Goal: Task Accomplishment & Management: Manage account settings

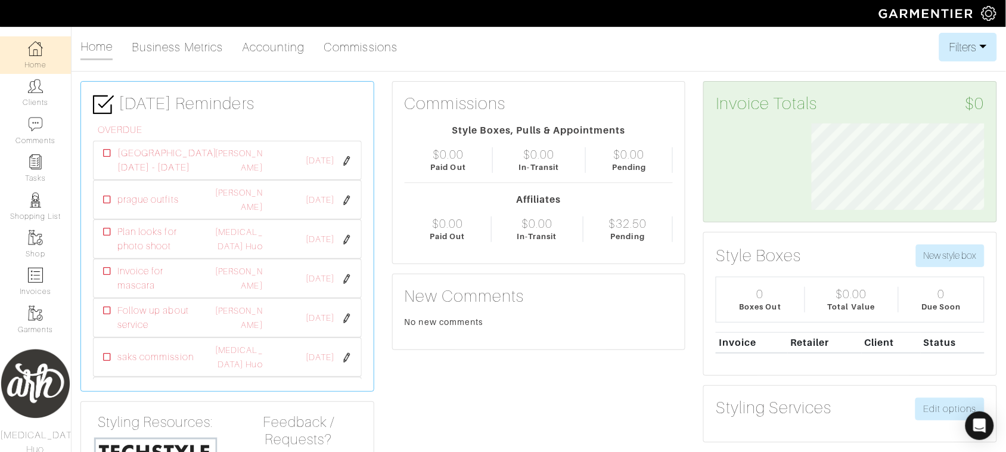
scroll to position [86, 191]
click at [37, 51] on img at bounding box center [35, 48] width 15 height 15
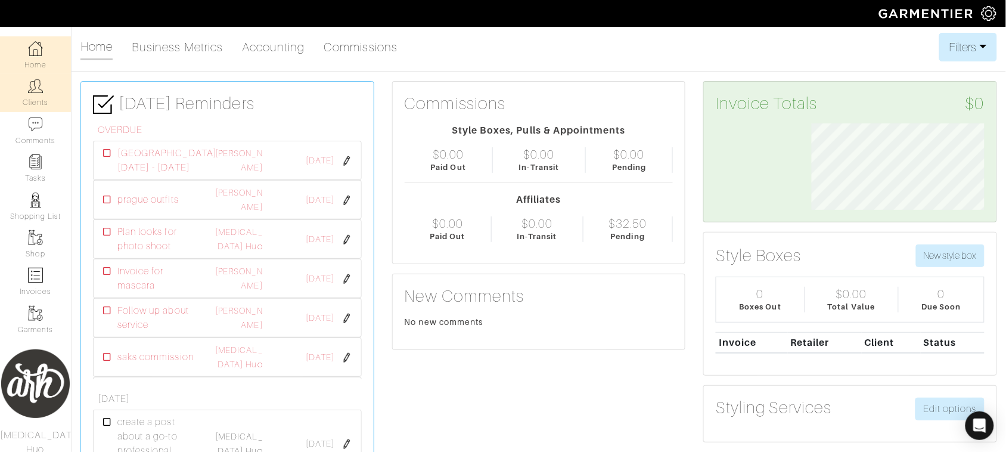
click at [40, 105] on link "Clients" at bounding box center [35, 93] width 71 height 38
click at [42, 108] on link "Clients" at bounding box center [35, 93] width 71 height 38
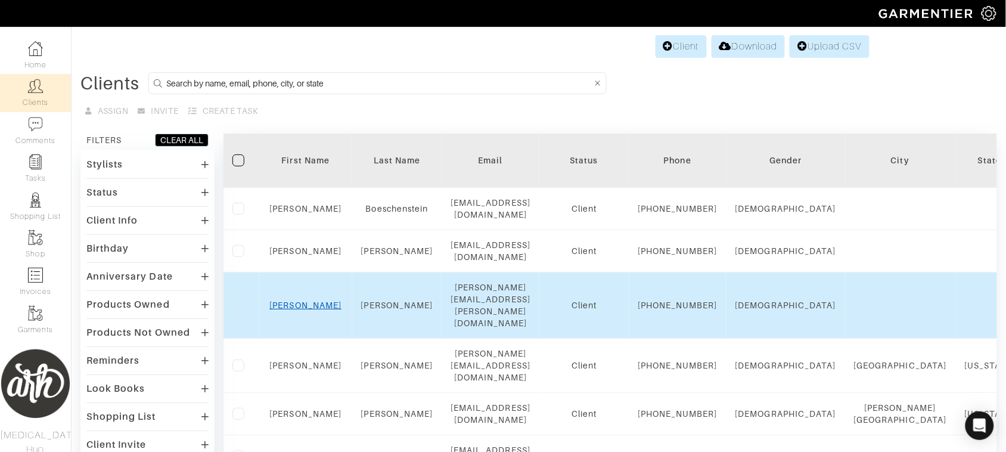
click at [301, 310] on link "[PERSON_NAME]" at bounding box center [306, 305] width 72 height 10
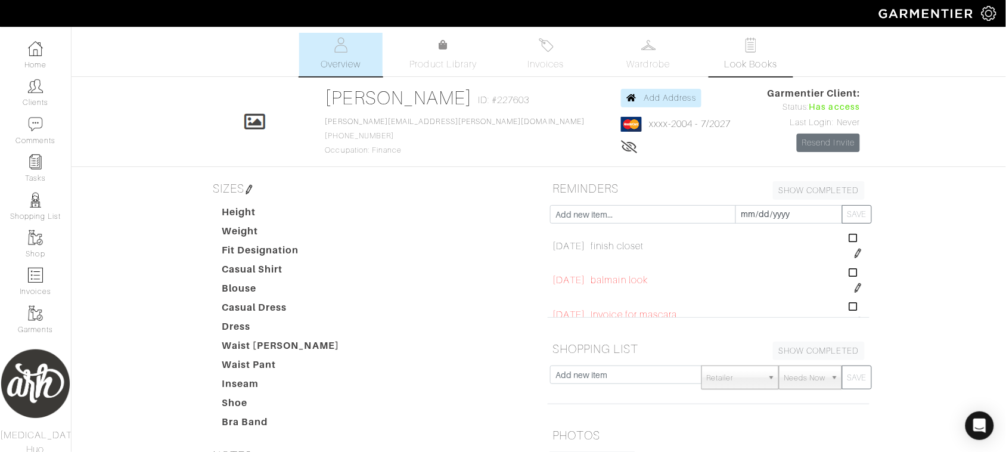
click at [746, 63] on span "Look Books" at bounding box center [751, 64] width 53 height 14
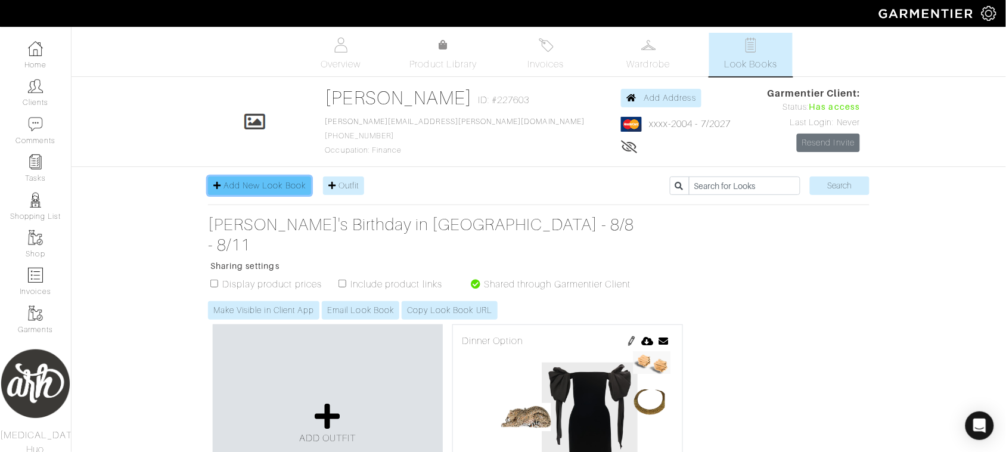
click at [254, 194] on link "Add New Look Book" at bounding box center [259, 185] width 103 height 18
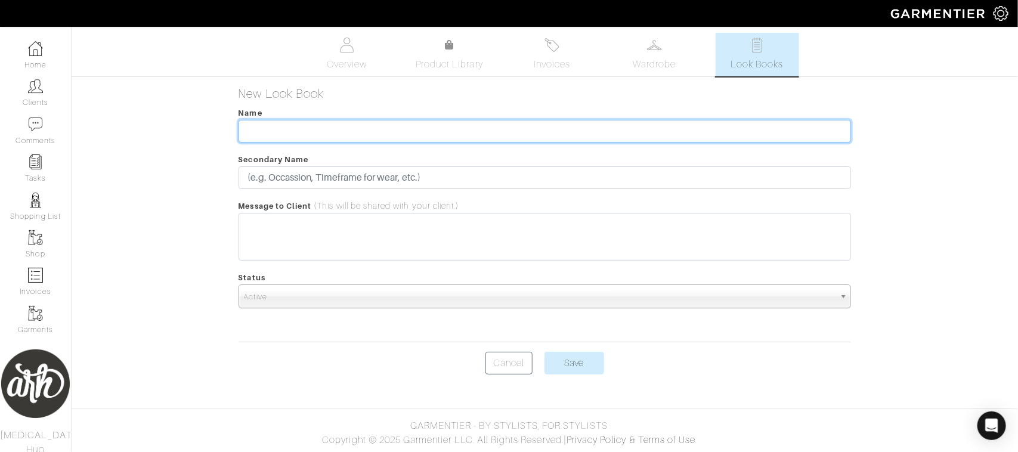
click at [292, 132] on input "text" at bounding box center [544, 131] width 613 height 23
click at [309, 132] on input "Contemporary Gala" at bounding box center [544, 131] width 613 height 23
type input "Contemporary Art Gala"
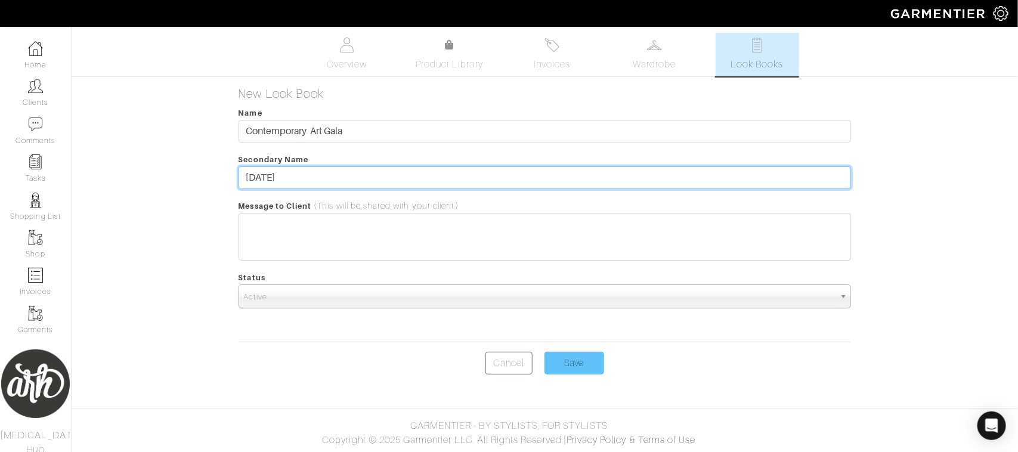
type input "September 20, 2025"
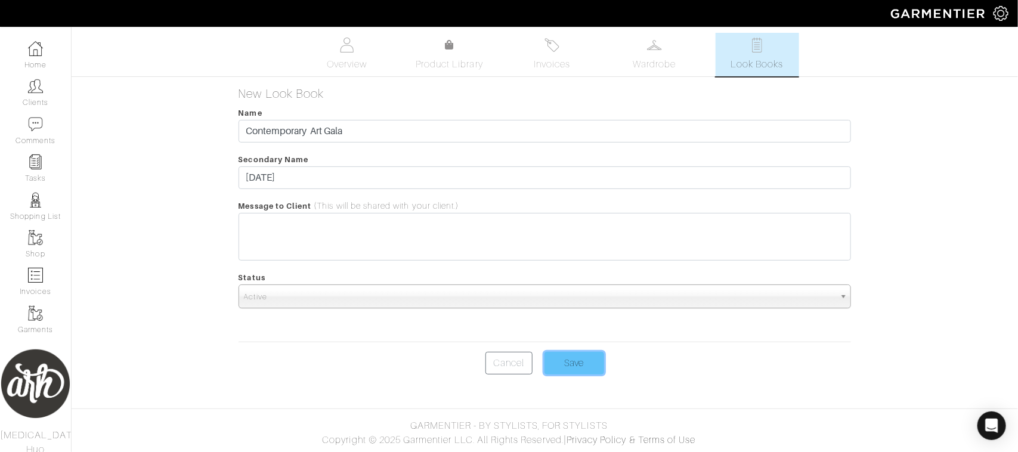
click at [558, 361] on input "Save" at bounding box center [574, 363] width 60 height 23
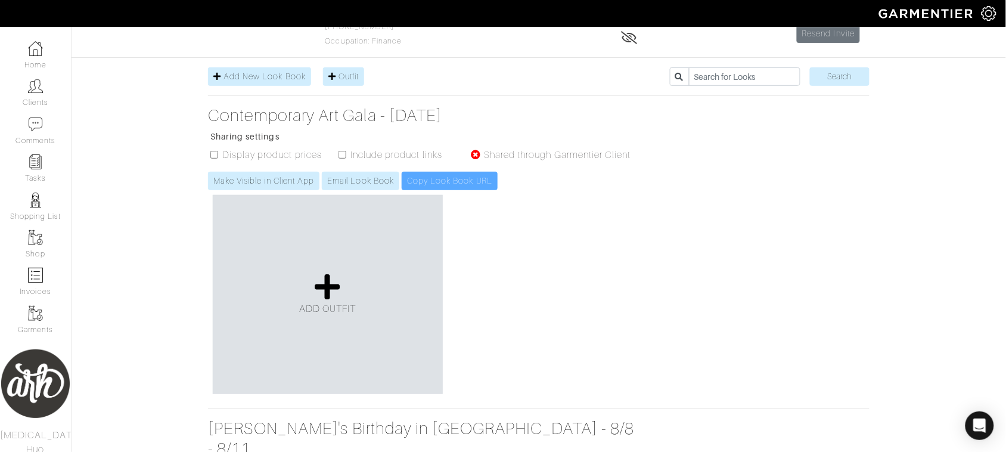
scroll to position [144, 0]
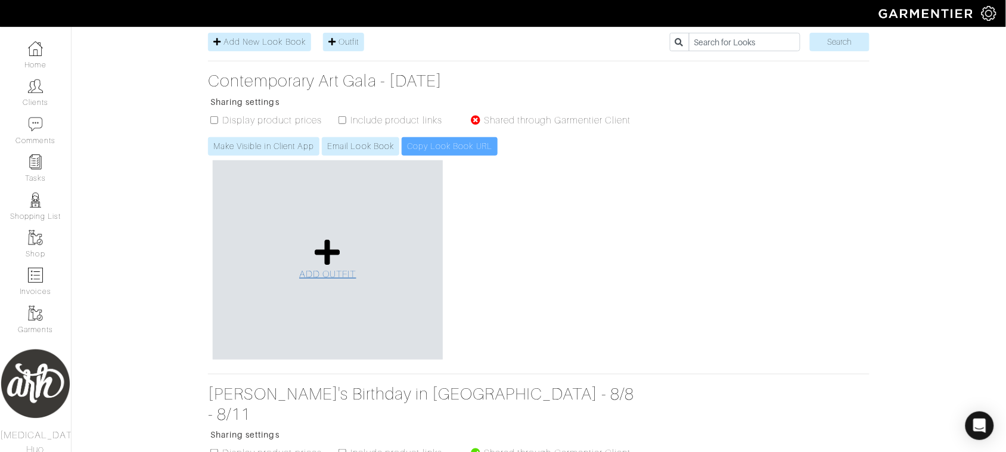
click at [338, 268] on link "ADD OUTFIT" at bounding box center [327, 260] width 57 height 44
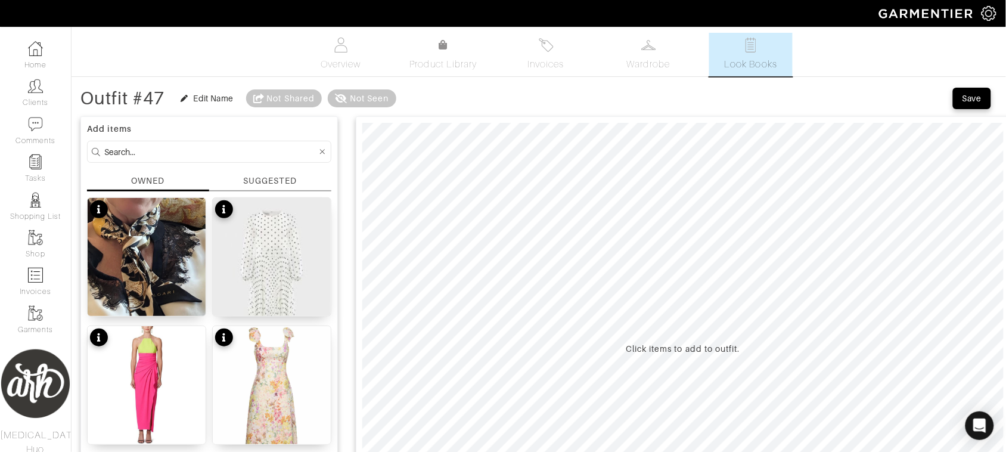
click at [244, 156] on input at bounding box center [210, 151] width 213 height 15
type input "balmain"
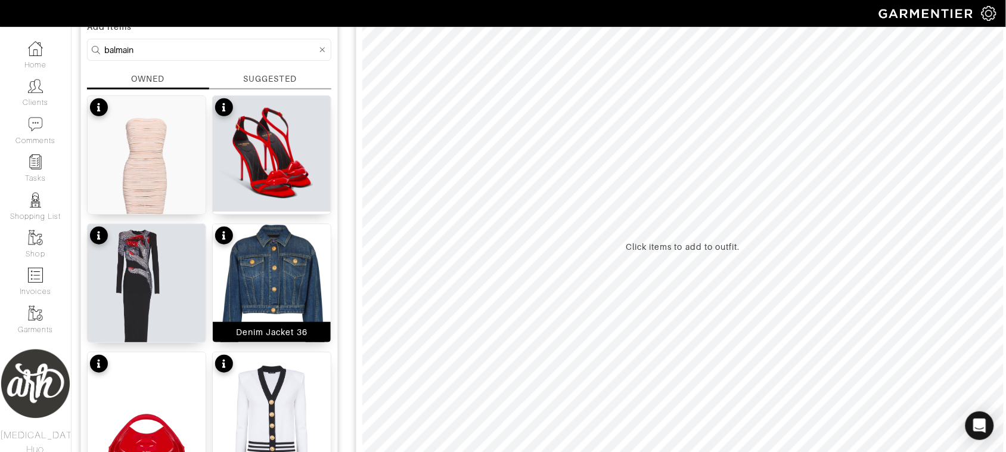
scroll to position [91, 0]
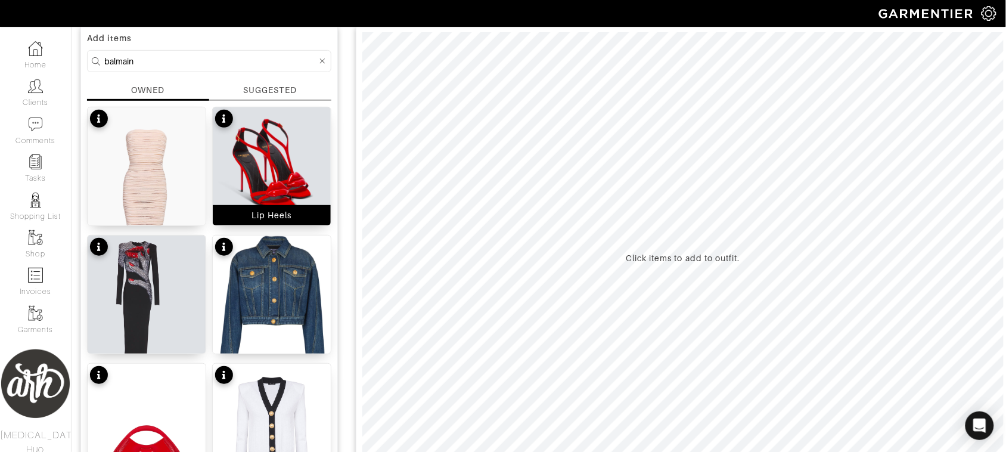
click at [287, 191] on img at bounding box center [272, 165] width 118 height 116
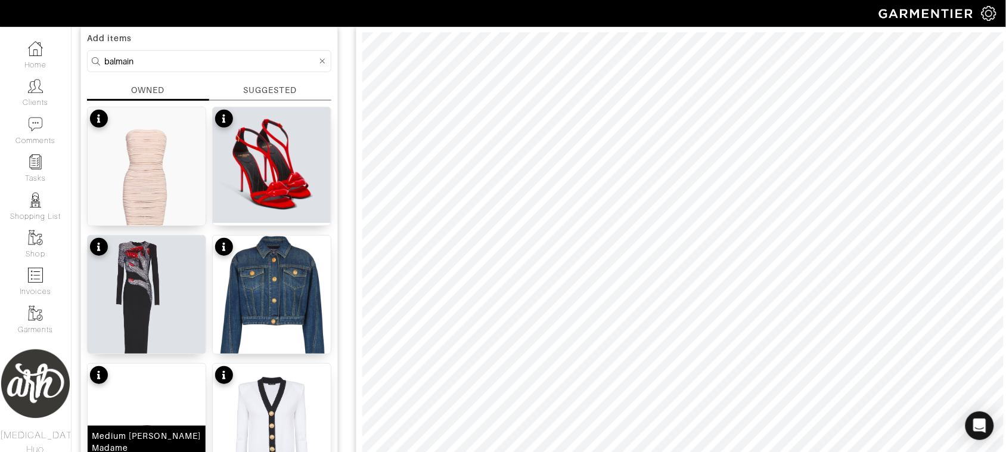
click at [168, 436] on div "Medium Jolie Madame bag with raised mouth detail Small" at bounding box center [147, 454] width 118 height 56
click at [286, 83] on div "Add items balmain OWNED SUGGESTED Bodycon Midi Dress Lip Heels Embellished Gown…" at bounding box center [209, 337] width 258 height 622
click at [265, 86] on div "SUGGESTED" at bounding box center [270, 90] width 54 height 13
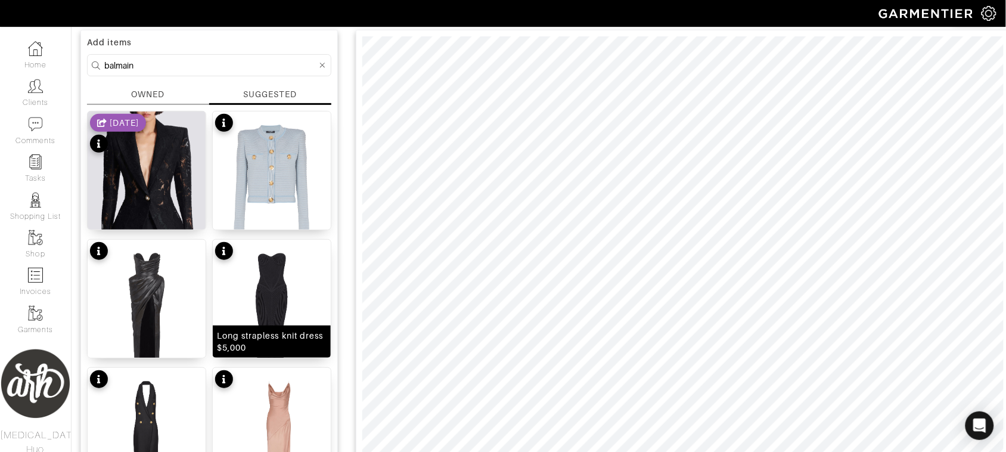
scroll to position [81, 0]
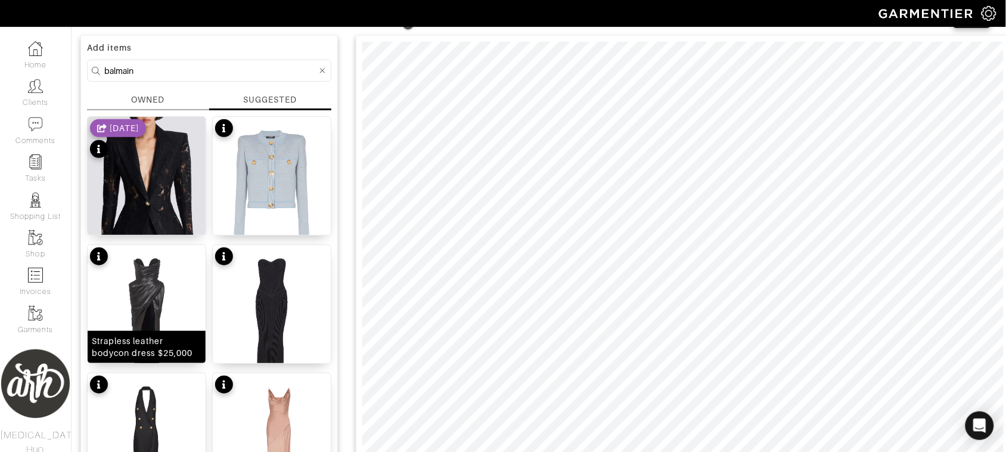
click at [153, 274] on img at bounding box center [147, 325] width 118 height 160
click at [242, 73] on input "balmain" at bounding box center [210, 70] width 213 height 15
click at [325, 67] on icon at bounding box center [322, 71] width 5 height 8
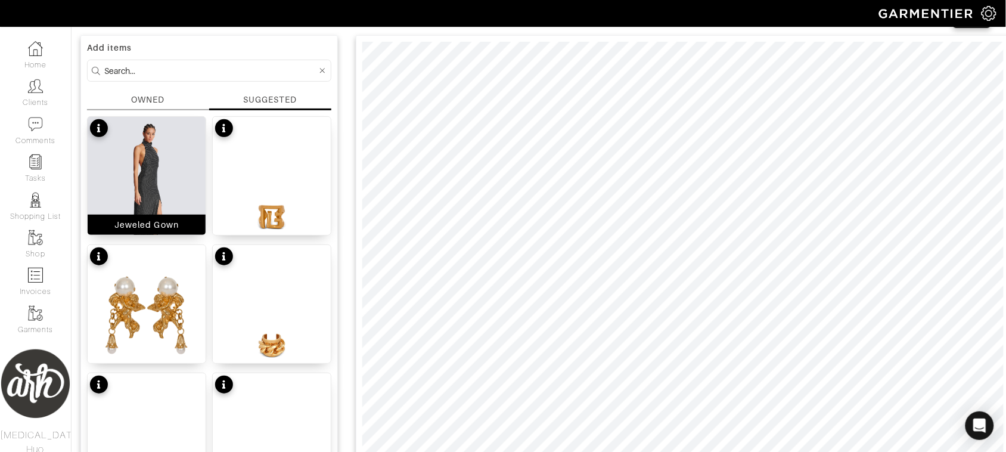
click at [158, 186] on img at bounding box center [147, 197] width 118 height 160
click at [883, 41] on div at bounding box center [683, 267] width 655 height 465
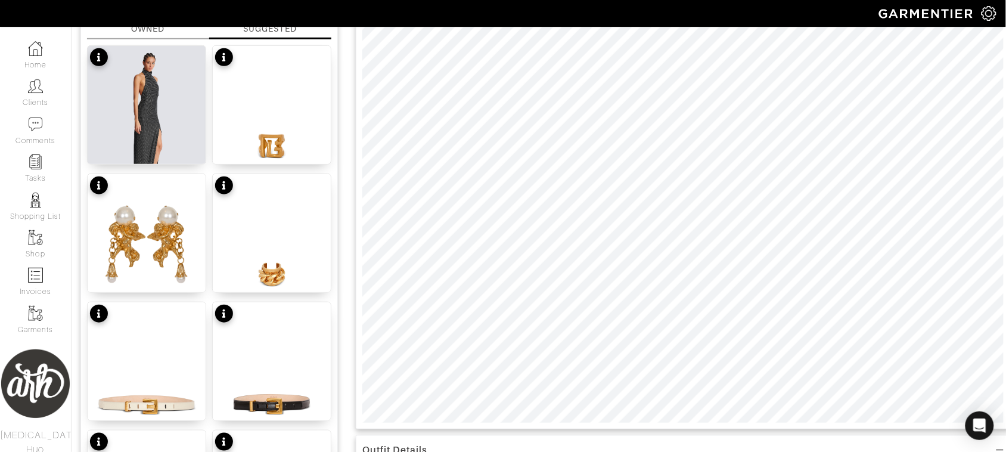
scroll to position [156, 0]
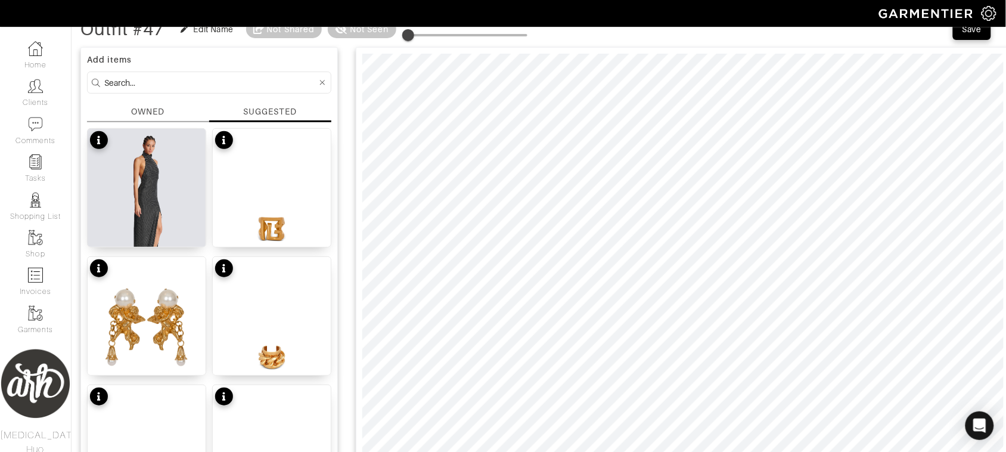
scroll to position [41, 0]
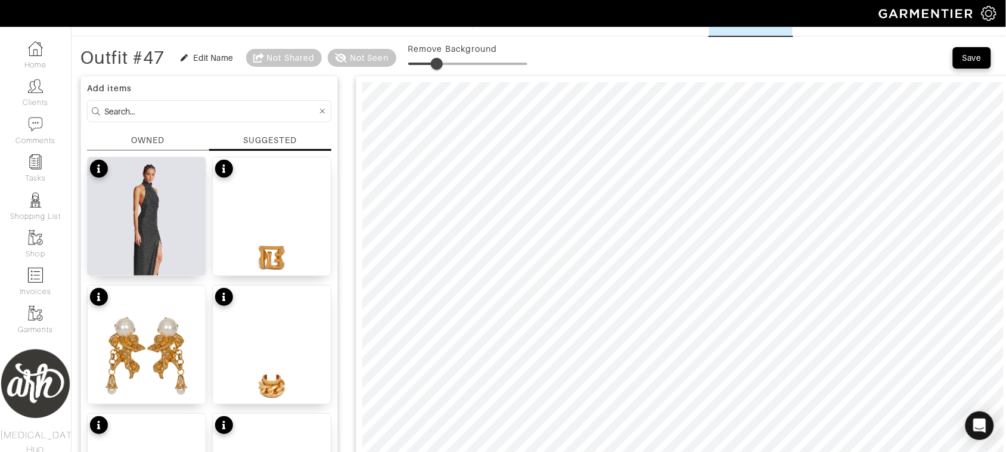
type input "0"
drag, startPoint x: 412, startPoint y: 63, endPoint x: 371, endPoint y: 77, distance: 43.5
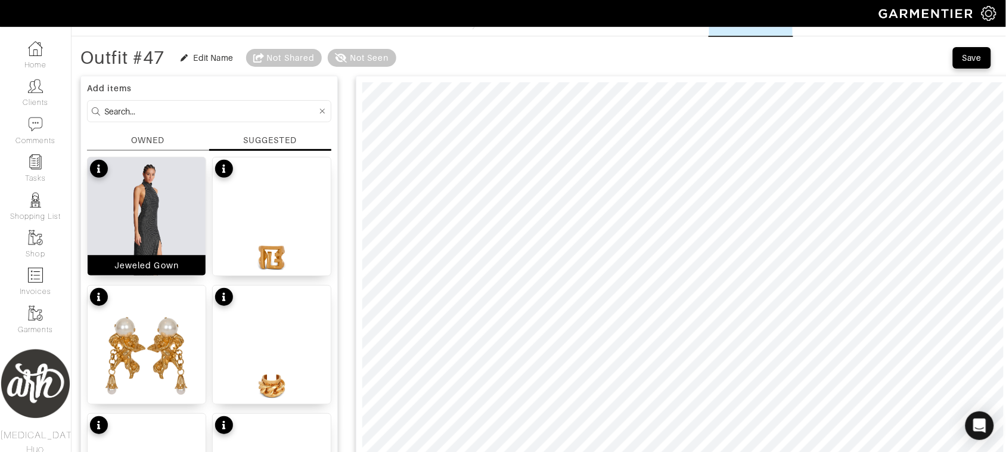
click at [169, 199] on img at bounding box center [147, 237] width 118 height 160
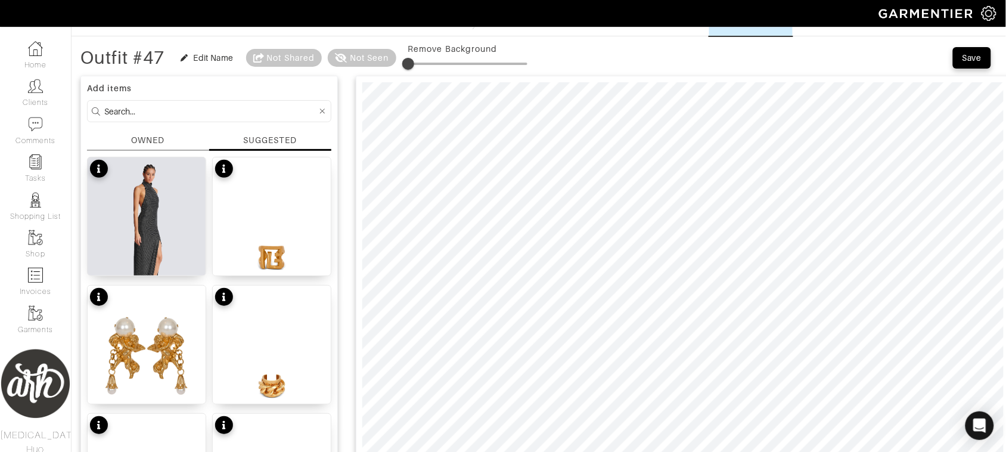
type input "6"
drag, startPoint x: 410, startPoint y: 61, endPoint x: 418, endPoint y: 63, distance: 7.8
click at [418, 63] on span at bounding box center [416, 64] width 12 height 12
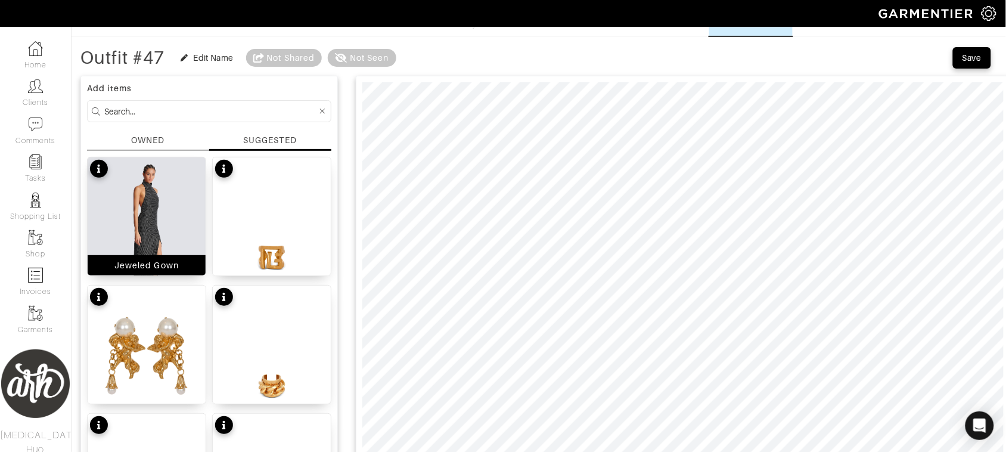
click at [151, 250] on img at bounding box center [147, 237] width 118 height 160
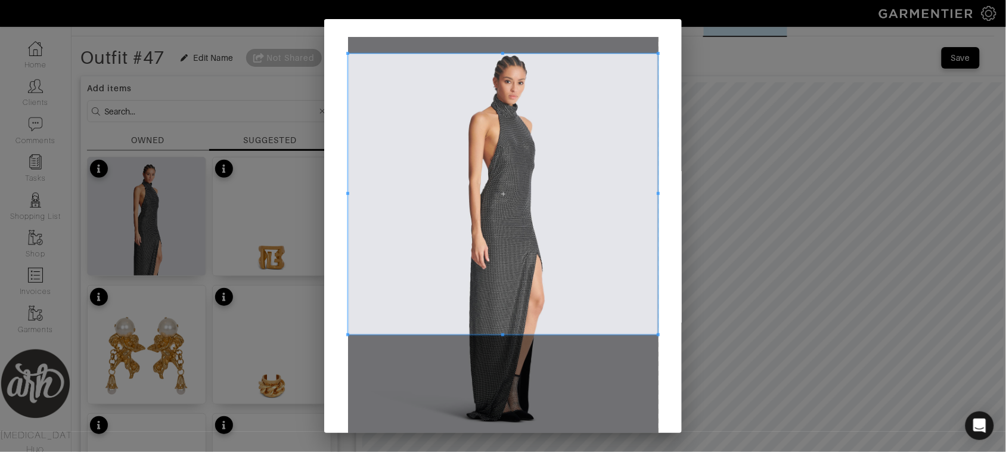
click at [501, 54] on span at bounding box center [502, 53] width 3 height 3
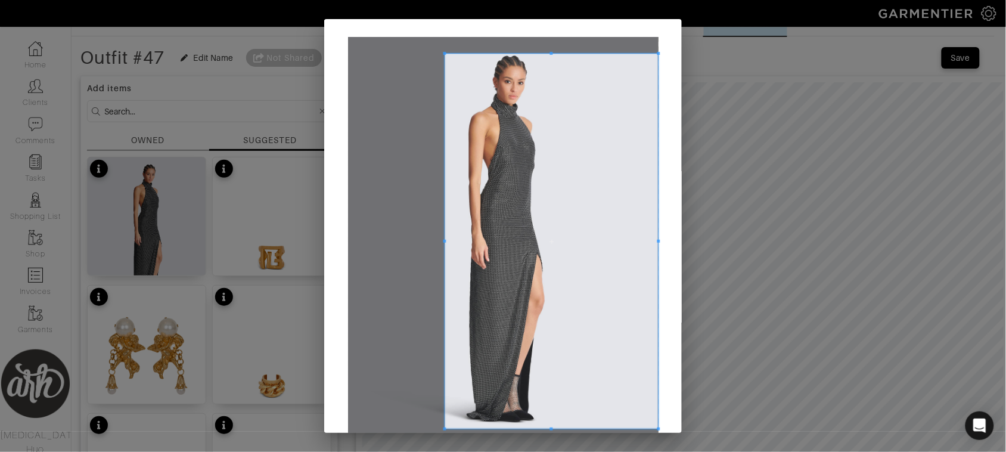
click at [443, 427] on span at bounding box center [444, 428] width 3 height 3
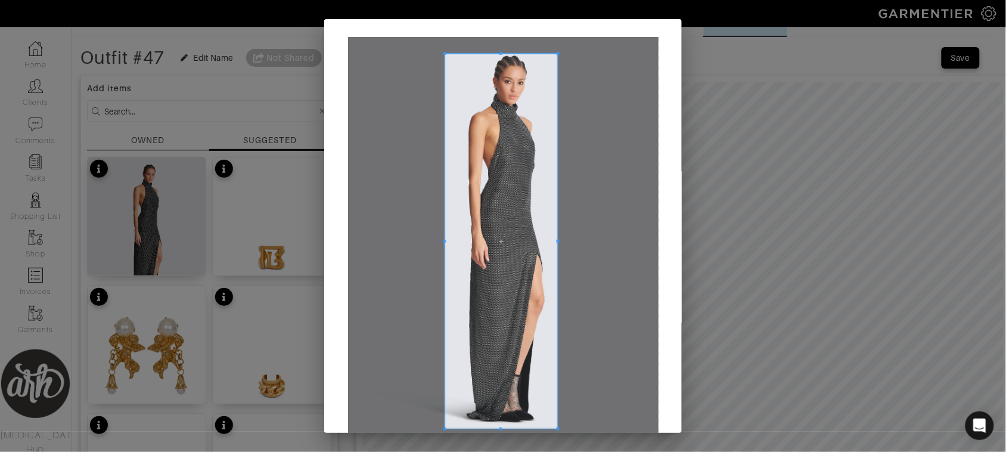
click at [553, 251] on div at bounding box center [501, 241] width 113 height 375
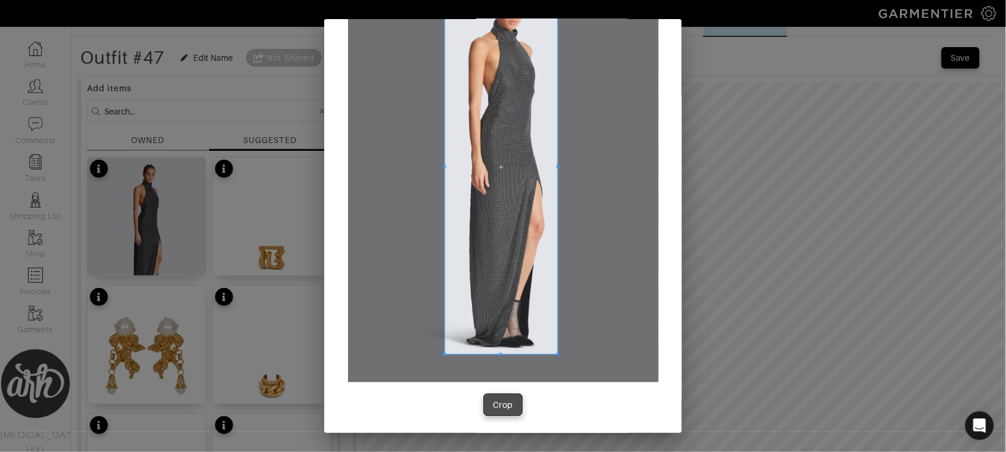
click at [498, 403] on div "Crop" at bounding box center [503, 405] width 20 height 12
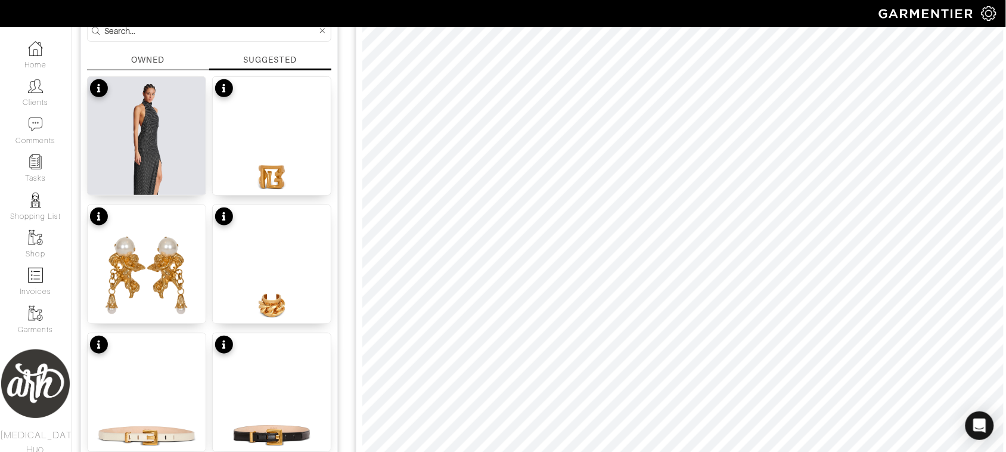
scroll to position [135, 0]
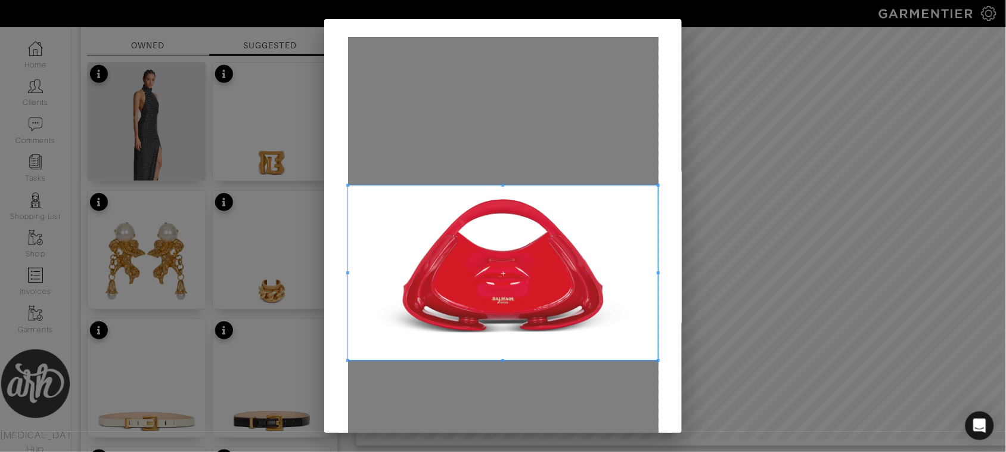
click at [453, 251] on span at bounding box center [503, 272] width 311 height 175
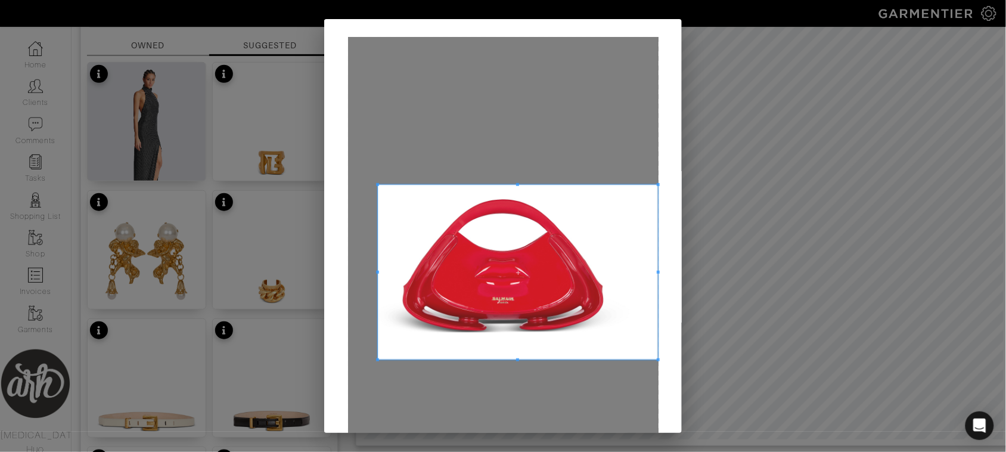
click at [379, 271] on span at bounding box center [377, 271] width 3 height 3
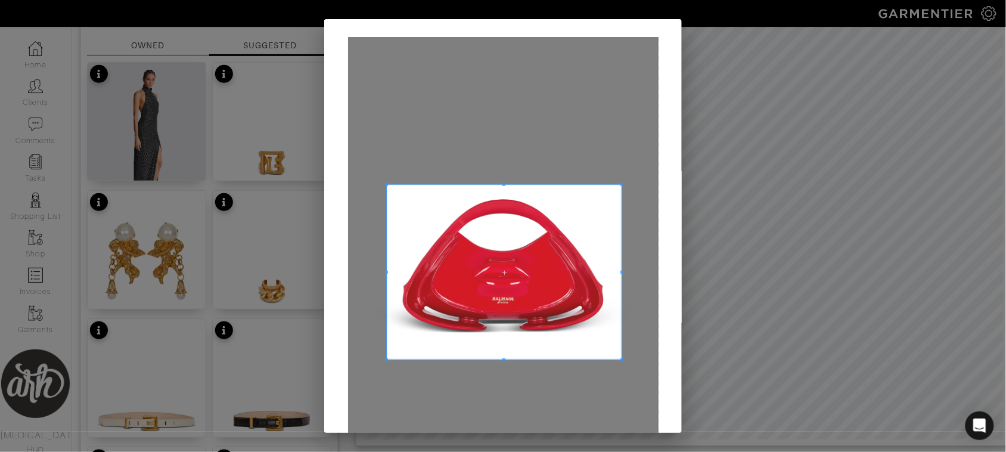
click at [621, 272] on span at bounding box center [622, 271] width 3 height 3
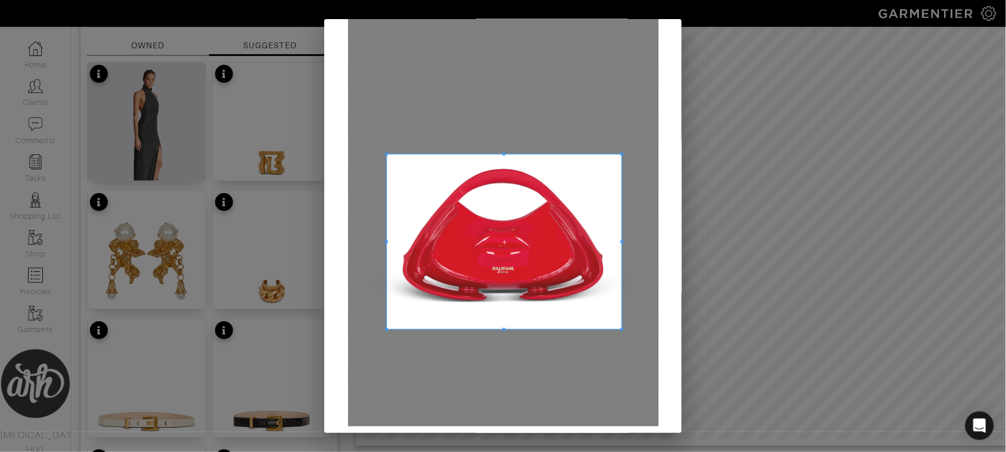
scroll to position [75, 0]
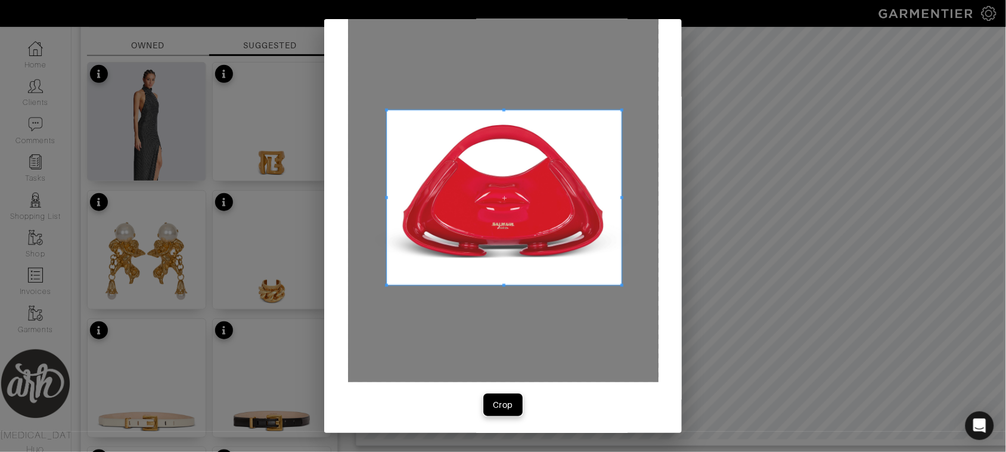
click at [494, 404] on div "Crop" at bounding box center [503, 405] width 20 height 12
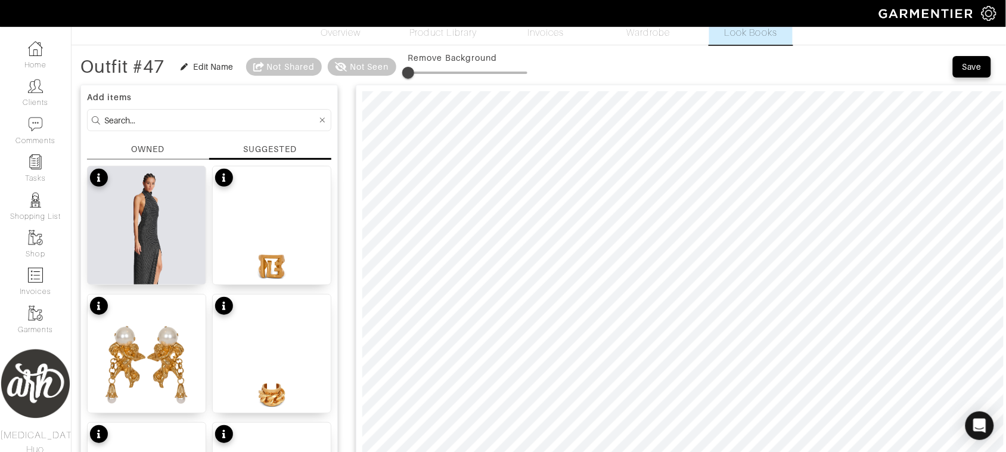
scroll to position [16, 0]
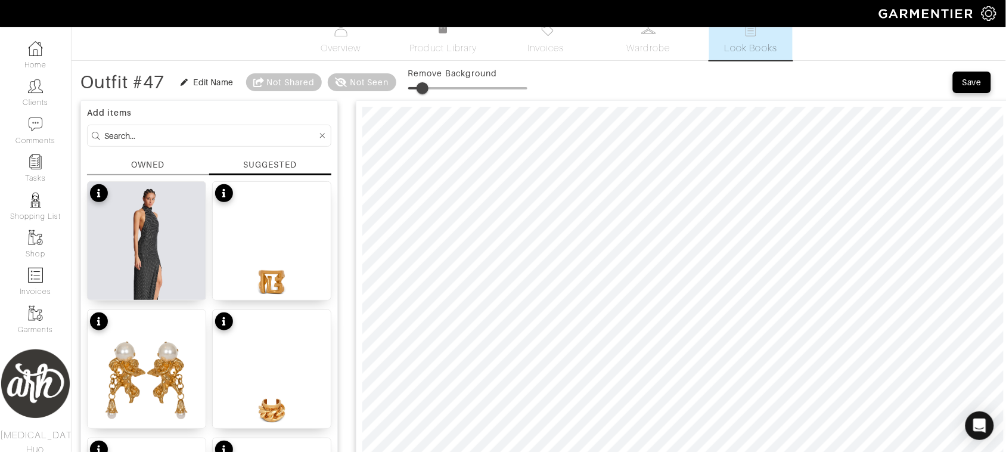
drag, startPoint x: 412, startPoint y: 87, endPoint x: 425, endPoint y: 87, distance: 13.1
click at [425, 87] on span at bounding box center [423, 88] width 12 height 12
type input "21"
drag, startPoint x: 425, startPoint y: 88, endPoint x: 436, endPoint y: 88, distance: 10.7
click at [436, 88] on span at bounding box center [433, 88] width 12 height 12
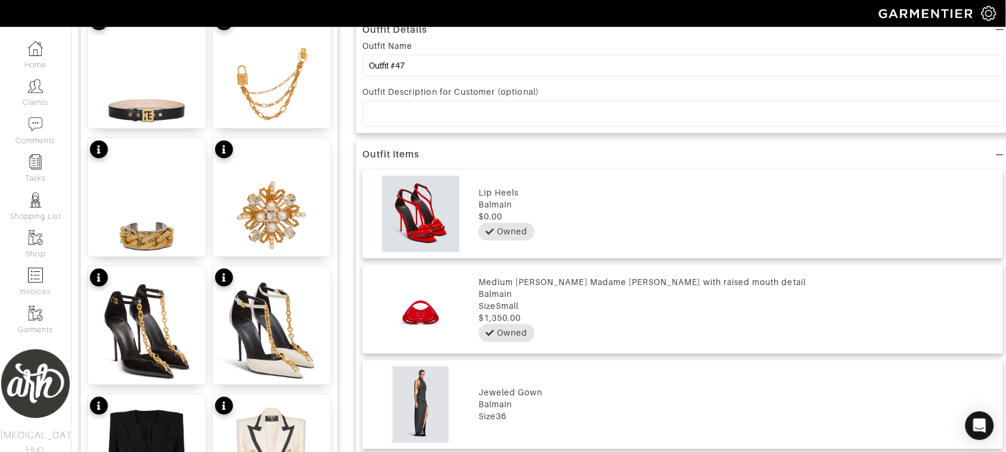
scroll to position [573, 0]
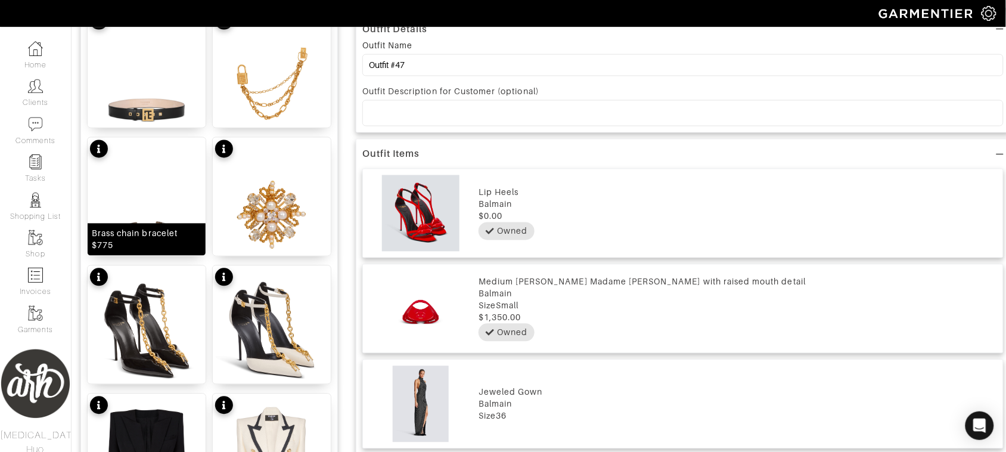
click at [166, 204] on img at bounding box center [147, 218] width 118 height 160
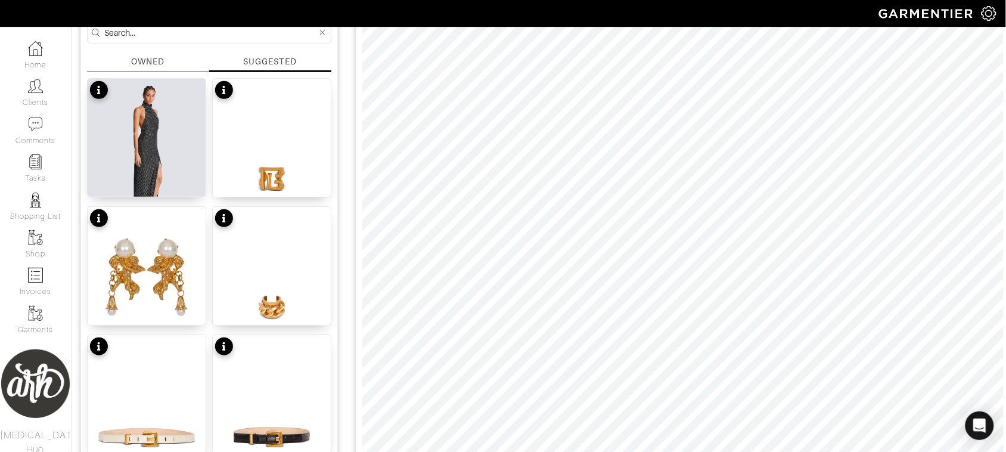
scroll to position [106, 0]
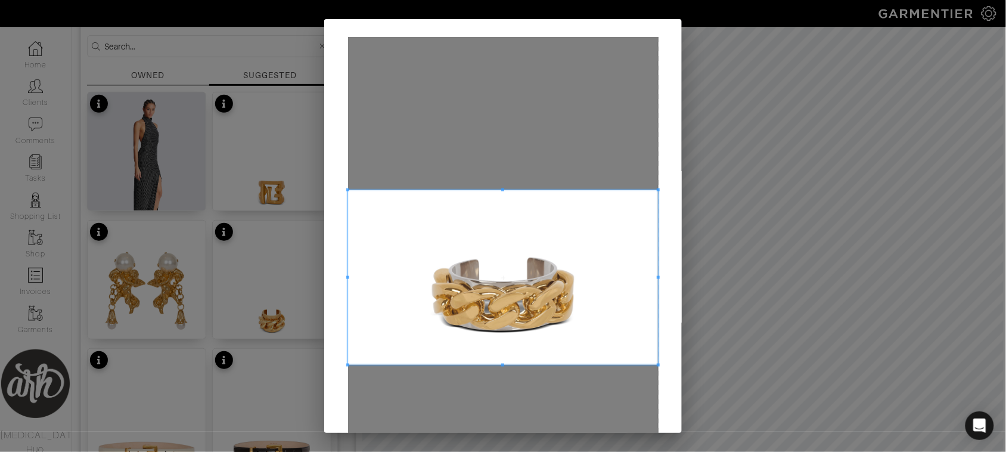
click at [479, 287] on span at bounding box center [503, 277] width 311 height 175
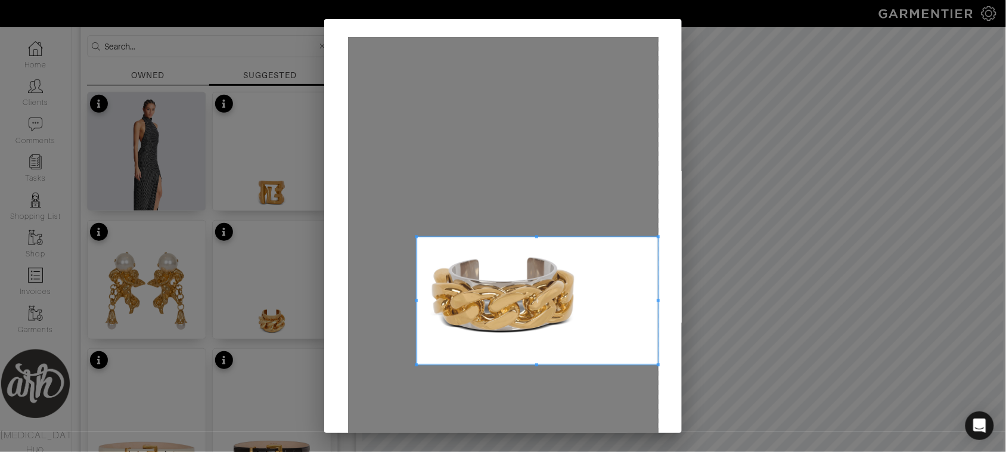
click at [415, 237] on span at bounding box center [416, 236] width 3 height 3
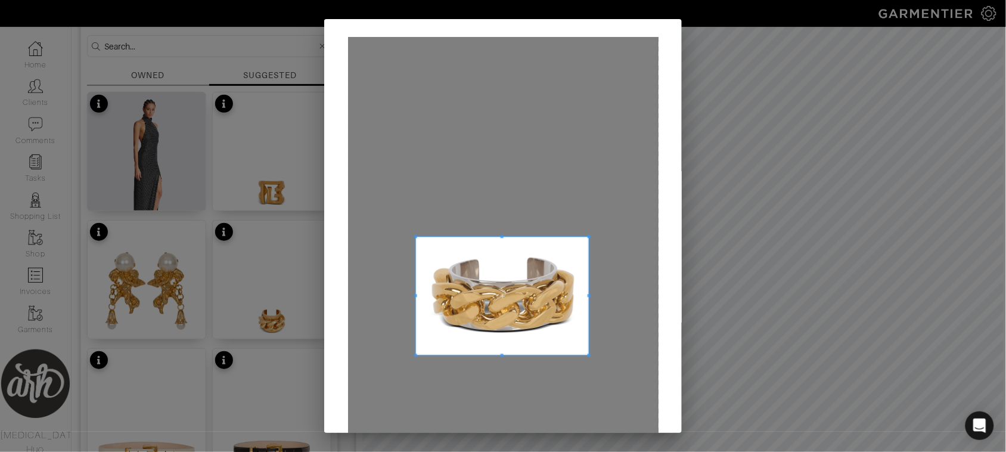
click at [588, 354] on span at bounding box center [589, 355] width 3 height 3
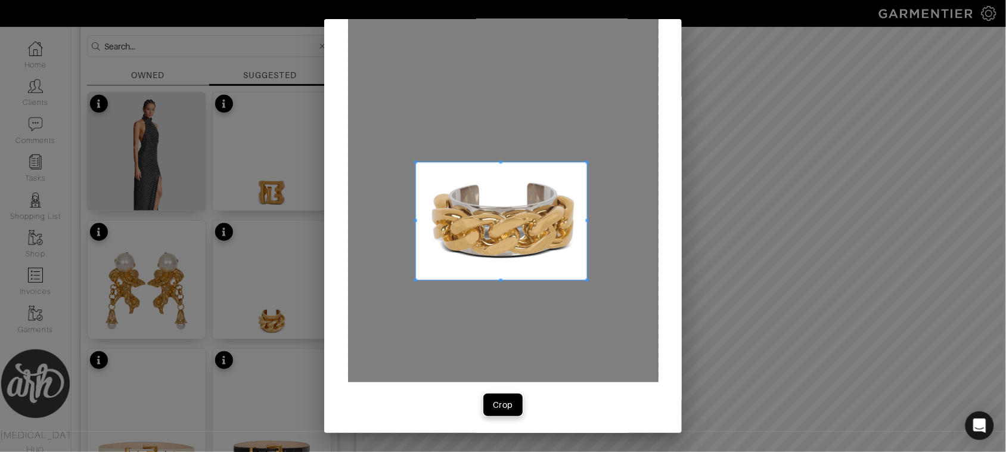
click at [493, 410] on div "Crop" at bounding box center [503, 405] width 20 height 12
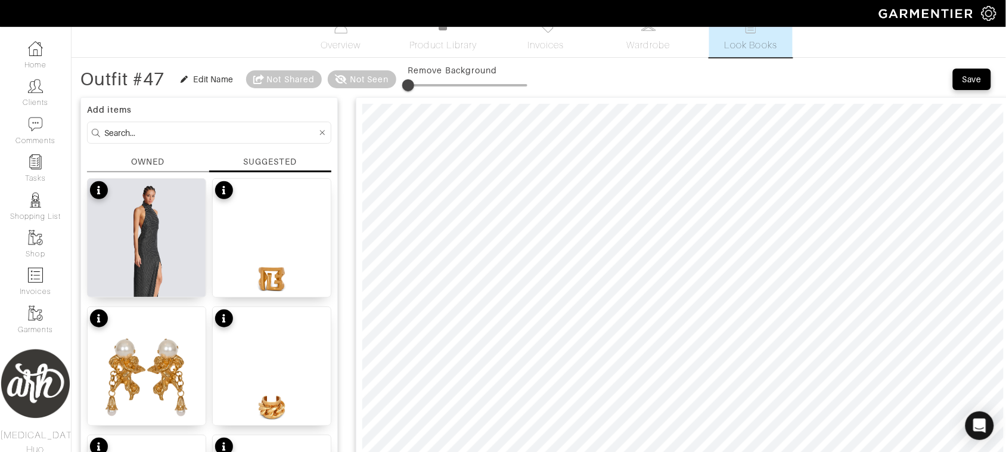
scroll to position [0, 0]
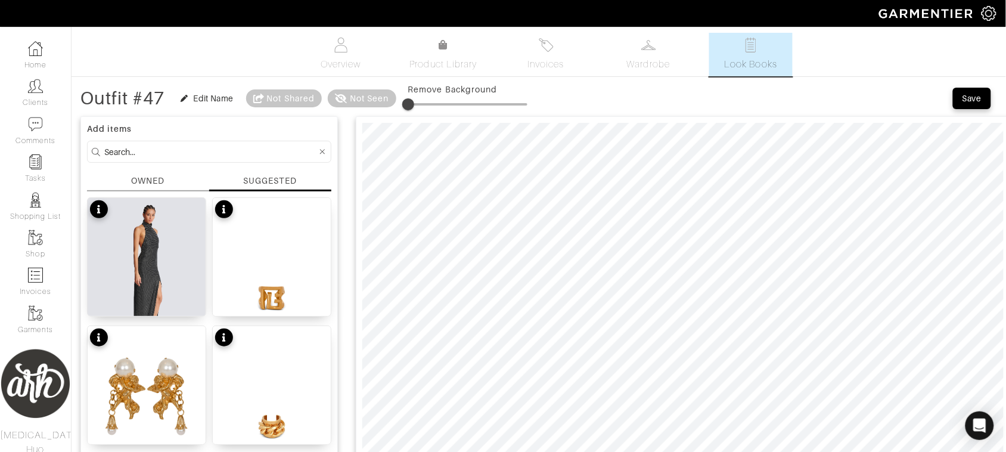
click at [188, 150] on input at bounding box center [210, 151] width 213 height 15
type input "balmain"
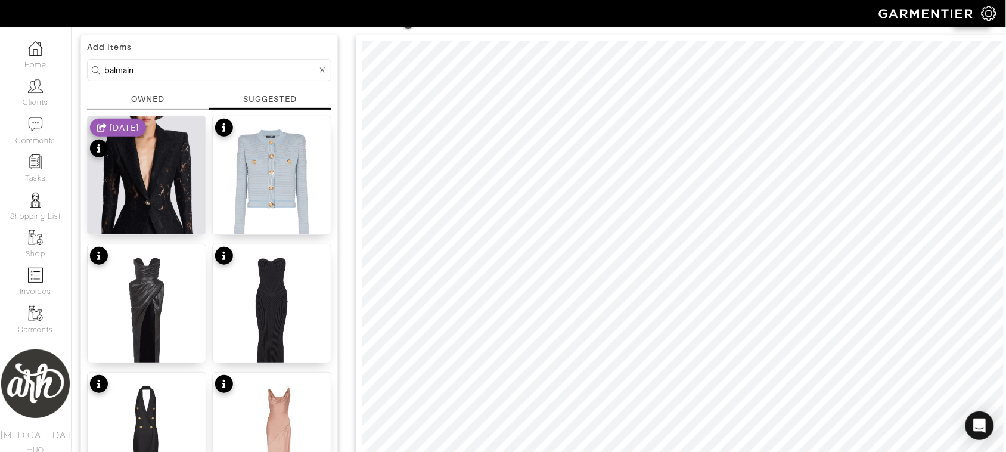
scroll to position [35, 0]
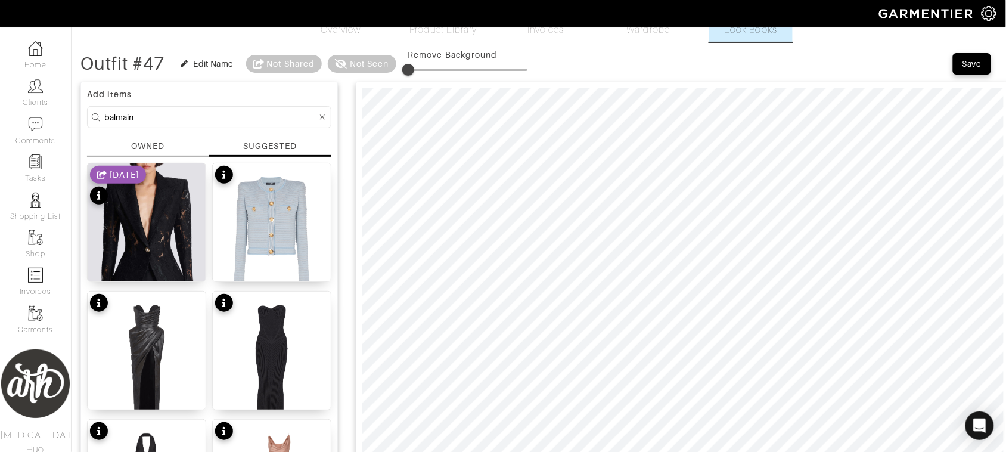
click at [320, 117] on icon at bounding box center [322, 117] width 5 height 8
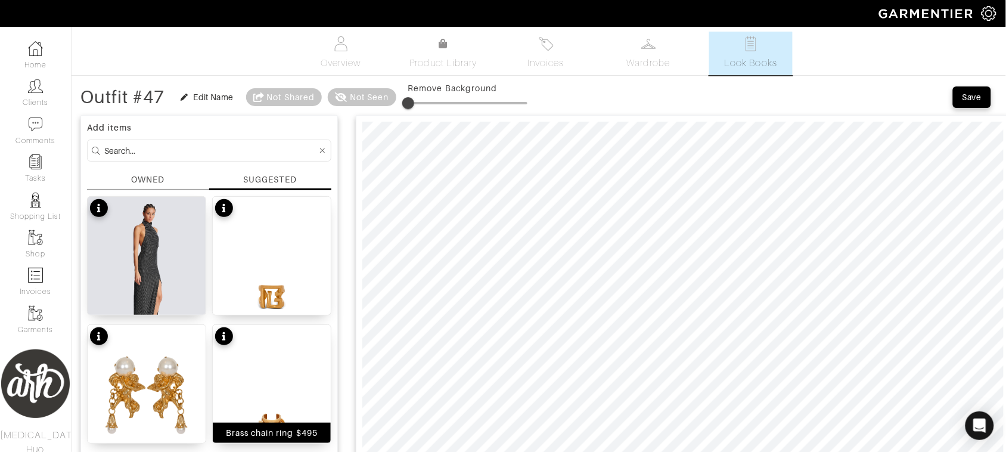
scroll to position [0, 0]
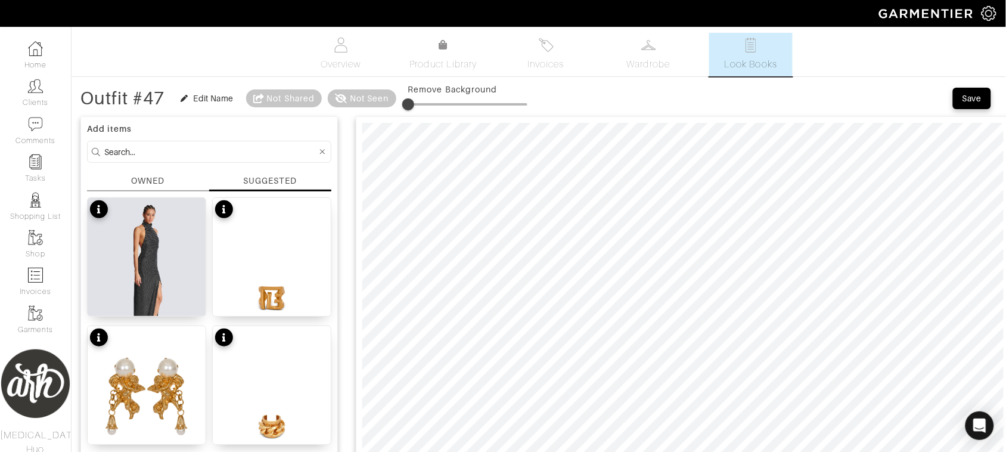
click at [239, 158] on input at bounding box center [210, 151] width 213 height 15
type input "earring"
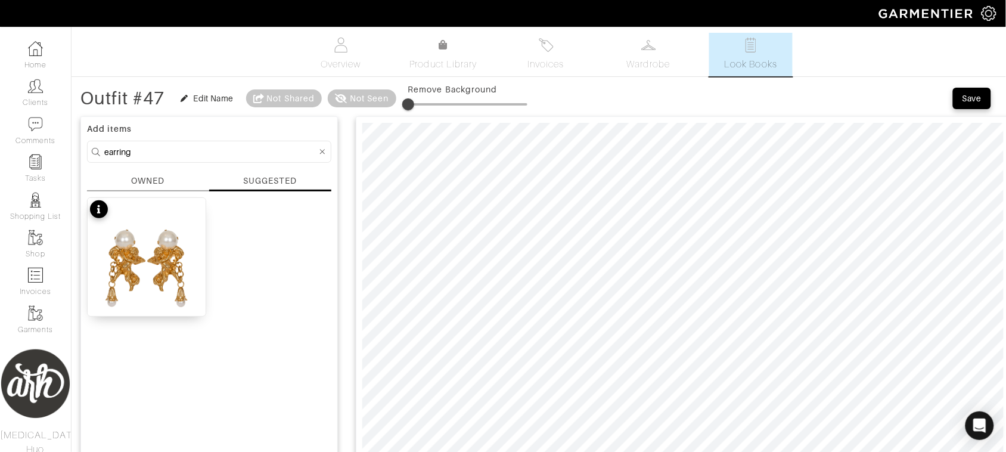
scroll to position [20, 0]
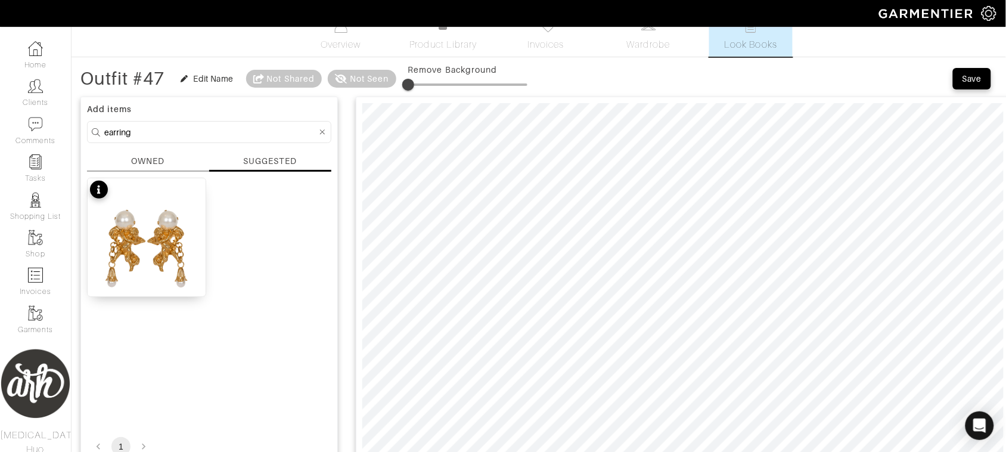
click at [166, 162] on div "OWNED" at bounding box center [148, 163] width 122 height 17
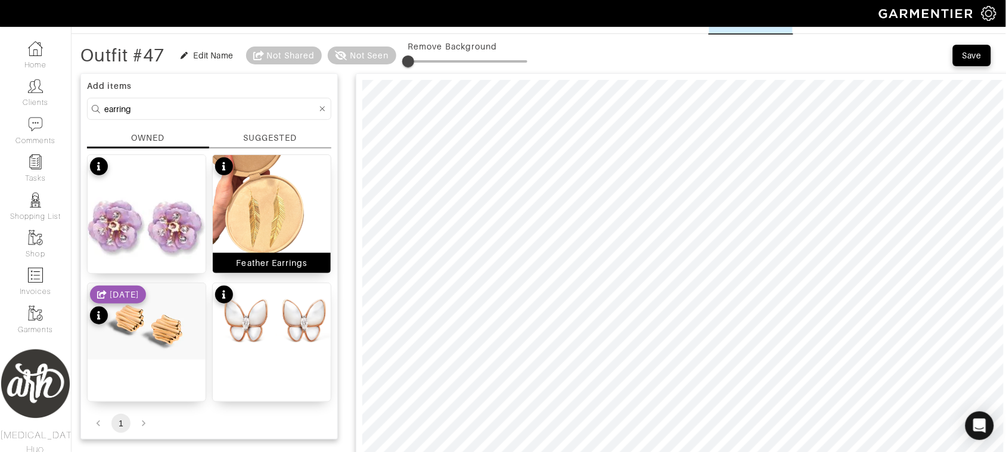
scroll to position [0, 0]
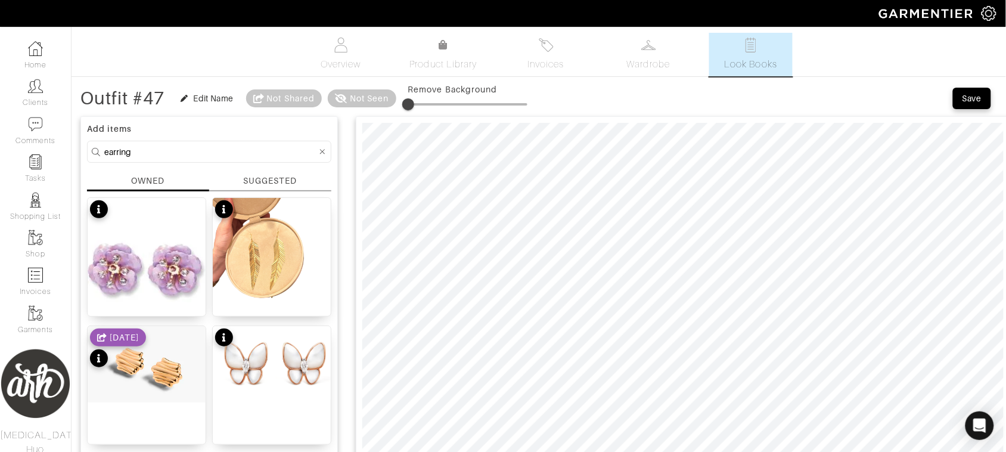
click at [320, 152] on icon at bounding box center [322, 152] width 5 height 8
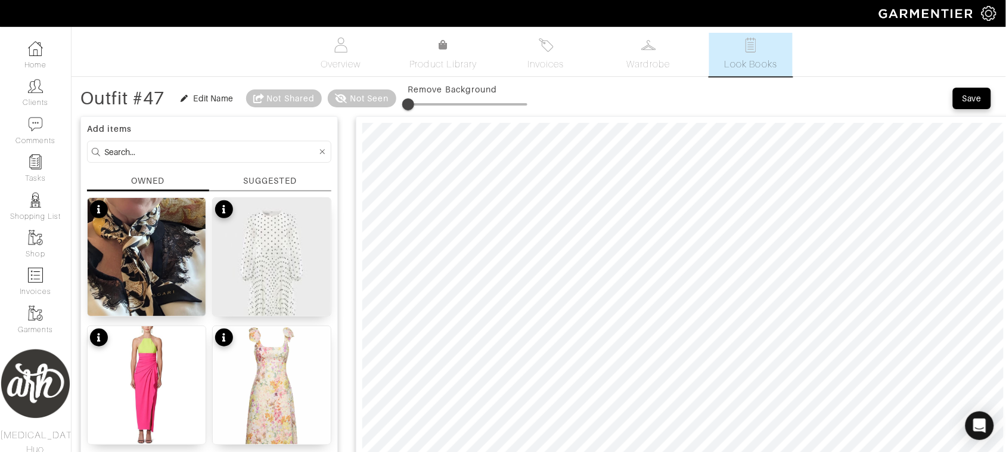
click at [269, 182] on div "SUGGESTED" at bounding box center [270, 181] width 54 height 13
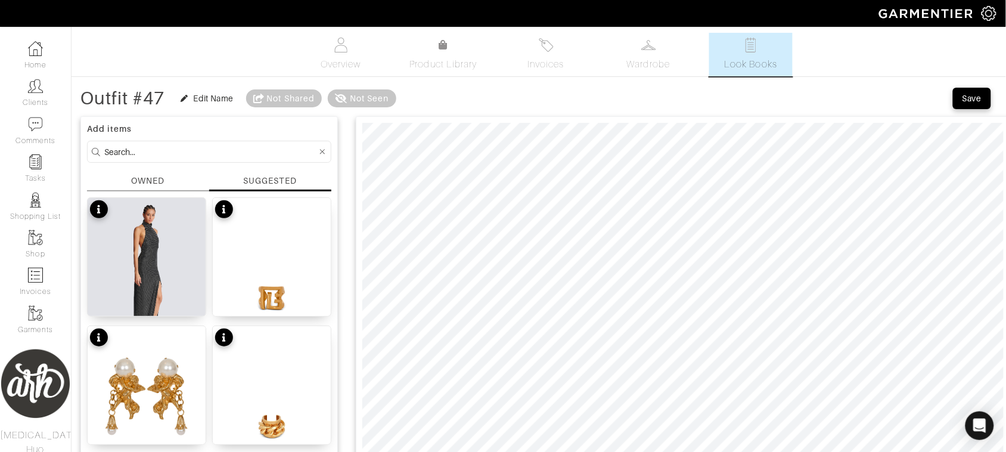
click at [244, 147] on input at bounding box center [210, 151] width 213 height 15
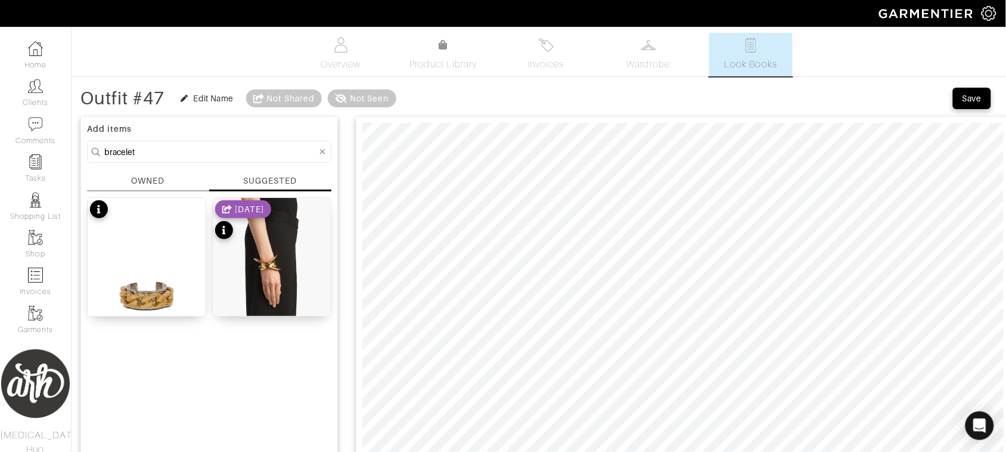
click at [172, 184] on div "OWNED" at bounding box center [148, 183] width 122 height 17
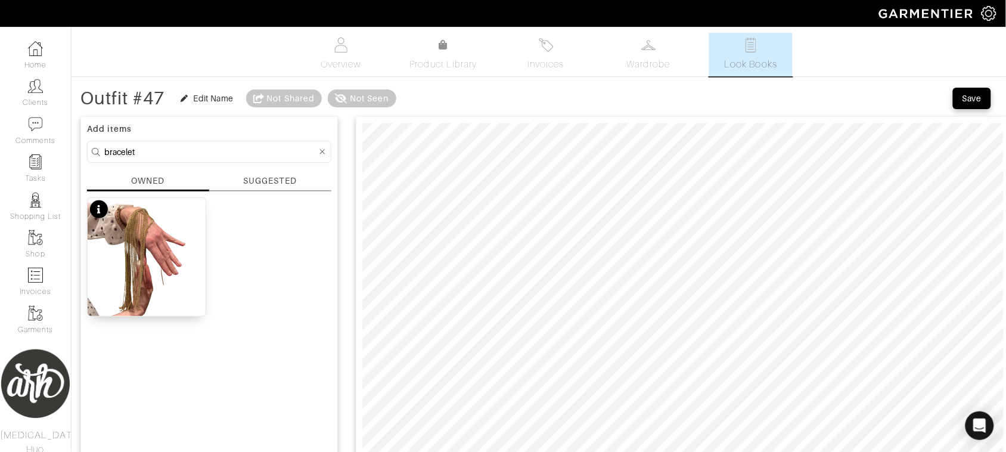
click at [173, 147] on input "bracelet" at bounding box center [210, 151] width 213 height 15
type input "ring"
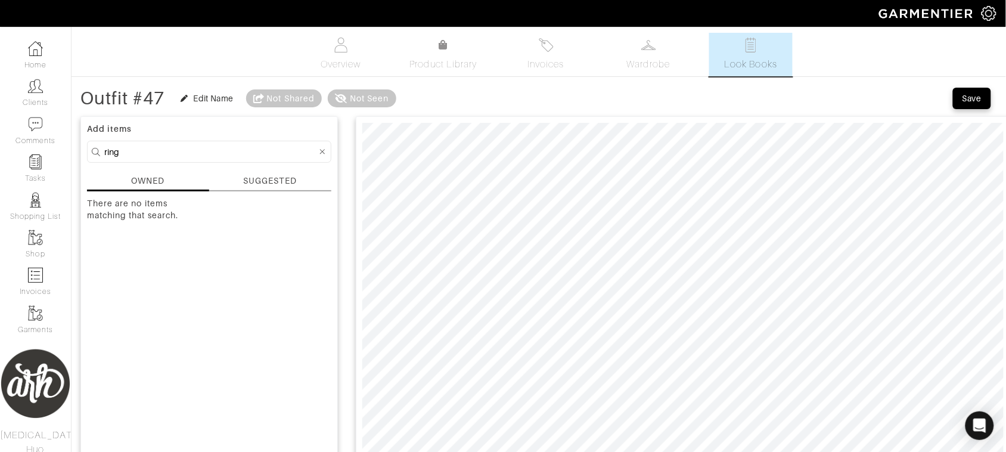
click at [272, 183] on div "SUGGESTED" at bounding box center [270, 181] width 54 height 13
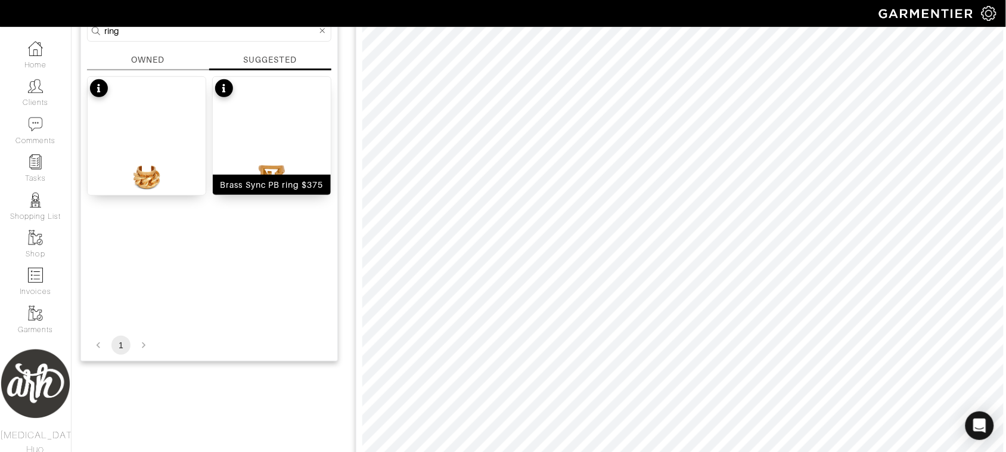
scroll to position [124, 0]
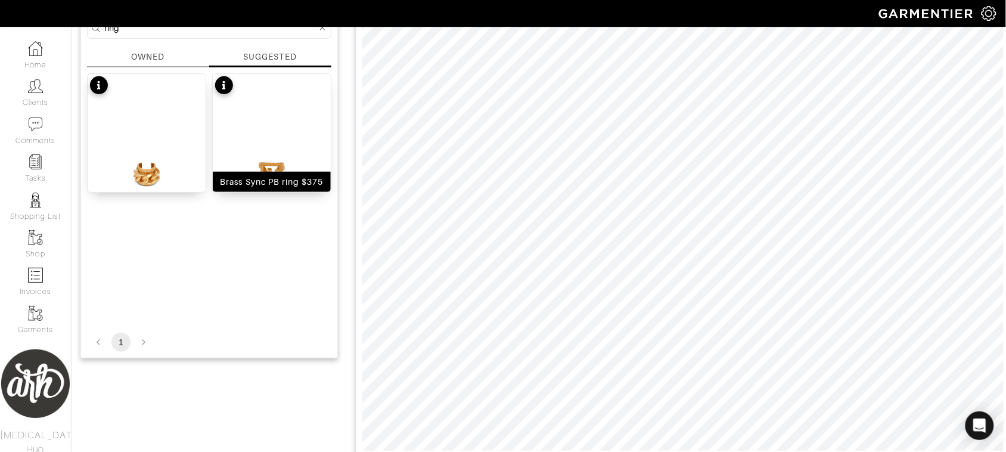
click at [269, 155] on img at bounding box center [272, 154] width 118 height 160
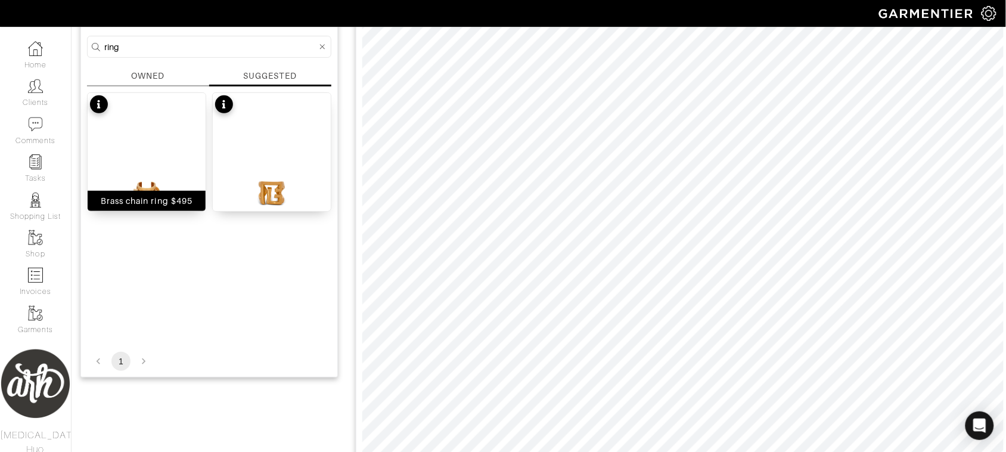
scroll to position [60, 0]
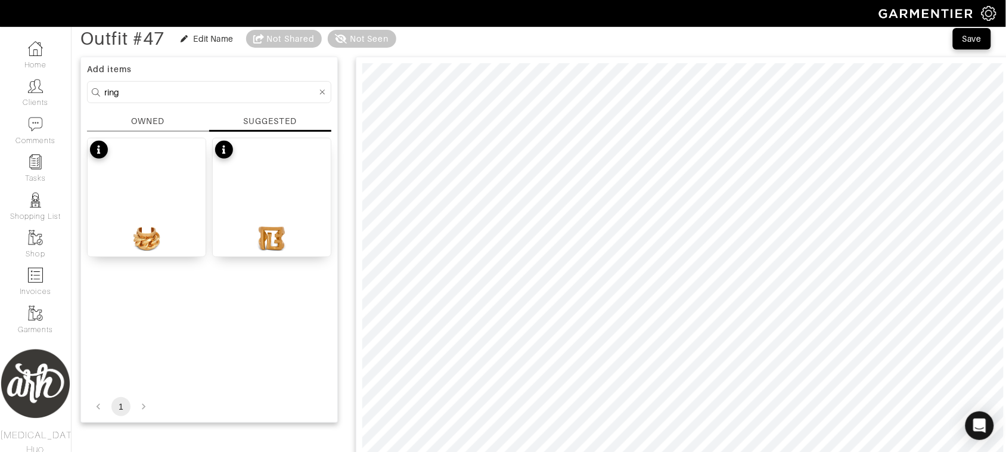
click at [322, 90] on icon at bounding box center [322, 92] width 5 height 8
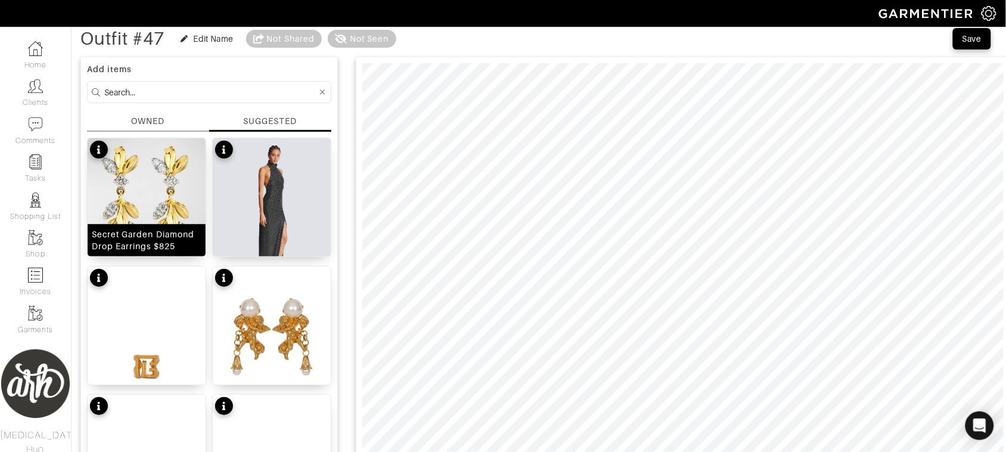
click at [188, 225] on div "Secret Garden Diamond Drop Earrings $825" at bounding box center [147, 240] width 118 height 32
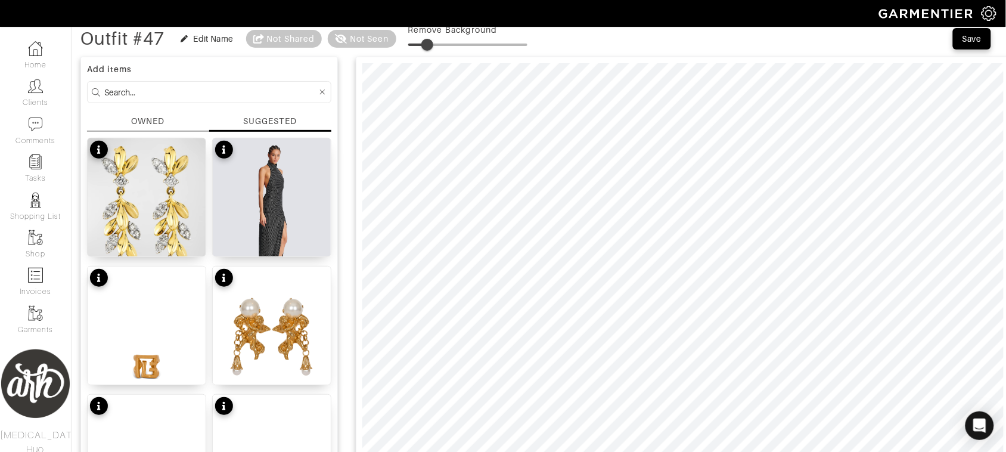
type input "17"
drag, startPoint x: 410, startPoint y: 49, endPoint x: 431, endPoint y: 51, distance: 20.9
click at [431, 51] on span at bounding box center [429, 45] width 12 height 12
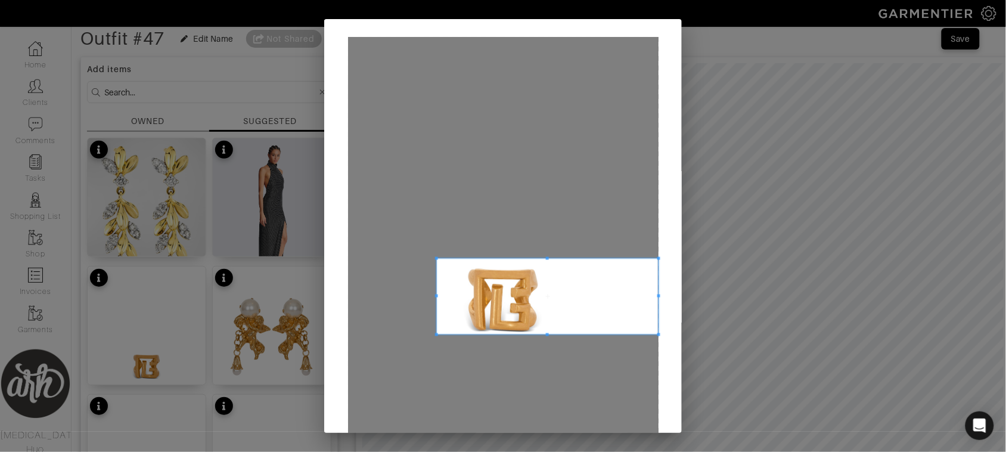
click at [435, 257] on span at bounding box center [436, 258] width 3 height 3
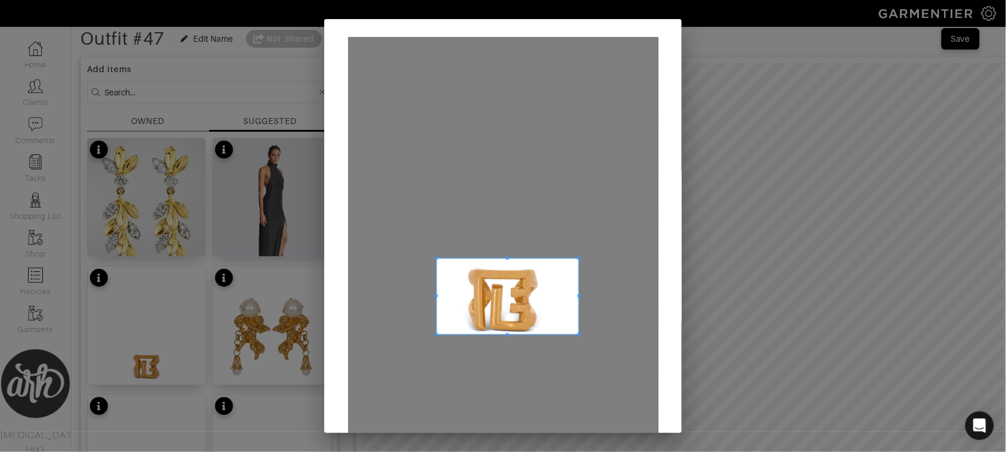
click at [567, 307] on div at bounding box center [507, 297] width 142 height 76
click at [556, 307] on span at bounding box center [495, 297] width 137 height 76
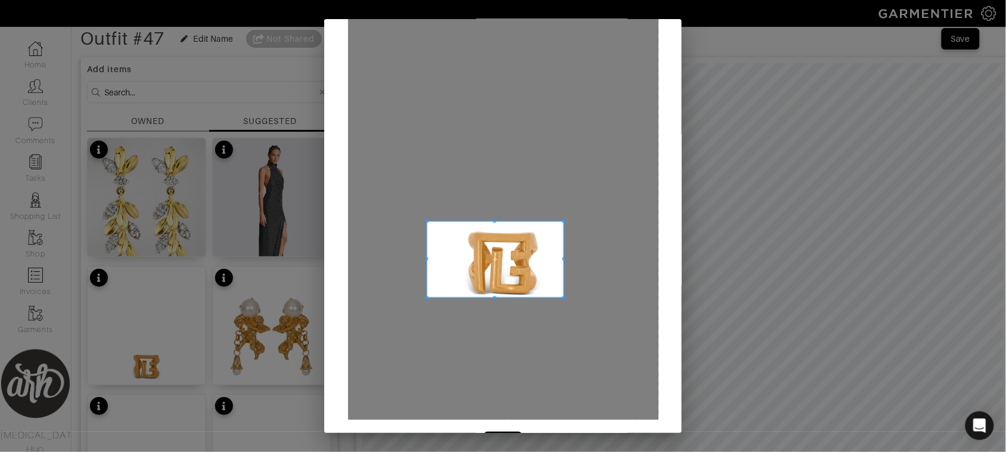
scroll to position [75, 0]
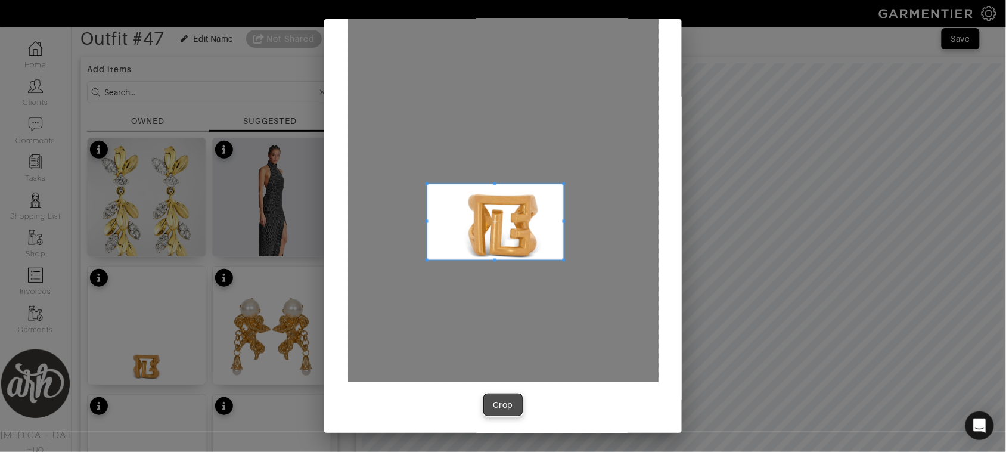
click at [497, 411] on button "Crop" at bounding box center [503, 404] width 38 height 21
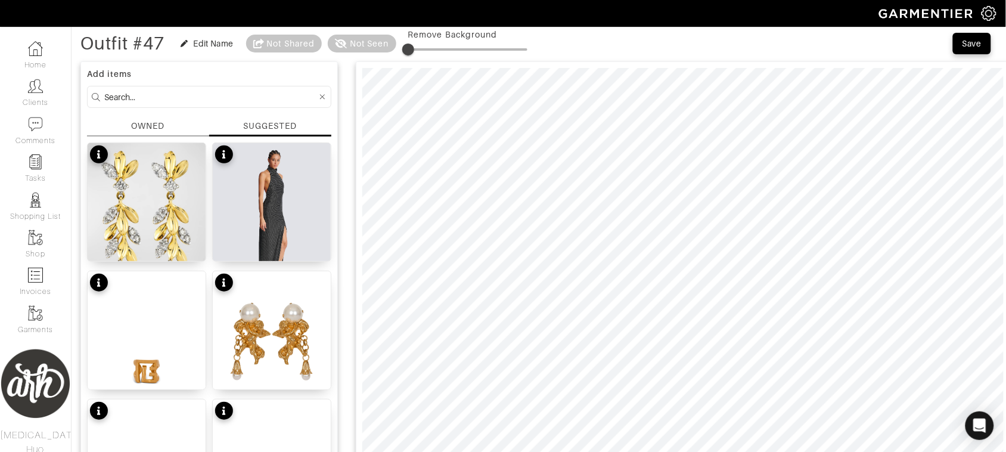
scroll to position [54, 0]
click at [321, 96] on icon at bounding box center [322, 97] width 5 height 5
click at [264, 96] on input at bounding box center [210, 97] width 213 height 15
type input "gold"
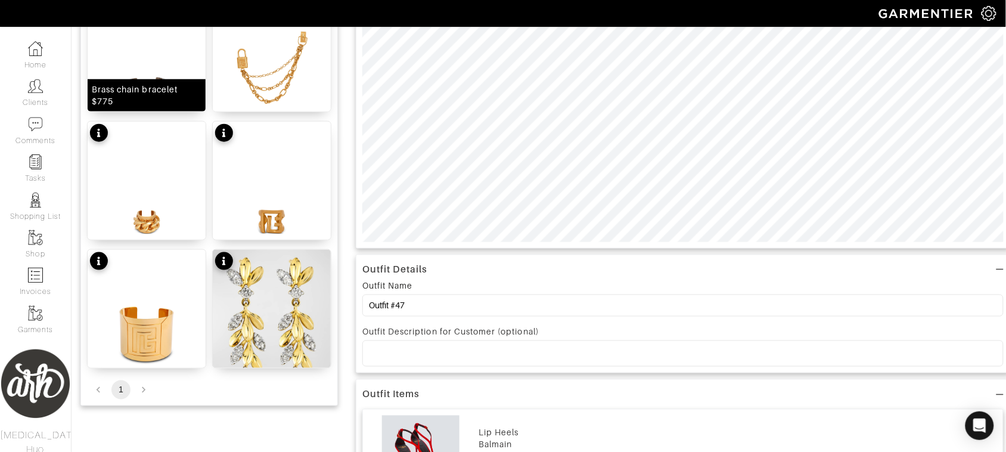
click at [175, 316] on img at bounding box center [147, 330] width 118 height 160
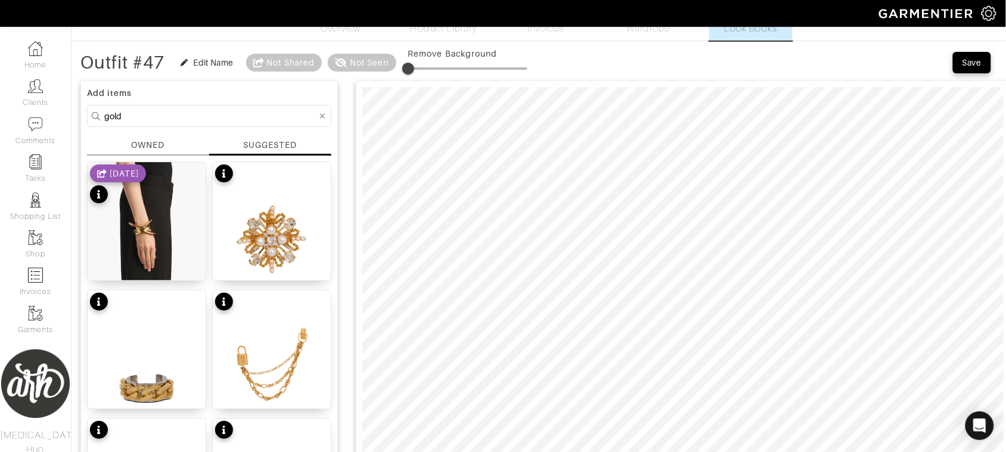
scroll to position [35, 0]
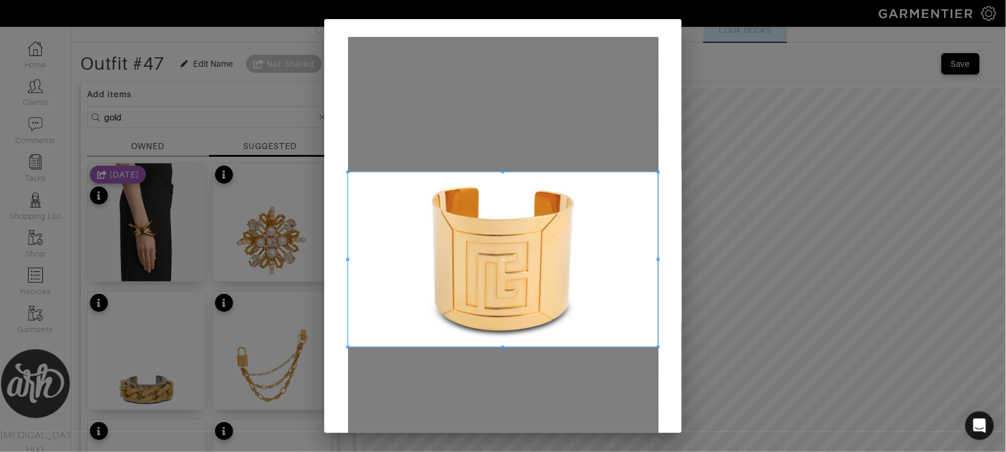
click at [495, 291] on span at bounding box center [503, 259] width 311 height 175
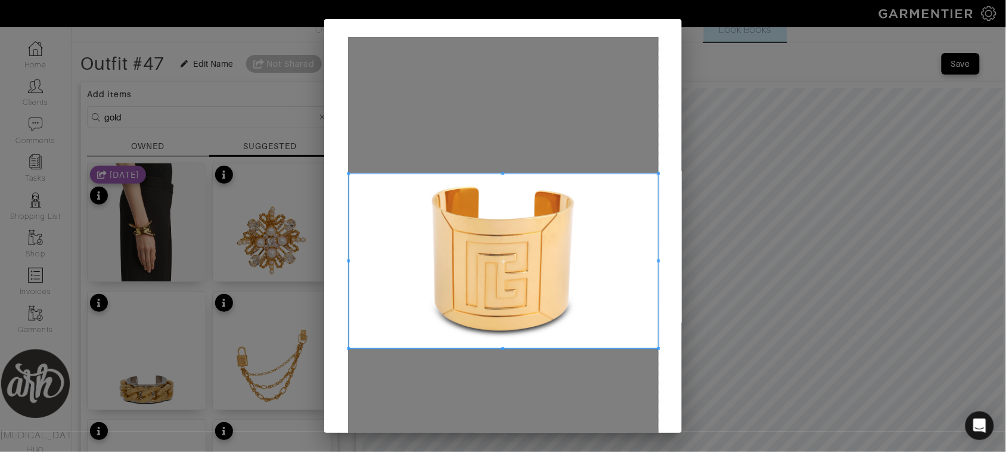
click at [350, 261] on span at bounding box center [348, 260] width 3 height 3
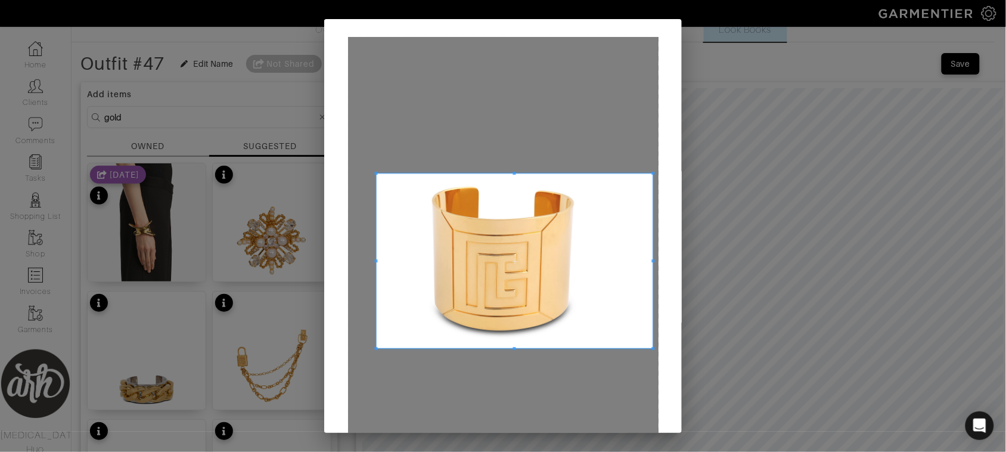
click at [614, 266] on div at bounding box center [514, 260] width 277 height 175
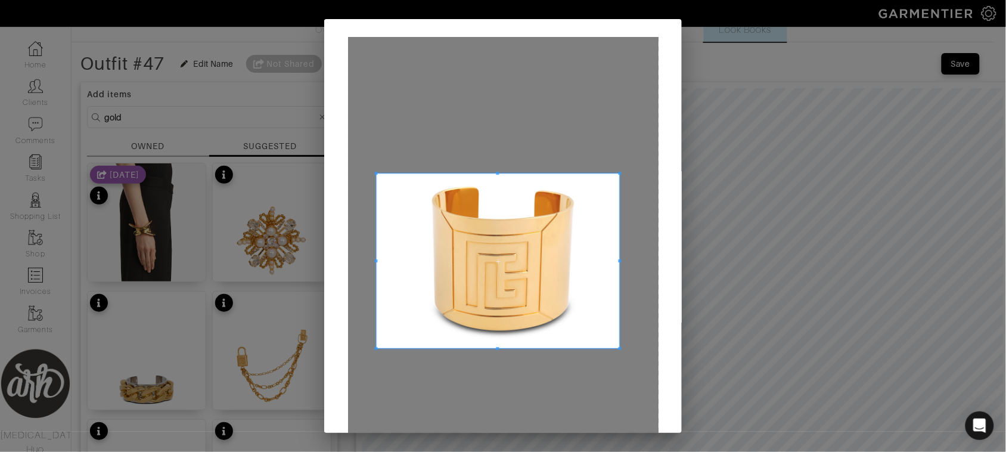
scroll to position [75, 0]
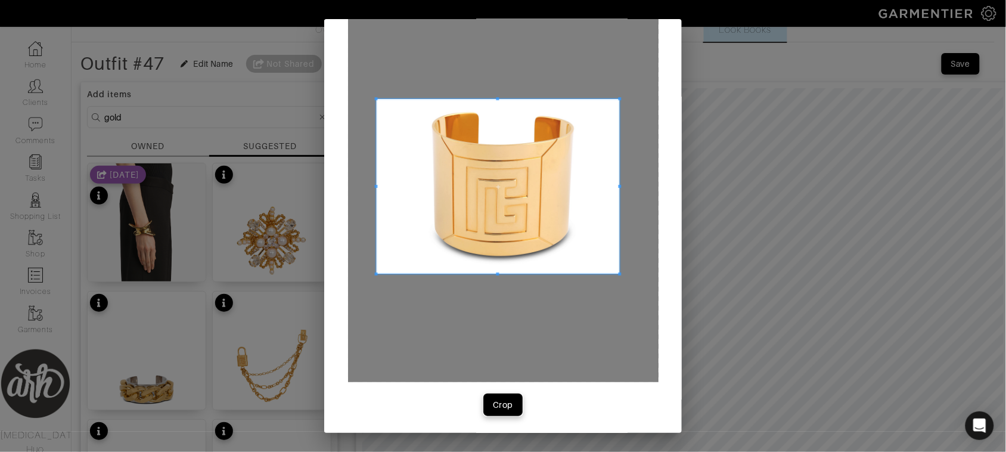
click at [504, 406] on div "Crop" at bounding box center [503, 405] width 20 height 12
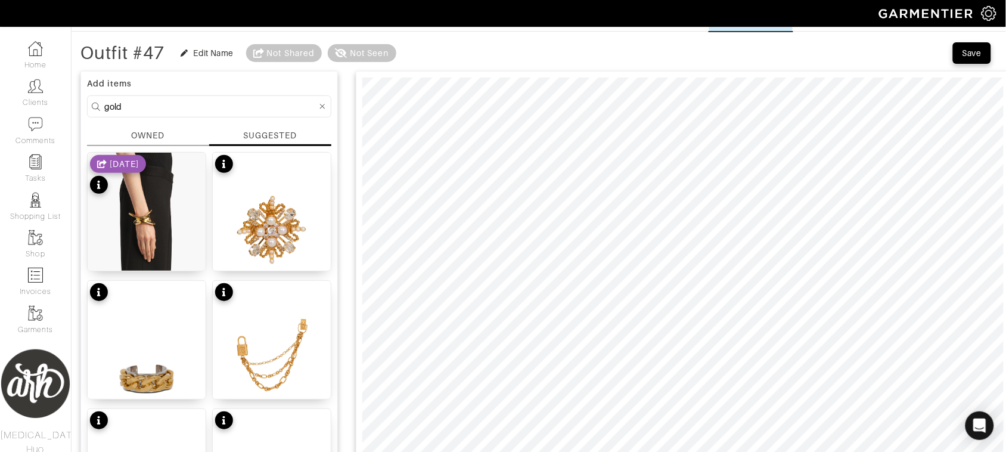
scroll to position [45, 0]
click at [322, 103] on icon at bounding box center [322, 107] width 5 height 8
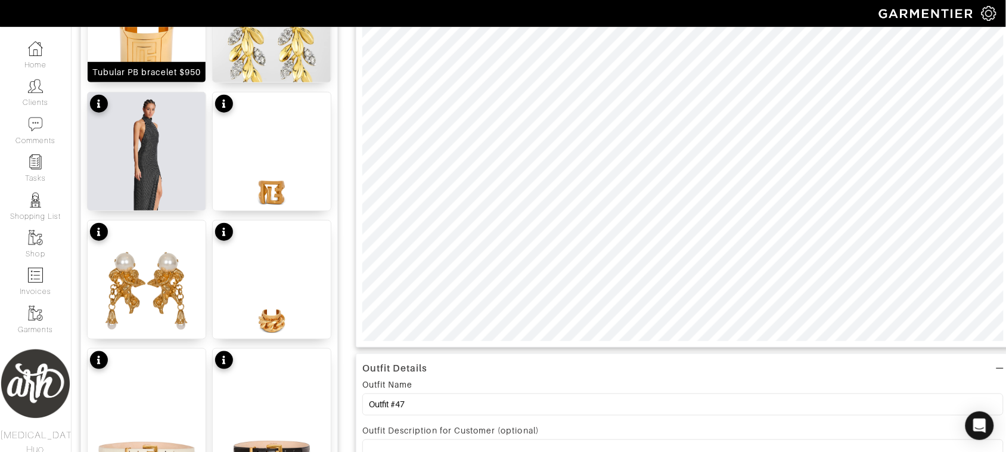
scroll to position [0, 0]
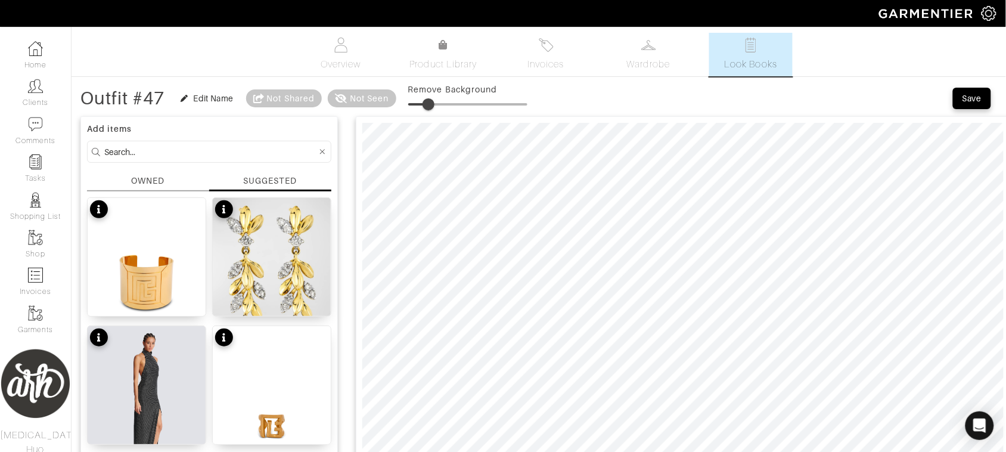
click at [240, 155] on input at bounding box center [210, 151] width 213 height 15
type input "dress"
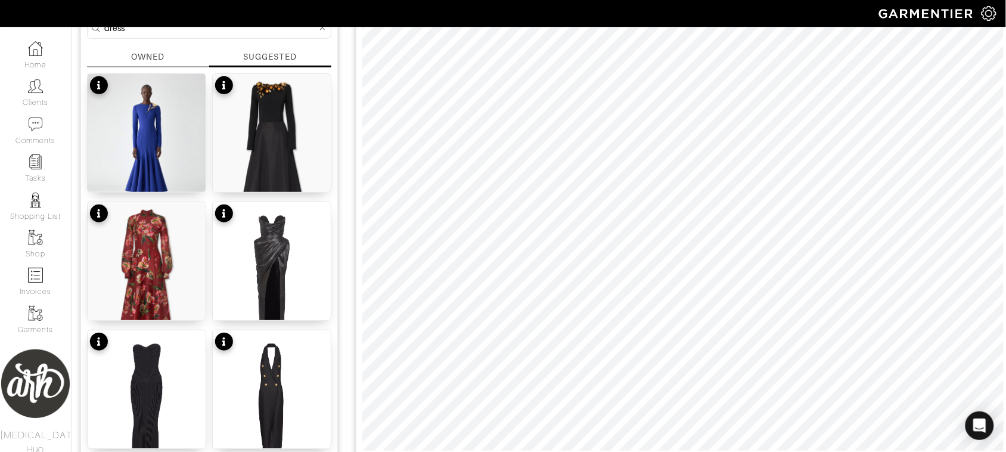
scroll to position [99, 0]
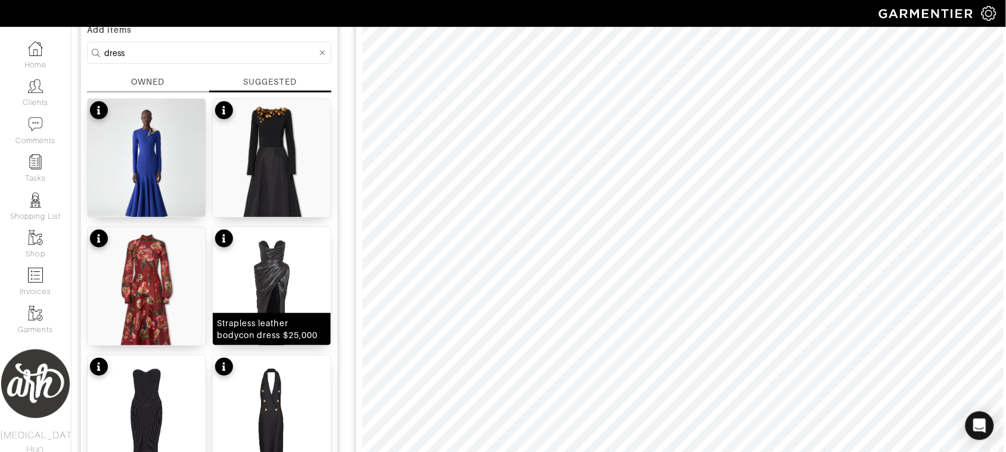
click at [296, 273] on img at bounding box center [272, 307] width 118 height 160
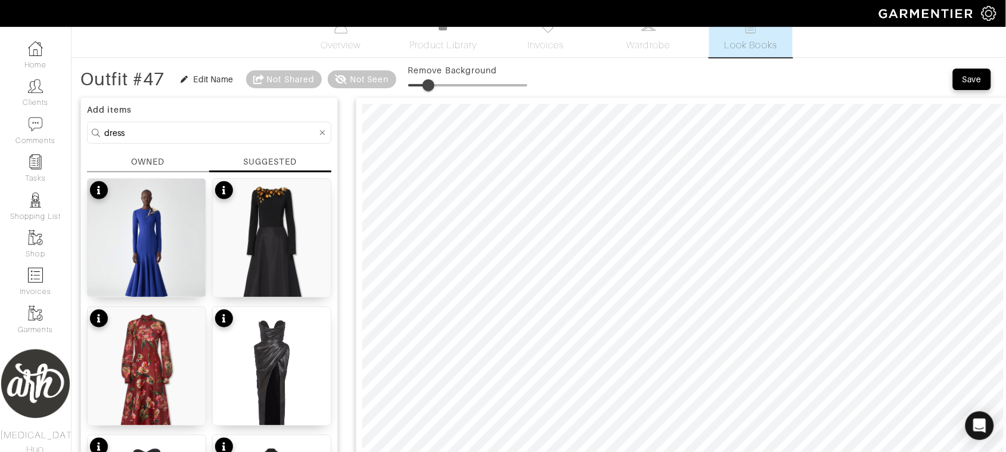
scroll to position [0, 0]
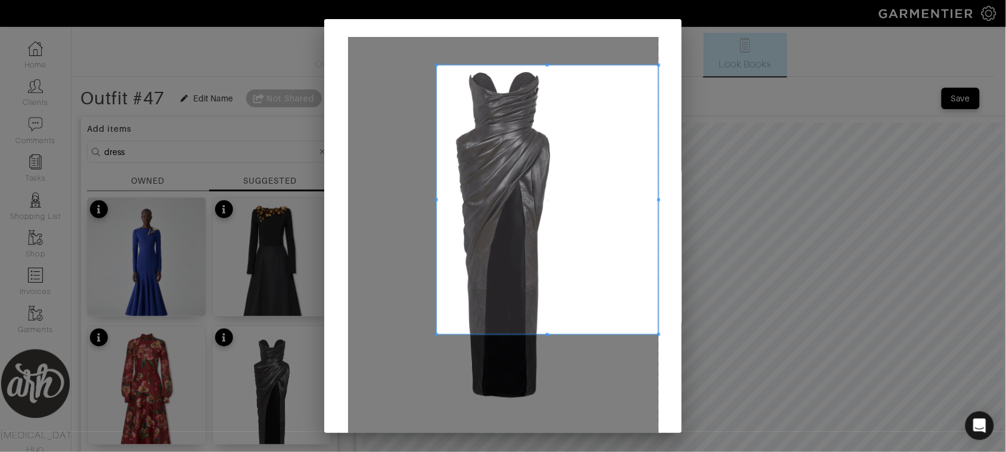
click at [430, 61] on div at bounding box center [503, 247] width 311 height 420
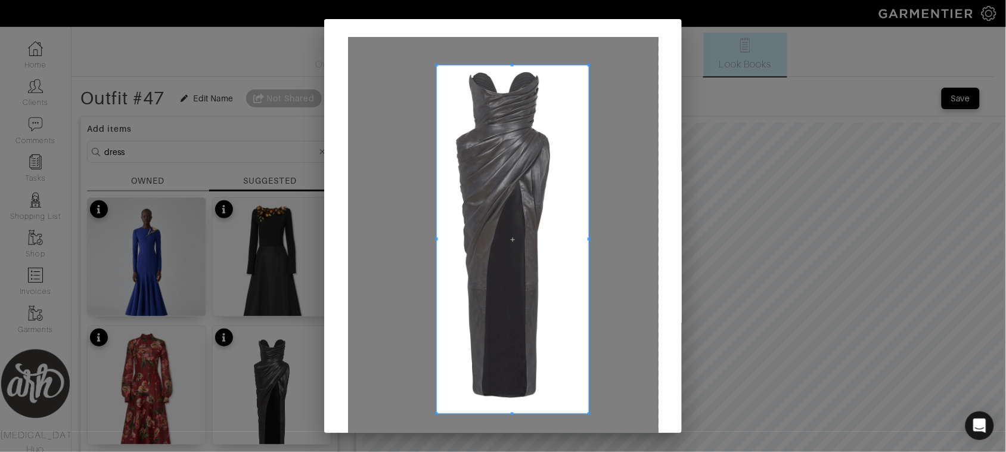
click at [588, 415] on span at bounding box center [589, 413] width 3 height 3
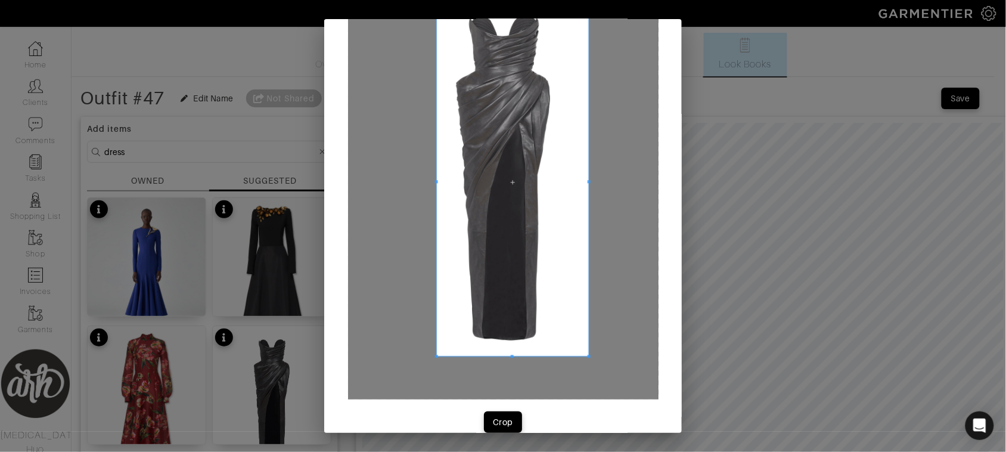
scroll to position [75, 0]
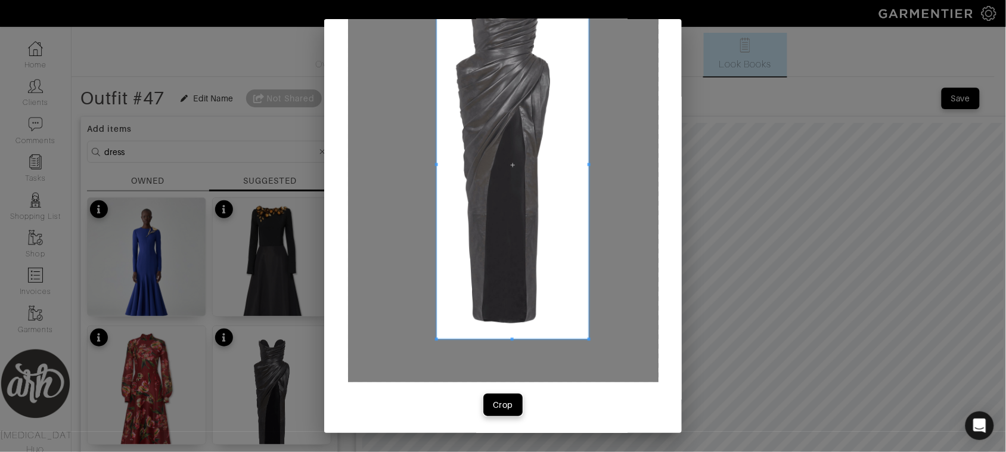
click at [507, 404] on div "Crop" at bounding box center [503, 405] width 20 height 12
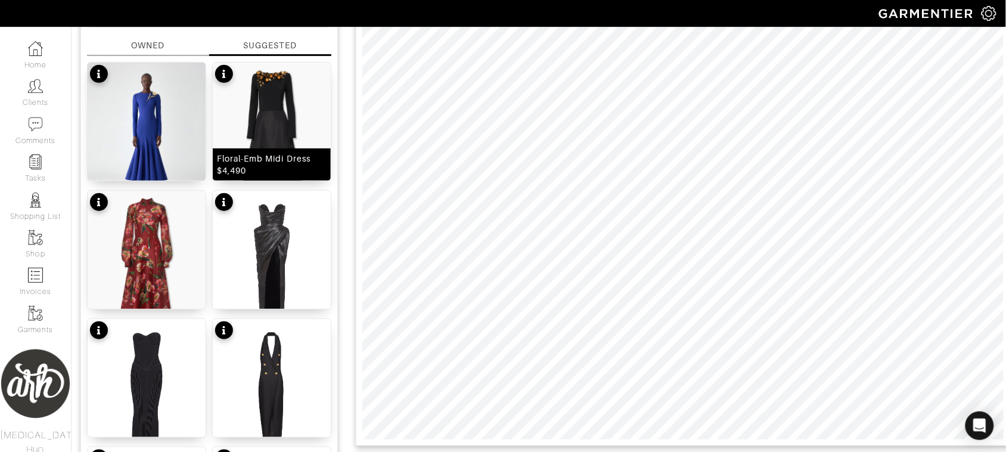
scroll to position [169, 0]
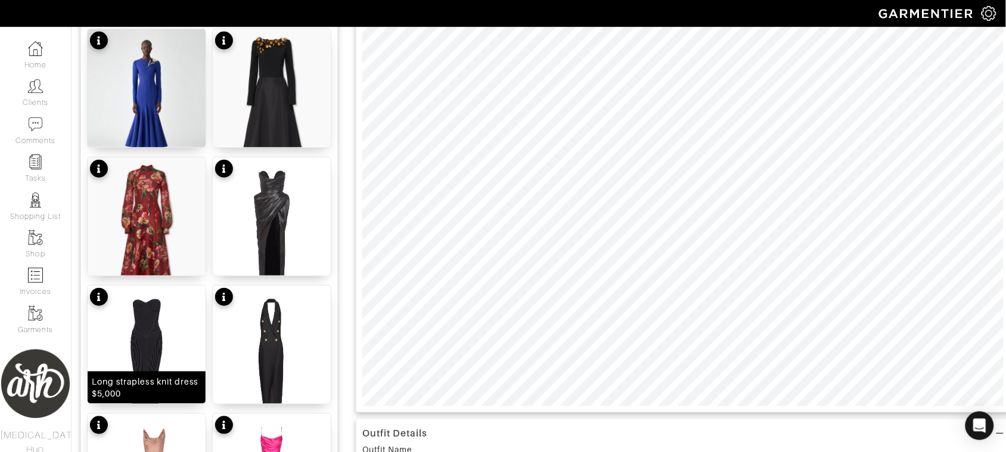
click at [150, 356] on img at bounding box center [147, 366] width 118 height 160
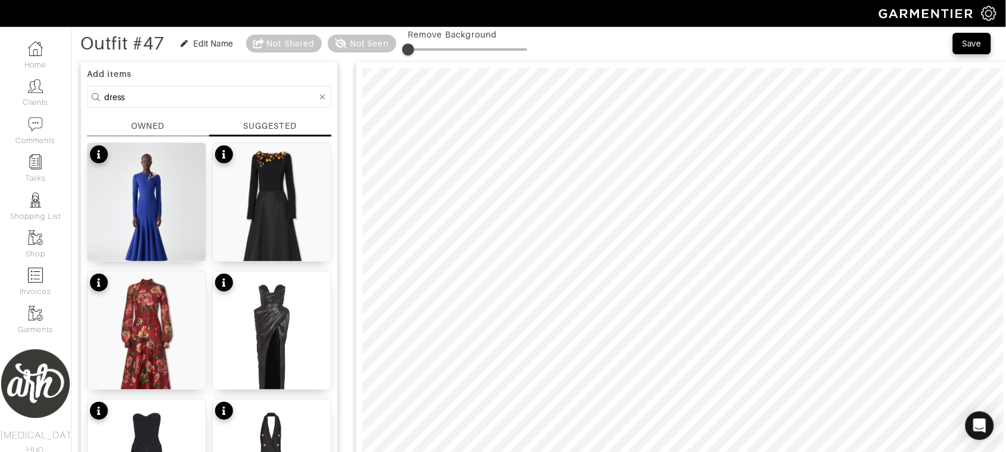
scroll to position [49, 0]
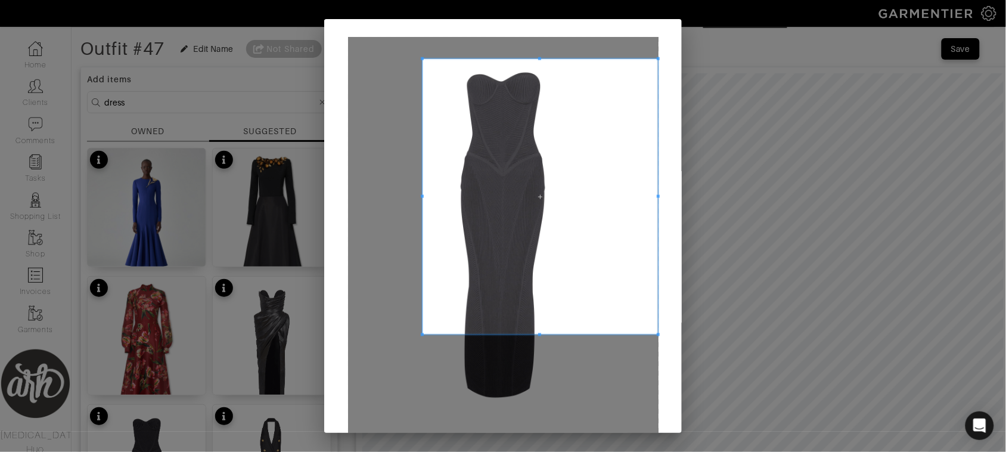
click at [421, 58] on span at bounding box center [422, 58] width 3 height 3
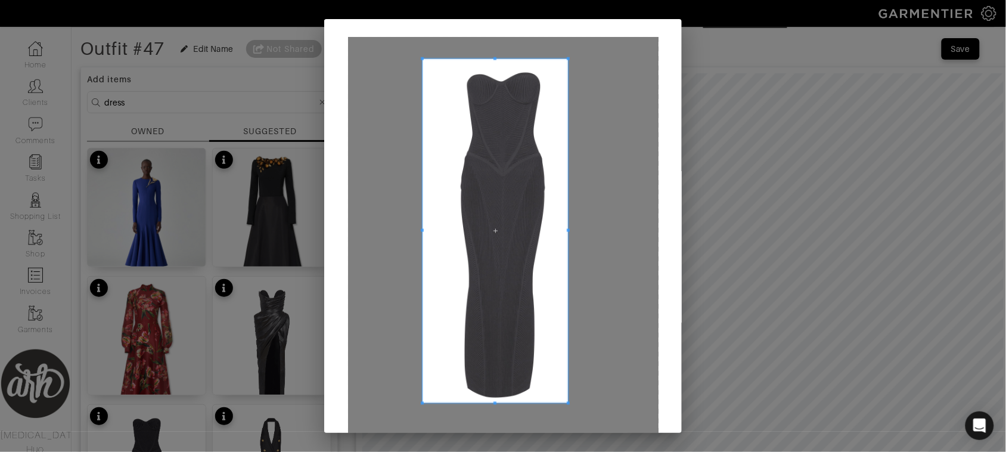
click at [567, 404] on span at bounding box center [568, 403] width 3 height 3
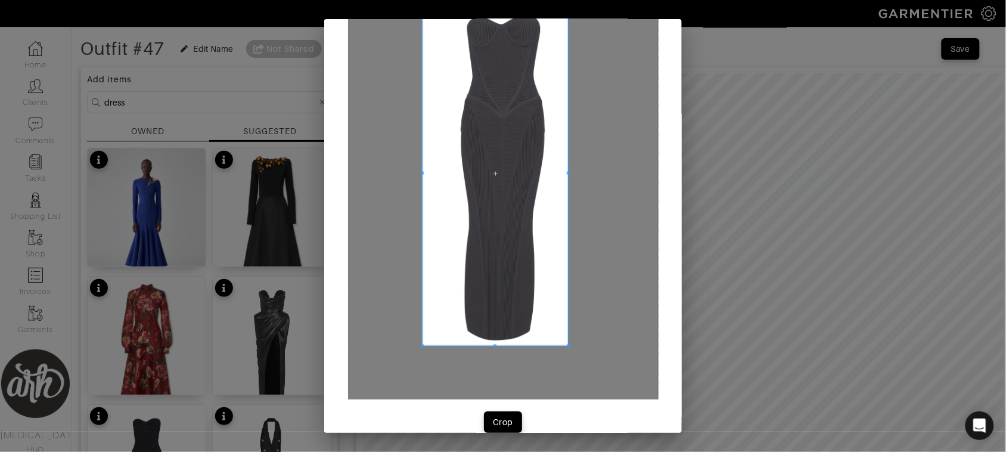
scroll to position [75, 0]
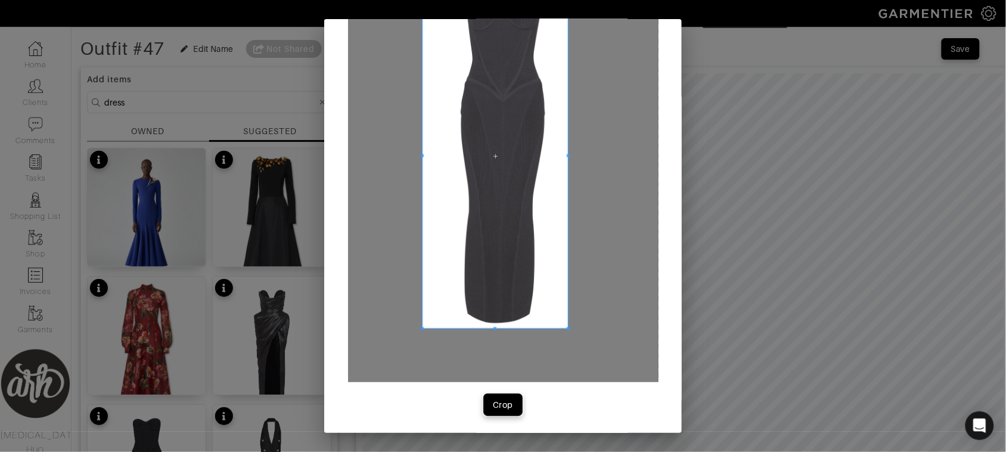
click at [516, 404] on button "Crop" at bounding box center [503, 404] width 38 height 21
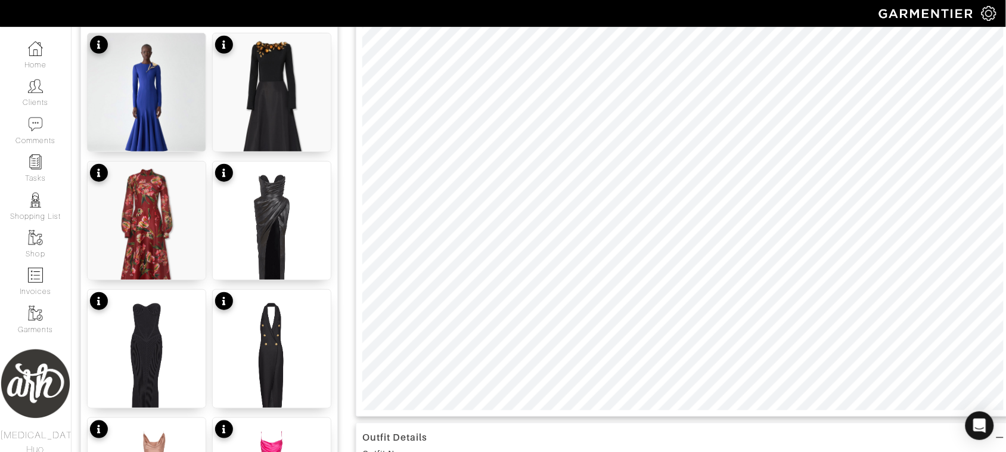
scroll to position [173, 0]
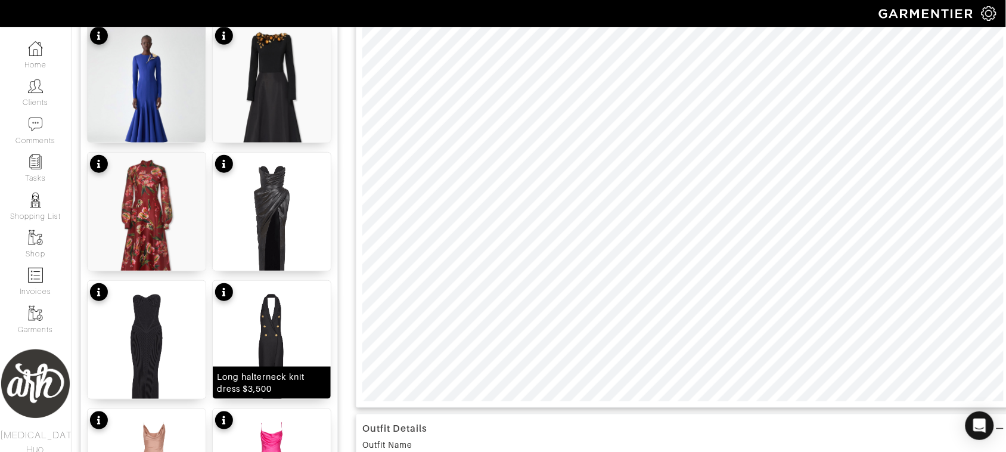
click at [303, 326] on img at bounding box center [272, 361] width 118 height 160
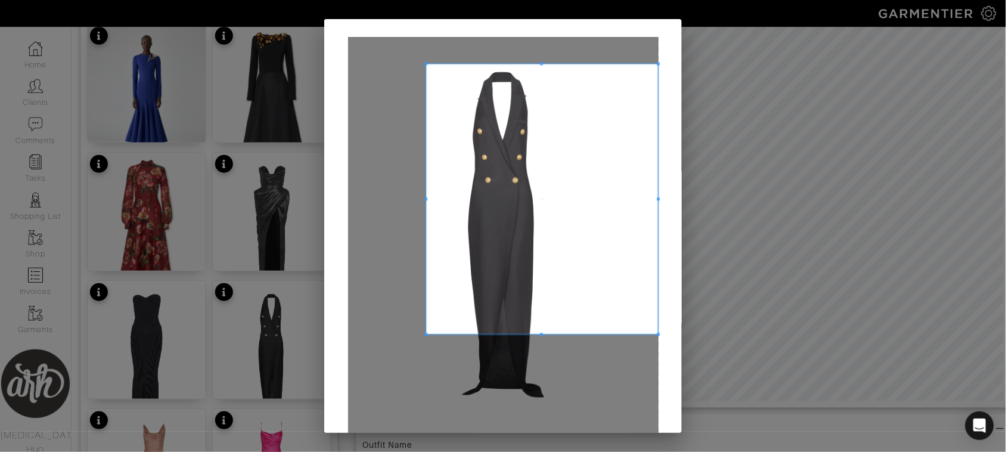
click at [424, 63] on span at bounding box center [425, 63] width 3 height 3
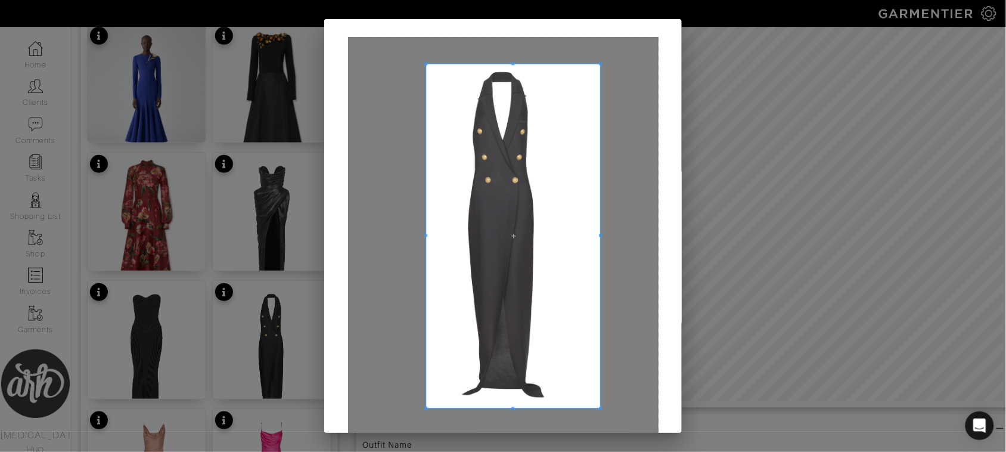
click at [599, 408] on span at bounding box center [600, 408] width 3 height 3
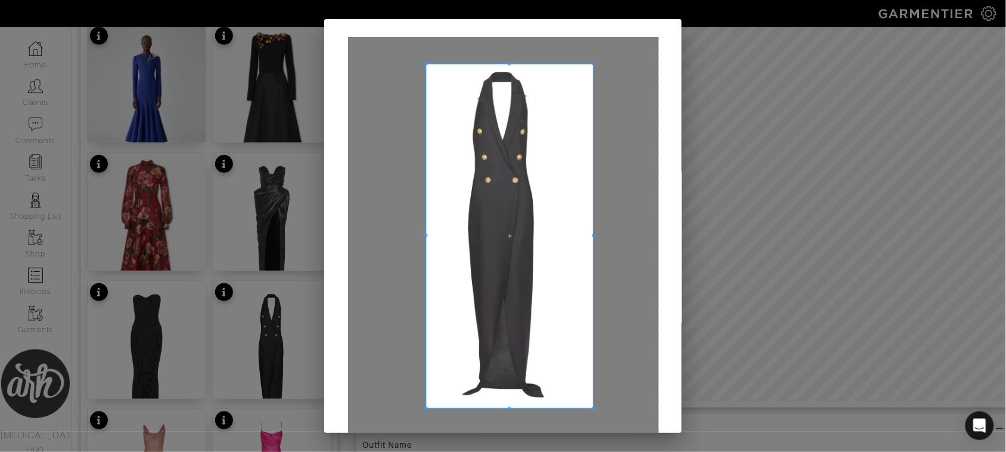
click at [593, 404] on span at bounding box center [594, 236] width 3 height 344
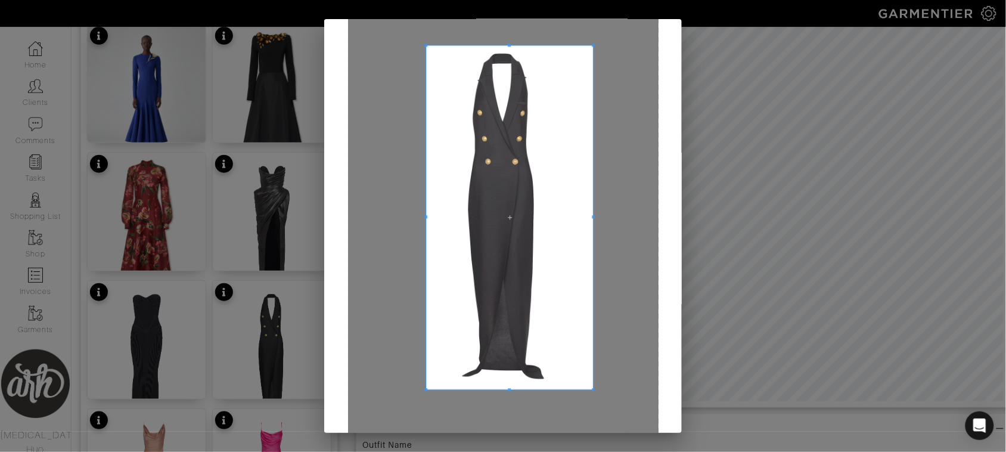
scroll to position [45, 0]
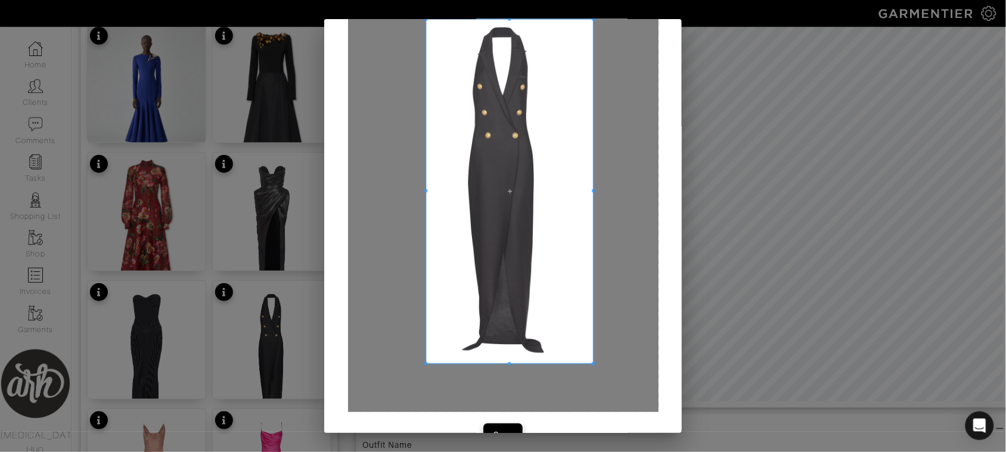
click at [510, 429] on span "Crop" at bounding box center [503, 435] width 25 height 12
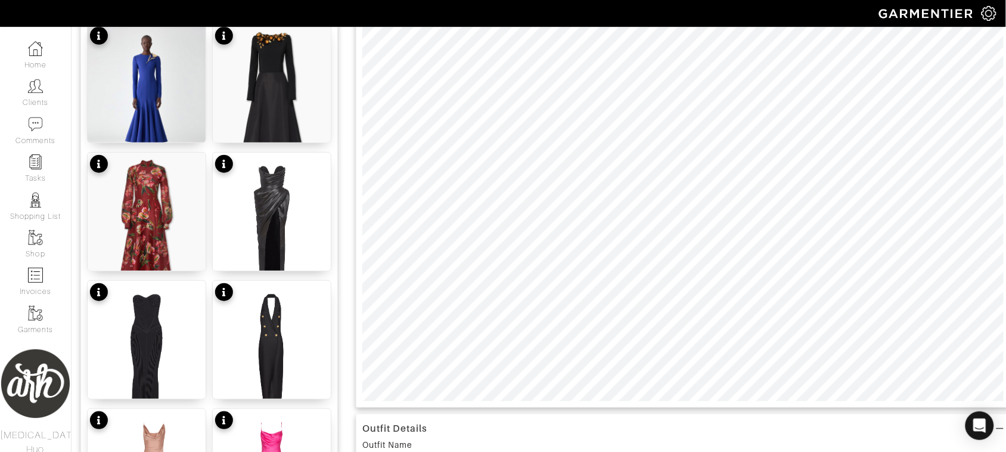
click at [424, 401] on div at bounding box center [683, 175] width 655 height 465
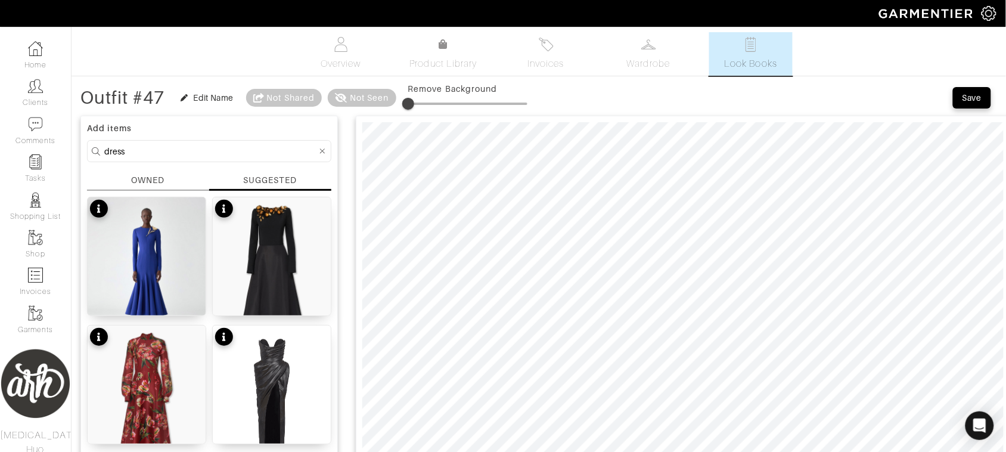
scroll to position [0, 0]
drag, startPoint x: 410, startPoint y: 108, endPoint x: 427, endPoint y: 107, distance: 16.7
click at [427, 107] on span at bounding box center [425, 104] width 12 height 12
drag, startPoint x: 433, startPoint y: 105, endPoint x: 450, endPoint y: 105, distance: 16.7
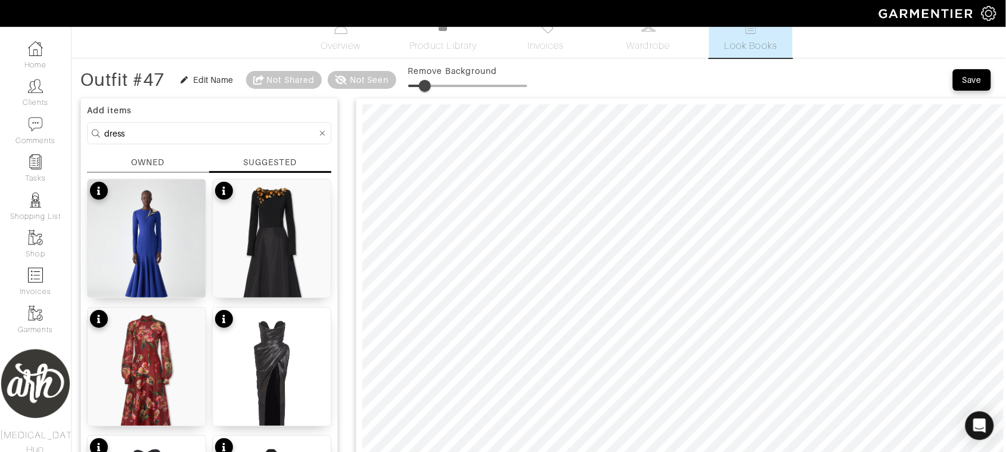
scroll to position [15, 0]
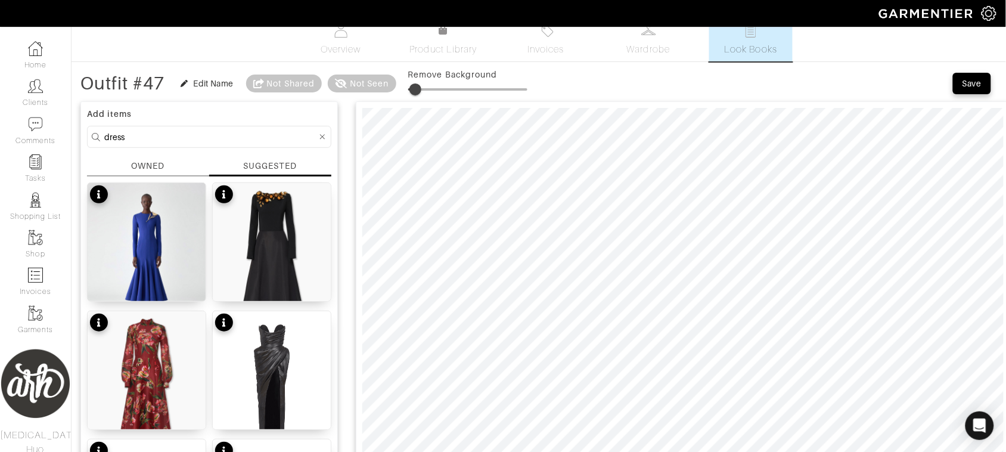
type input "0"
drag, startPoint x: 418, startPoint y: 84, endPoint x: 405, endPoint y: 82, distance: 12.6
click at [405, 83] on span at bounding box center [408, 89] width 12 height 12
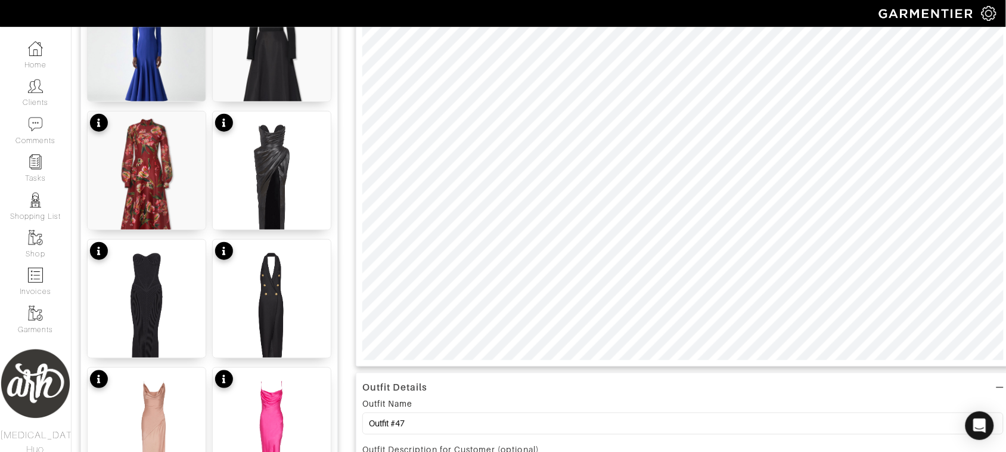
scroll to position [224, 0]
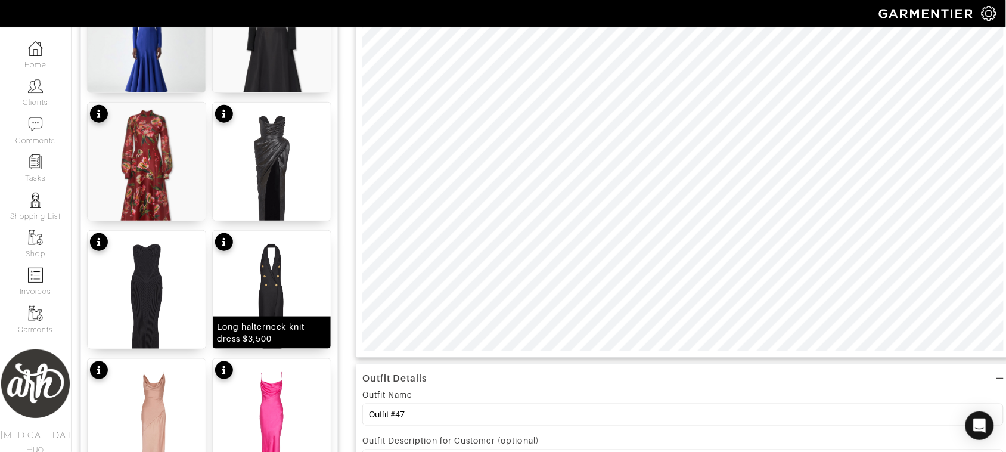
click at [291, 279] on img at bounding box center [272, 311] width 118 height 160
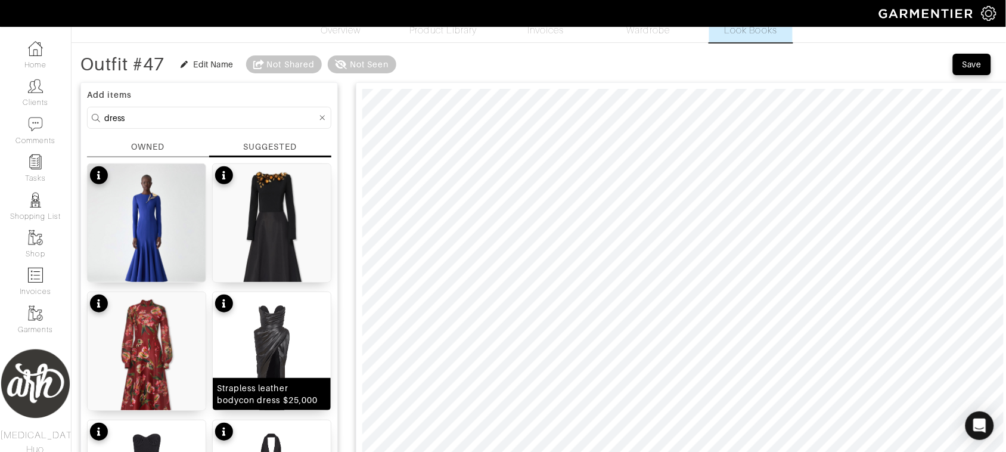
scroll to position [20, 0]
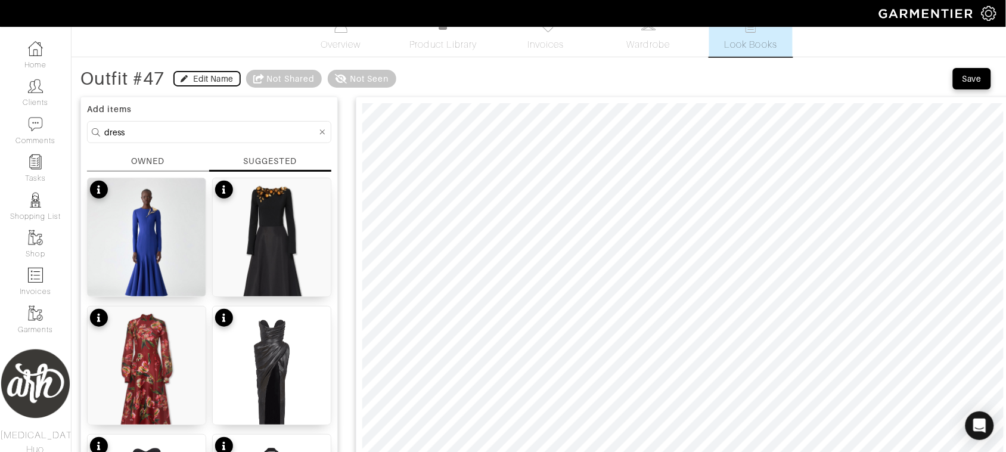
click at [213, 80] on div "Edit Name" at bounding box center [214, 79] width 40 height 12
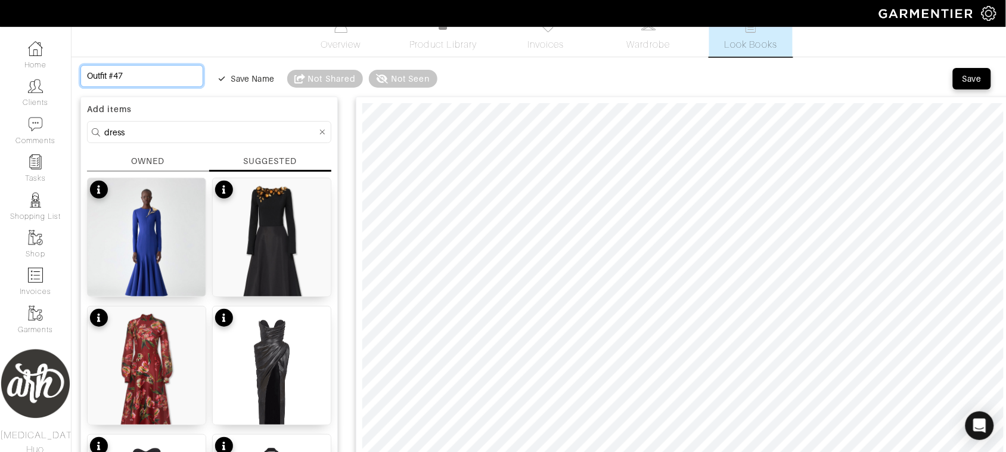
click at [155, 76] on input "Outfit #47" at bounding box center [141, 76] width 123 height 22
type input "J"
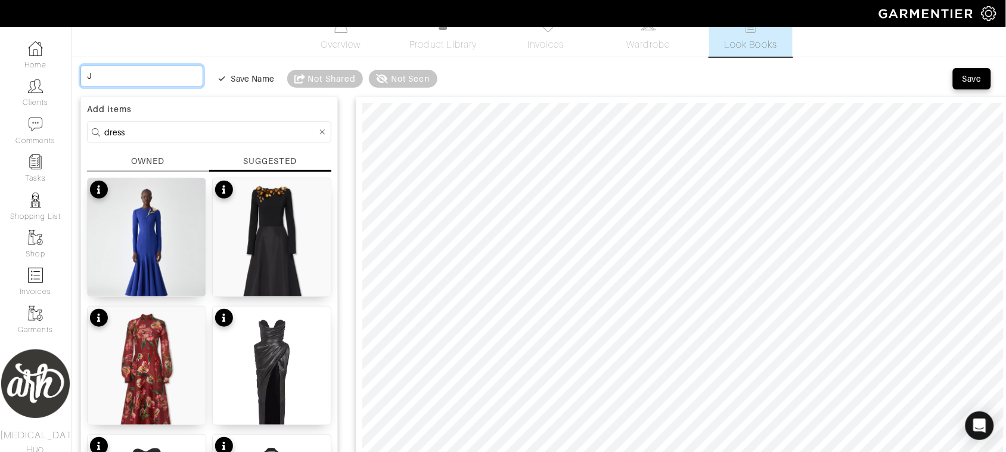
type input "Je"
type input "Jew"
type input "Jewe"
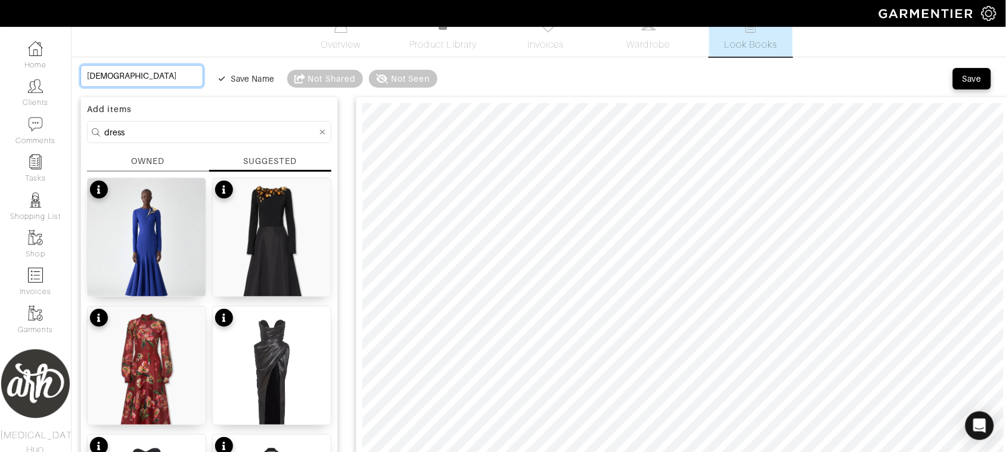
type input "Jewe"
type input "Jewel"
type input "Jewele"
type input "Jeweled"
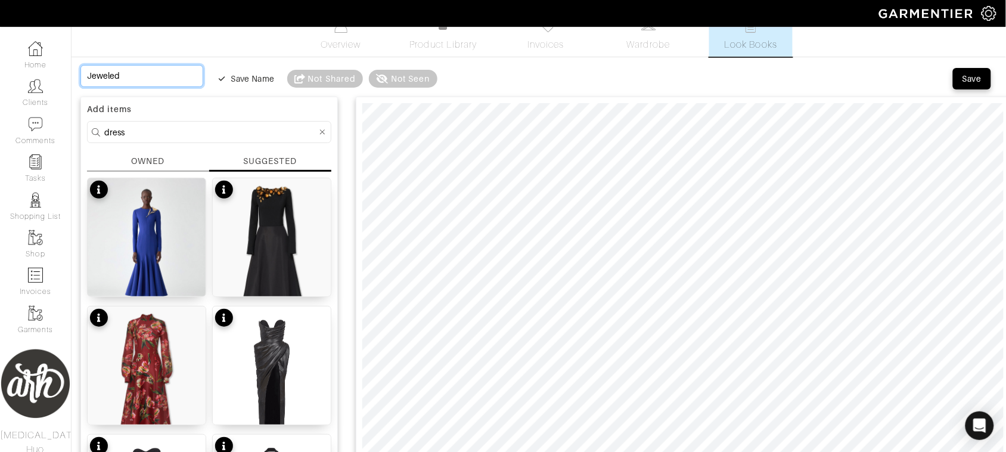
type input "Jeweled"
type input "Jeweled G"
type input "Jeweled Go"
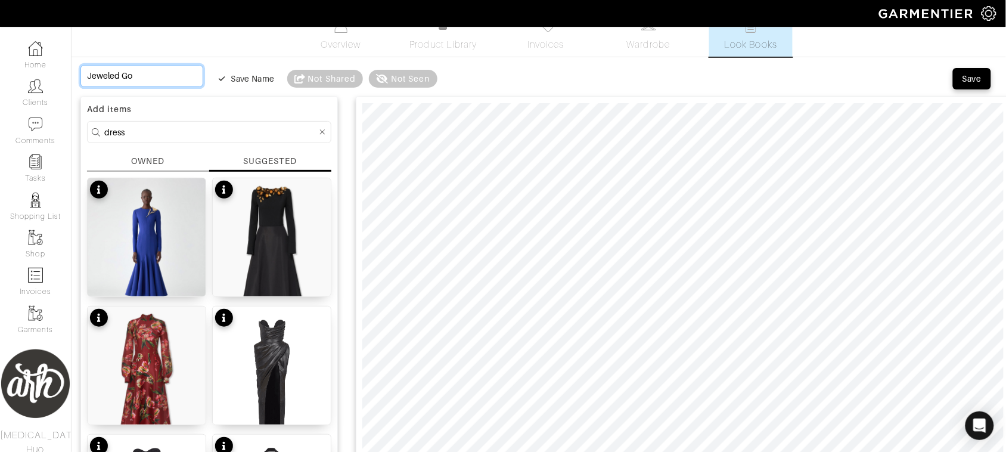
type input "Jeweled Gow"
type input "Jeweled Gown"
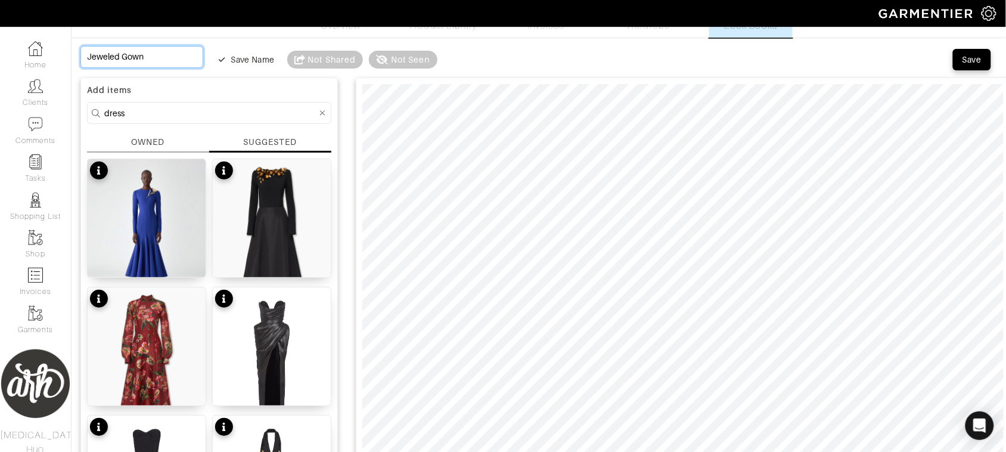
scroll to position [0, 0]
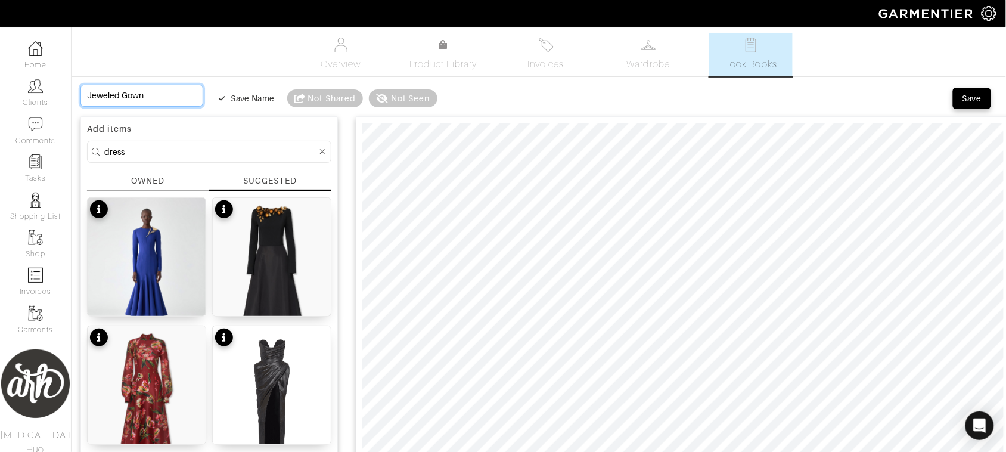
type input "Jeweled Gown"
click at [969, 100] on div "Save" at bounding box center [972, 98] width 19 height 12
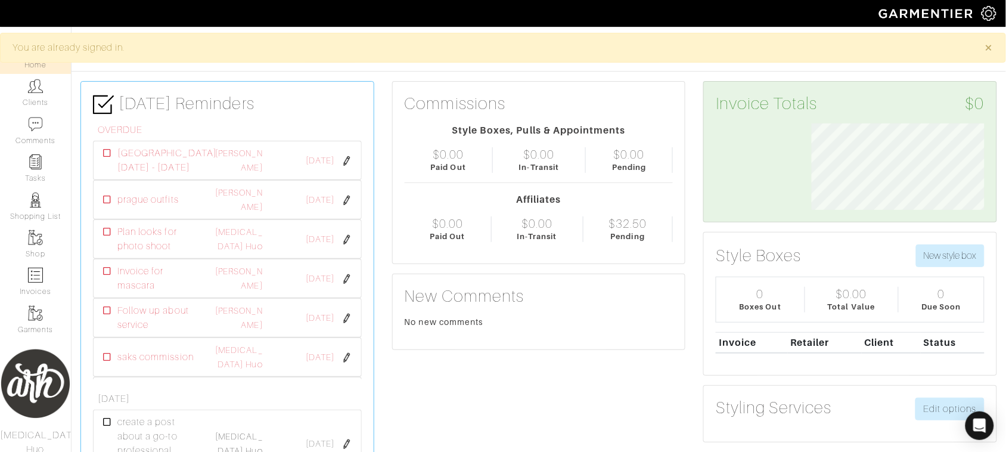
scroll to position [86, 191]
click at [32, 171] on link "Tasks" at bounding box center [35, 169] width 71 height 38
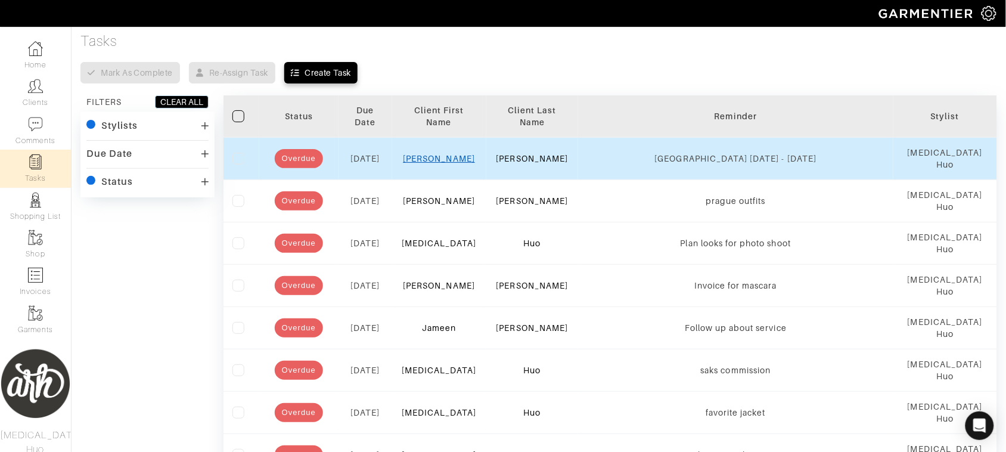
click at [446, 154] on link "Rachel" at bounding box center [439, 159] width 72 height 10
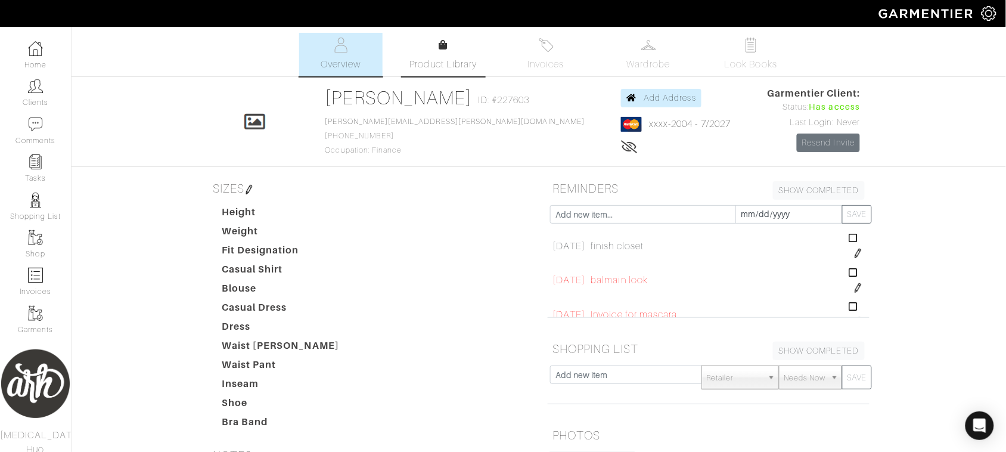
click at [432, 57] on span "Product Library" at bounding box center [443, 64] width 67 height 14
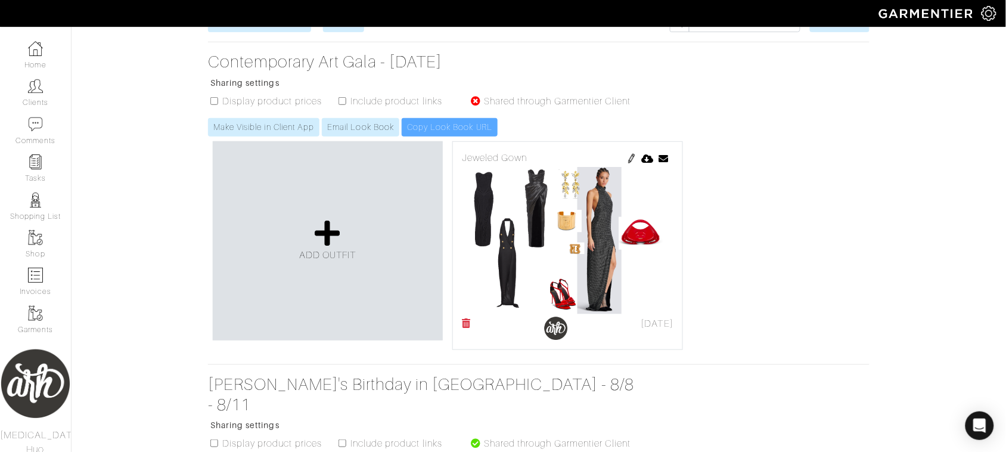
scroll to position [144, 0]
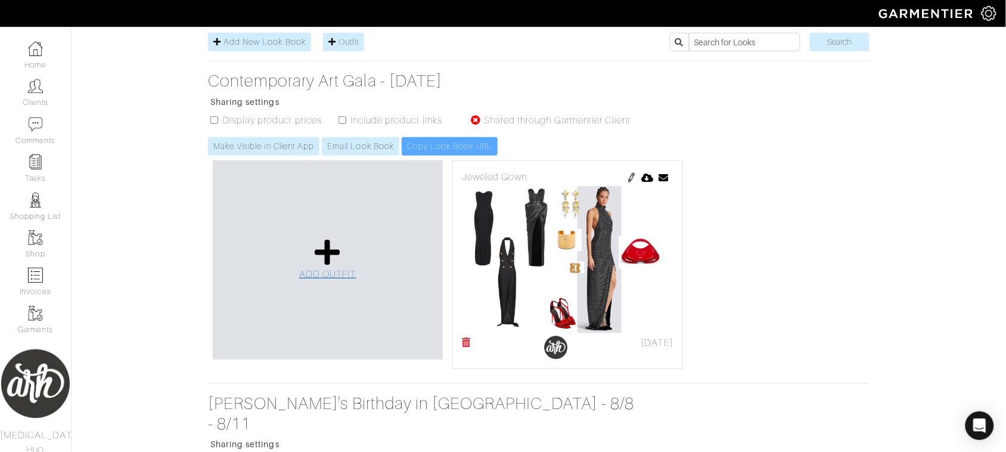
click at [316, 264] on icon at bounding box center [328, 252] width 26 height 29
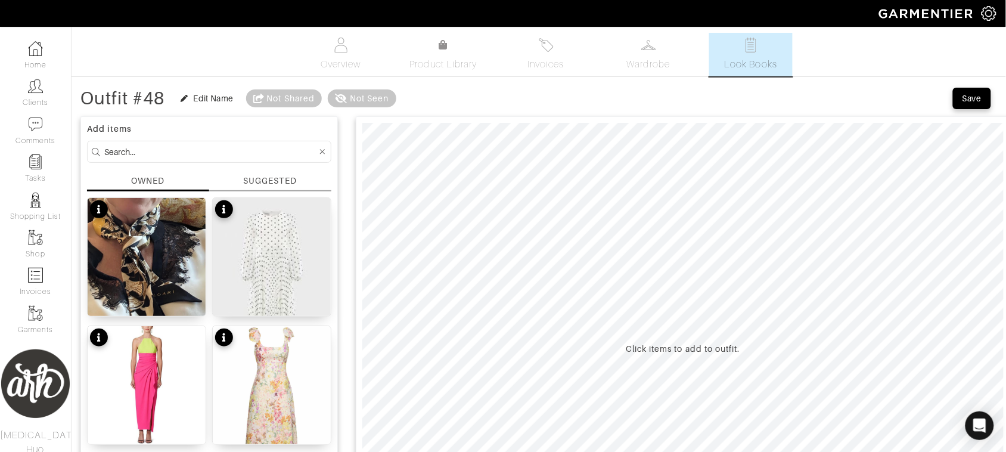
click at [284, 176] on div "SUGGESTED" at bounding box center [270, 181] width 54 height 13
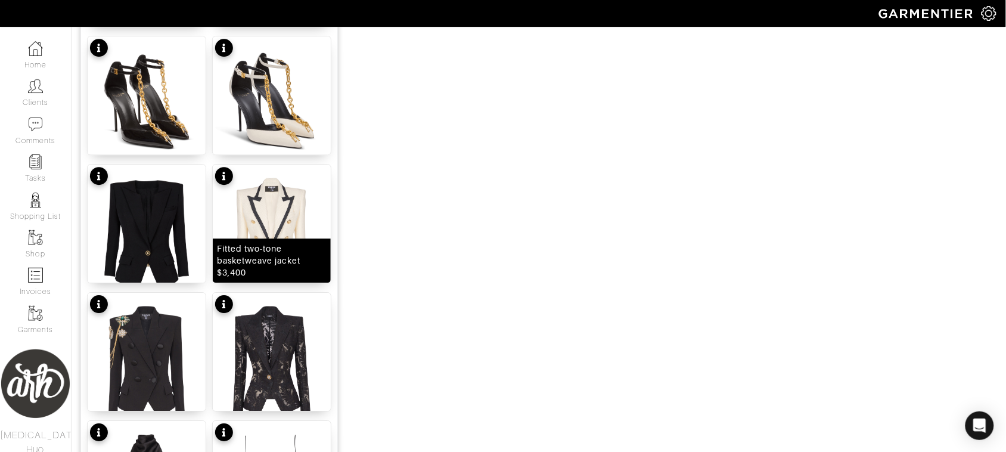
scroll to position [934, 0]
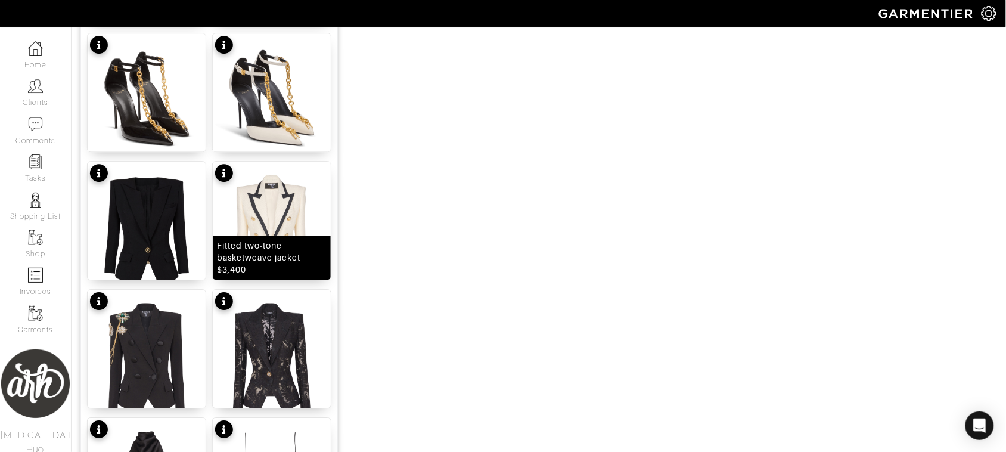
click at [269, 261] on div "Fitted two-tone basketweave jacket $3,400" at bounding box center [272, 258] width 110 height 36
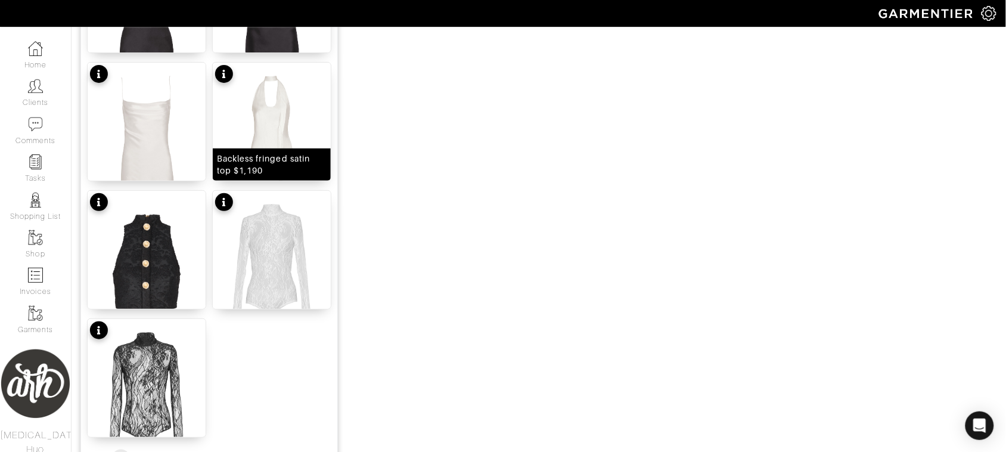
scroll to position [1435, 0]
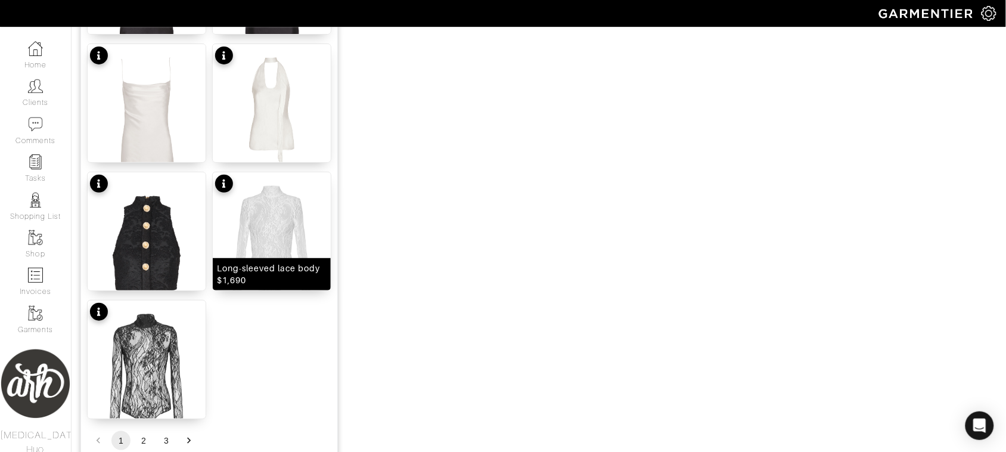
click at [279, 225] on img at bounding box center [272, 252] width 118 height 160
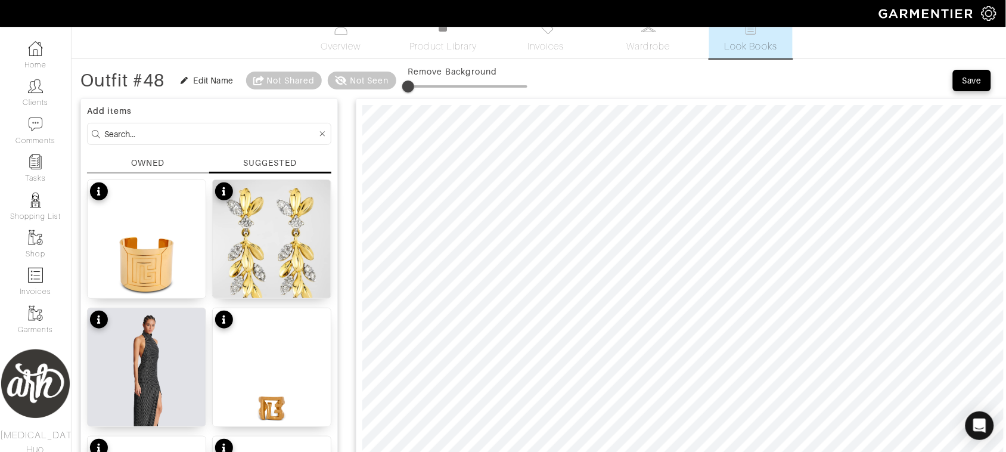
scroll to position [0, 0]
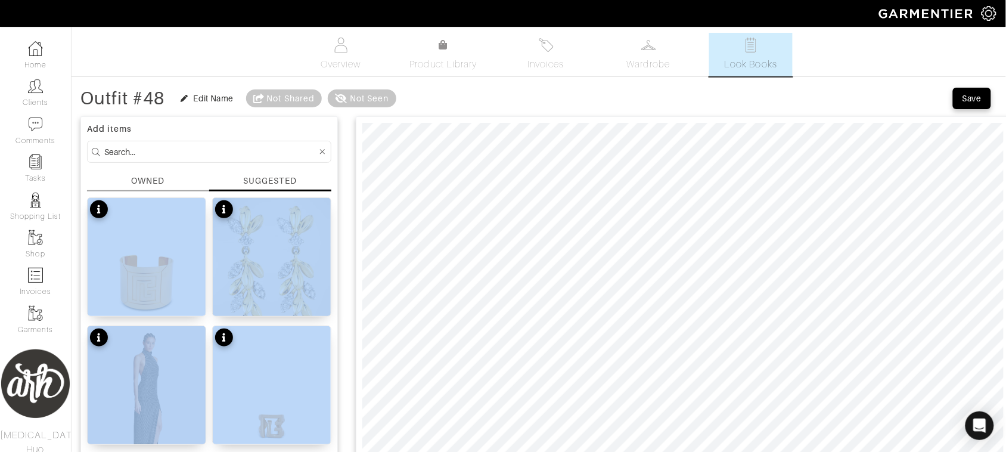
drag, startPoint x: 343, startPoint y: 305, endPoint x: 317, endPoint y: 161, distance: 146.6
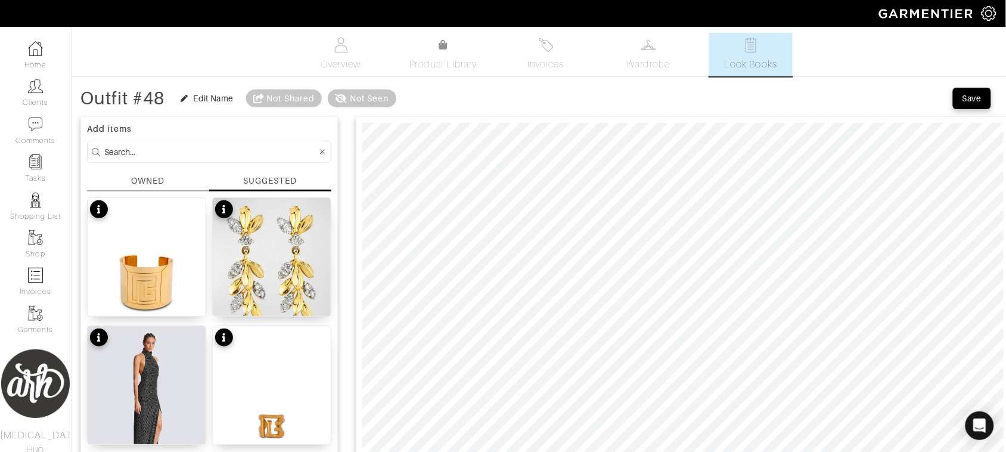
click at [299, 153] on input at bounding box center [210, 151] width 213 height 15
click at [308, 177] on div "SUGGESTED" at bounding box center [270, 183] width 122 height 17
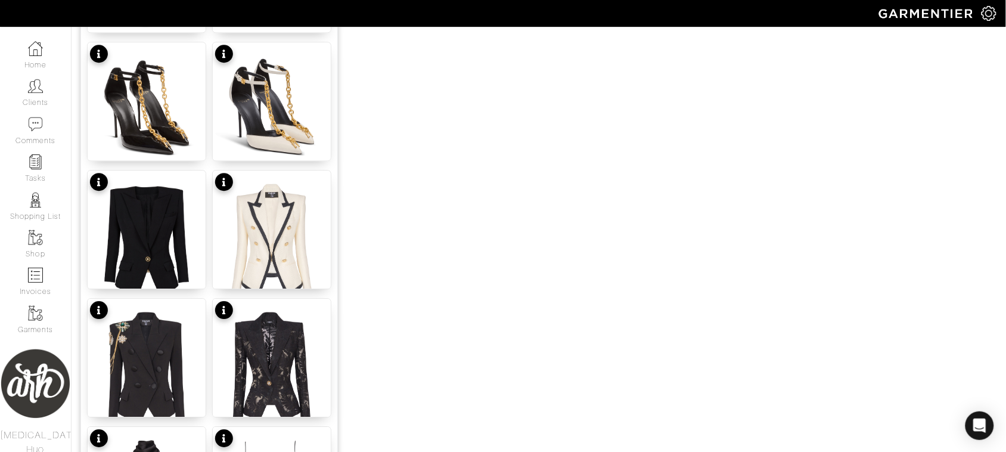
scroll to position [948, 0]
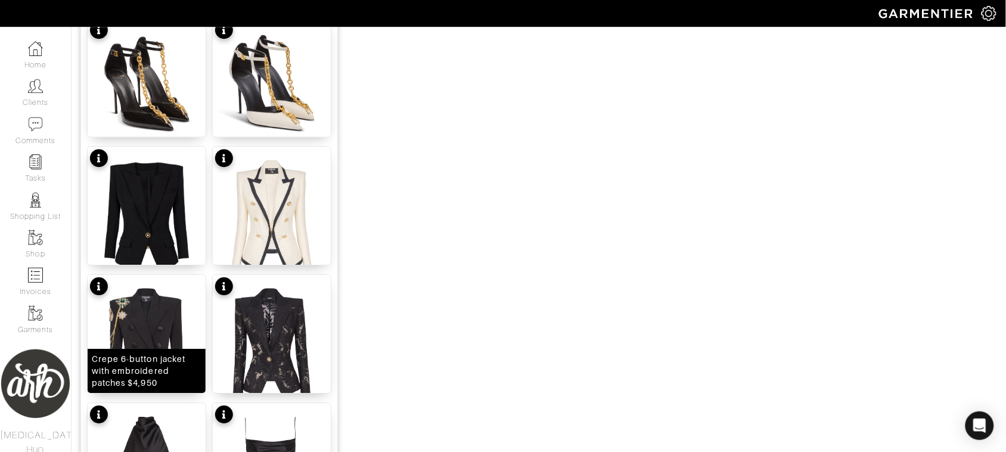
click at [168, 329] on img at bounding box center [147, 355] width 118 height 160
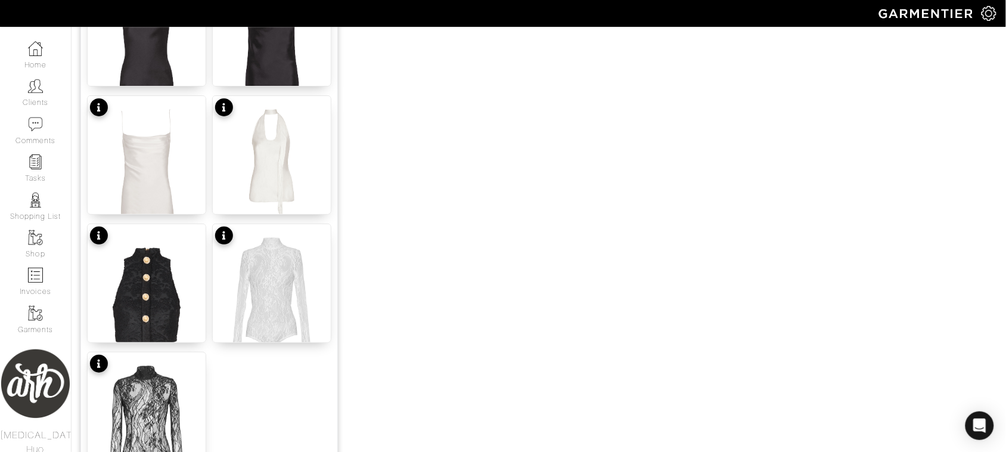
scroll to position [1497, 0]
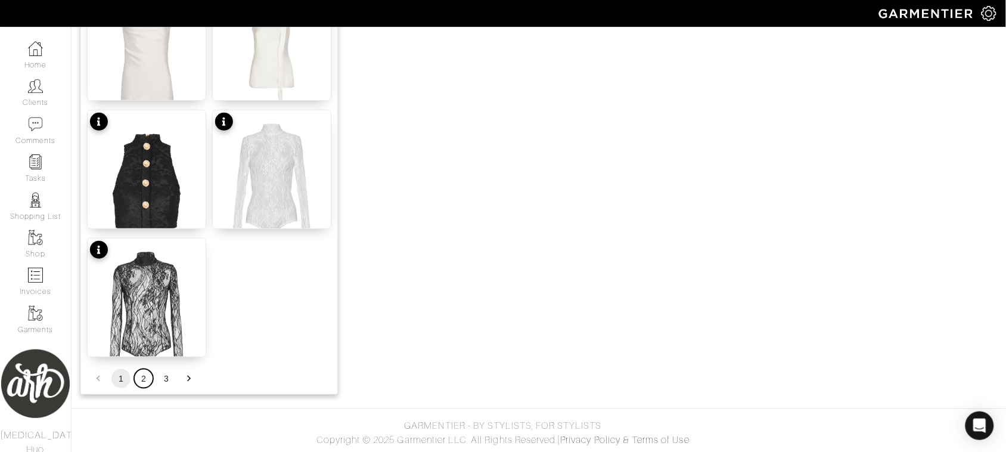
click at [145, 383] on button "2" at bounding box center [143, 378] width 19 height 19
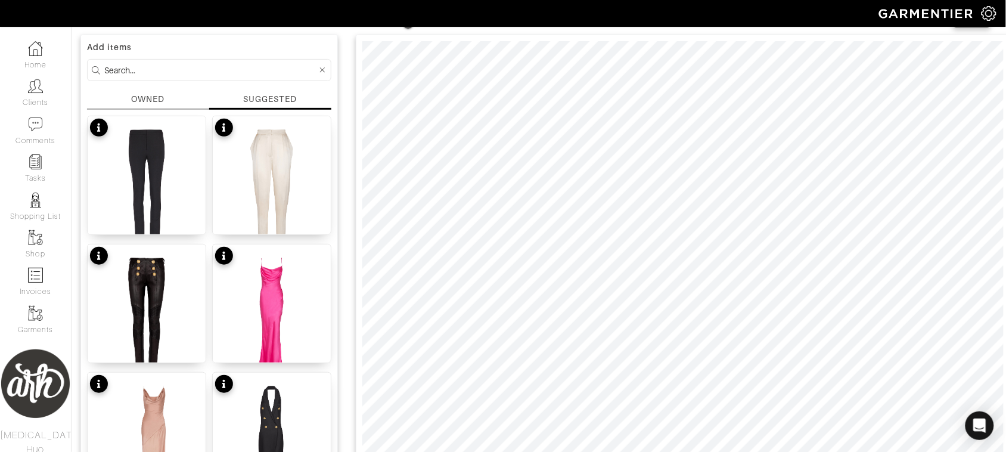
scroll to position [126, 0]
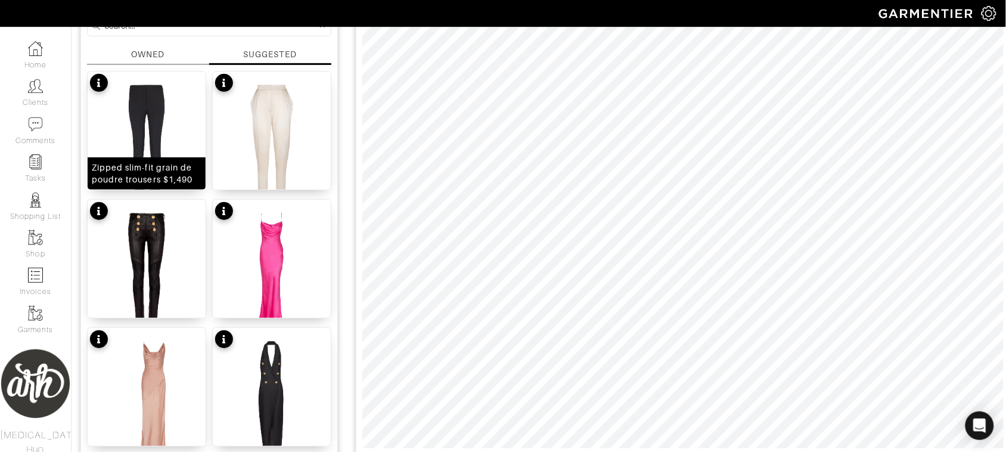
click at [136, 126] on img at bounding box center [147, 152] width 118 height 160
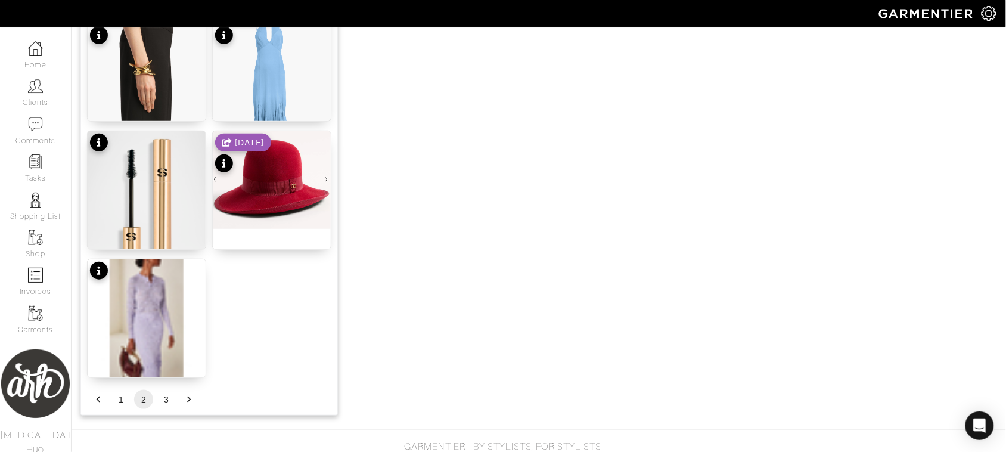
scroll to position [1497, 0]
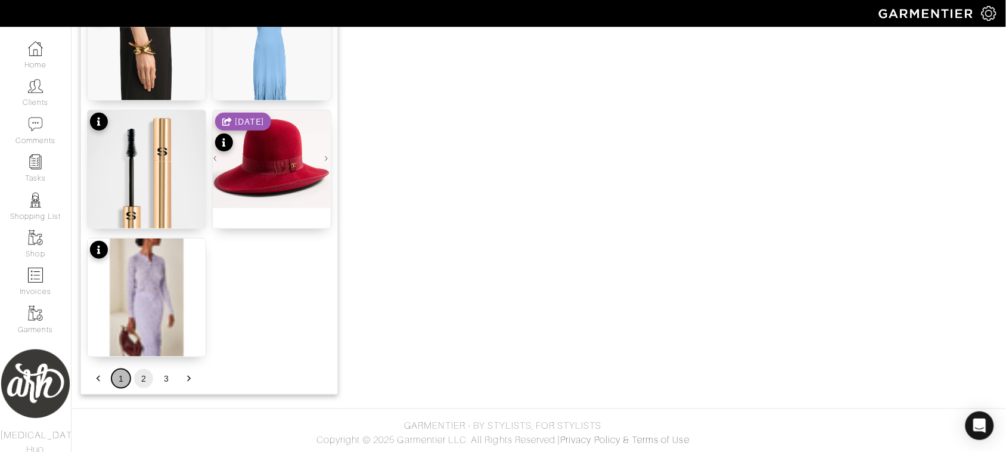
click at [121, 376] on button "1" at bounding box center [120, 378] width 19 height 19
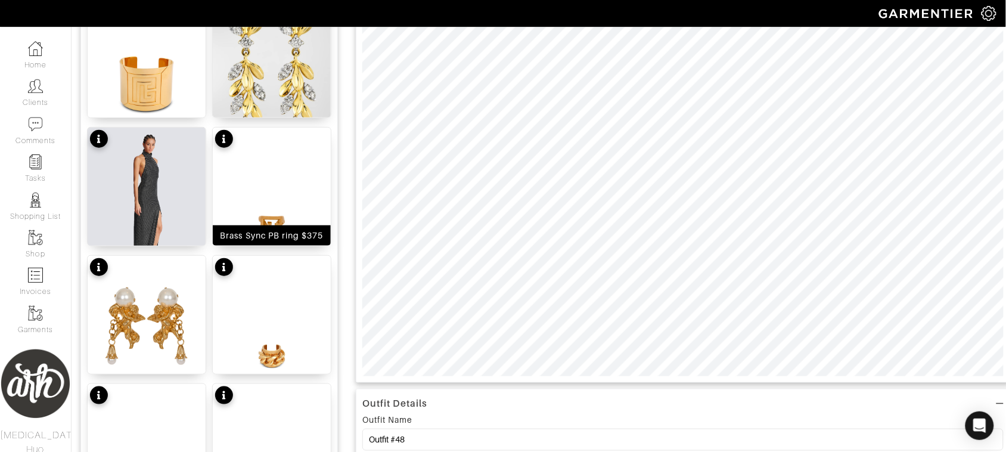
scroll to position [0, 0]
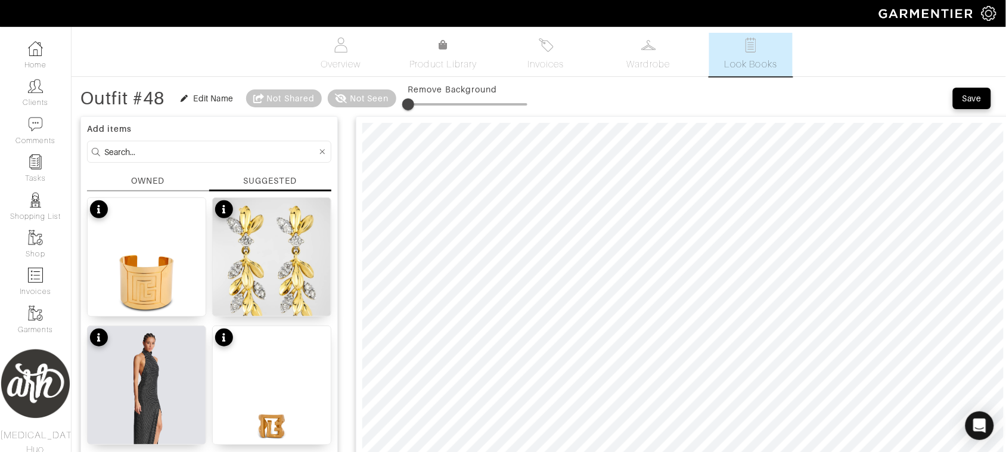
click at [265, 154] on input at bounding box center [210, 151] width 213 height 15
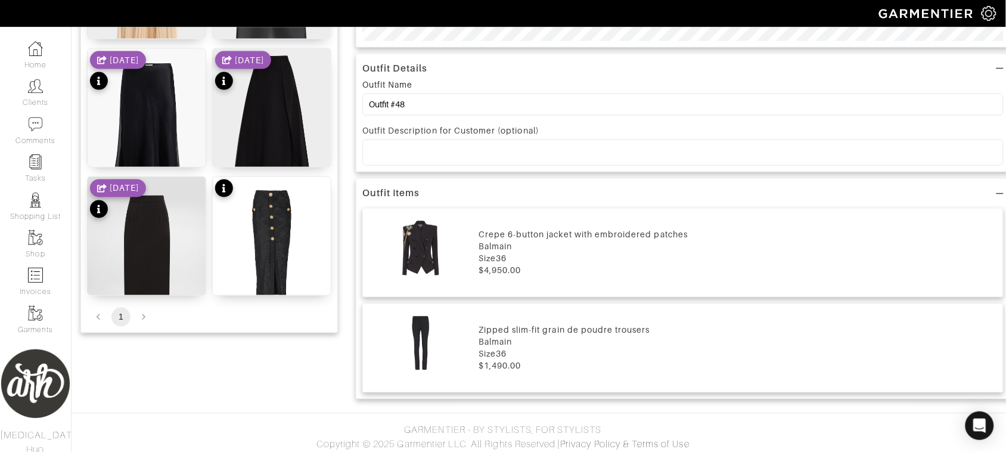
scroll to position [537, 0]
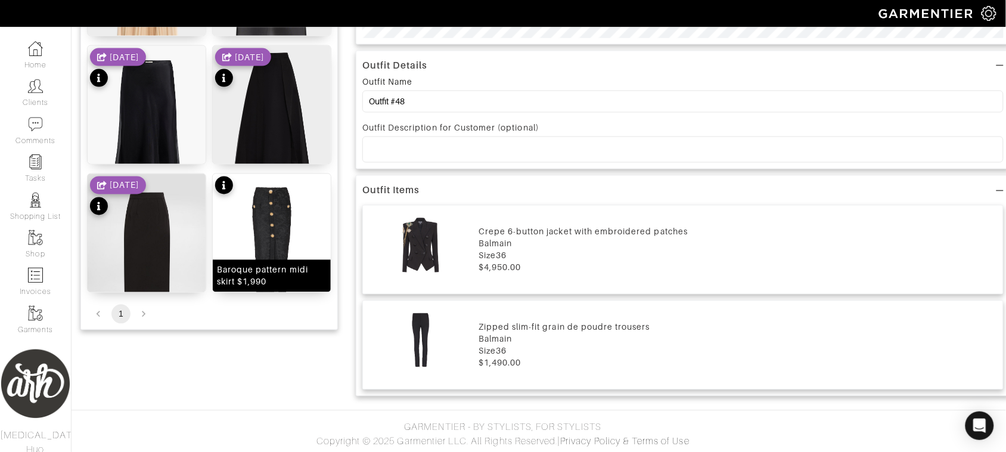
click at [286, 230] on img at bounding box center [272, 254] width 118 height 160
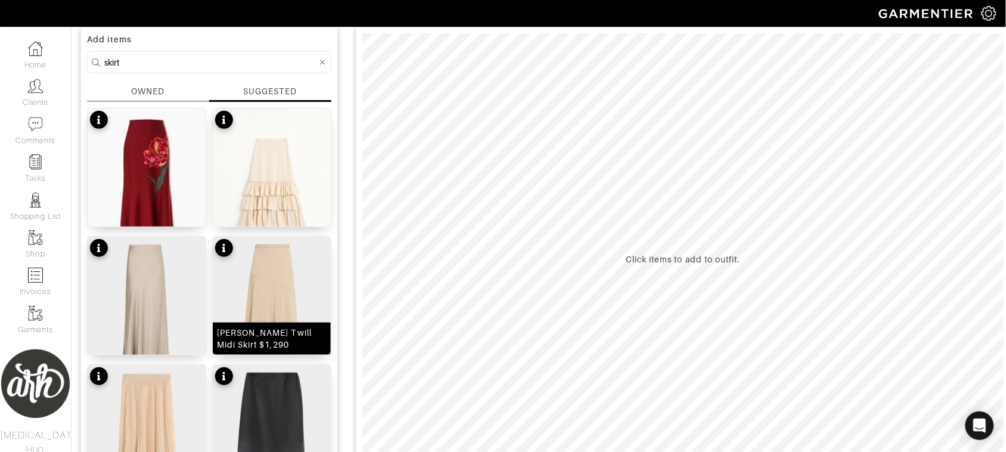
scroll to position [462, 0]
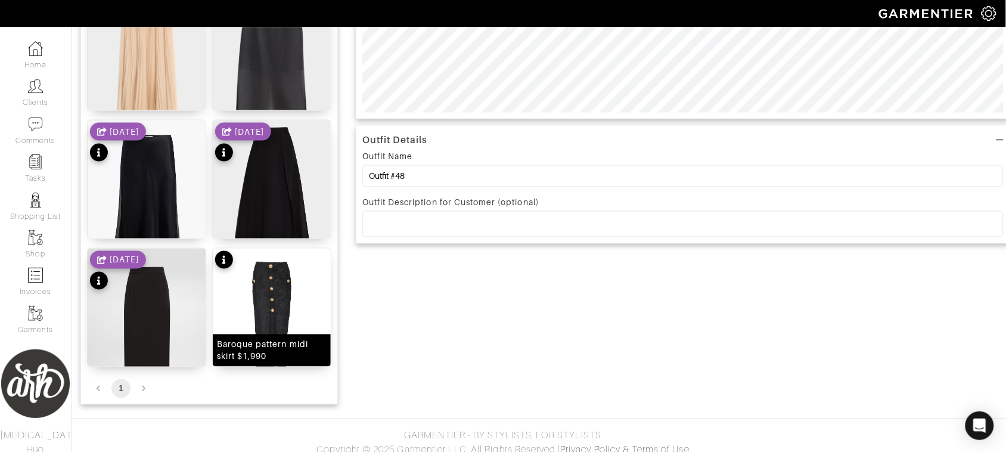
click at [271, 313] on img at bounding box center [272, 329] width 118 height 160
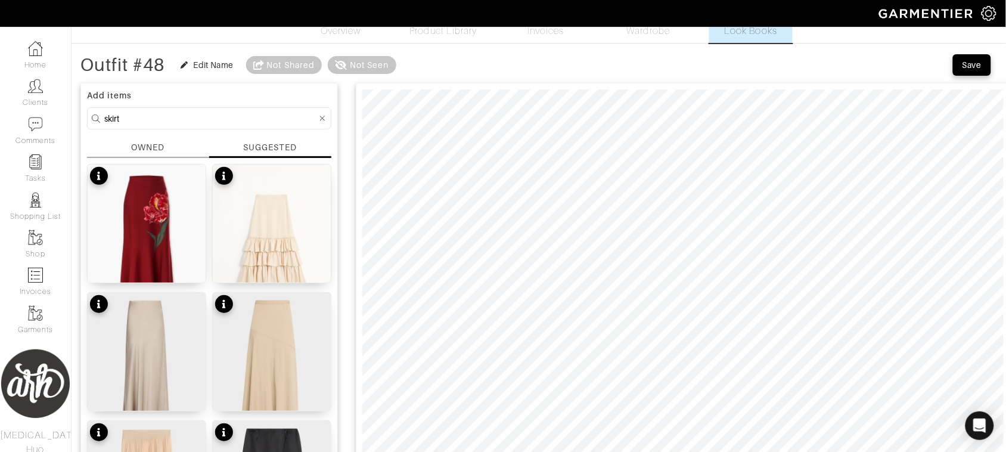
scroll to position [20, 0]
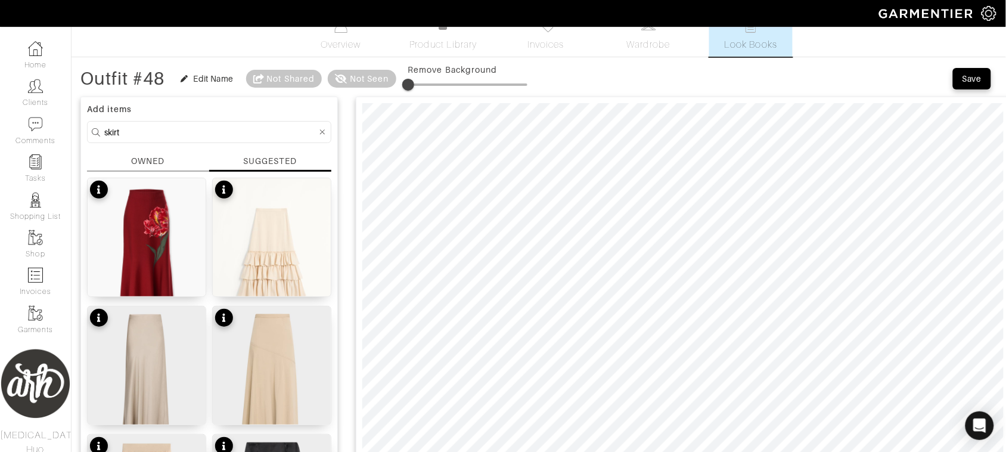
click at [658, 451] on html "ARH Styles Alli Huo Home Clients Invoices Comments Reminders Stylists Shop More…" at bounding box center [503, 442] width 1006 height 924
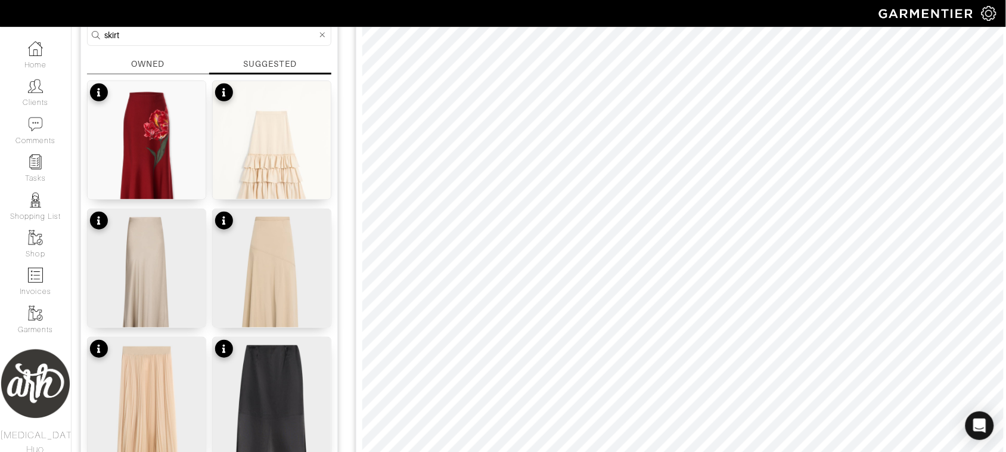
scroll to position [89, 0]
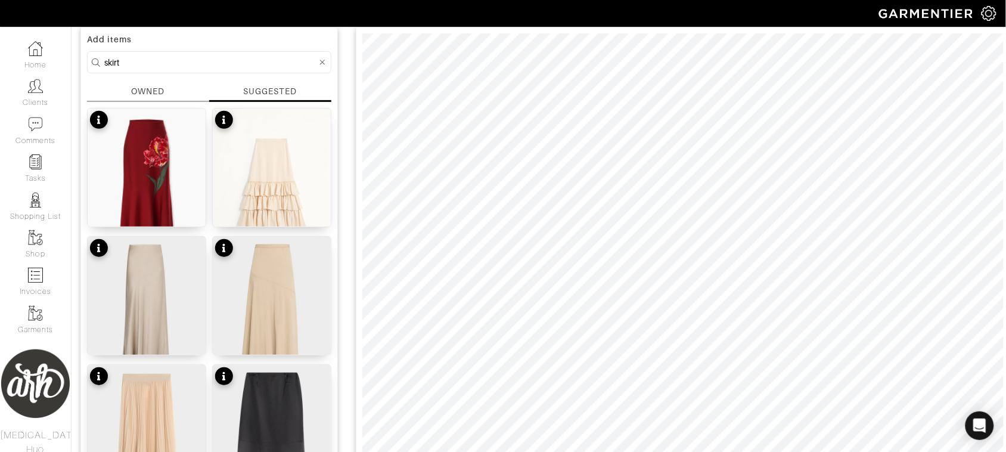
click at [258, 66] on input "skirt" at bounding box center [210, 62] width 213 height 15
type input "top"
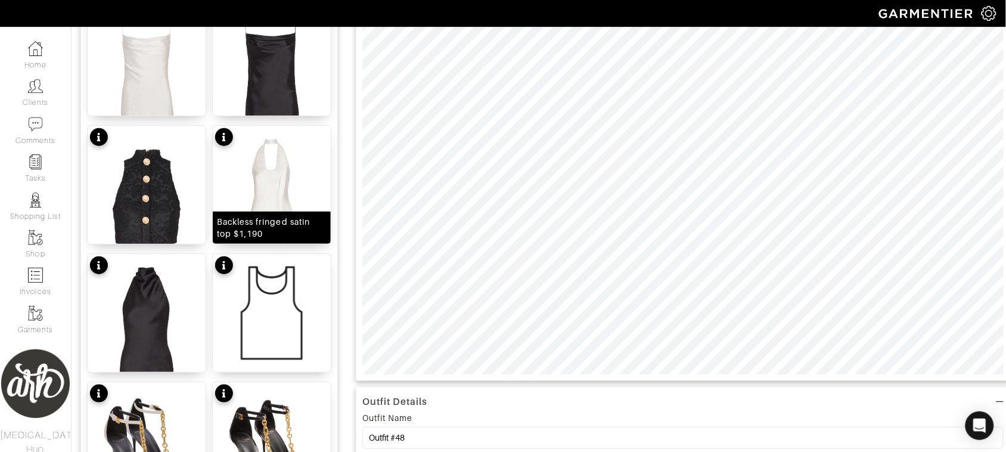
scroll to position [224, 0]
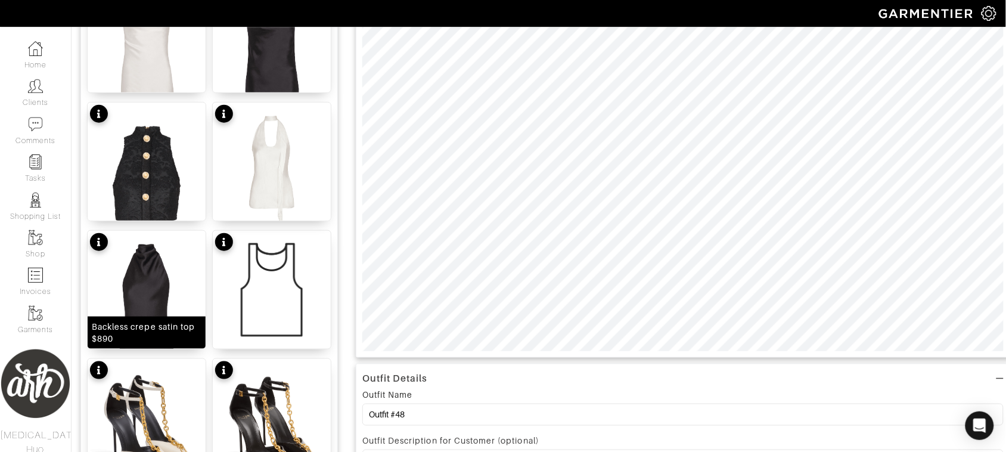
click at [162, 299] on img at bounding box center [147, 311] width 118 height 160
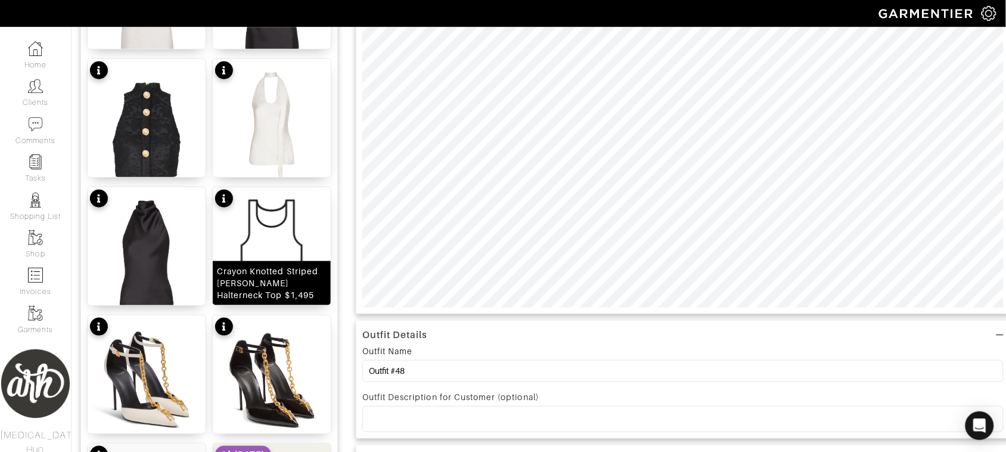
scroll to position [373, 0]
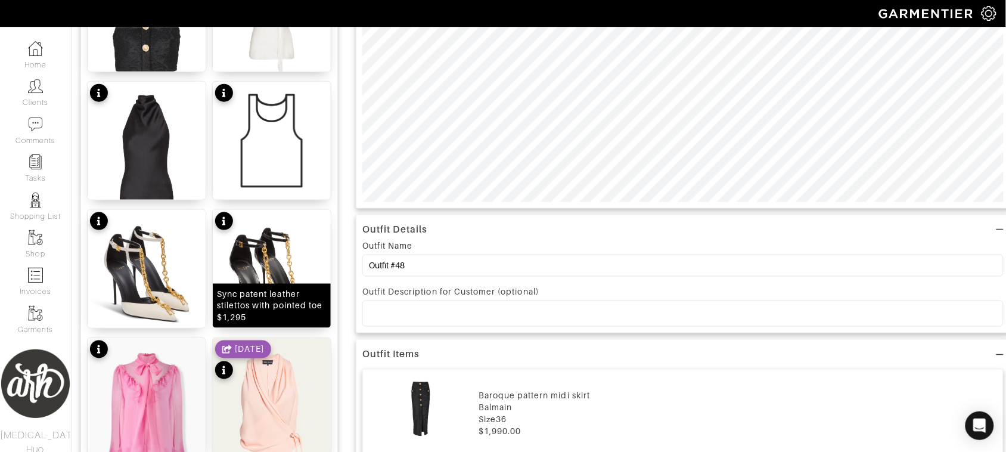
click at [271, 288] on div "Sync patent leather stilettos with pointed toe $1,295" at bounding box center [272, 306] width 110 height 36
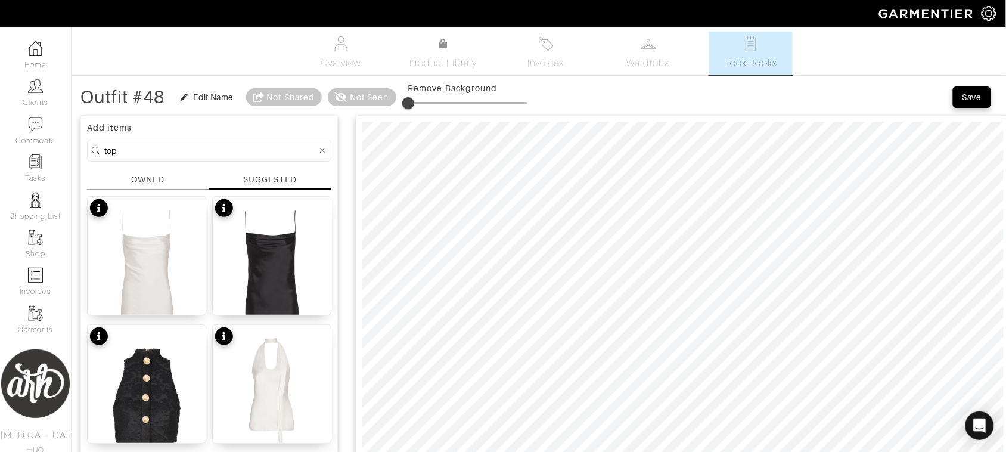
scroll to position [0, 0]
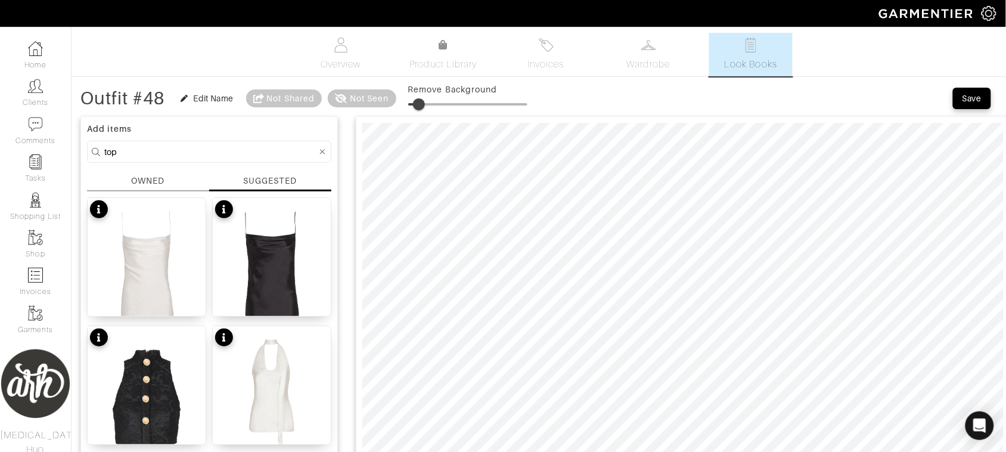
type input "11"
drag, startPoint x: 409, startPoint y: 100, endPoint x: 423, endPoint y: 100, distance: 14.3
click at [423, 100] on span at bounding box center [421, 104] width 12 height 12
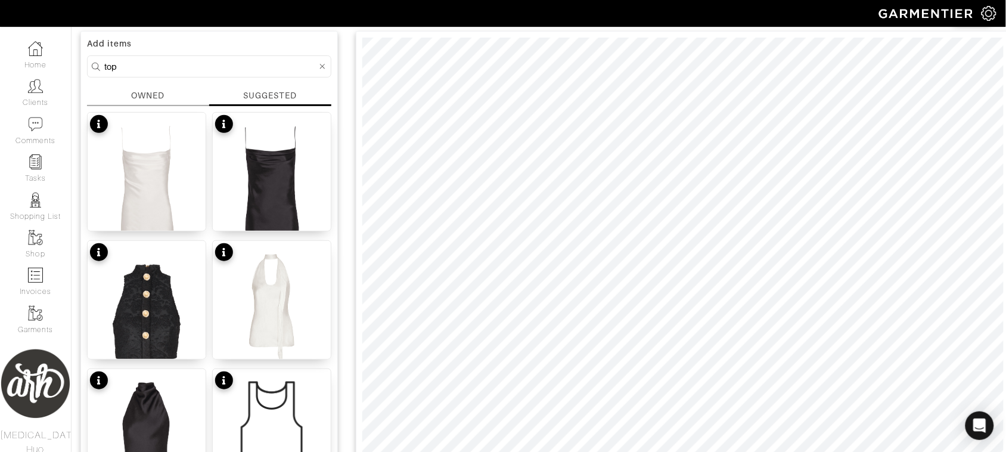
scroll to position [119, 0]
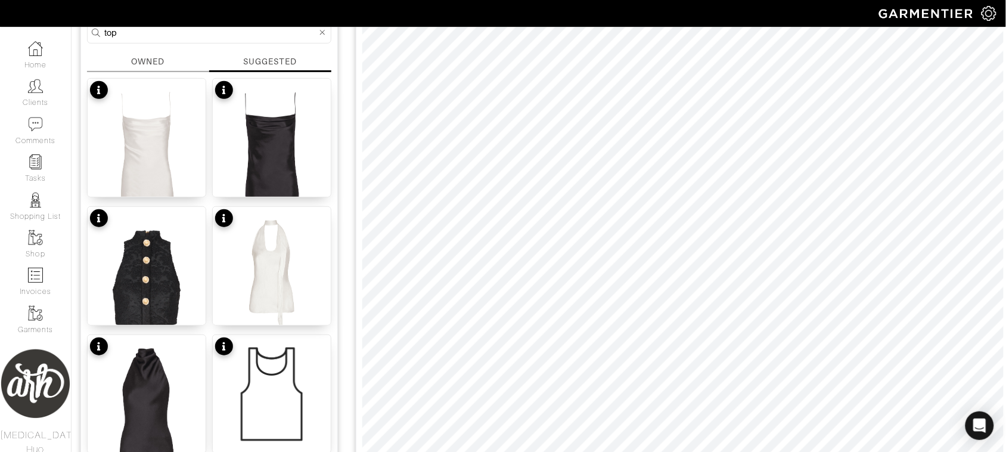
click at [281, 30] on input "top" at bounding box center [210, 32] width 213 height 15
type input "t"
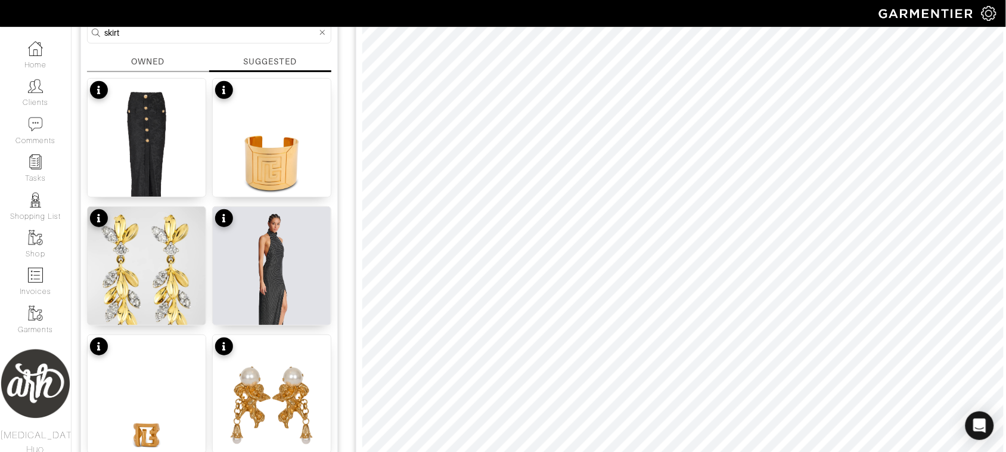
type input "skirt"
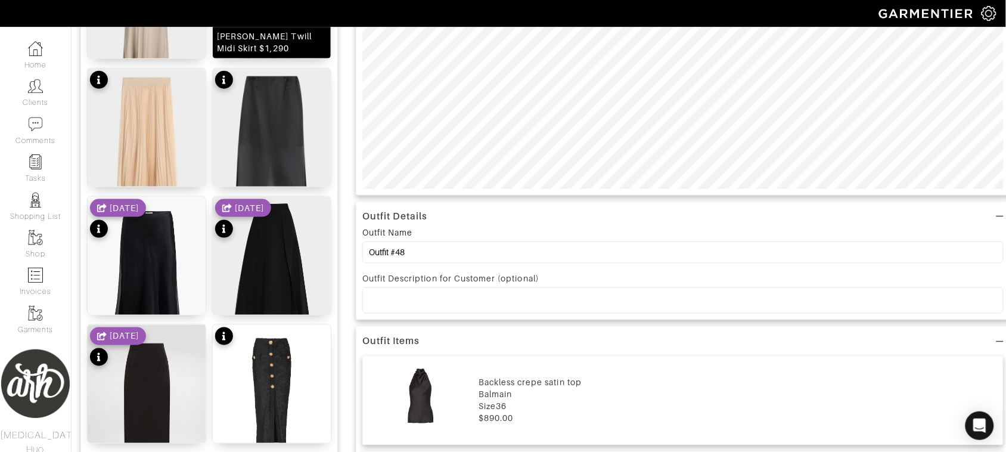
scroll to position [397, 0]
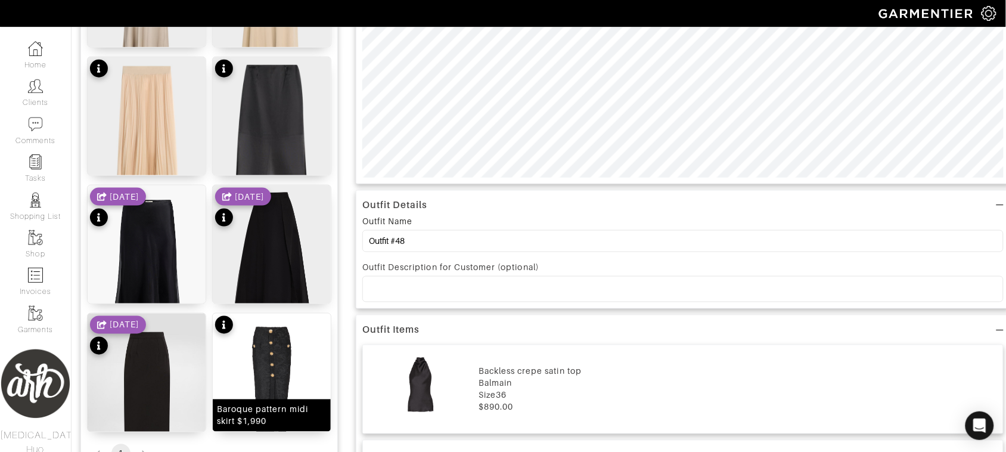
click at [275, 389] on img at bounding box center [272, 394] width 118 height 160
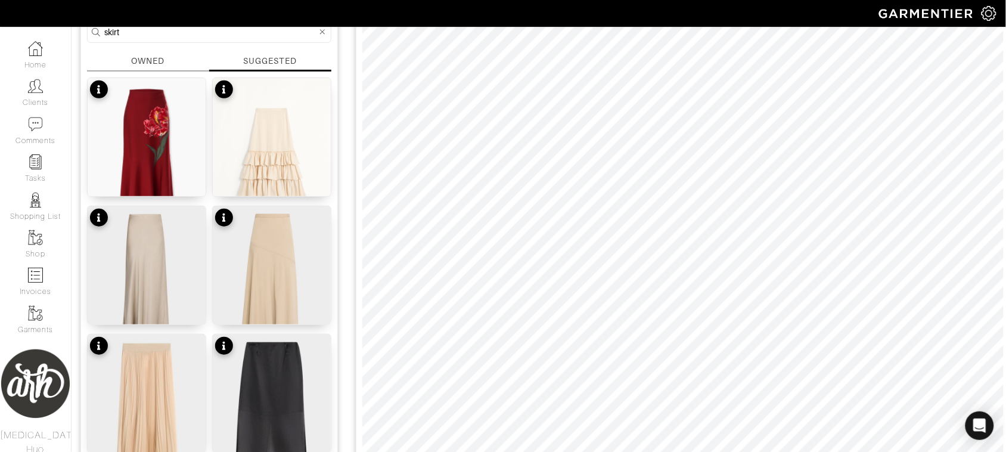
scroll to position [114, 0]
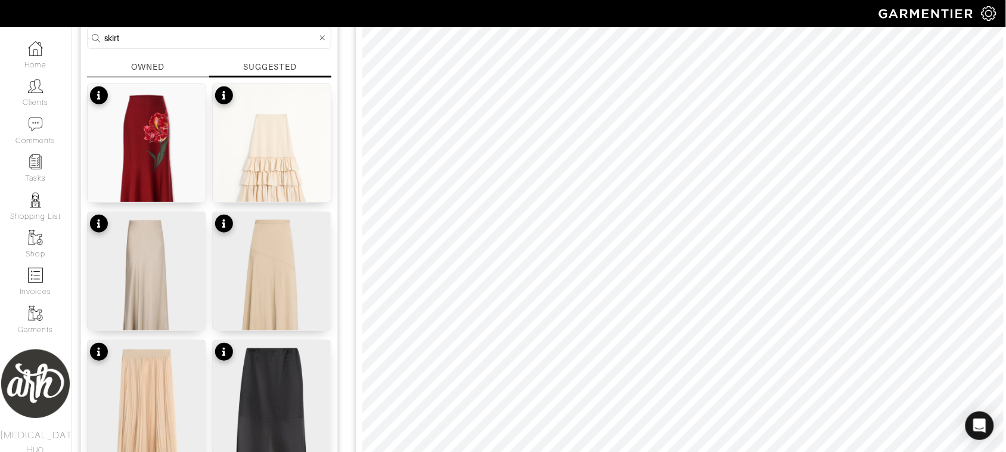
click at [932, 451] on html "ARH Styles Alli Huo Home Clients Invoices Comments Reminders Stylists Shop More…" at bounding box center [503, 429] width 1006 height 1086
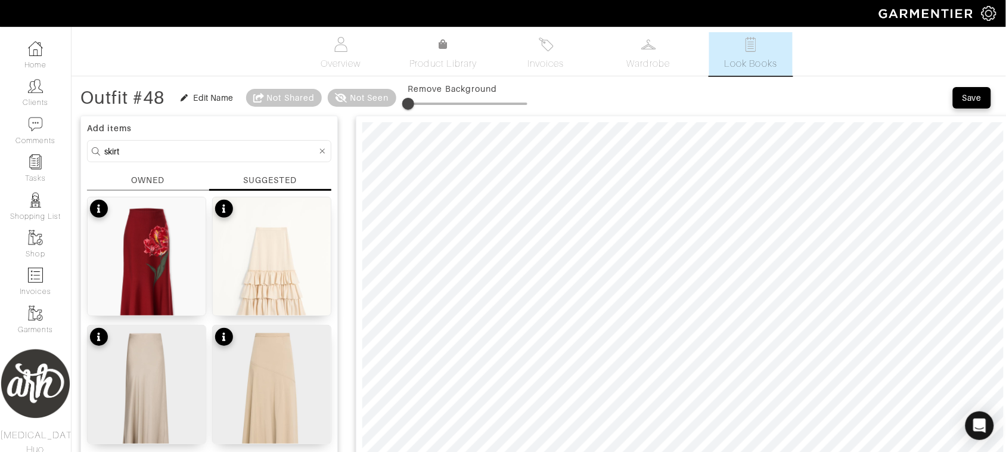
scroll to position [0, 0]
click at [324, 152] on icon at bounding box center [322, 152] width 5 height 8
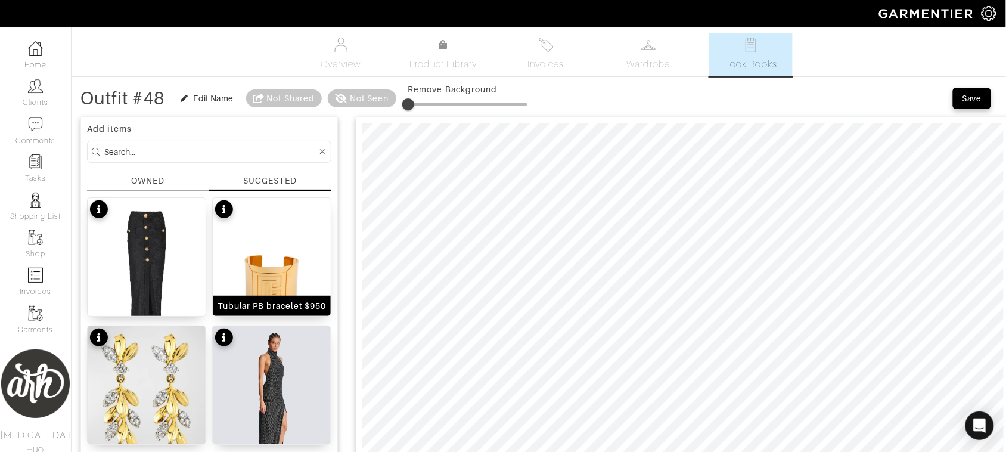
click at [288, 267] on img at bounding box center [272, 278] width 118 height 160
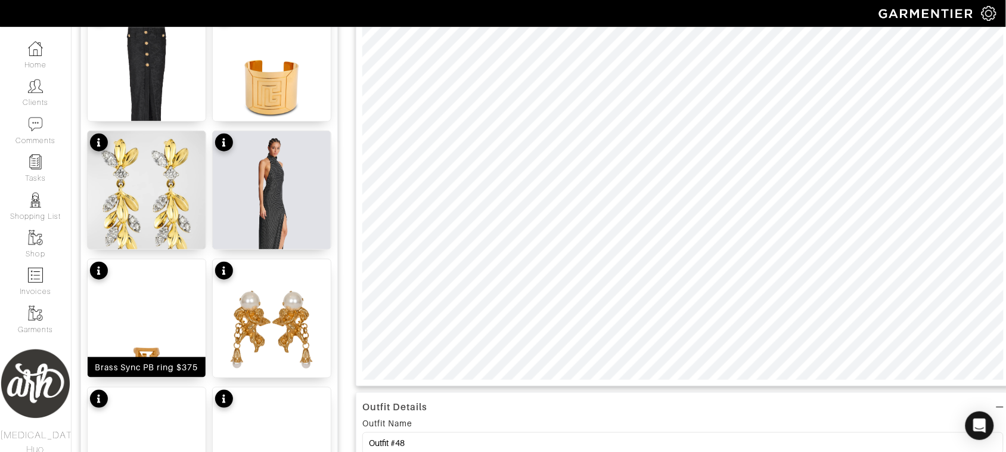
scroll to position [209, 0]
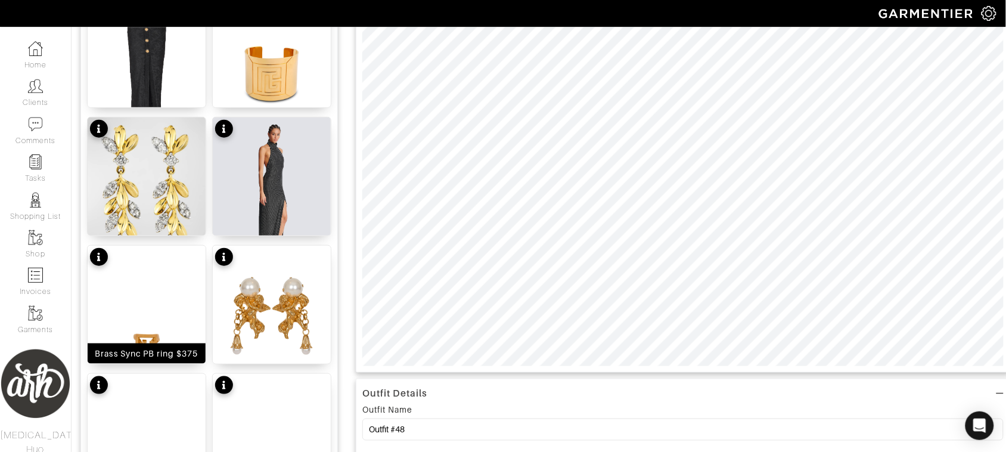
click at [165, 308] on img at bounding box center [147, 326] width 118 height 160
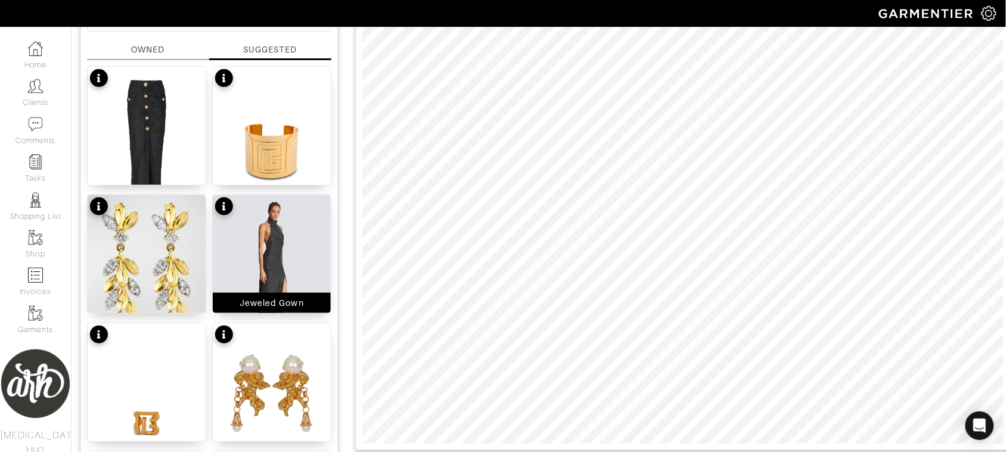
scroll to position [159, 0]
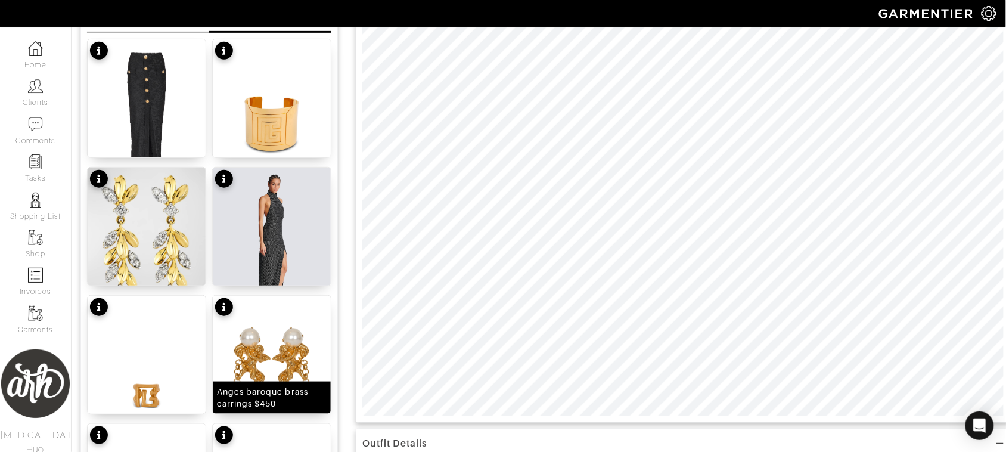
click at [277, 364] on img at bounding box center [272, 376] width 118 height 160
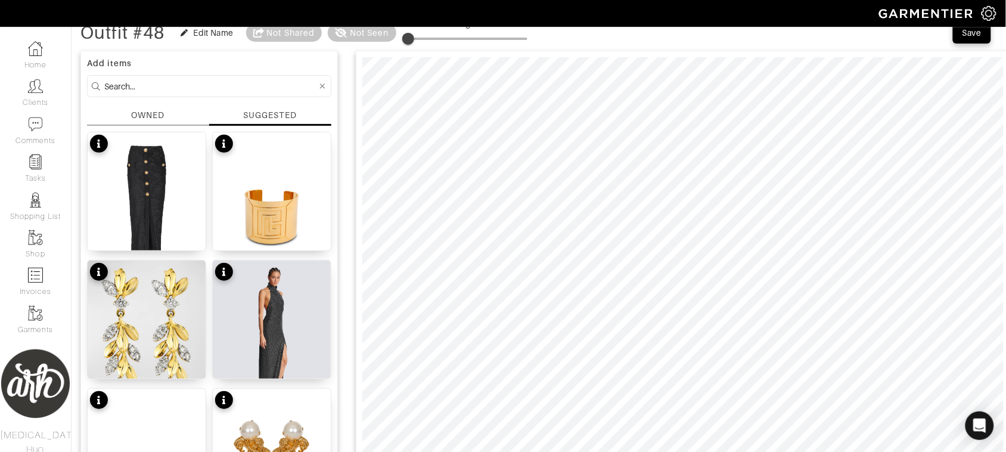
scroll to position [0, 0]
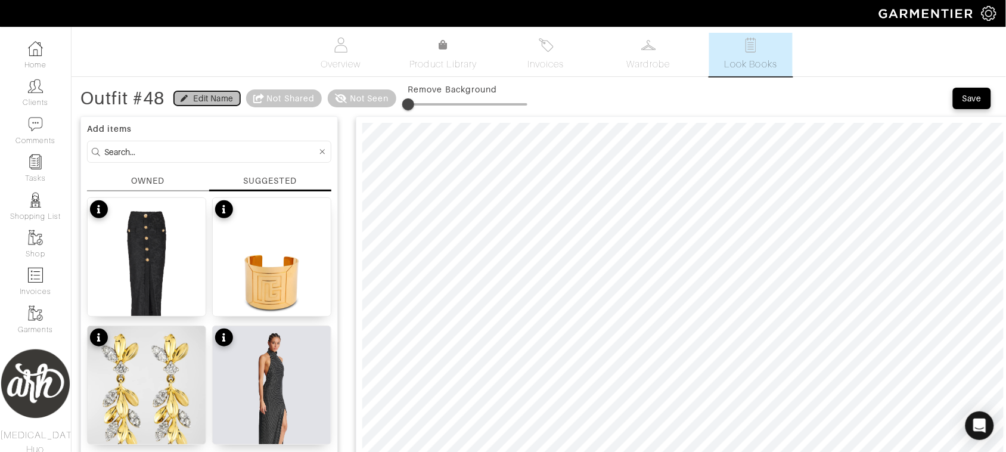
click at [215, 92] on button "Edit Name" at bounding box center [207, 98] width 66 height 14
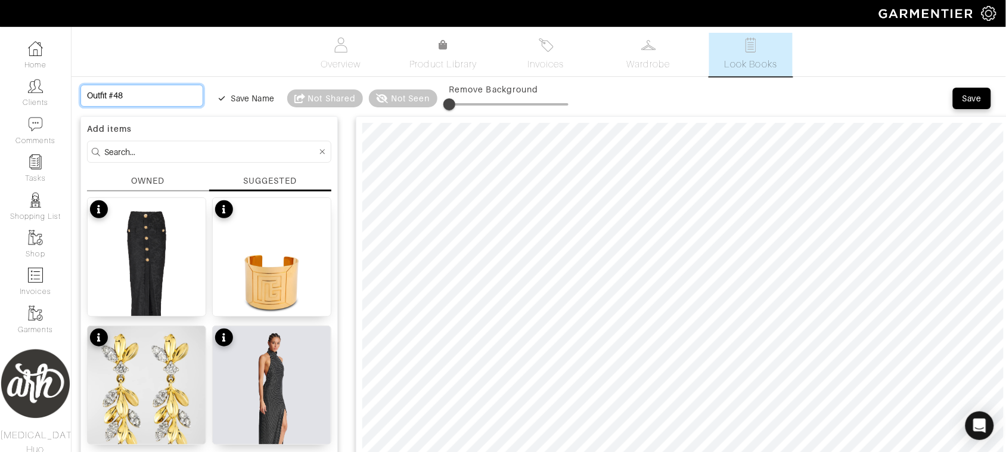
click at [132, 93] on input "Outfit #48" at bounding box center [141, 96] width 123 height 22
type input "B"
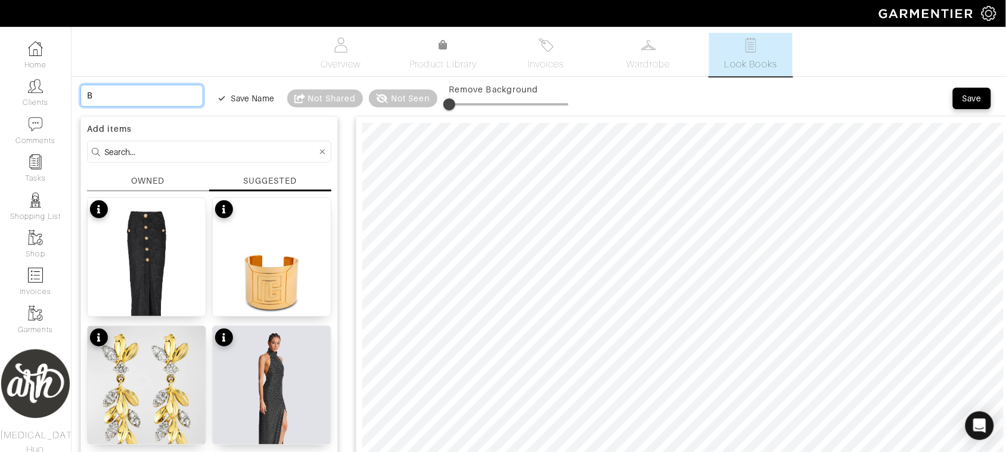
type input "Ba"
type input "Bar"
type input "Baro"
type input "Baroq"
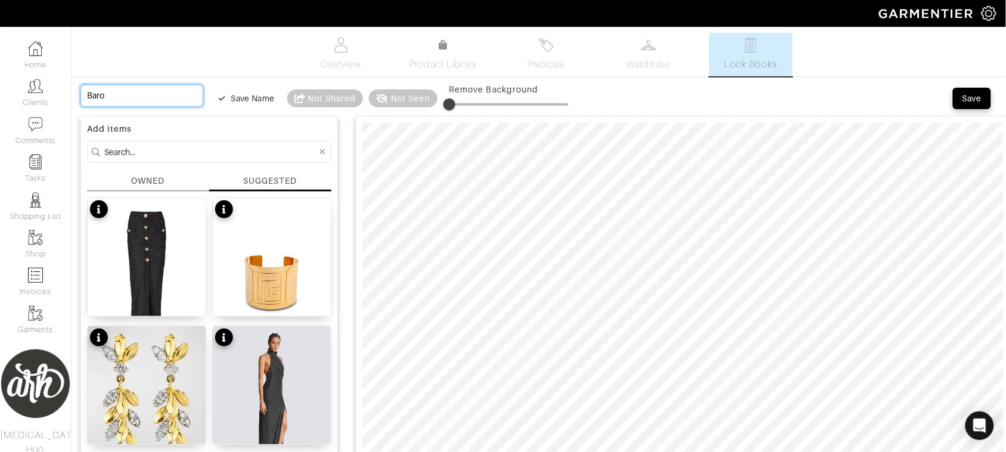
type input "Baroq"
type input "Baroqu"
type input "Baroque"
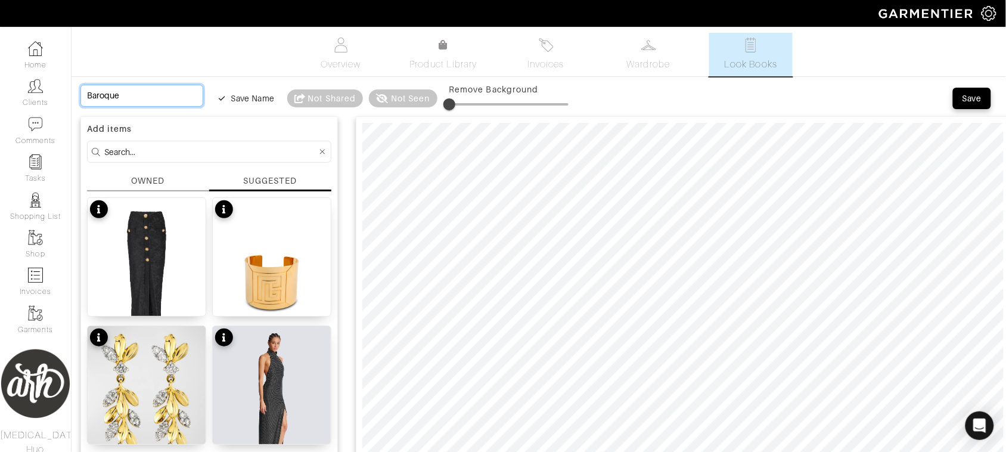
type input "Baroque"
type input "Baroque S"
type input "Baroque Sk"
type input "Baroque Ski"
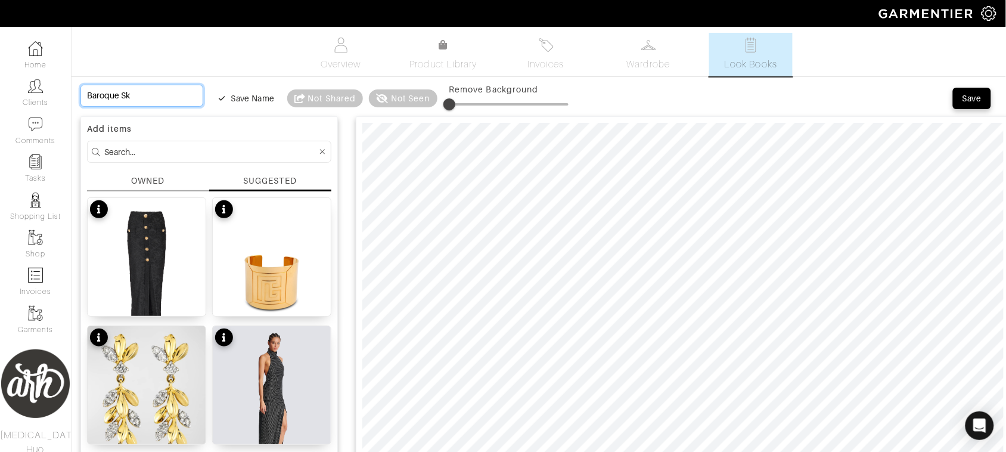
type input "Baroque Ski"
type input "Baroque Skir"
type input "Baroque Skirt"
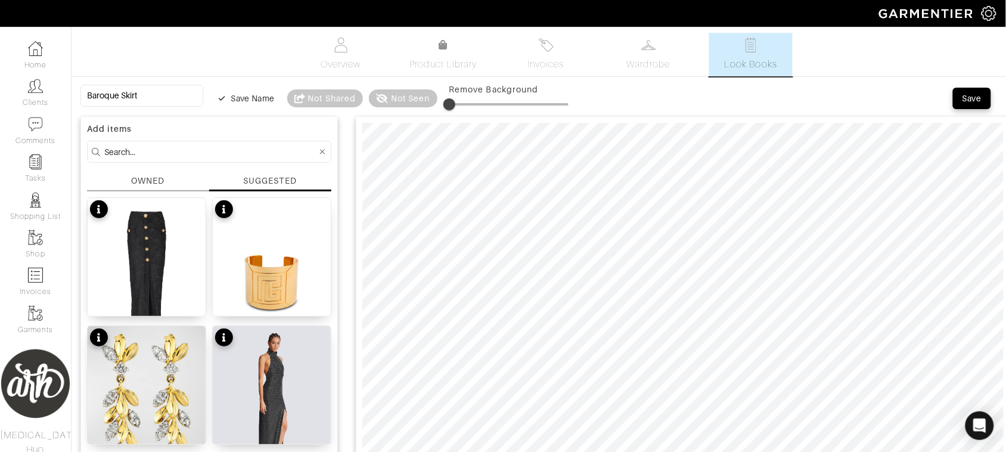
click at [270, 159] on input at bounding box center [210, 151] width 213 height 15
type input "top"
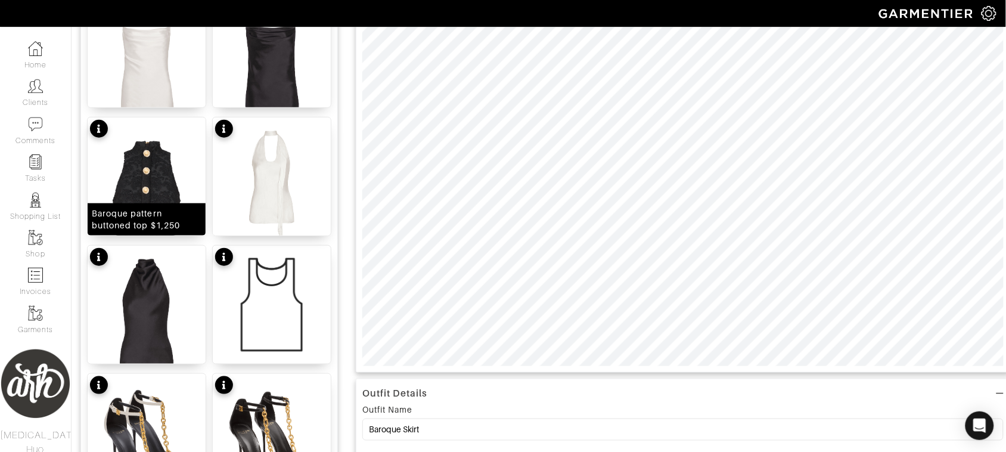
click at [155, 210] on div "Baroque pattern buttoned top $1,250" at bounding box center [147, 219] width 110 height 24
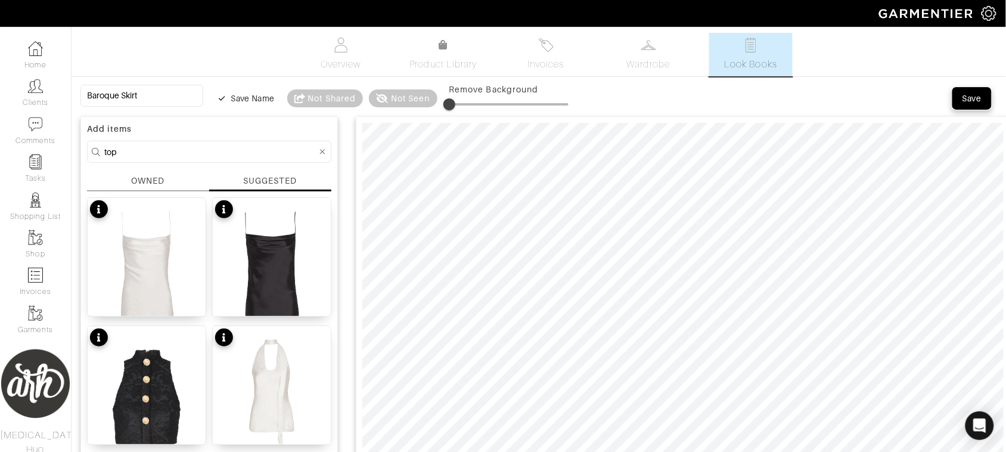
click at [975, 100] on div "Save" at bounding box center [972, 98] width 19 height 12
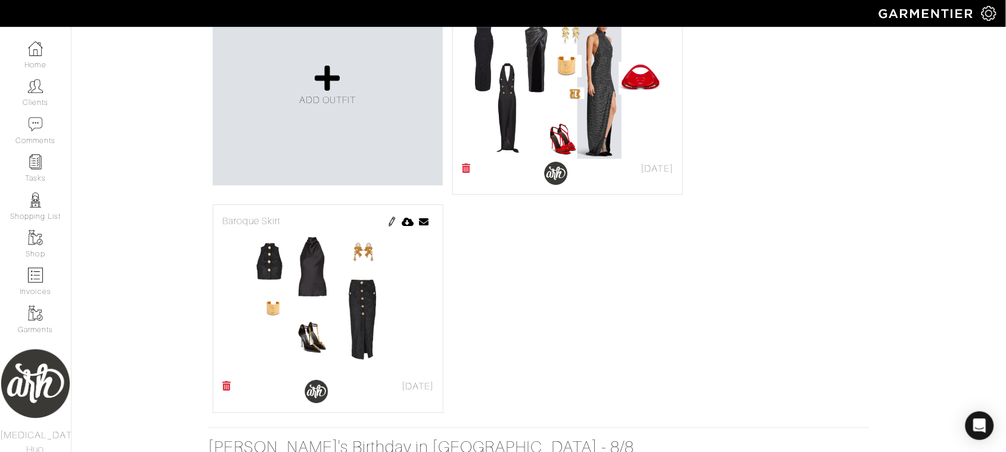
scroll to position [333, 0]
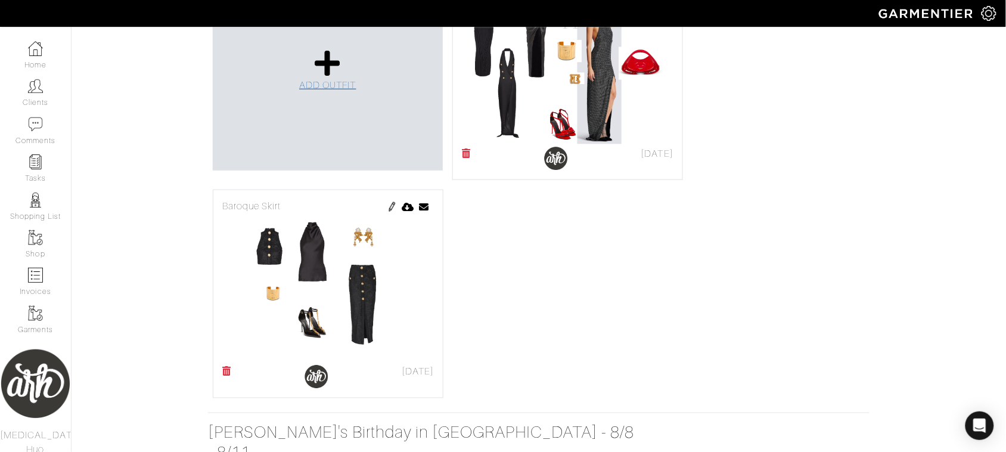
click at [324, 81] on span "ADD OUTFIT" at bounding box center [327, 85] width 57 height 11
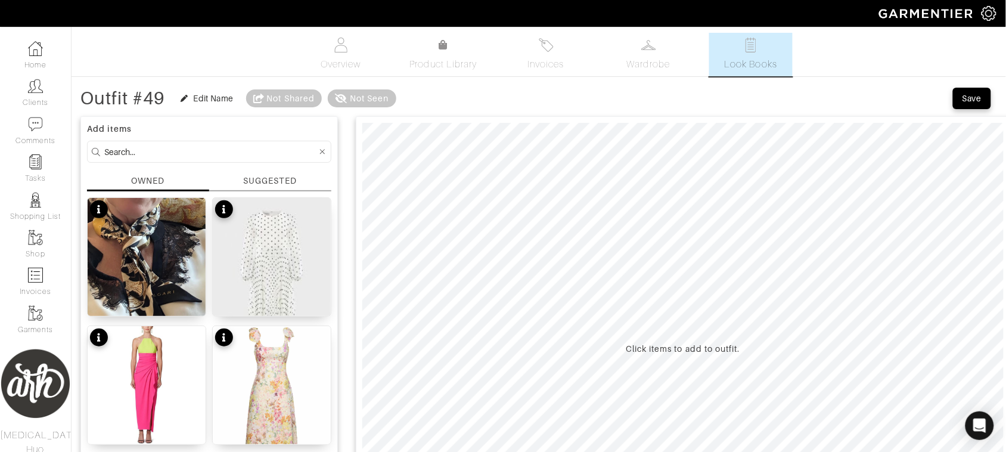
click at [280, 185] on div "SUGGESTED" at bounding box center [270, 181] width 54 height 13
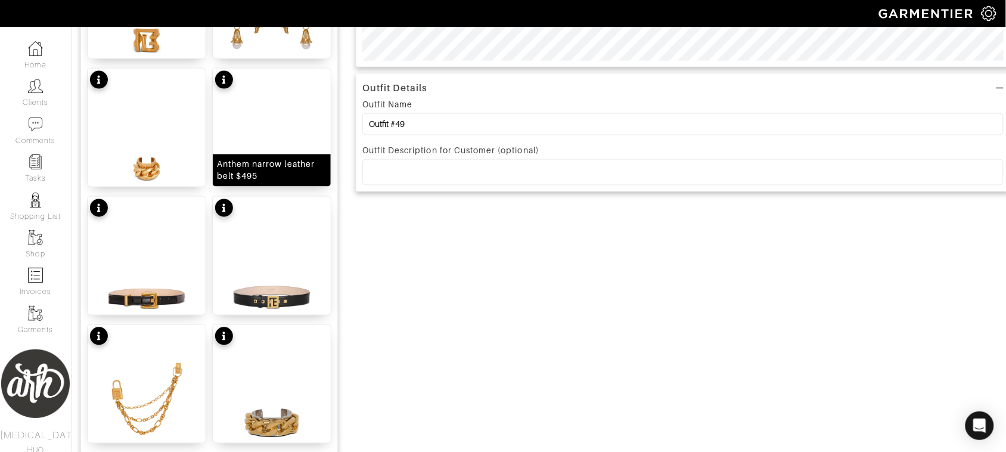
scroll to position [507, 0]
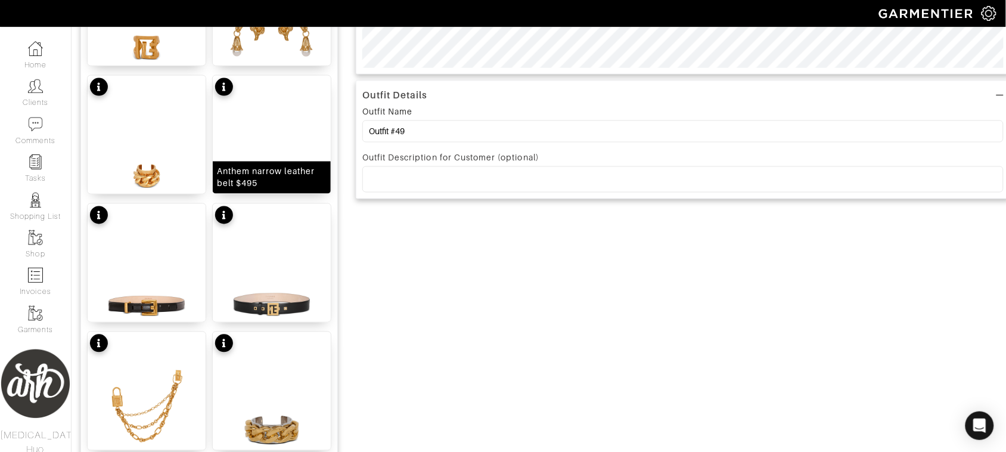
click at [291, 150] on img at bounding box center [272, 156] width 118 height 160
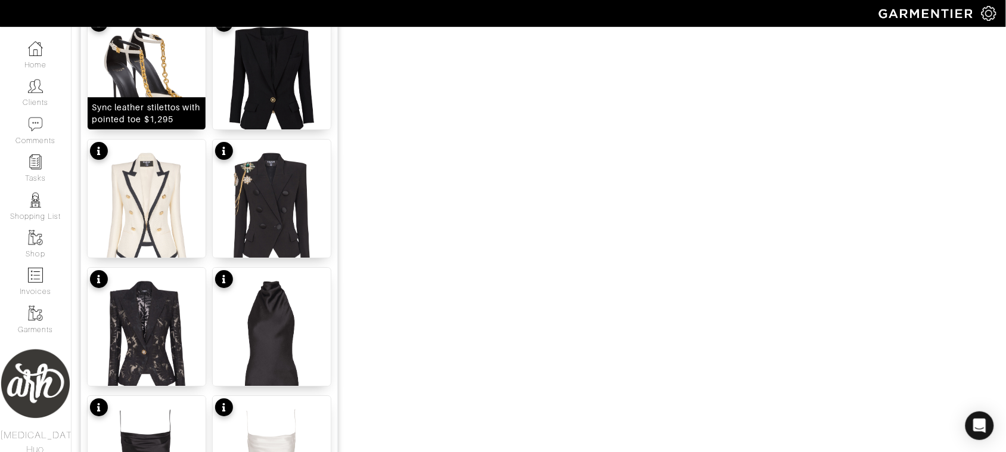
scroll to position [1028, 0]
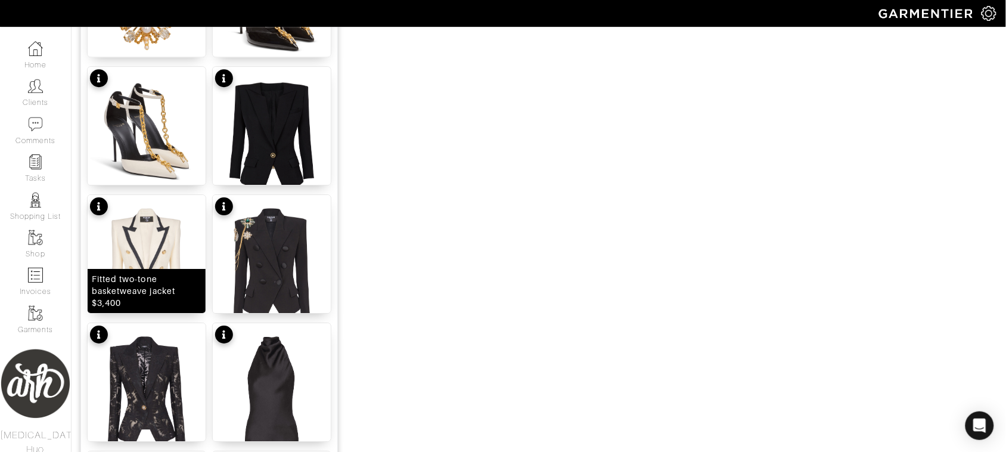
click at [151, 275] on div "Fitted two-tone basketweave jacket $3,400" at bounding box center [147, 291] width 110 height 36
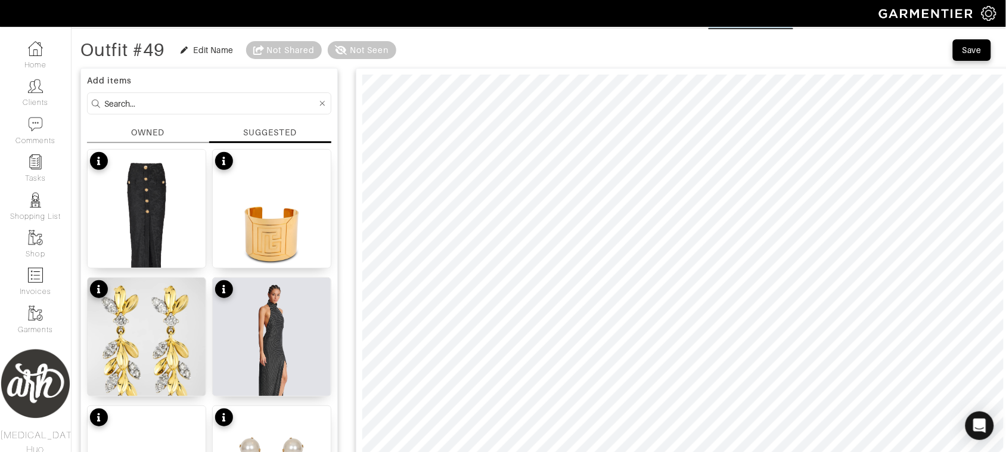
scroll to position [0, 0]
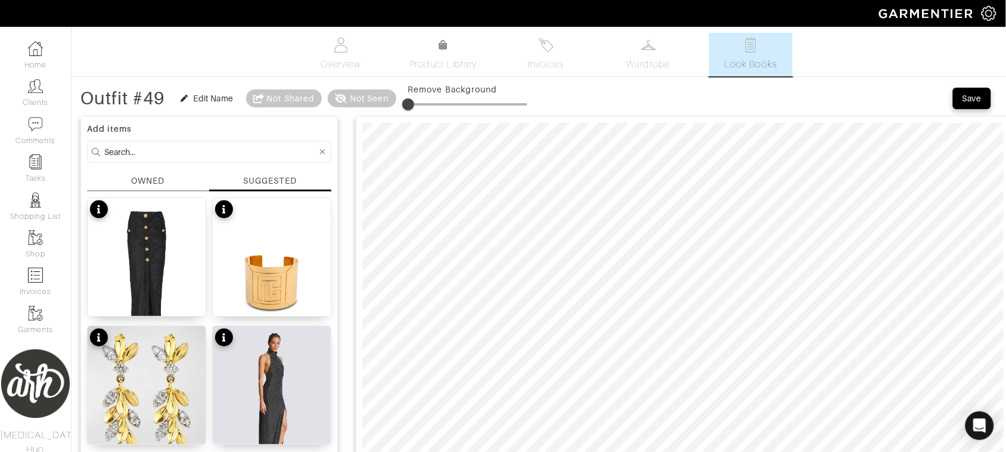
click at [240, 151] on input at bounding box center [210, 151] width 213 height 15
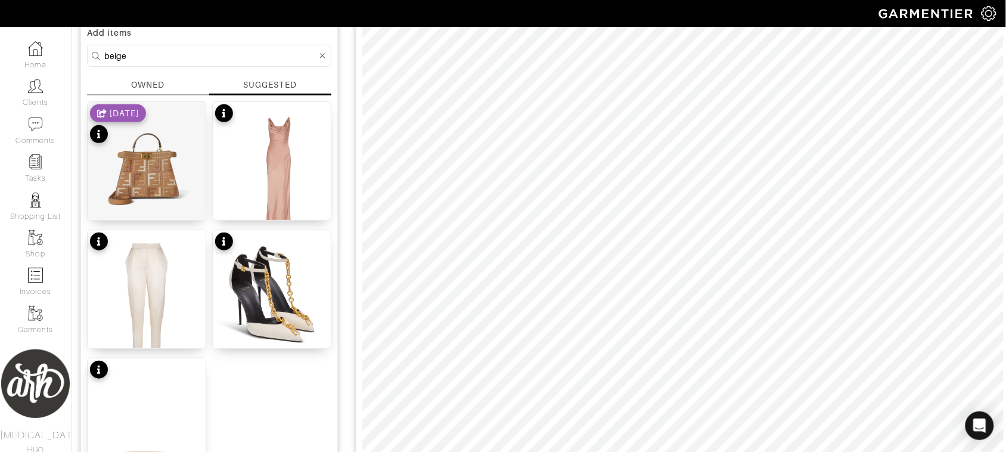
scroll to position [129, 0]
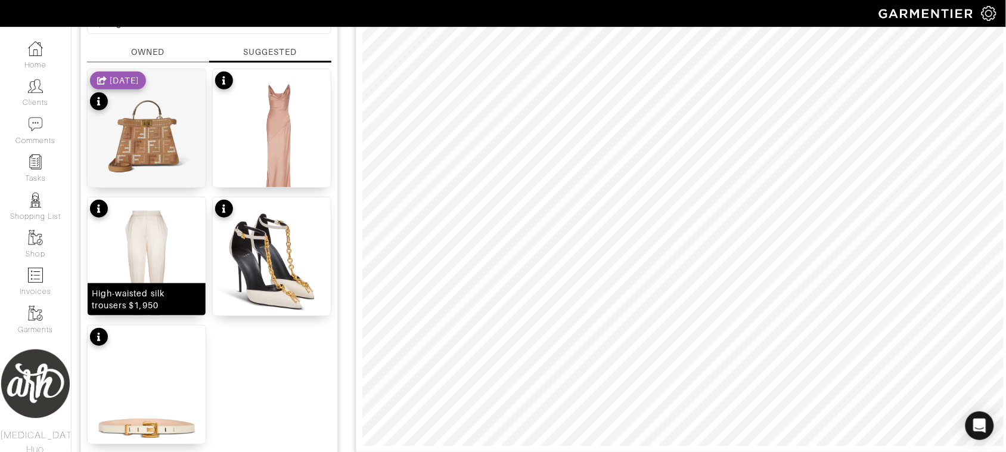
click at [176, 259] on img at bounding box center [147, 277] width 118 height 160
click at [585, 451] on html "[PERSON_NAME] [MEDICAL_DATA] Huo Home Clients Invoices Comments Reminders Styli…" at bounding box center [503, 366] width 1006 height 990
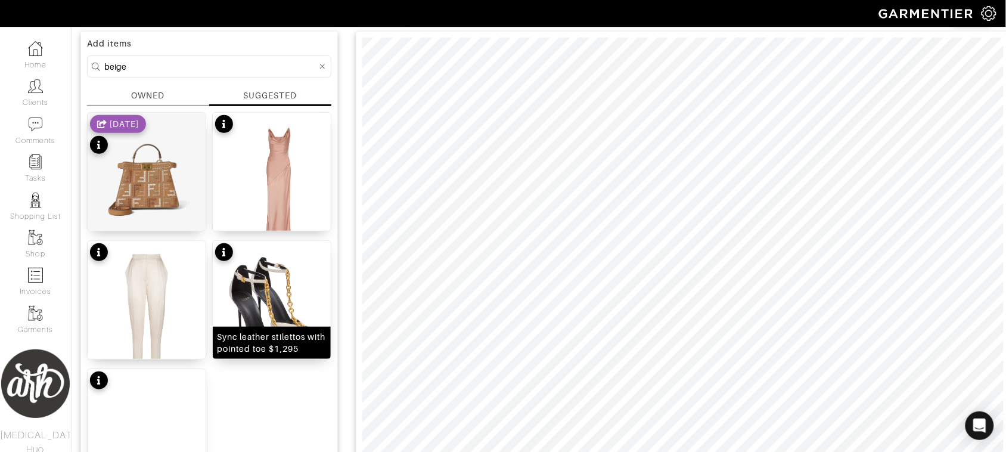
scroll to position [0, 0]
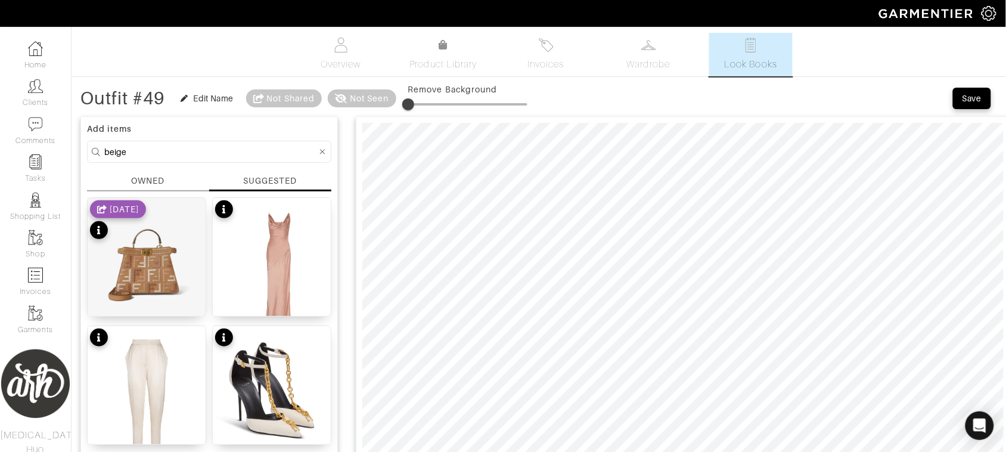
click at [219, 152] on input "beige" at bounding box center [210, 151] width 213 height 15
type input "white"
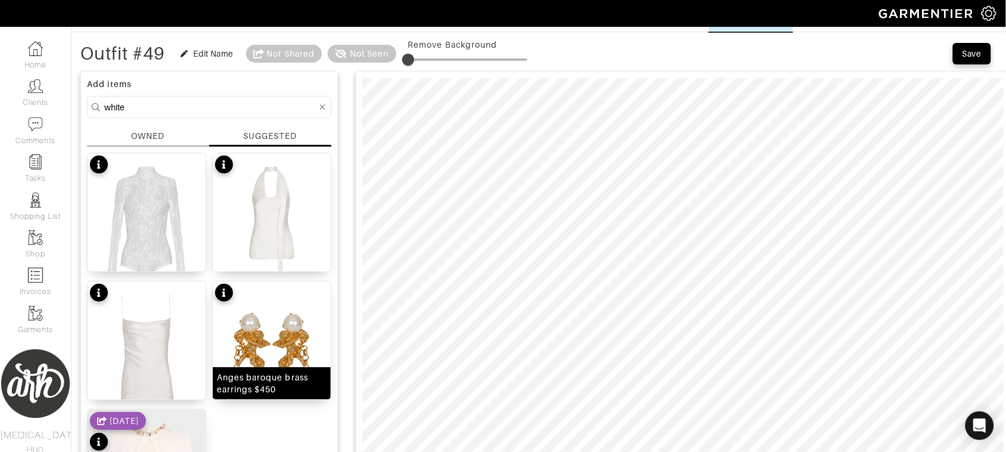
scroll to position [60, 0]
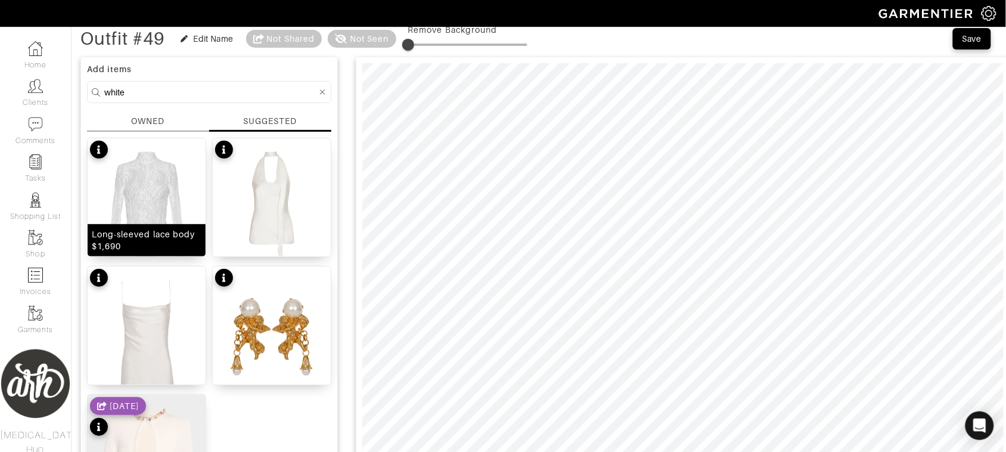
click at [164, 221] on img at bounding box center [147, 218] width 118 height 160
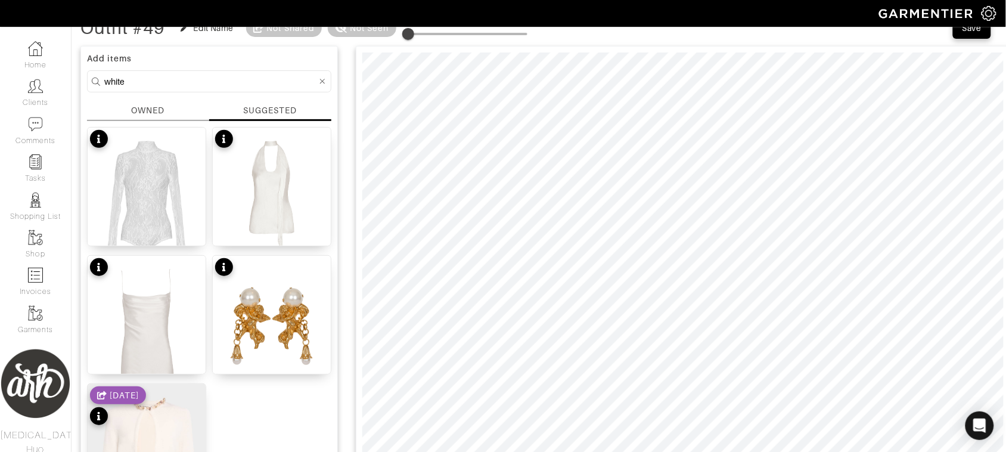
scroll to position [30, 0]
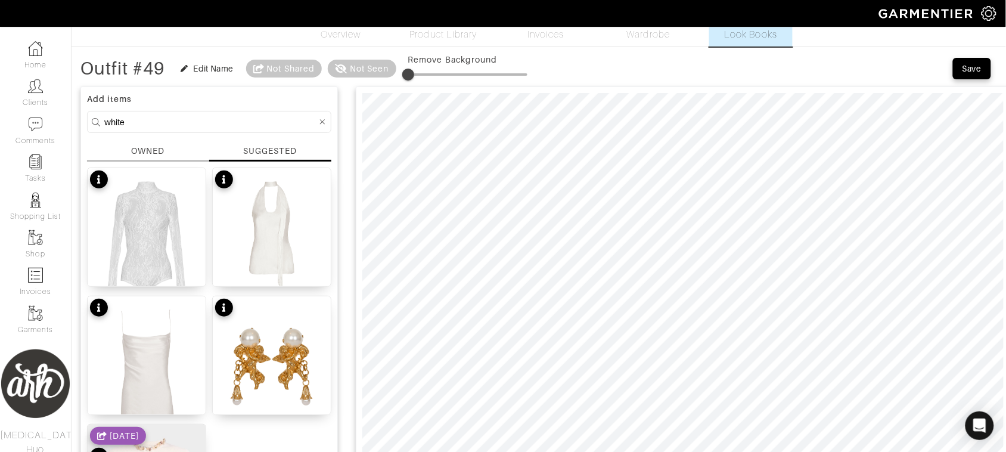
click at [324, 123] on icon at bounding box center [322, 122] width 5 height 8
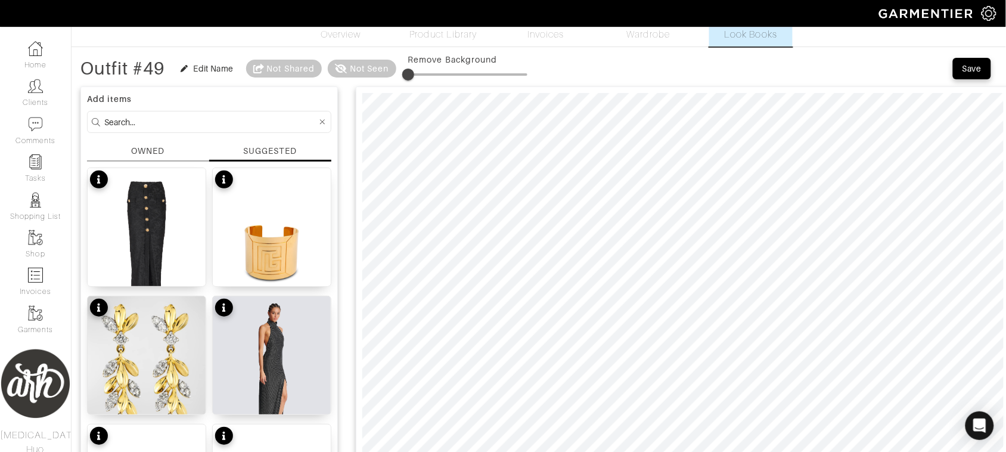
click at [244, 125] on input at bounding box center [210, 121] width 213 height 15
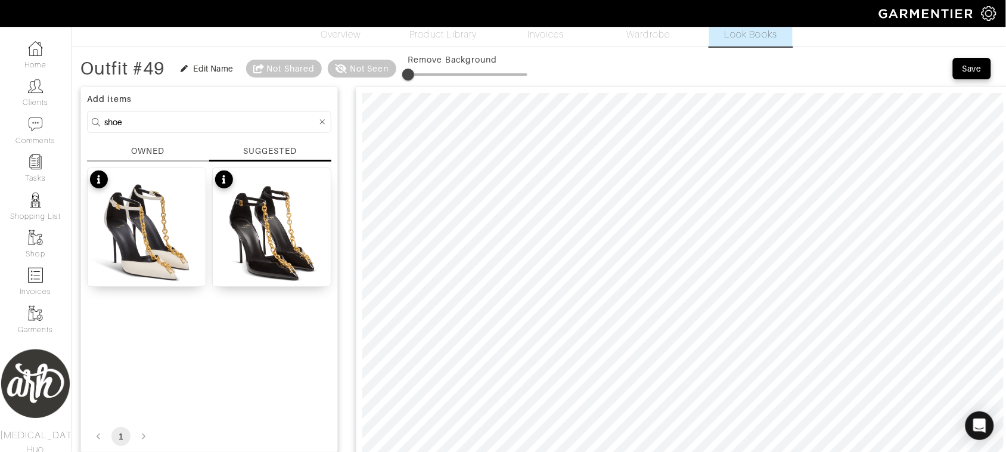
click at [218, 335] on div "Sync leather stilettos with pointed toe $1,295 Sync patent leather stilettos wi…" at bounding box center [209, 291] width 244 height 247
drag, startPoint x: 218, startPoint y: 335, endPoint x: 173, endPoint y: 252, distance: 94.2
click at [218, 332] on div "Sync leather stilettos with pointed toe $1,295 Sync patent leather stilettos wi…" at bounding box center [209, 291] width 244 height 247
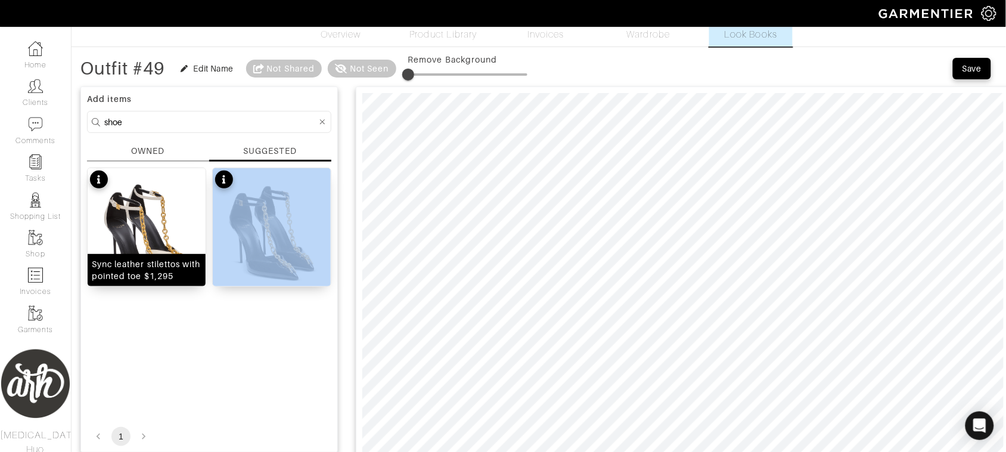
click at [145, 227] on img at bounding box center [147, 248] width 118 height 160
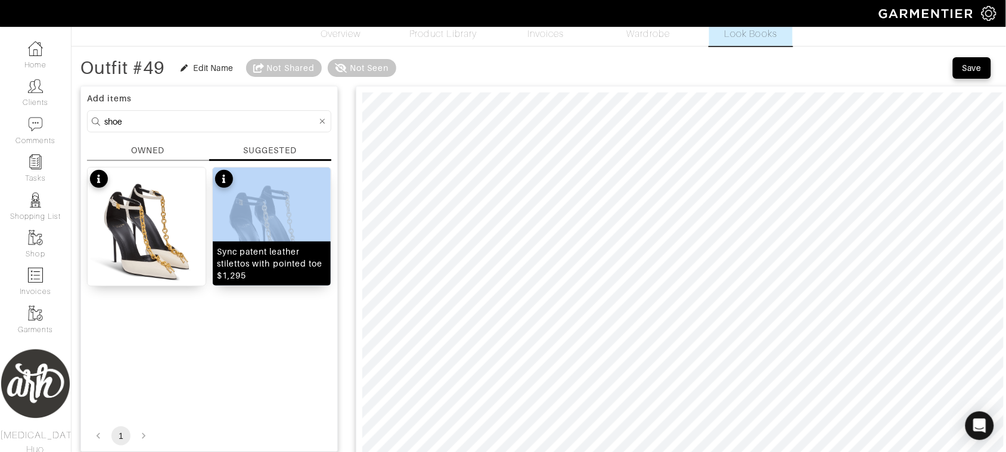
scroll to position [0, 0]
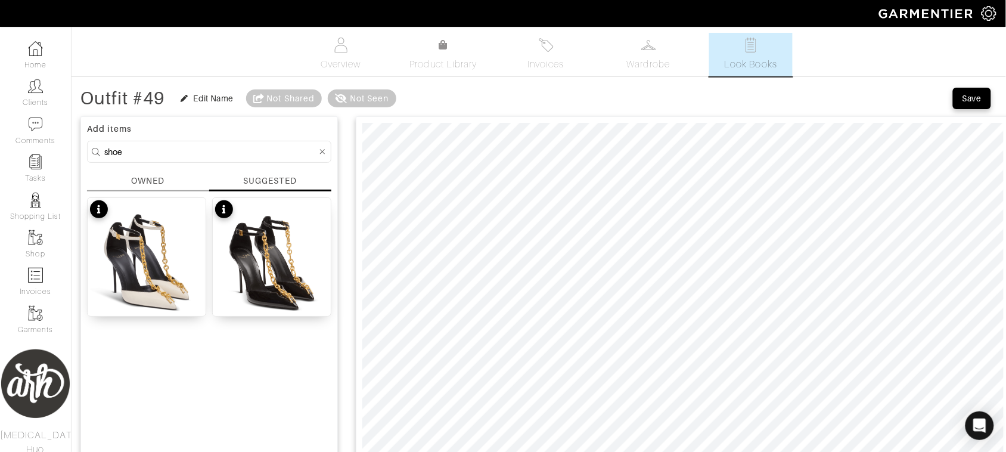
click at [263, 150] on input "shoe" at bounding box center [210, 151] width 213 height 15
type input "gold"
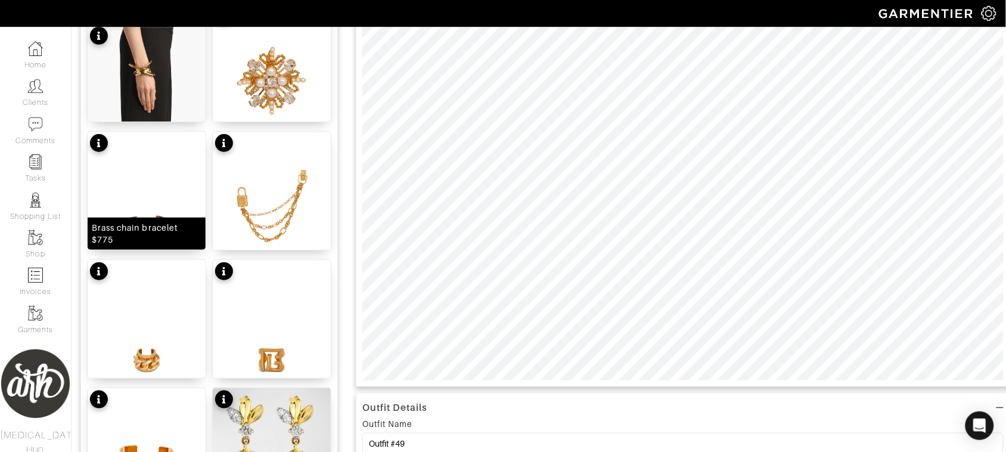
scroll to position [203, 0]
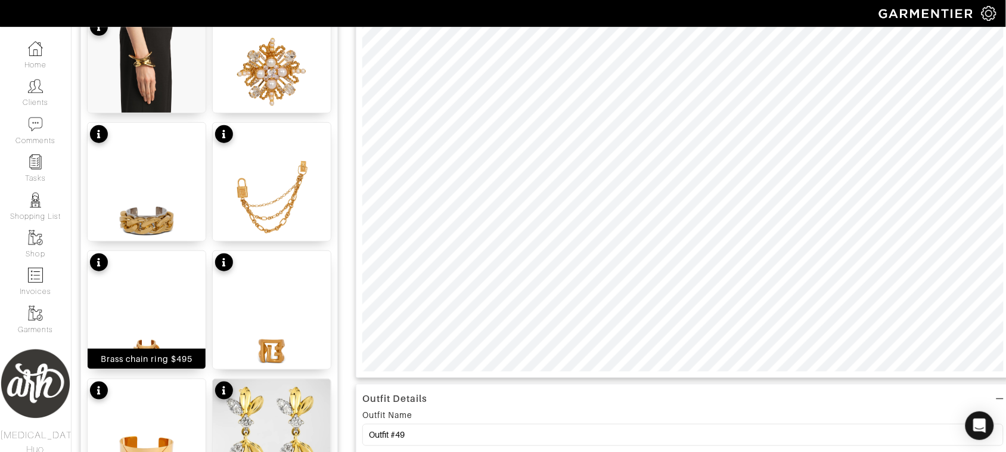
click at [166, 340] on img at bounding box center [147, 331] width 118 height 160
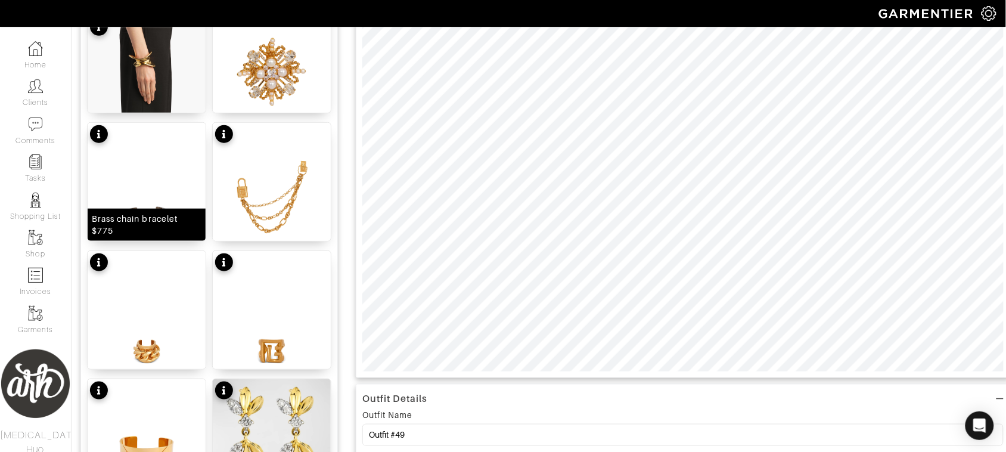
click at [159, 230] on div "Brass chain bracelet $775" at bounding box center [147, 225] width 110 height 24
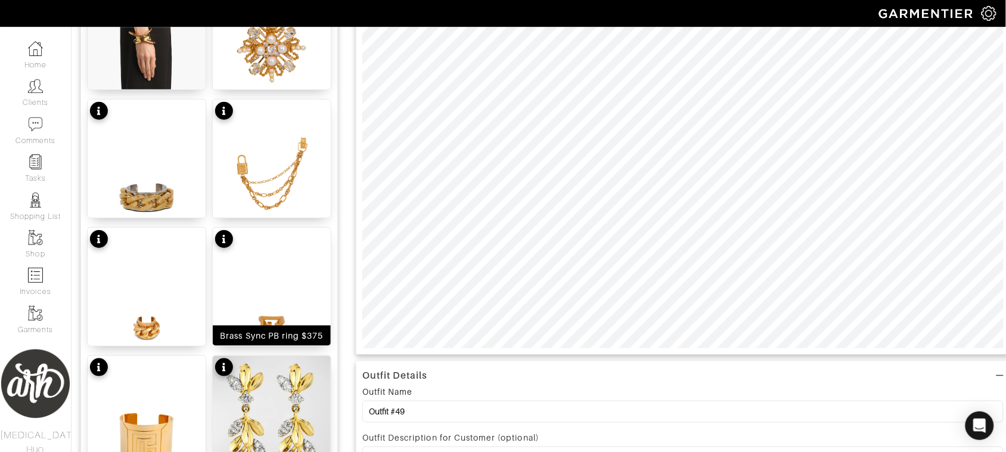
scroll to position [337, 0]
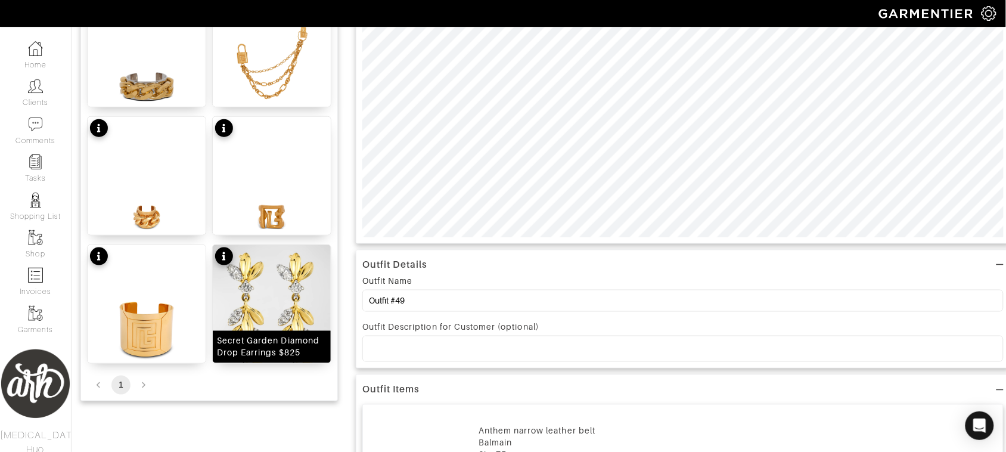
click at [294, 285] on img at bounding box center [272, 319] width 118 height 148
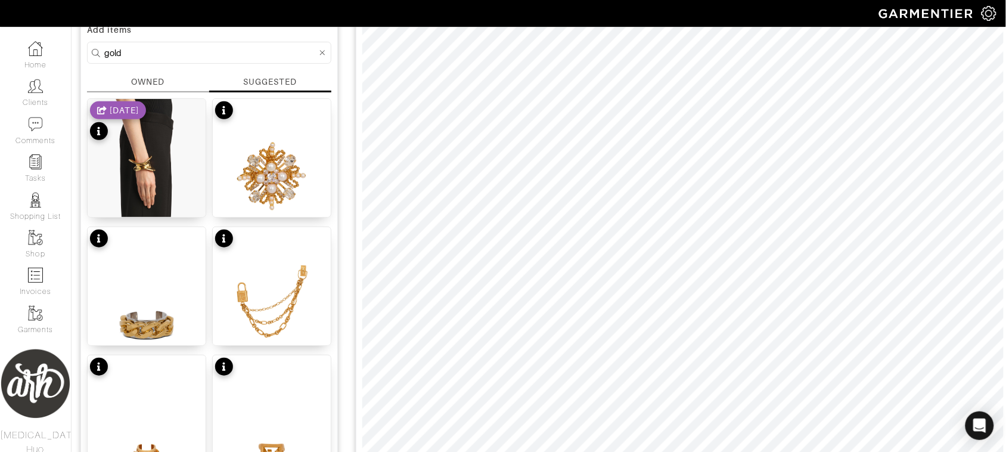
scroll to position [94, 0]
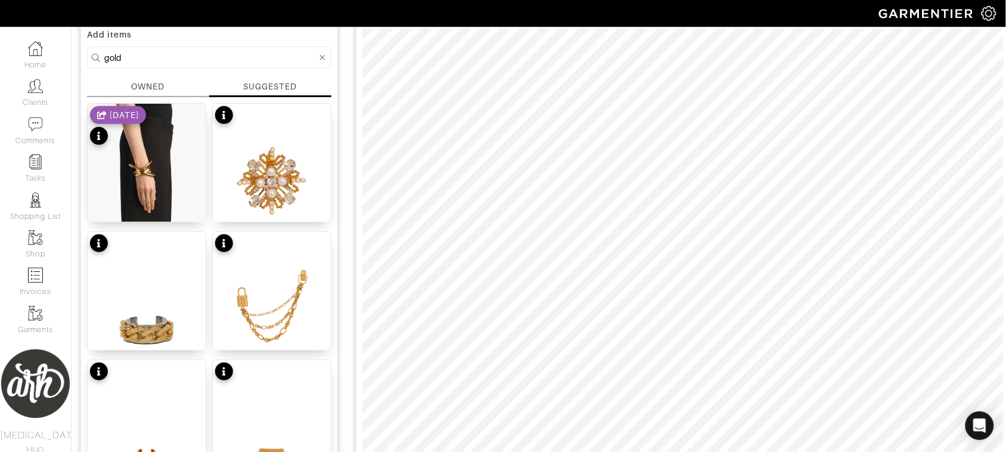
click at [320, 55] on icon at bounding box center [322, 58] width 5 height 8
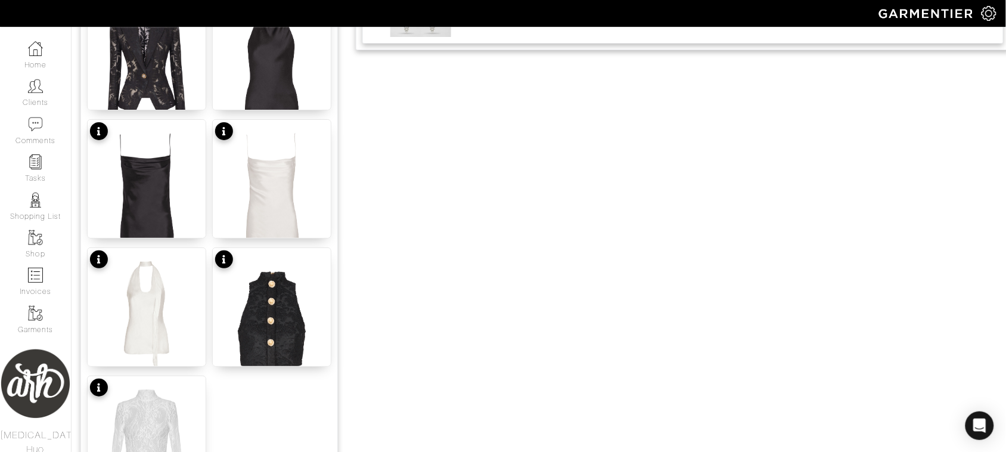
scroll to position [1361, 0]
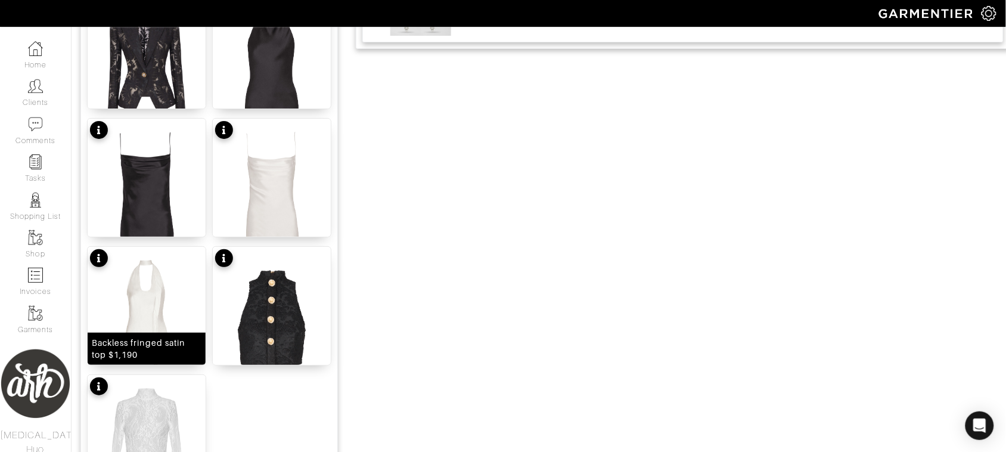
click at [162, 313] on img at bounding box center [147, 327] width 118 height 160
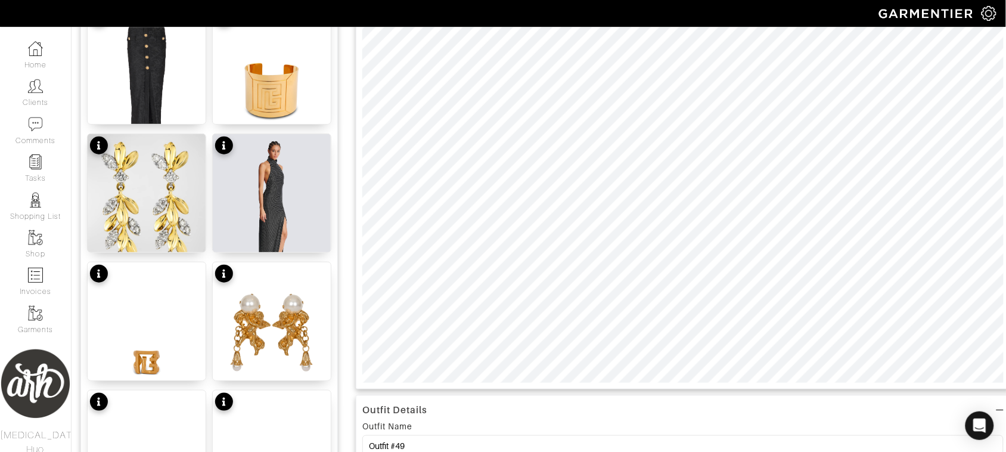
scroll to position [139, 0]
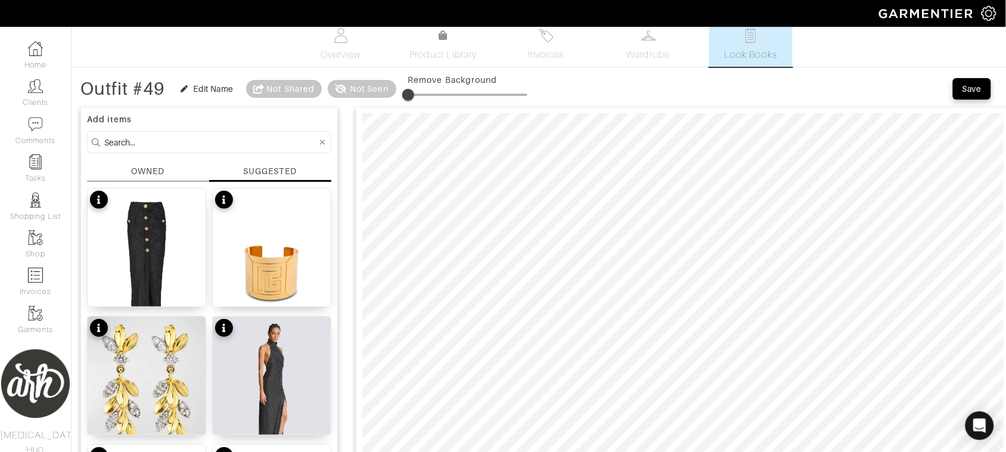
scroll to position [0, 0]
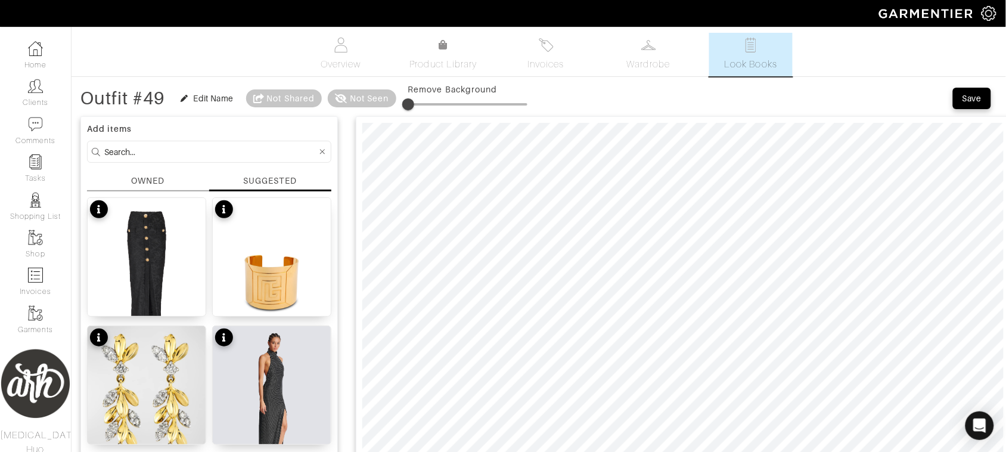
click at [221, 144] on form at bounding box center [209, 152] width 244 height 22
click at [221, 150] on input at bounding box center [210, 151] width 213 height 15
type input "gold"
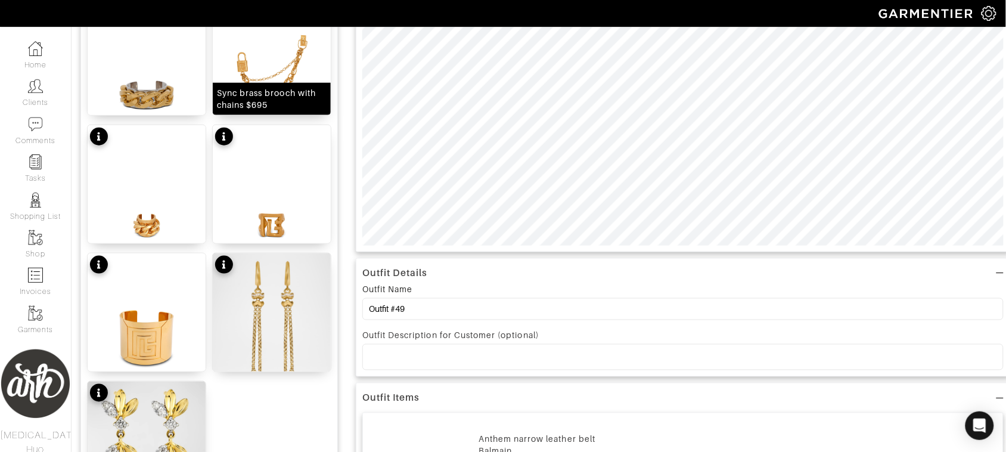
scroll to position [333, 0]
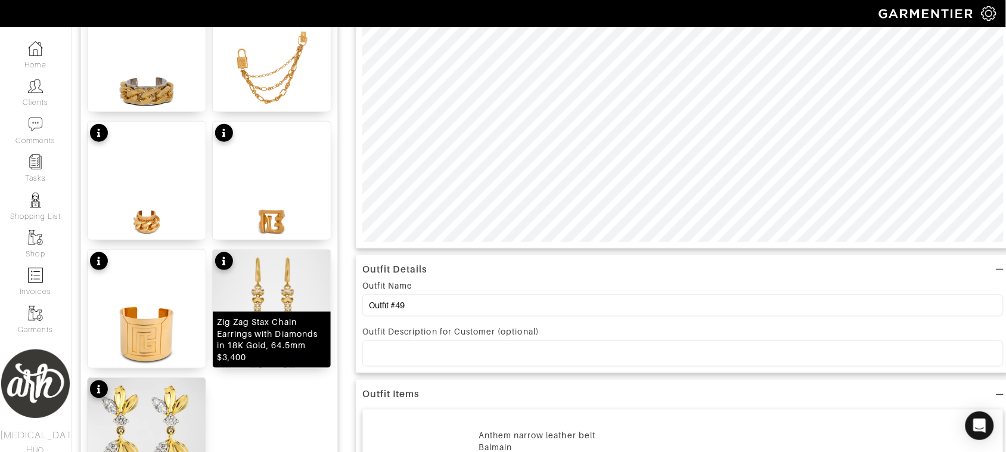
click at [290, 295] on img at bounding box center [272, 324] width 118 height 148
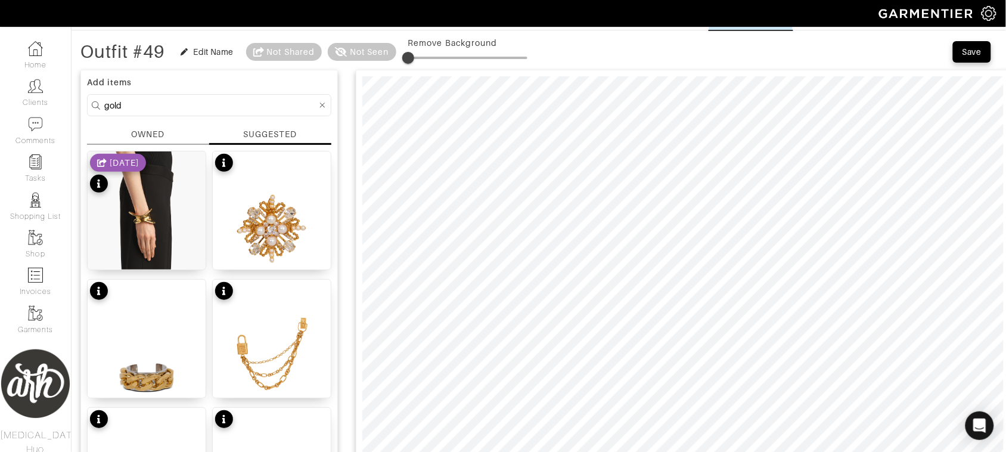
scroll to position [39, 0]
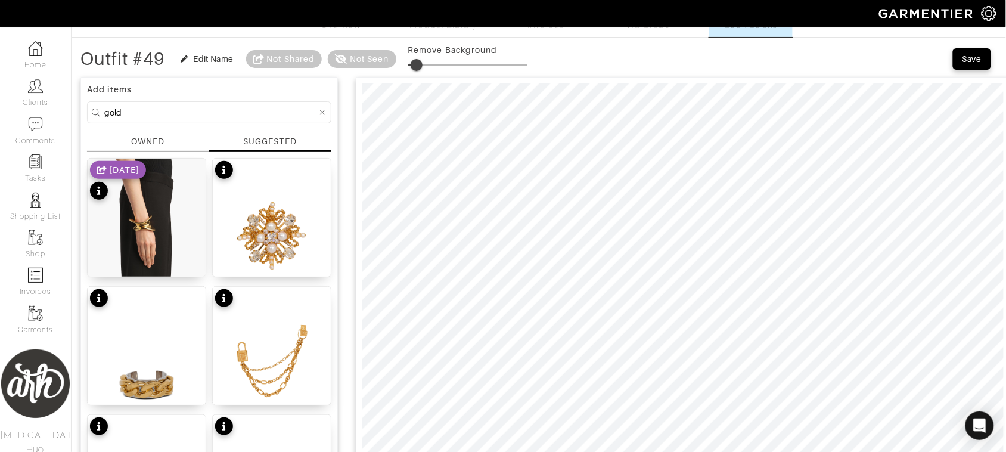
type input "12"
drag, startPoint x: 413, startPoint y: 67, endPoint x: 425, endPoint y: 67, distance: 11.9
click at [425, 67] on span at bounding box center [423, 65] width 12 height 12
click at [218, 58] on div "Edit Name" at bounding box center [214, 59] width 40 height 12
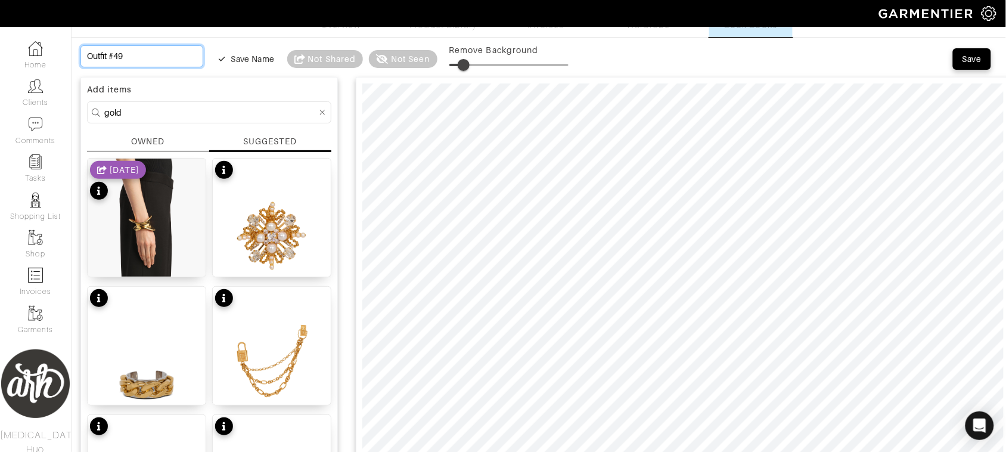
click at [161, 57] on input "Outfit #49" at bounding box center [141, 56] width 123 height 22
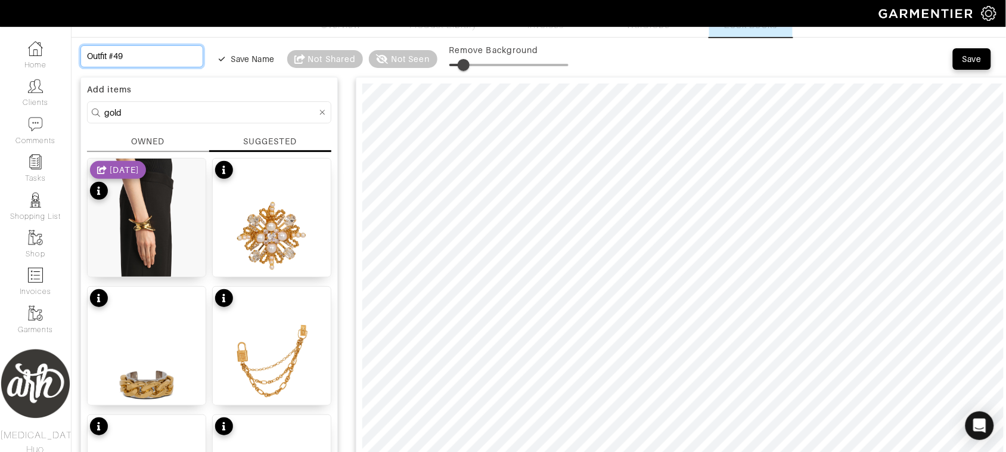
click at [161, 57] on input "Outfit #49" at bounding box center [141, 56] width 123 height 22
type input "A"
type input "Al"
type input "All"
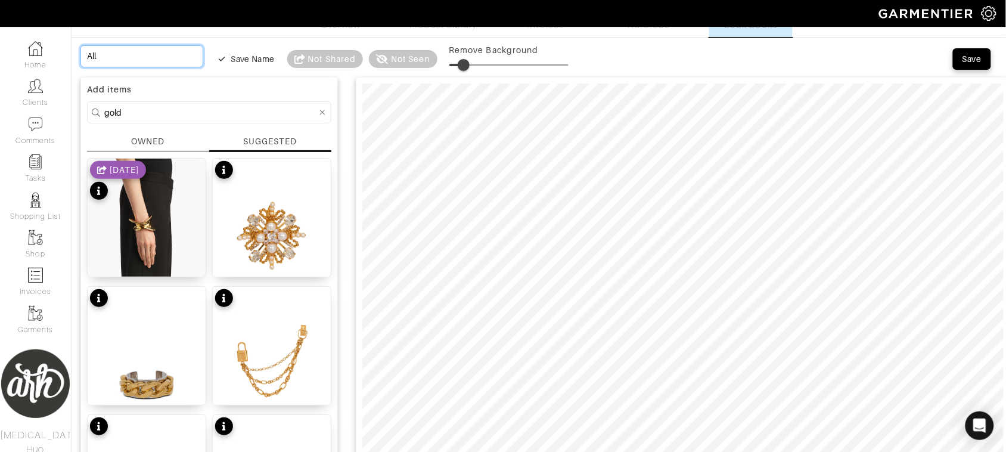
type input "All W"
type input "All Wh"
type input "All Whi"
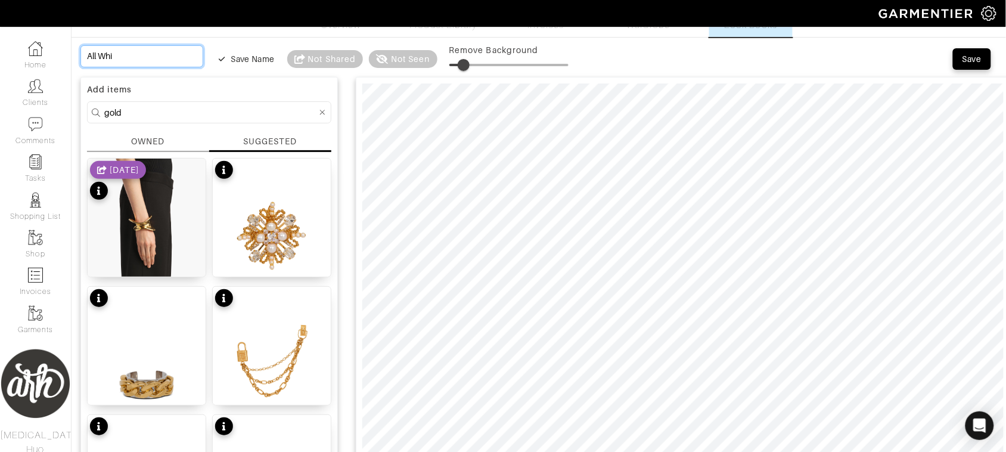
type input "All Whit"
type input "All White"
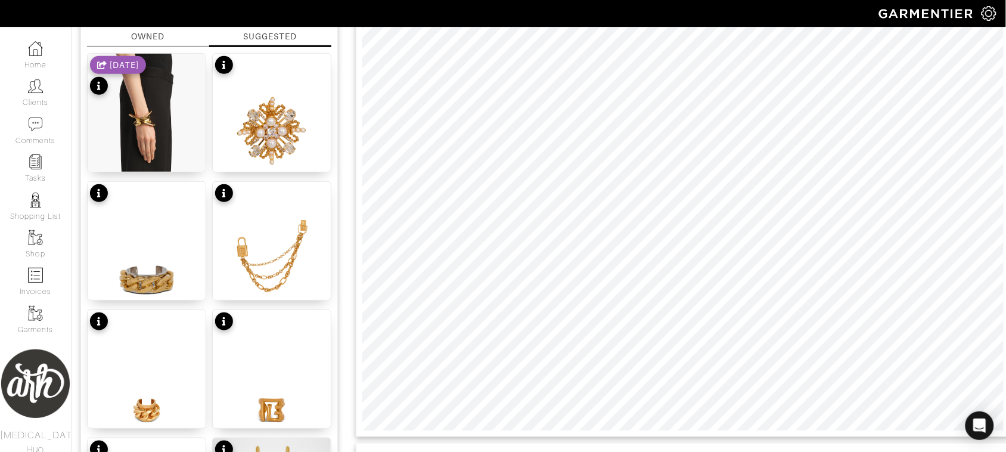
scroll to position [144, 0]
type input "All White"
click at [148, 34] on div "OWNED" at bounding box center [147, 37] width 33 height 13
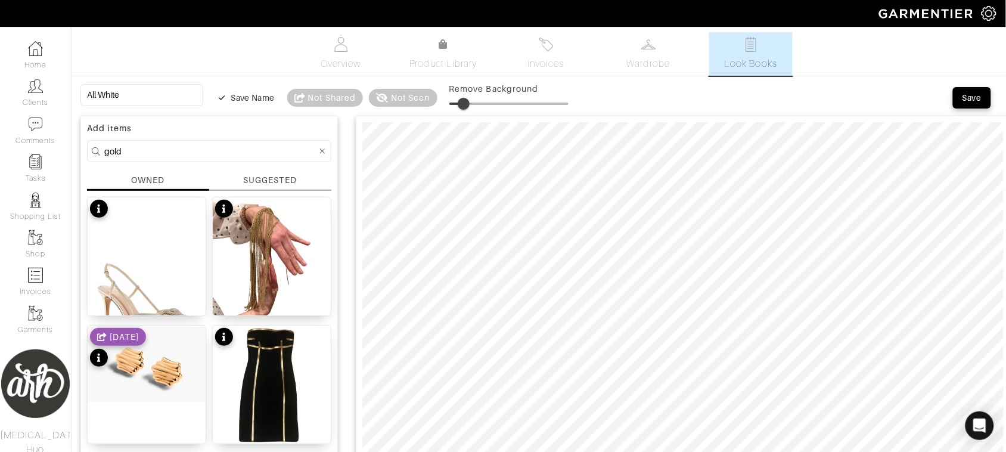
scroll to position [0, 0]
click at [200, 159] on input "gold" at bounding box center [210, 151] width 213 height 15
type input "red"
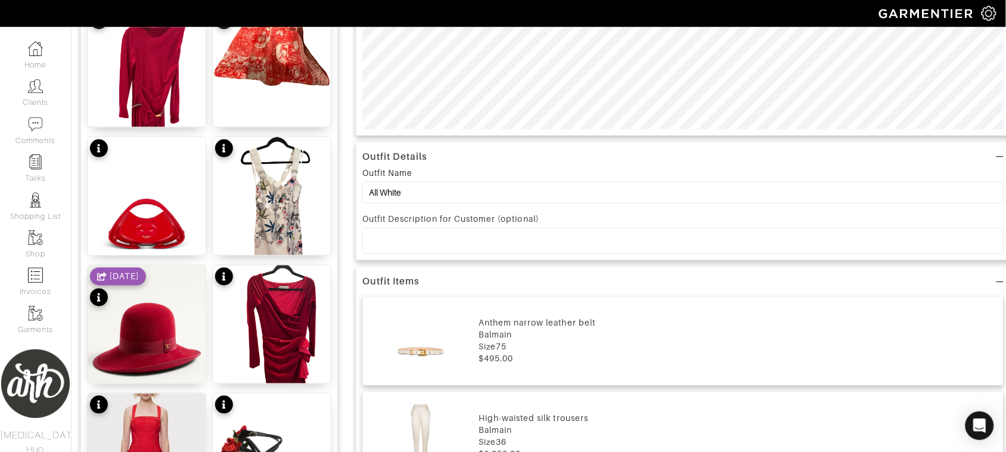
scroll to position [447, 0]
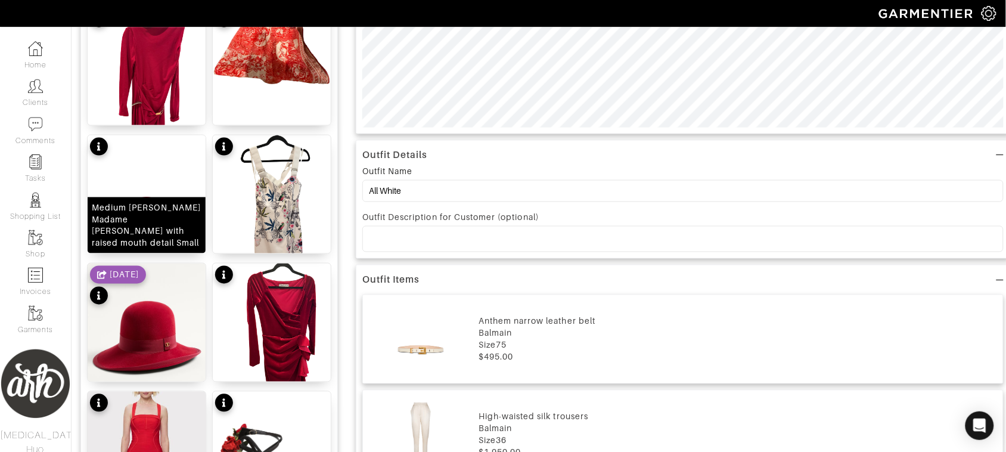
click at [166, 221] on div "Medium Jolie Madame bag with raised mouth detail Small" at bounding box center [147, 225] width 110 height 48
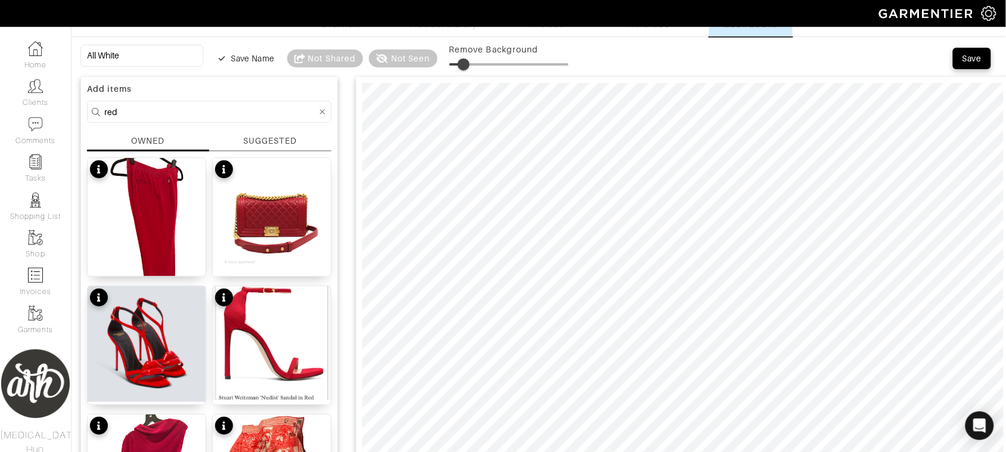
scroll to position [39, 0]
click at [972, 55] on div "Save" at bounding box center [972, 59] width 19 height 12
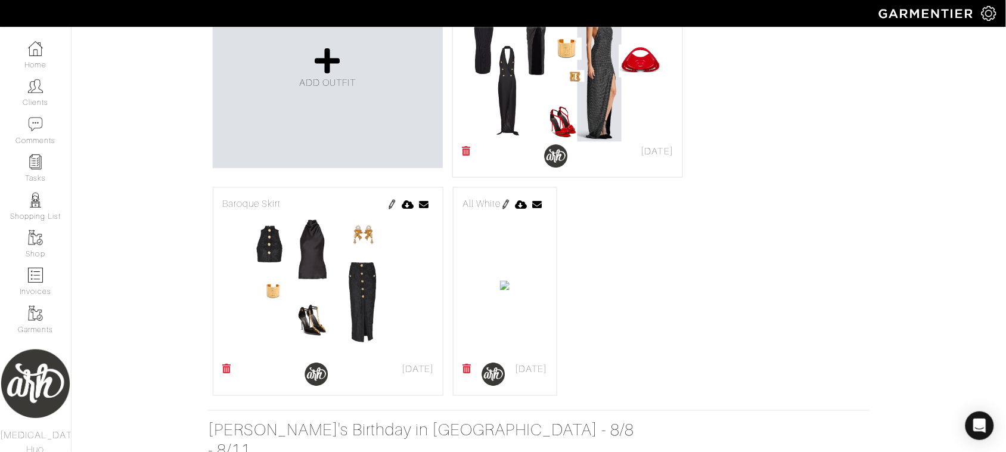
scroll to position [352, 0]
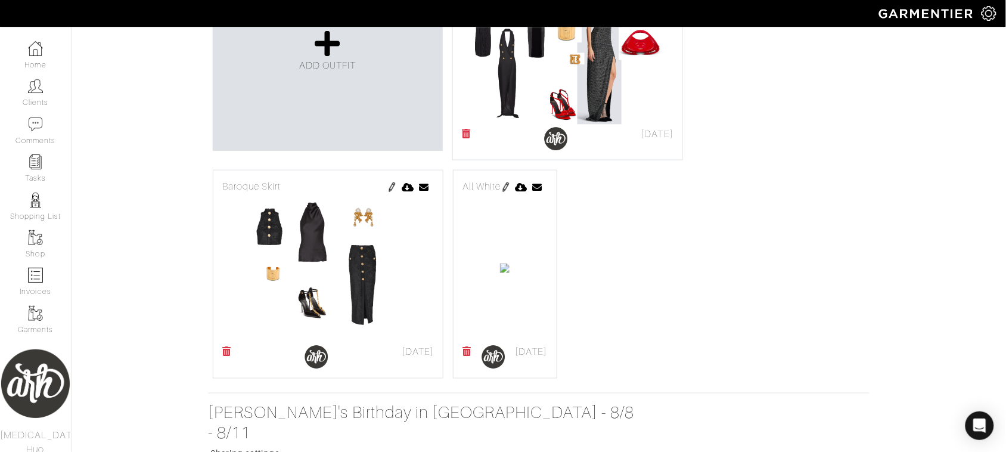
click at [511, 187] on img at bounding box center [506, 187] width 10 height 10
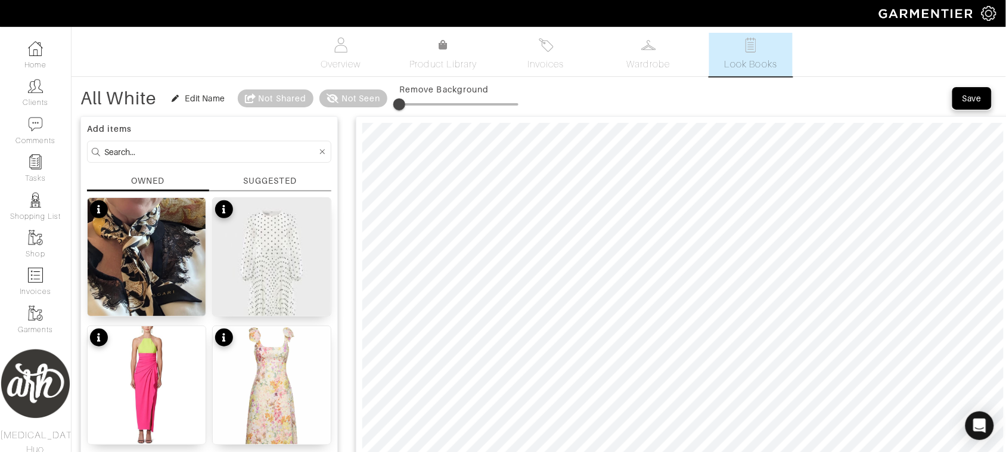
click at [975, 102] on div "Save" at bounding box center [972, 98] width 19 height 12
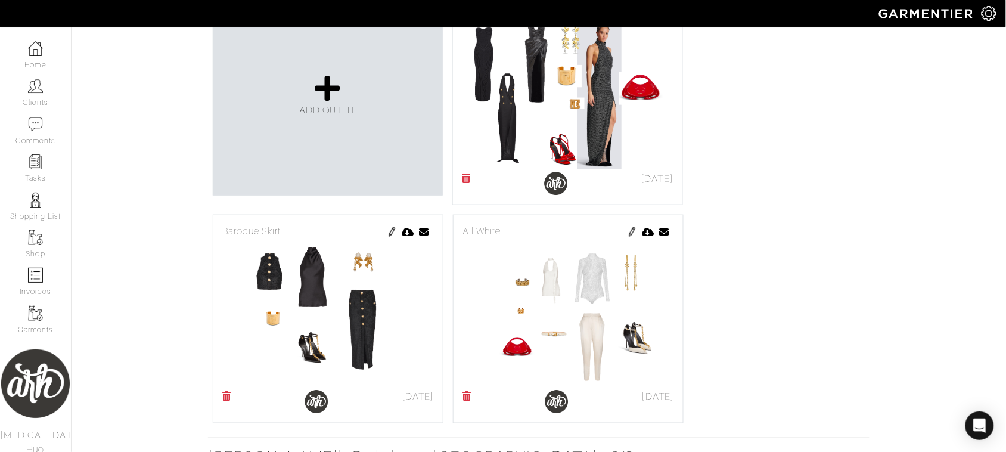
scroll to position [313, 0]
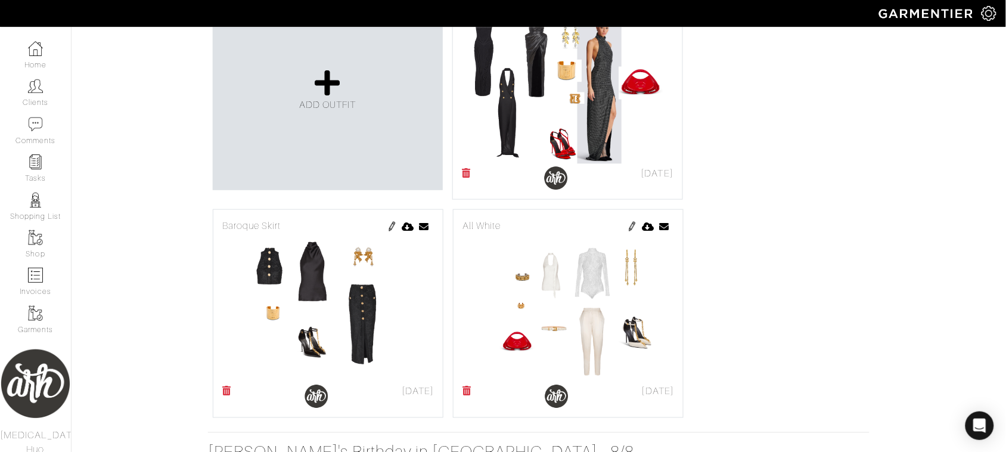
click at [391, 227] on img at bounding box center [392, 227] width 10 height 10
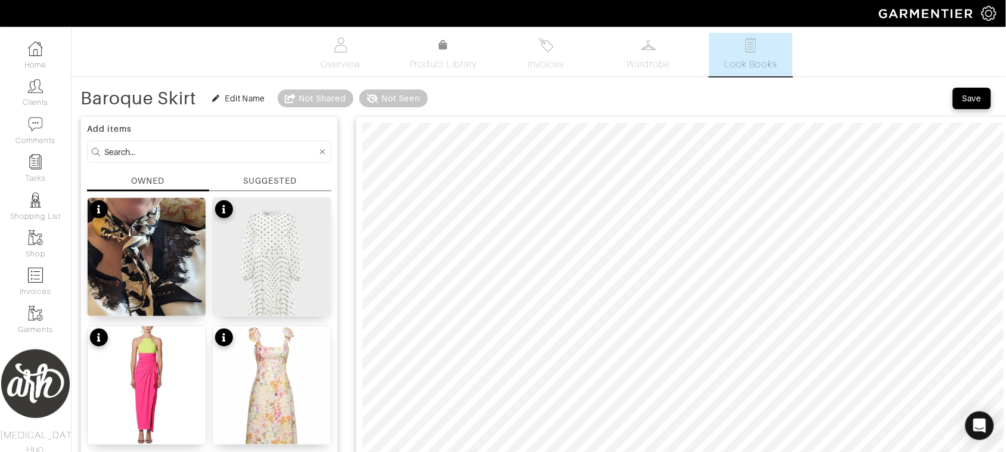
click at [185, 147] on input at bounding box center [210, 151] width 213 height 15
type input "red"
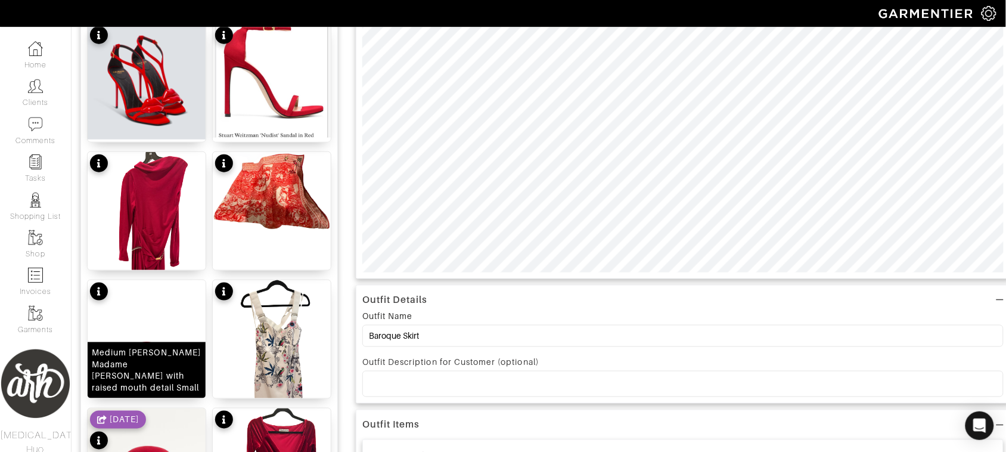
scroll to position [303, 0]
click at [150, 367] on div "Medium [PERSON_NAME] Madame bag with raised mouth detail Small" at bounding box center [147, 370] width 110 height 48
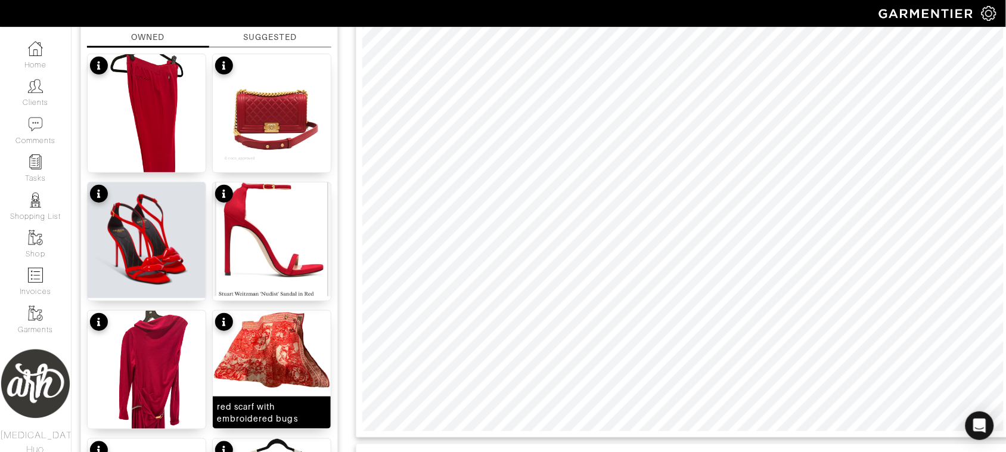
scroll to position [24, 0]
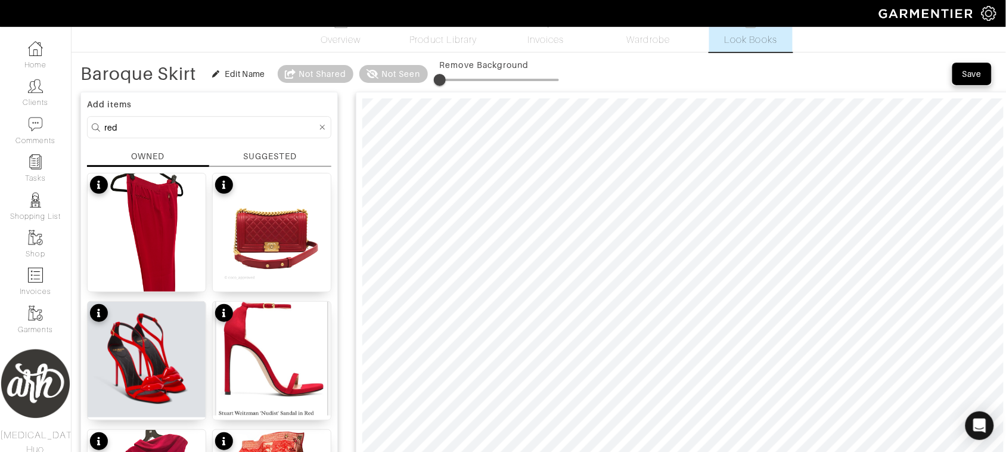
click at [975, 75] on div "Save" at bounding box center [972, 74] width 19 height 12
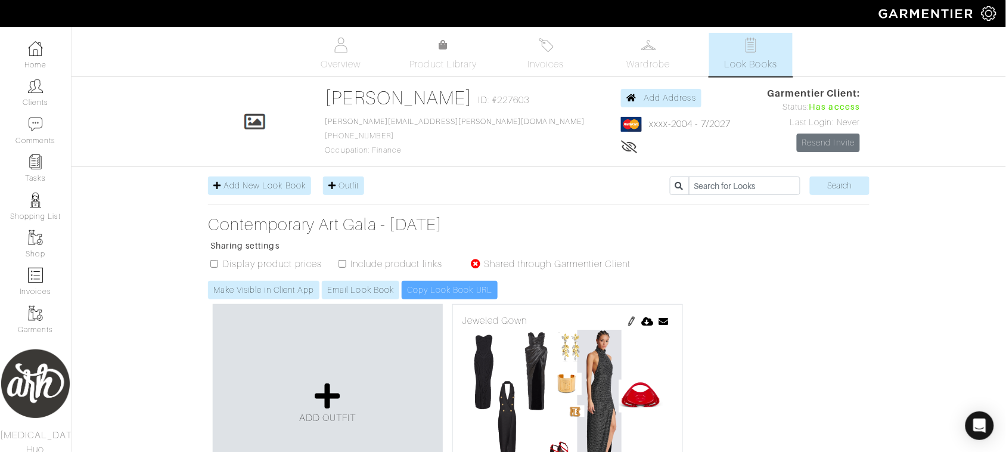
click at [210, 263] on input "checkbox" at bounding box center [214, 264] width 8 height 8
checkbox input "true"
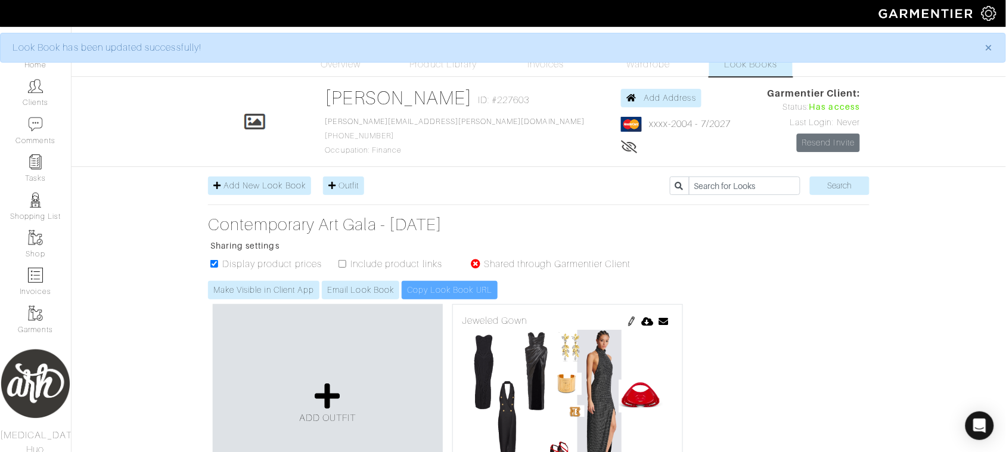
click at [343, 263] on input "checkbox" at bounding box center [343, 264] width 8 height 8
checkbox input "true"
click at [455, 293] on div "Make Visible in Client App Email Look Book Copy Look Book URL" at bounding box center [425, 290] width 435 height 18
click at [358, 291] on link "Email Look Book" at bounding box center [360, 290] width 77 height 18
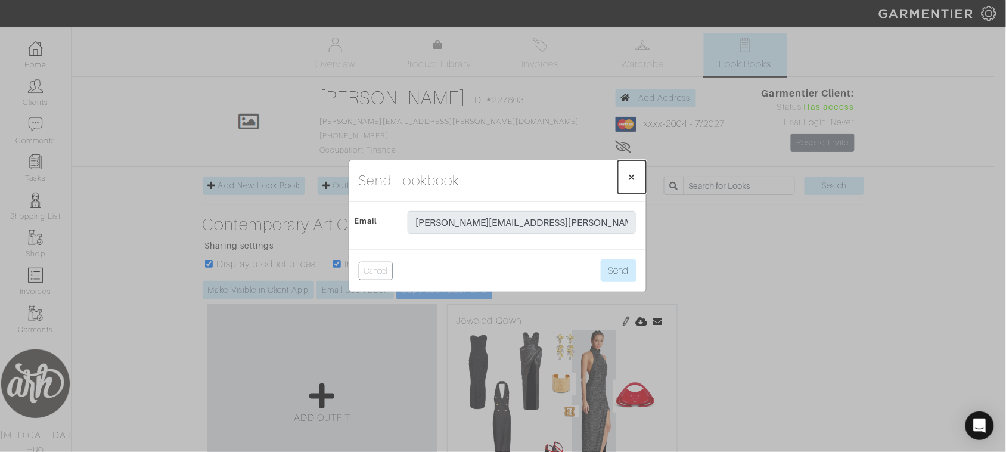
click at [630, 181] on span "×" at bounding box center [632, 177] width 9 height 16
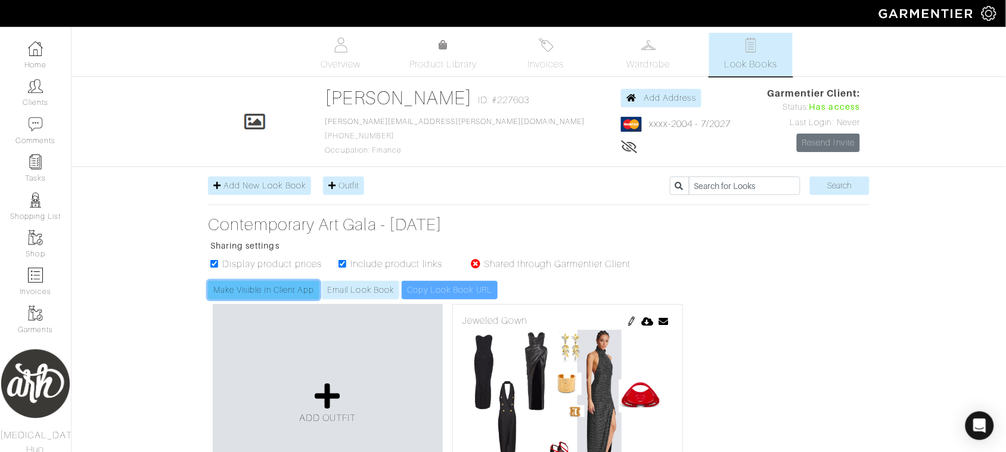
click at [284, 293] on link "Make Visible in Client App" at bounding box center [263, 290] width 111 height 18
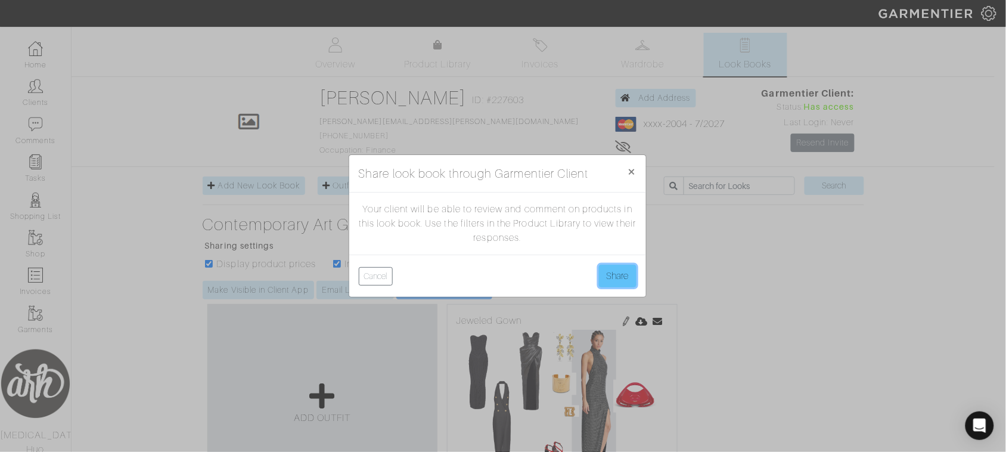
click at [606, 276] on button "Share" at bounding box center [618, 276] width 38 height 23
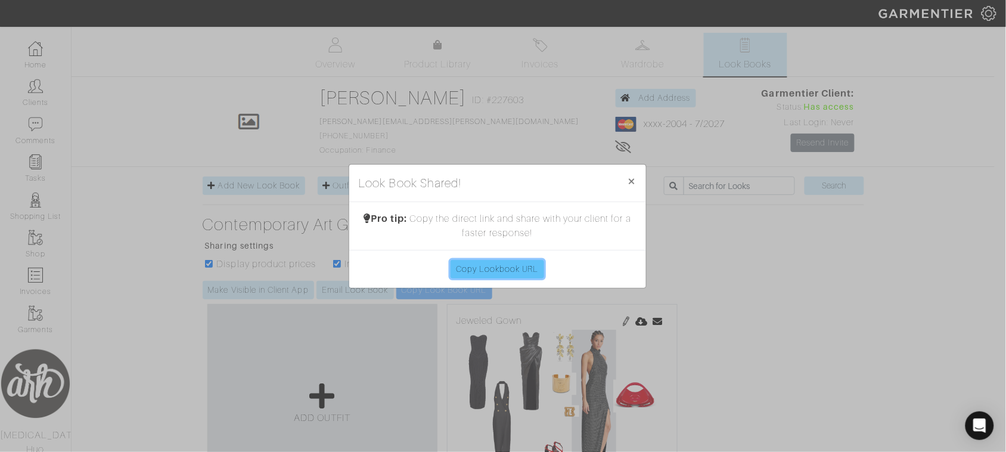
click at [513, 272] on link "Copy Lookbook URL" at bounding box center [498, 269] width 94 height 18
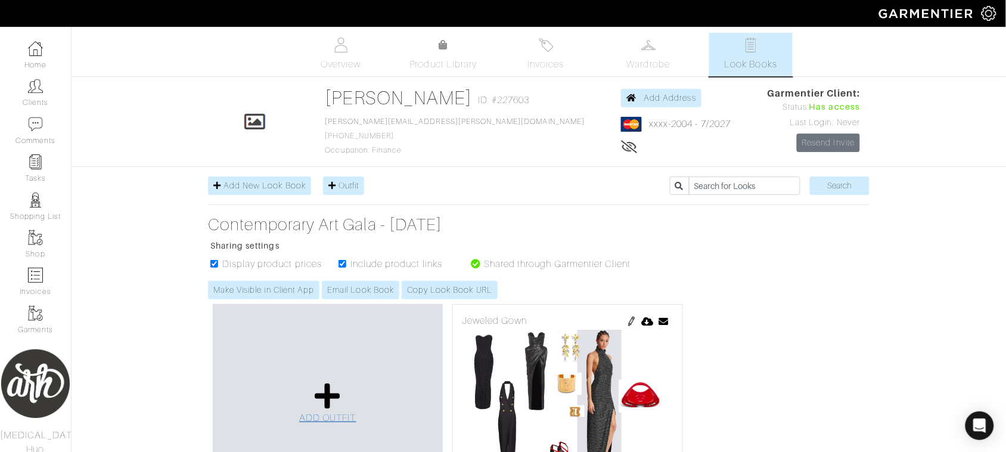
click at [325, 385] on icon at bounding box center [328, 396] width 26 height 29
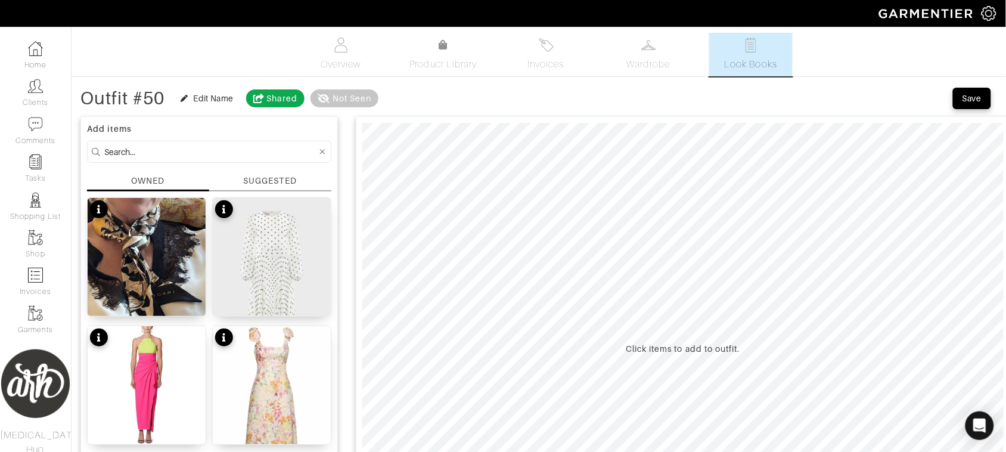
click at [284, 181] on div "SUGGESTED" at bounding box center [270, 181] width 54 height 13
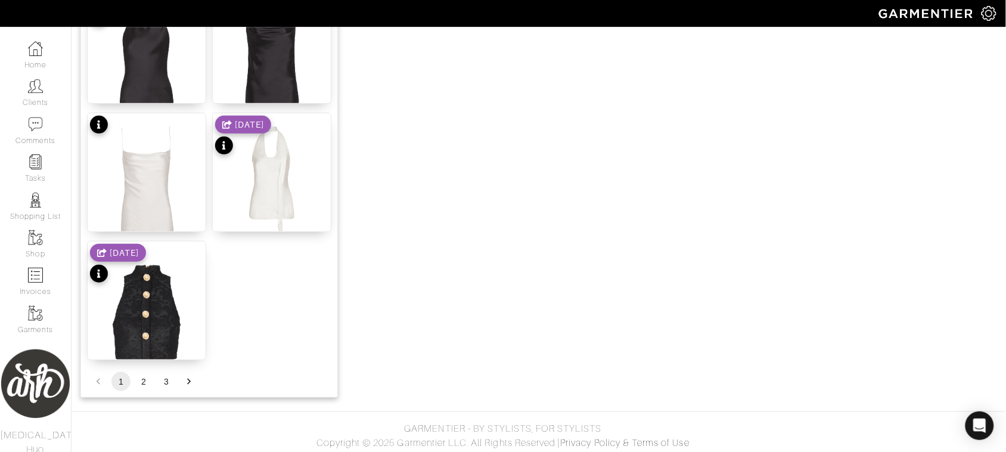
scroll to position [1497, 0]
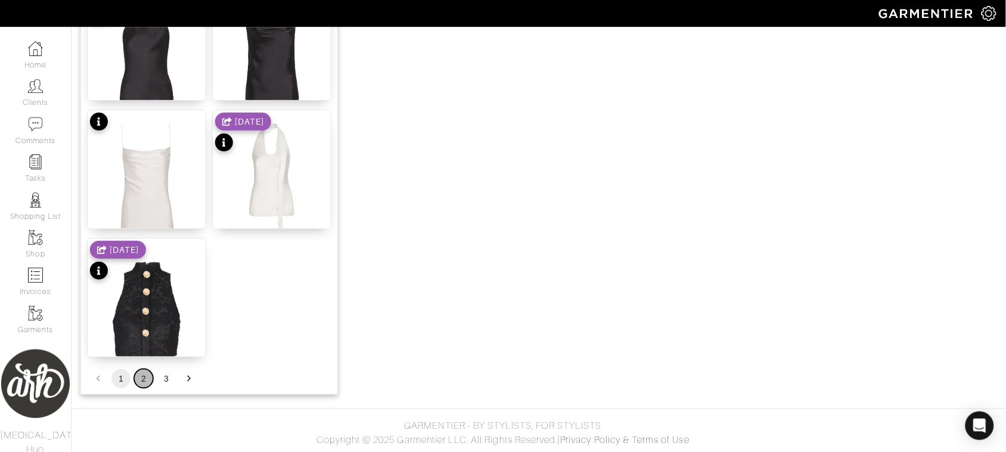
click at [146, 382] on button "2" at bounding box center [143, 378] width 19 height 19
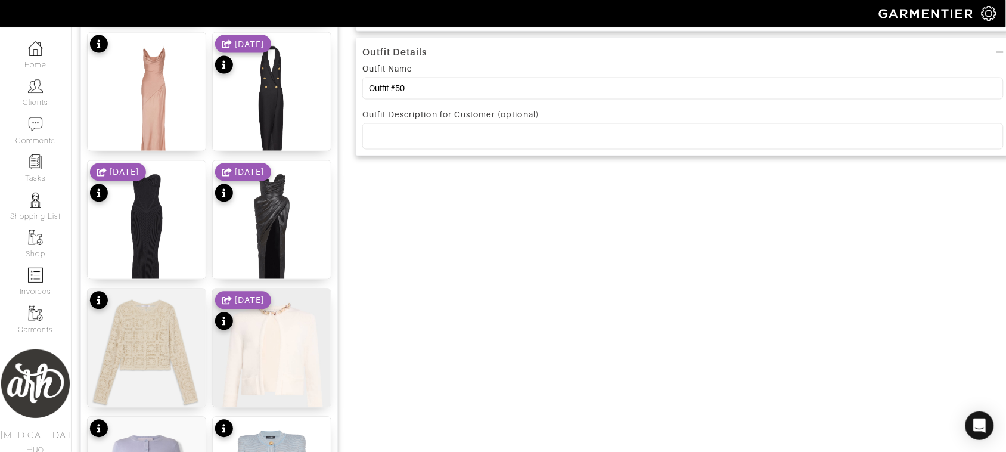
scroll to position [454, 0]
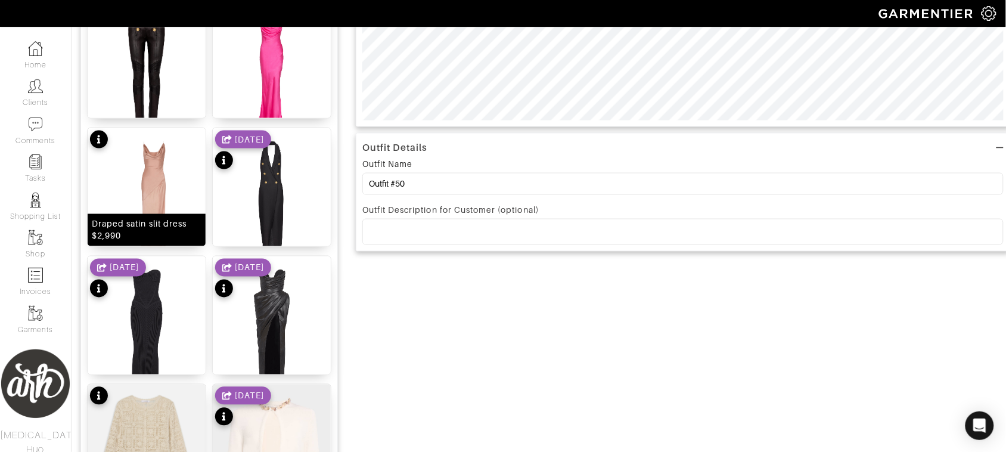
click at [153, 201] on img at bounding box center [147, 208] width 118 height 160
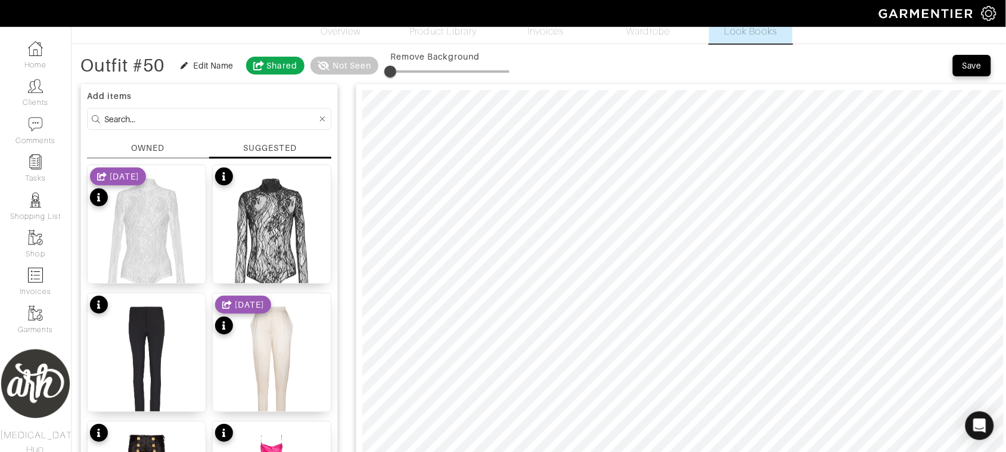
scroll to position [0, 0]
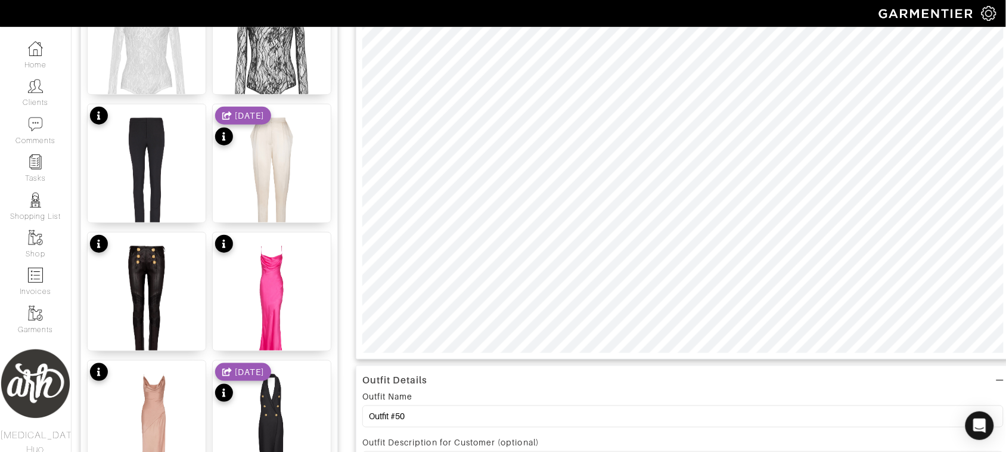
scroll to position [224, 0]
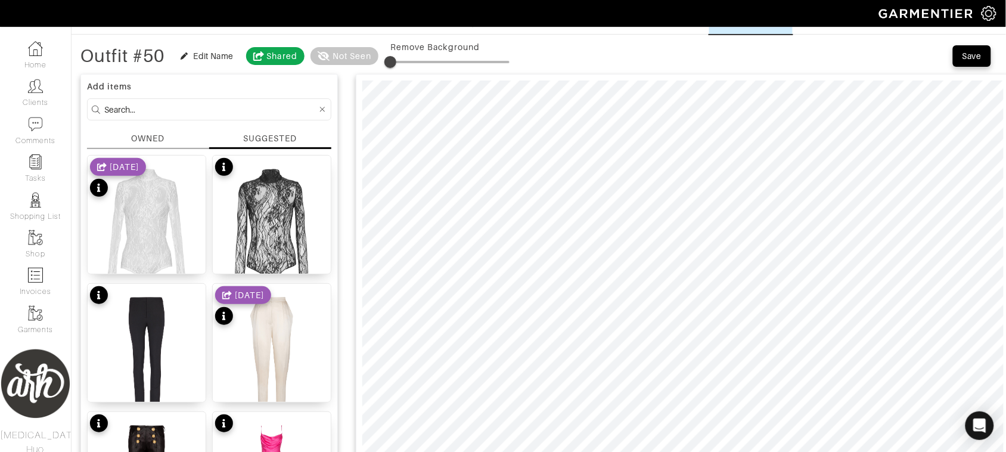
scroll to position [30, 0]
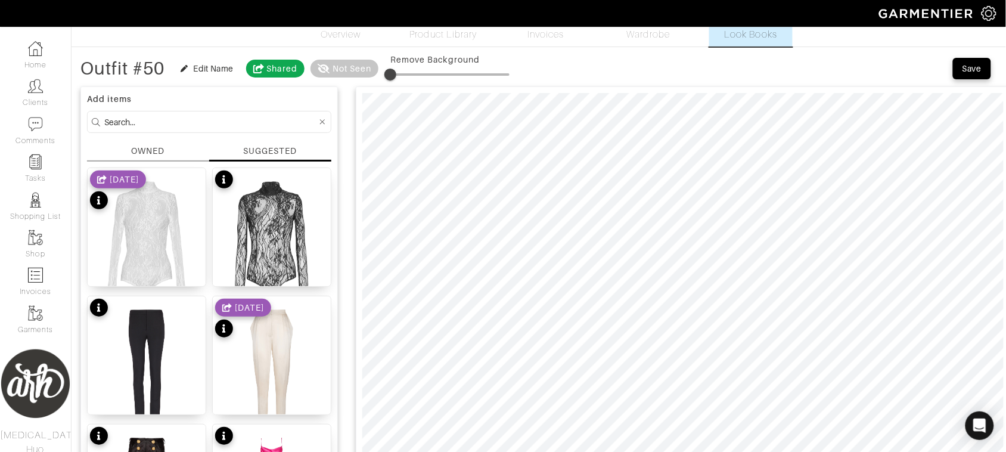
click at [252, 117] on input at bounding box center [210, 121] width 213 height 15
click at [141, 148] on div "OWNED" at bounding box center [147, 151] width 33 height 13
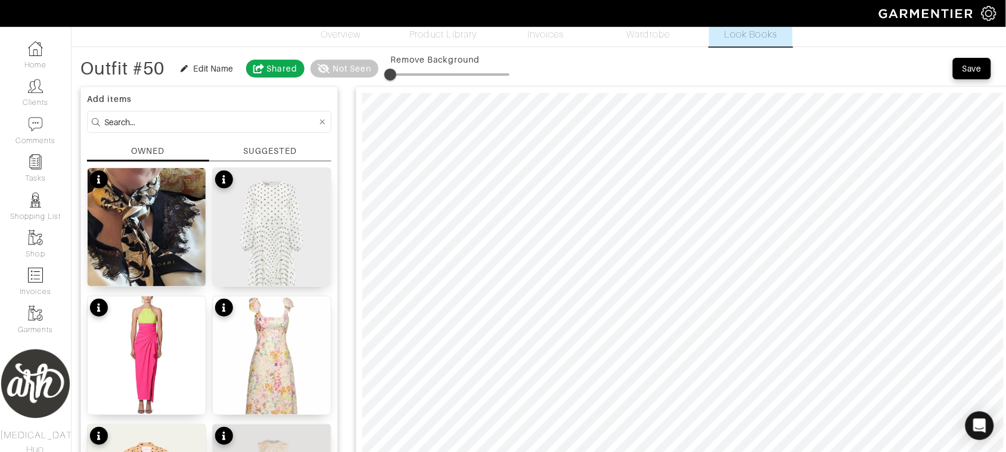
click at [166, 123] on input at bounding box center [210, 121] width 213 height 15
type input "necklace"
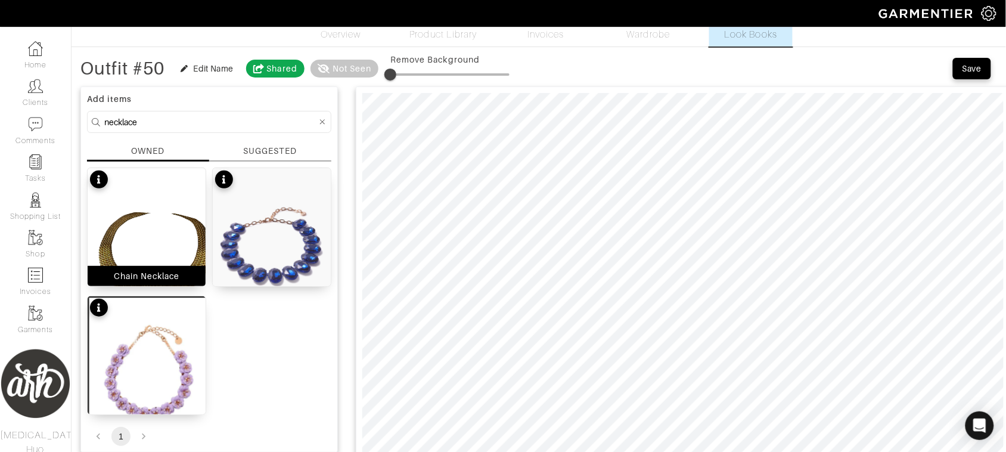
click at [187, 246] on img at bounding box center [147, 246] width 118 height 157
click at [273, 154] on div "SUGGESTED" at bounding box center [270, 151] width 54 height 13
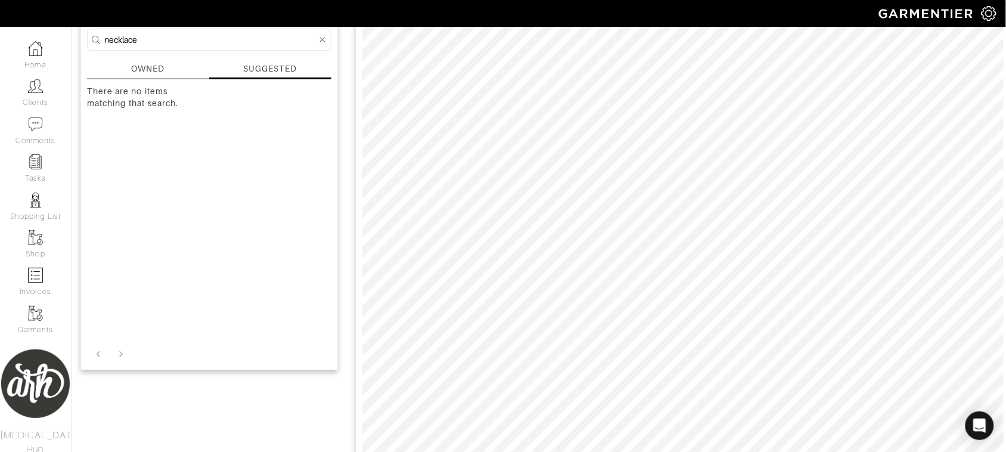
scroll to position [0, 0]
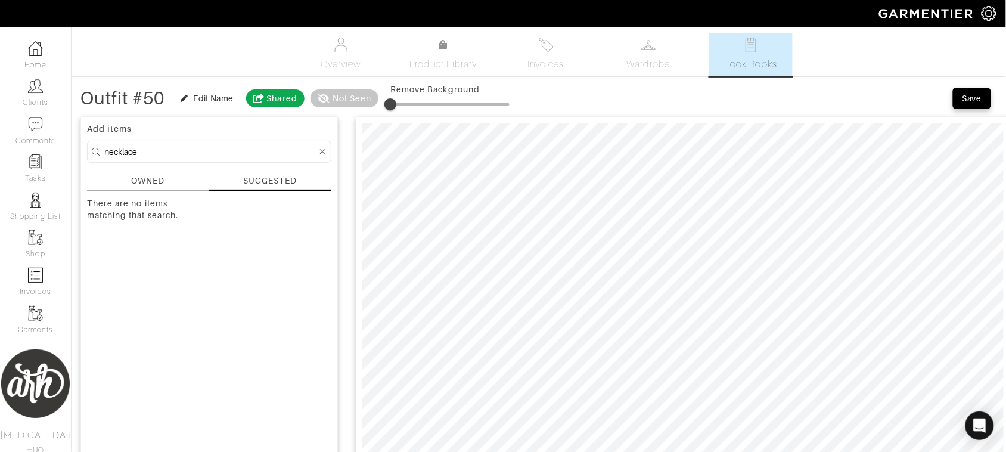
click at [322, 150] on icon at bounding box center [322, 152] width 5 height 8
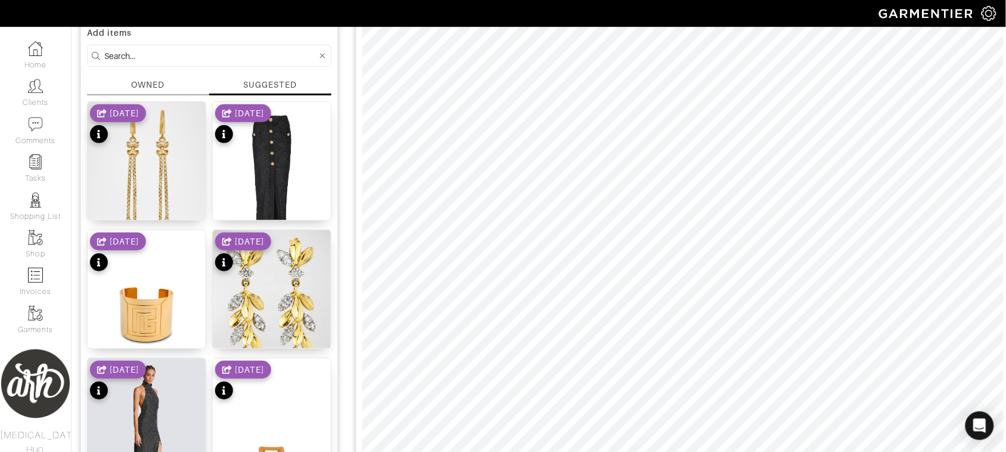
scroll to position [45, 0]
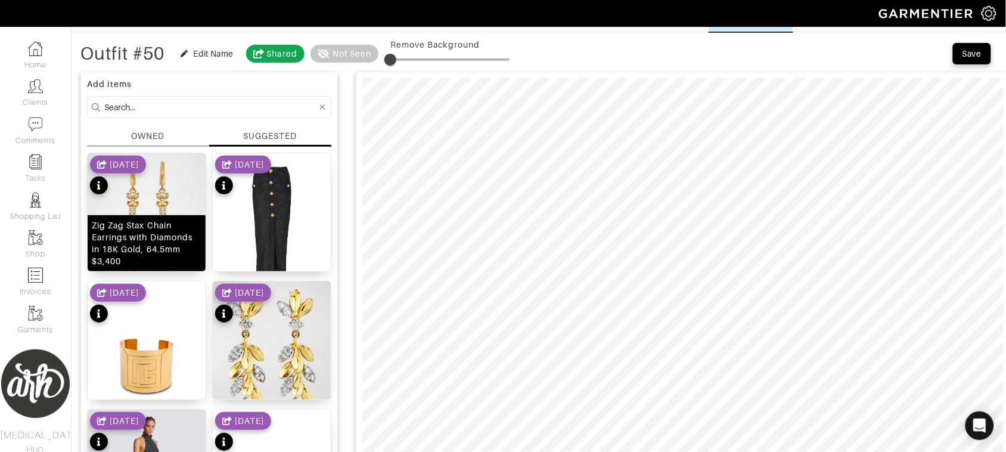
click at [147, 246] on div "Zig Zag Stax Chain Earrings with Diamonds in 18K Gold, 64.5mm $3,400" at bounding box center [147, 243] width 110 height 48
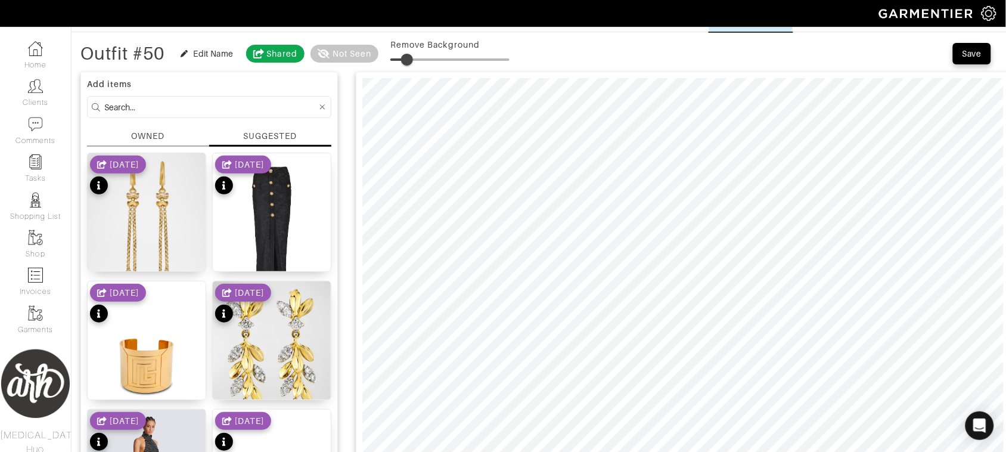
drag, startPoint x: 388, startPoint y: 61, endPoint x: 410, endPoint y: 60, distance: 21.5
click at [410, 60] on span at bounding box center [407, 60] width 12 height 12
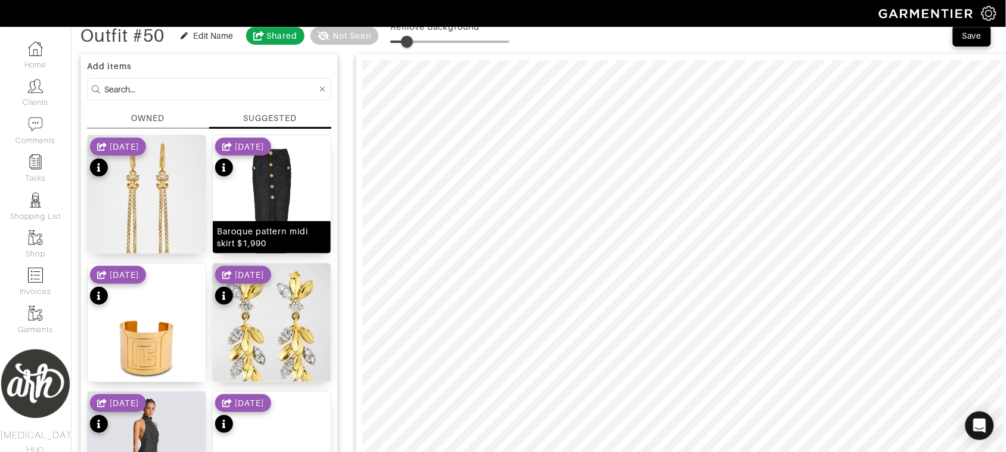
scroll to position [119, 0]
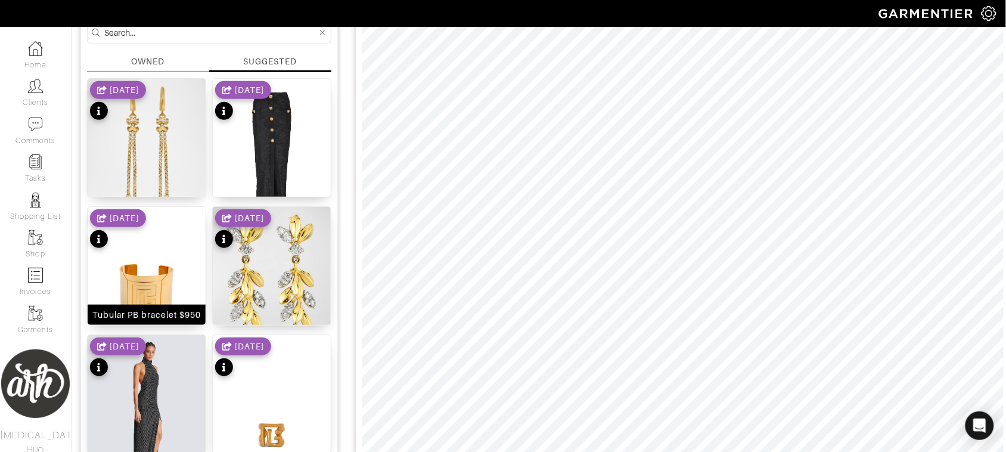
click at [148, 305] on div "Tubular PB bracelet $950" at bounding box center [147, 315] width 118 height 20
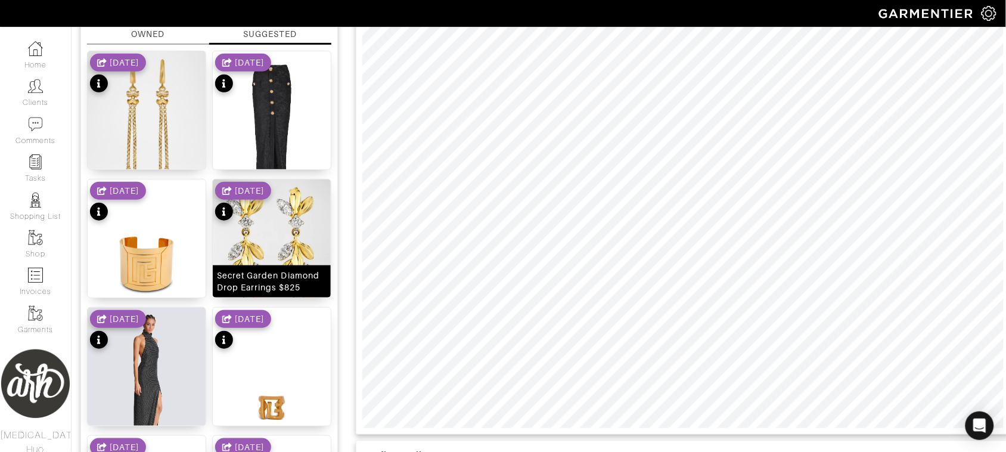
scroll to position [64, 0]
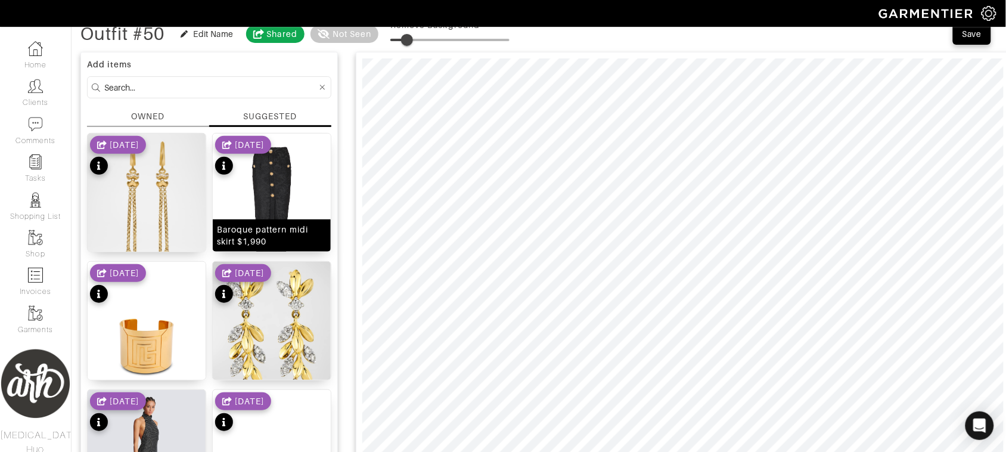
type input "14"
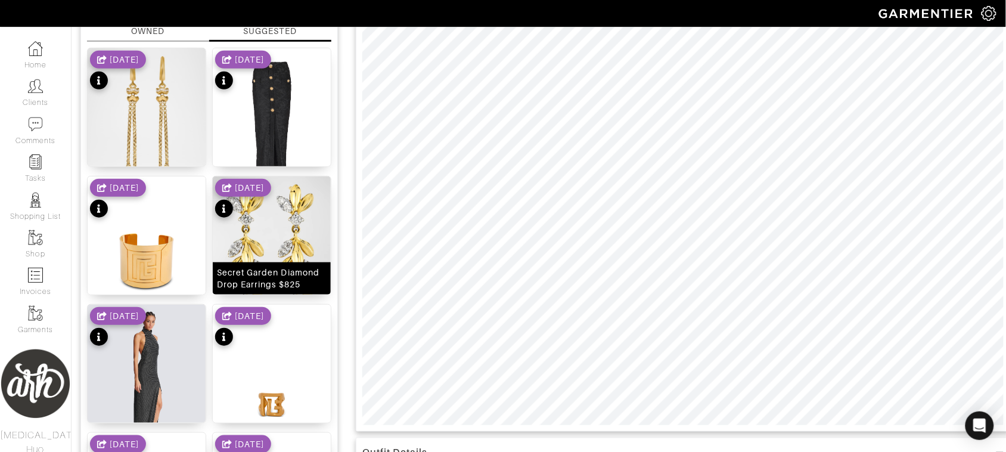
scroll to position [169, 0]
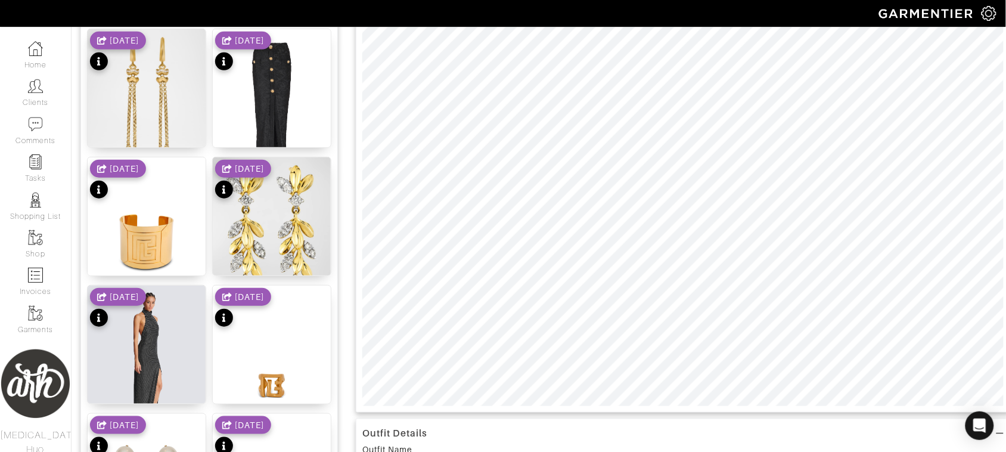
click at [140, 437] on div "8/14/25" at bounding box center [118, 437] width 56 height 42
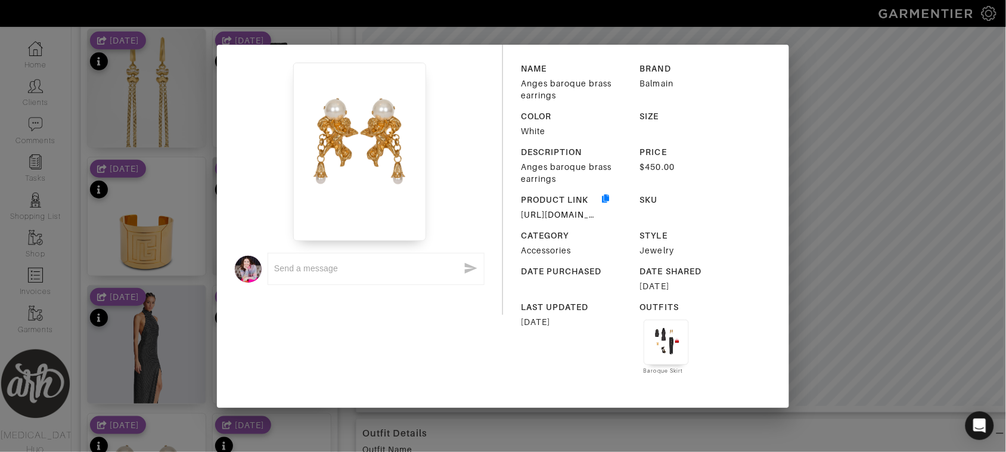
click at [896, 183] on div "x NAME Anges baroque brass earrings BRAND Balmain COLOR White SIZE DESCRIPTION …" at bounding box center [503, 226] width 1006 height 452
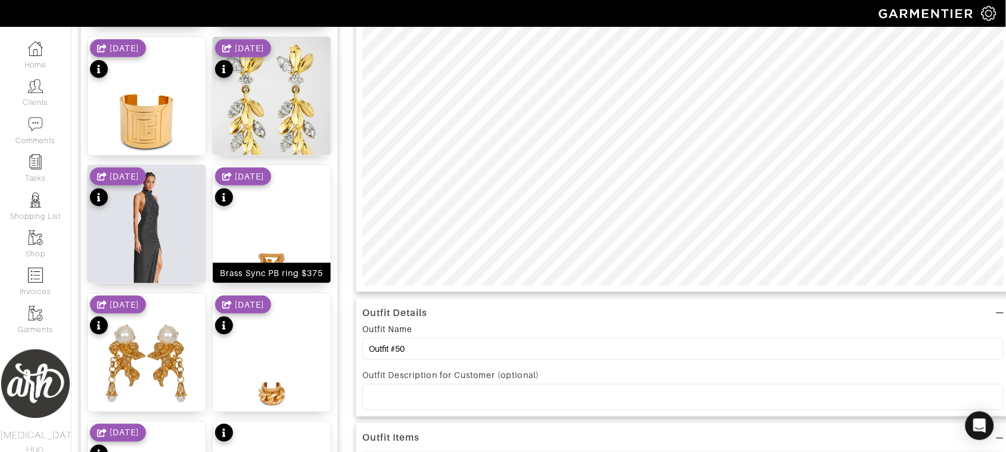
scroll to position [293, 0]
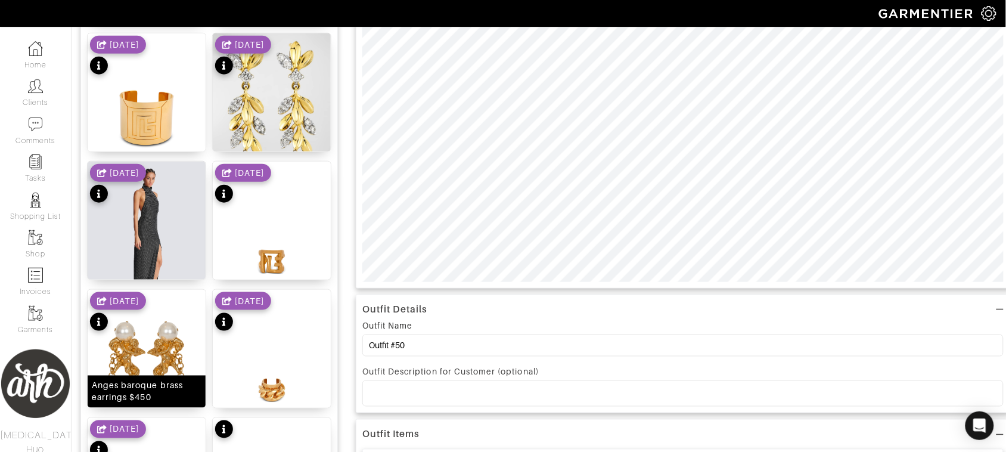
click at [159, 362] on img at bounding box center [147, 370] width 118 height 160
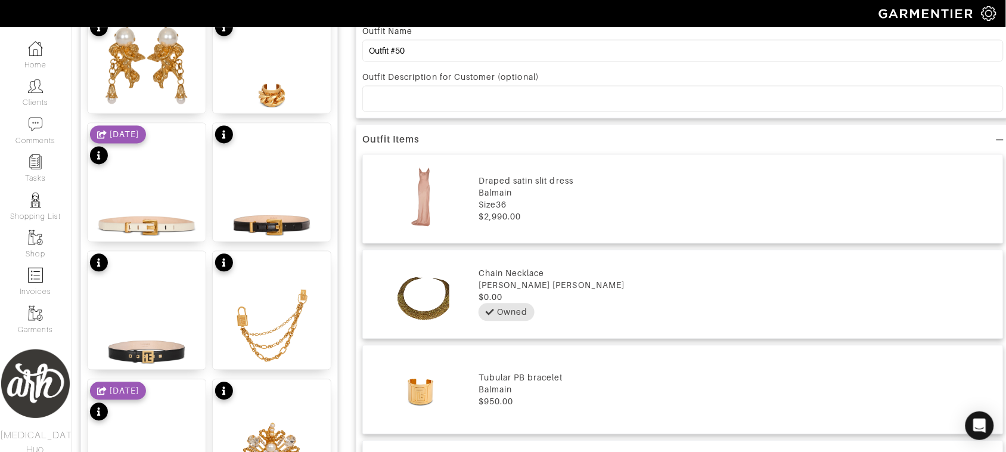
scroll to position [0, 0]
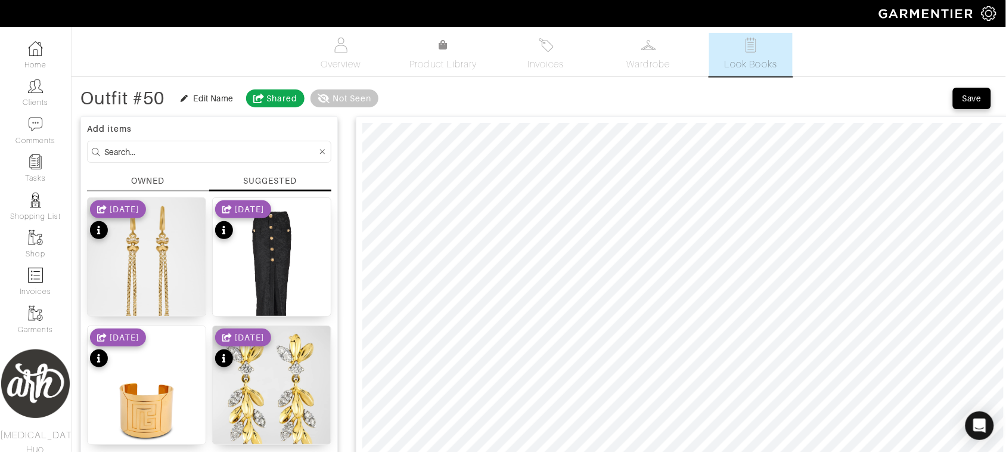
click at [153, 179] on div "OWNED" at bounding box center [147, 181] width 33 height 13
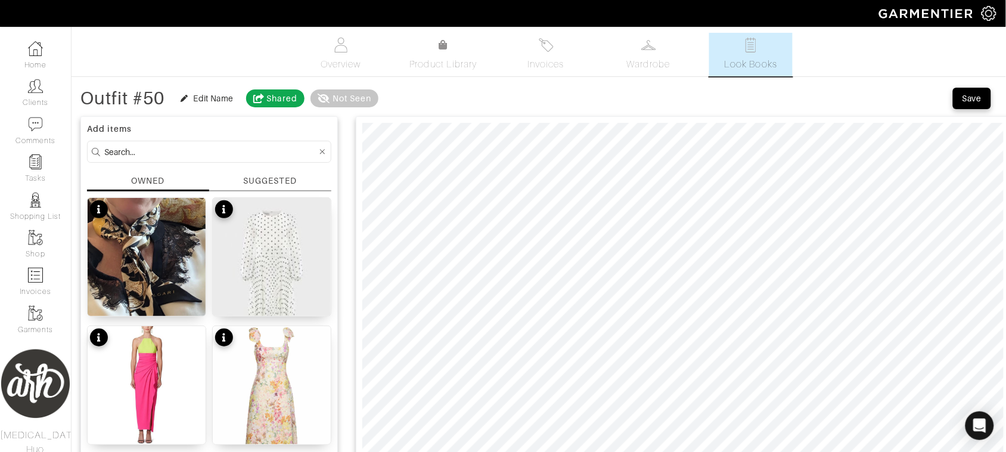
click at [162, 152] on input at bounding box center [210, 151] width 213 height 15
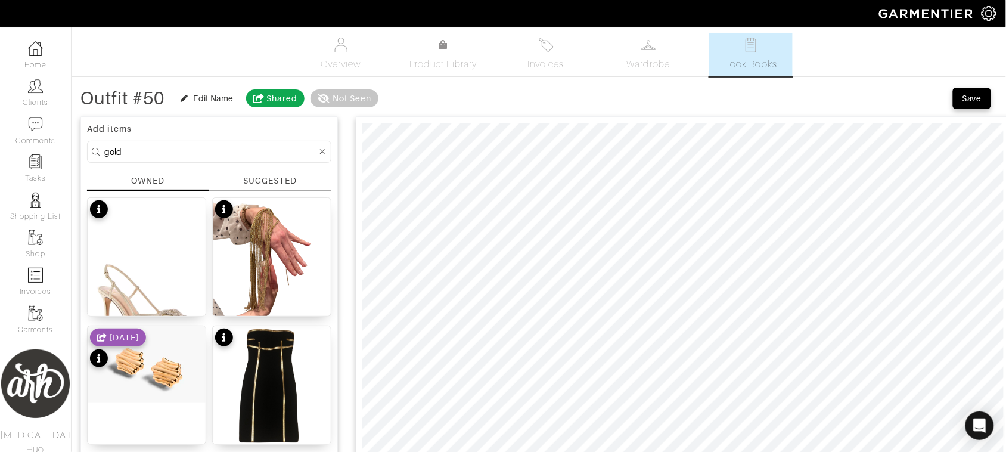
click at [162, 153] on input "gold" at bounding box center [210, 151] width 213 height 15
type input "g"
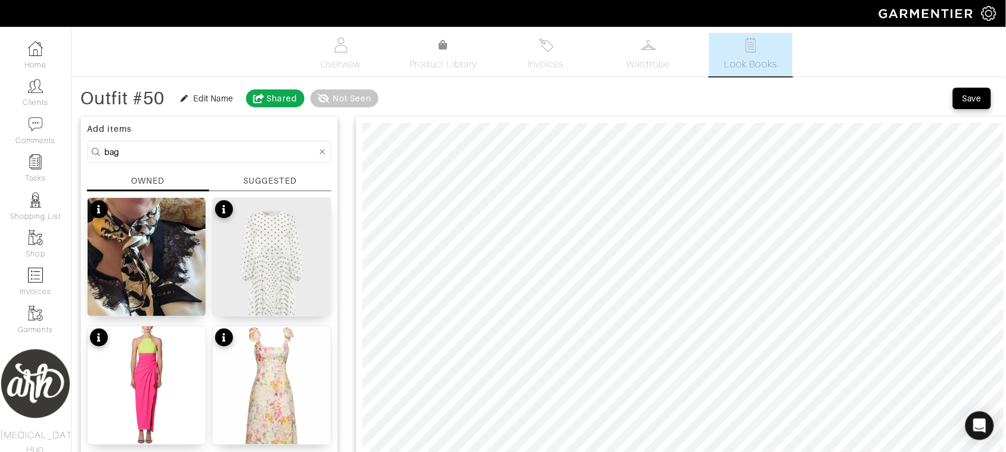
type input "bag"
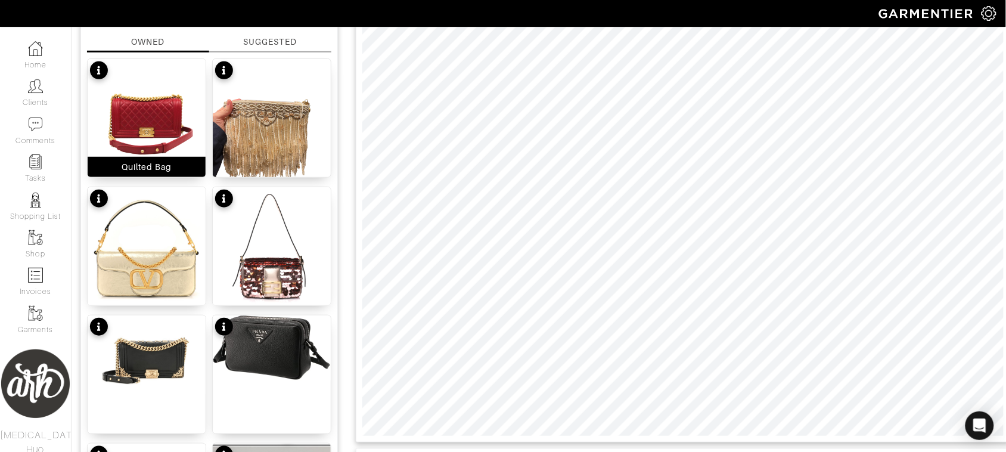
scroll to position [236, 0]
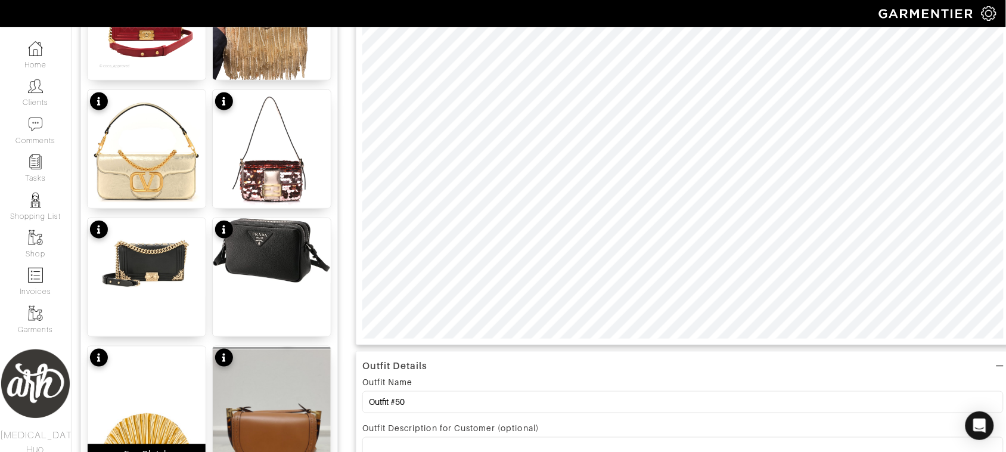
click at [158, 412] on img at bounding box center [147, 424] width 118 height 157
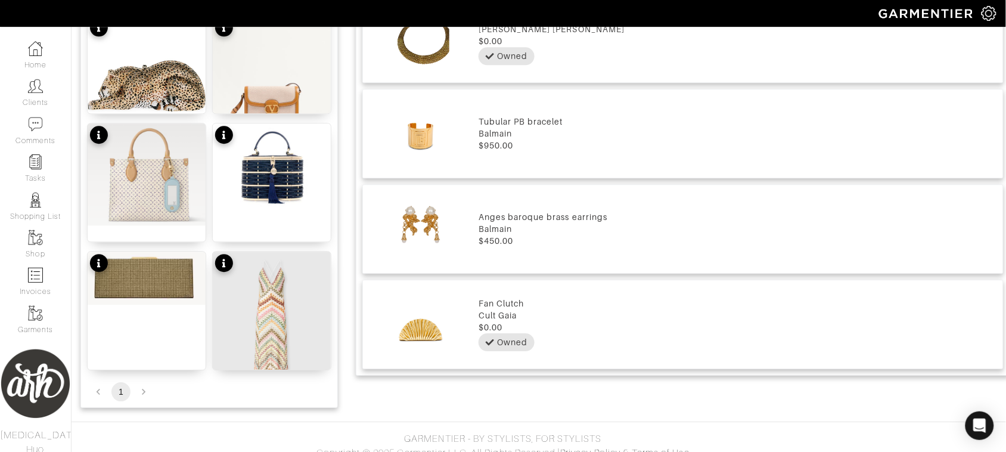
scroll to position [857, 0]
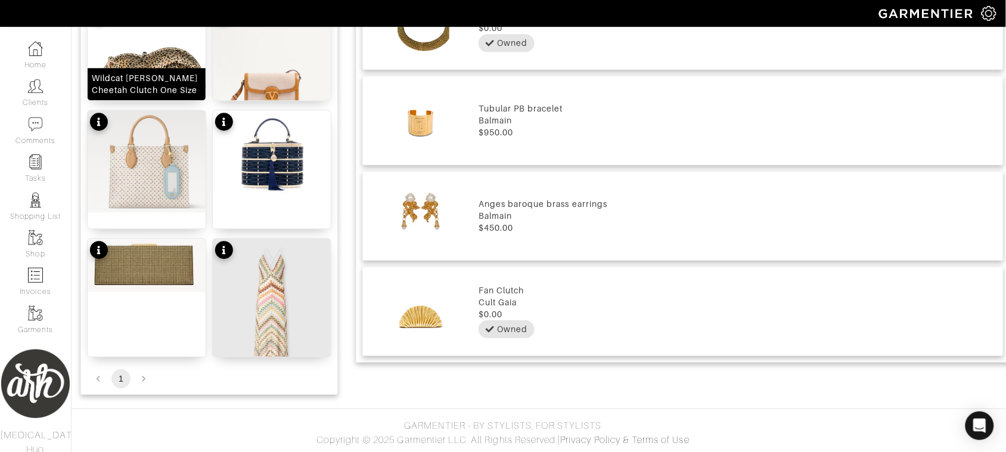
click at [160, 66] on img at bounding box center [147, 72] width 118 height 181
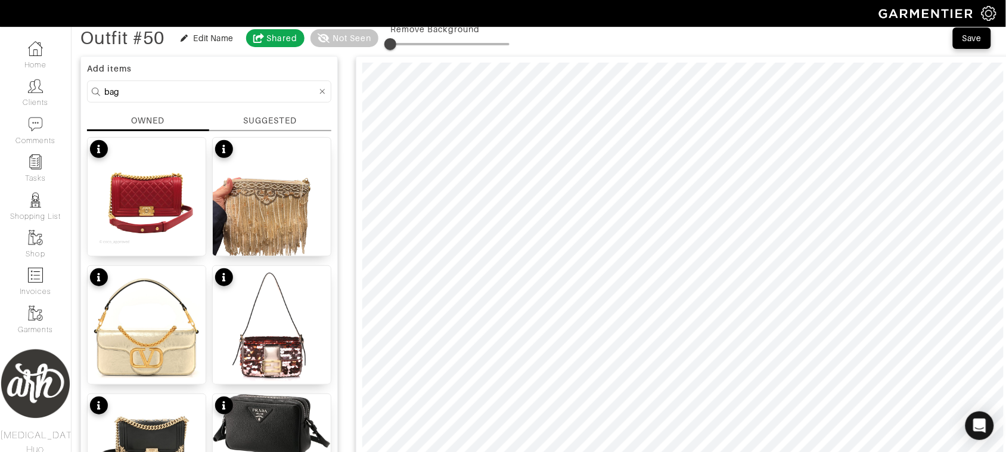
scroll to position [52, 0]
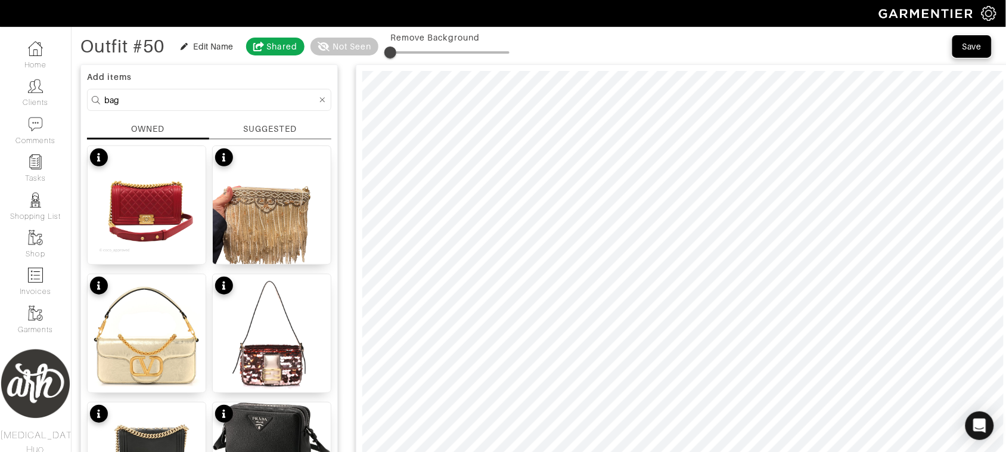
click at [970, 45] on div "Save" at bounding box center [972, 47] width 19 height 12
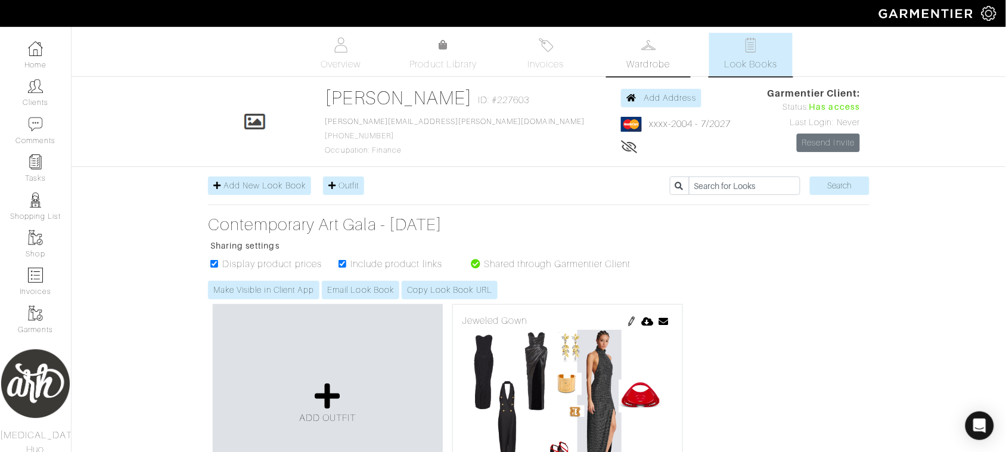
click at [620, 55] on link "Wardrobe" at bounding box center [648, 55] width 83 height 44
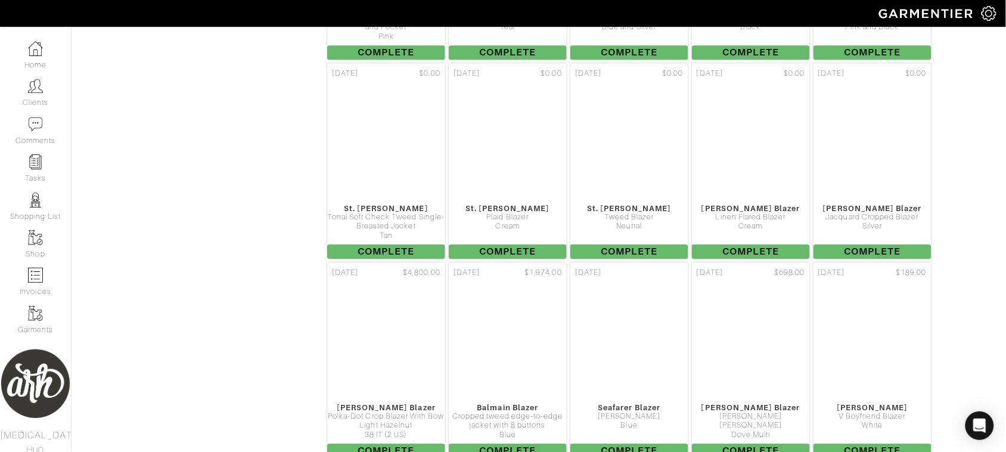
scroll to position [10203, 0]
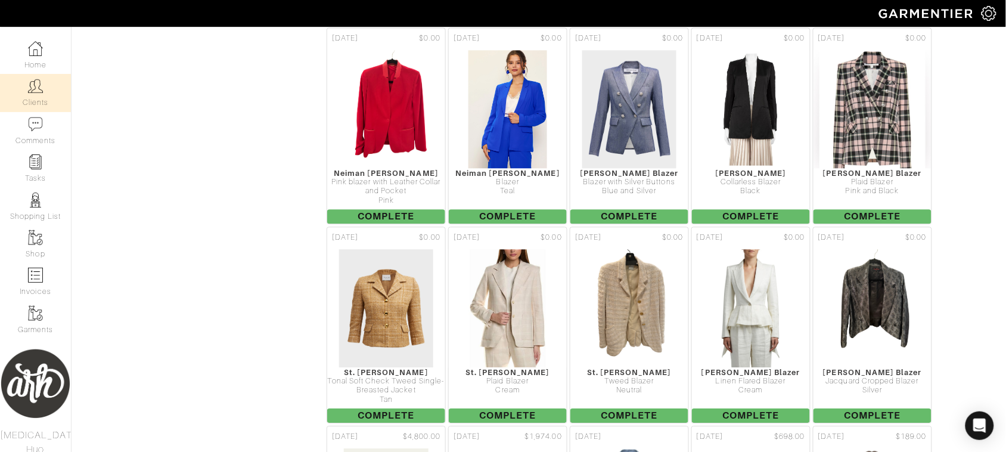
click at [20, 88] on link "Clients" at bounding box center [35, 93] width 71 height 38
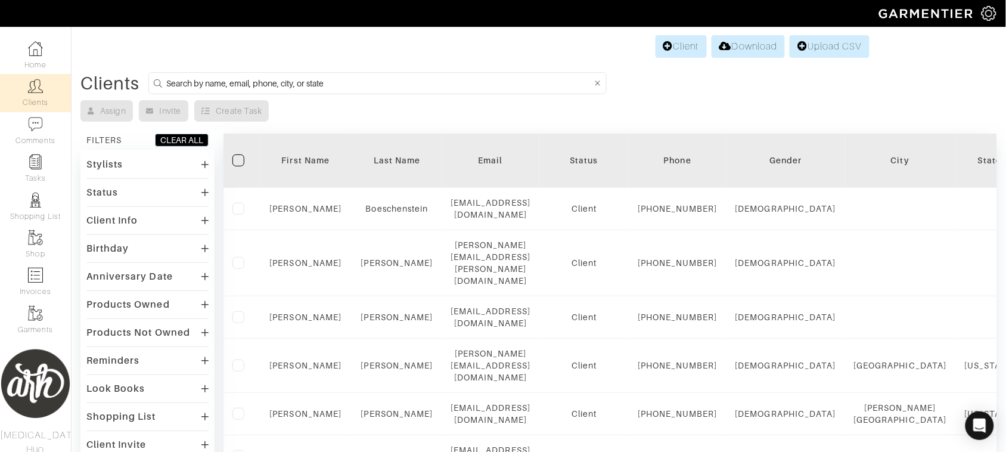
click at [40, 100] on link "Clients" at bounding box center [35, 93] width 71 height 38
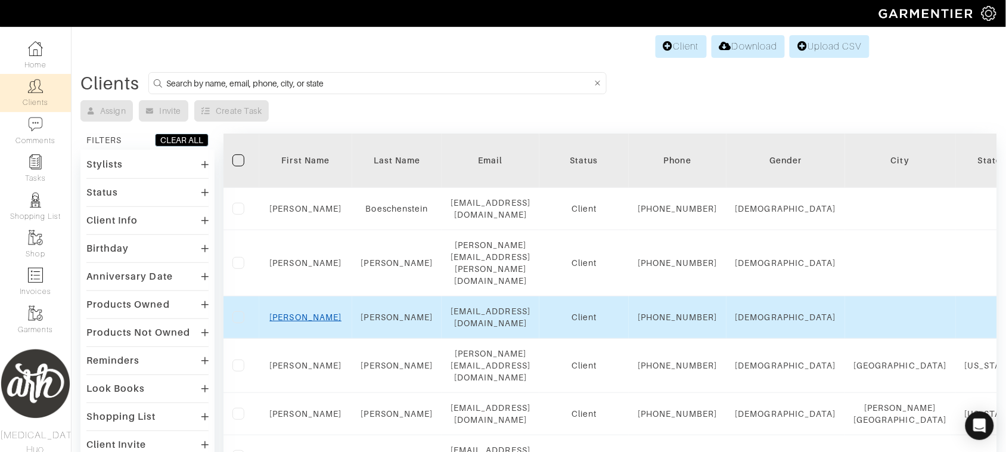
click at [297, 322] on link "Luke" at bounding box center [306, 317] width 72 height 10
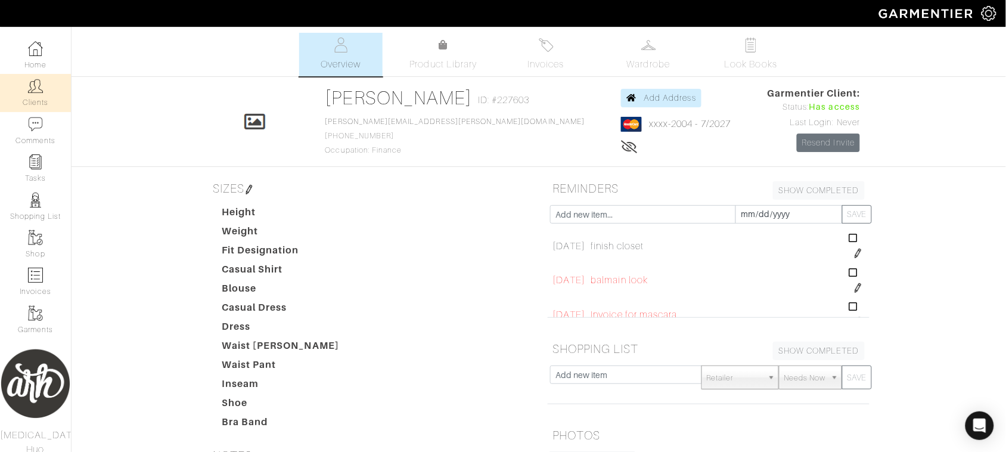
click at [28, 101] on link "Clients" at bounding box center [35, 93] width 71 height 38
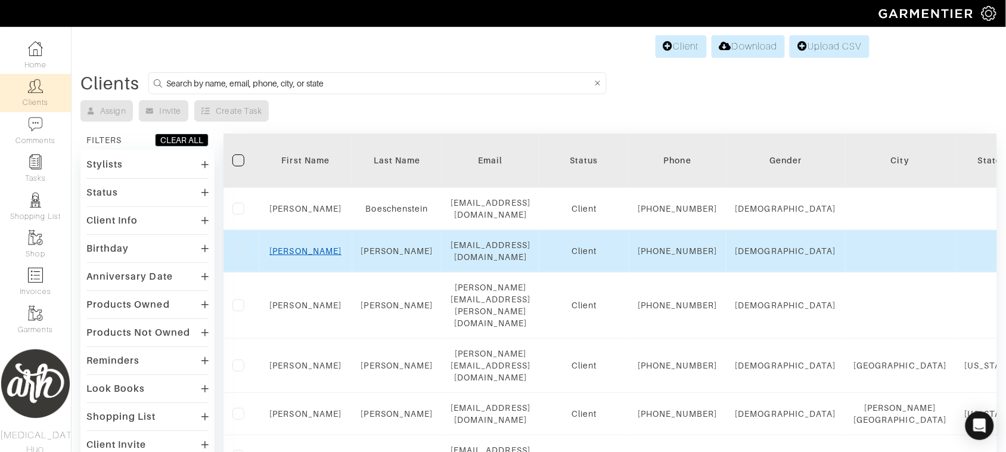
click at [302, 256] on link "Luke" at bounding box center [306, 251] width 72 height 10
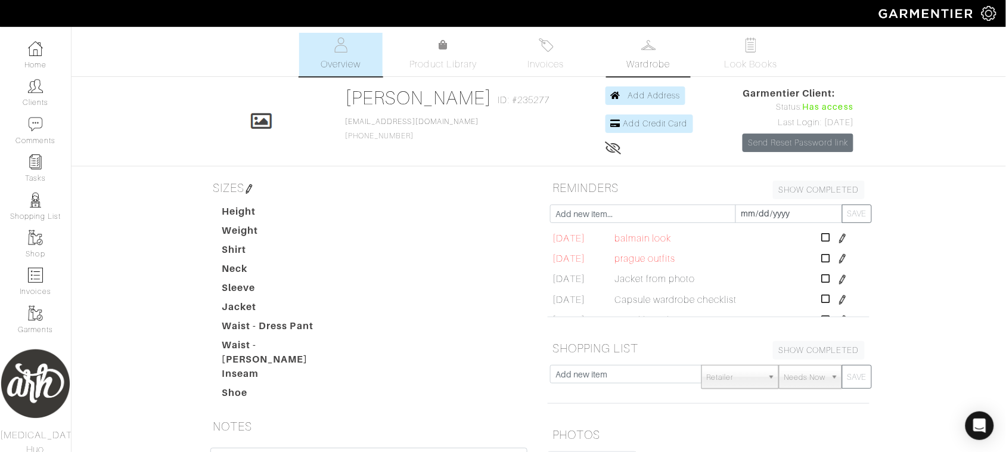
click at [632, 60] on span "Wardrobe" at bounding box center [648, 64] width 43 height 14
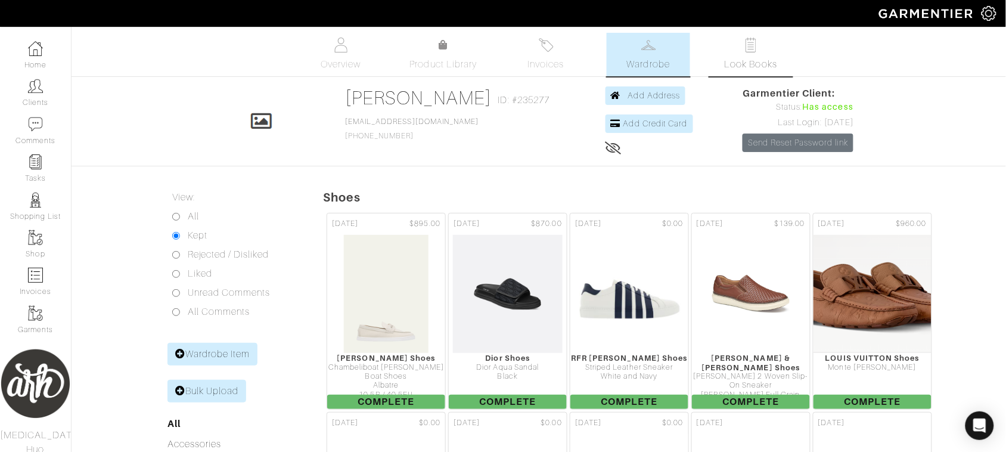
click at [749, 69] on span "Look Books" at bounding box center [751, 64] width 53 height 14
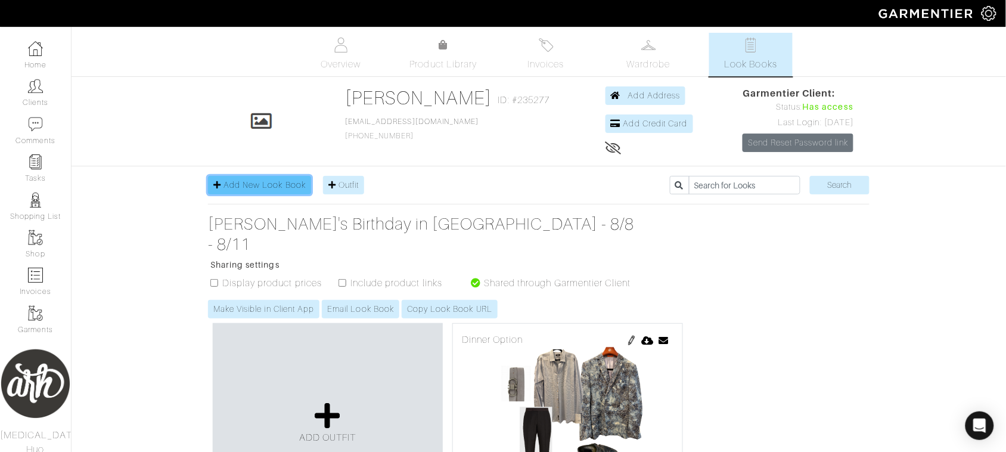
click at [255, 184] on span "Add New Look Book" at bounding box center [265, 185] width 82 height 10
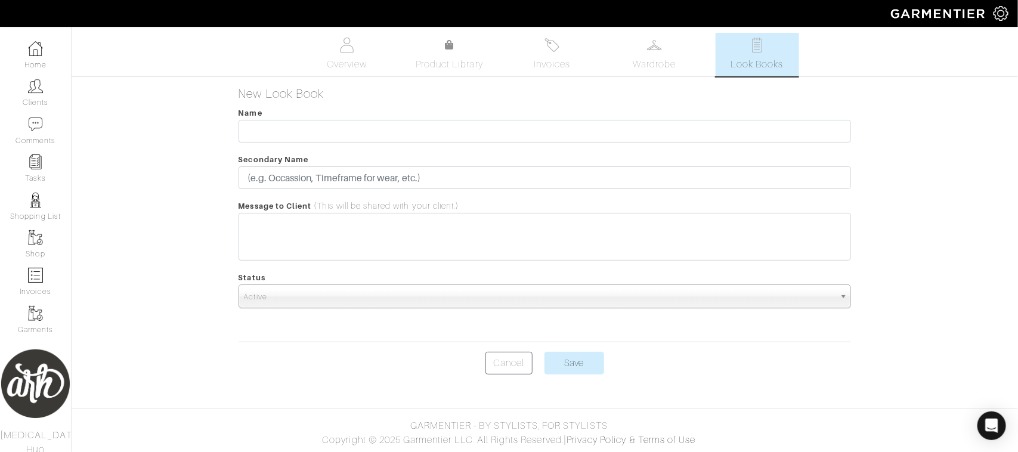
drag, startPoint x: 305, startPoint y: 116, endPoint x: 302, endPoint y: 126, distance: 9.8
click at [304, 124] on div "Name" at bounding box center [544, 124] width 613 height 37
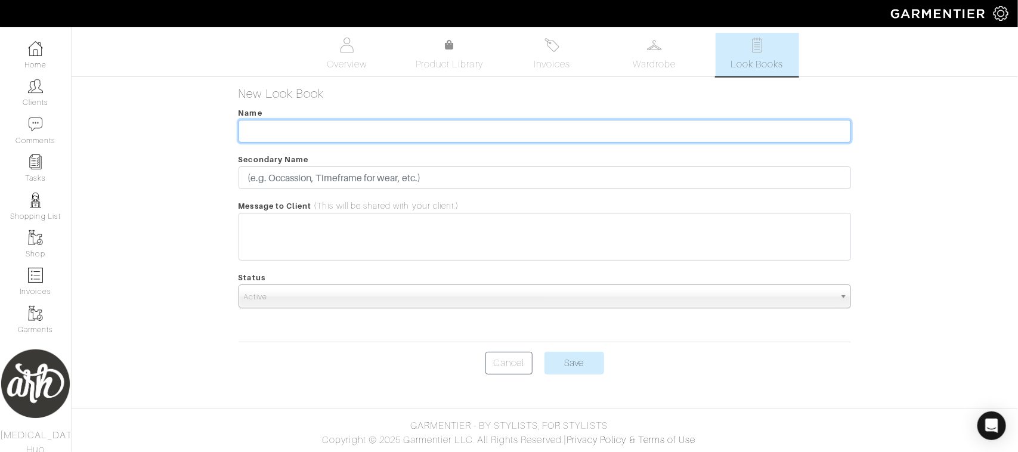
click at [302, 126] on input "text" at bounding box center [544, 131] width 613 height 23
type input "Contemporary Art Gala"
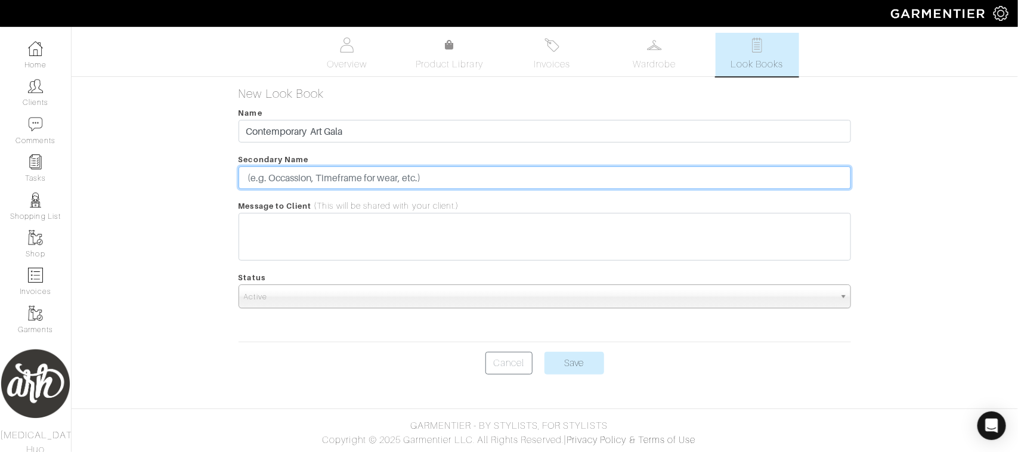
click at [352, 178] on input "text" at bounding box center [544, 177] width 613 height 23
type input "September 20, 2025"
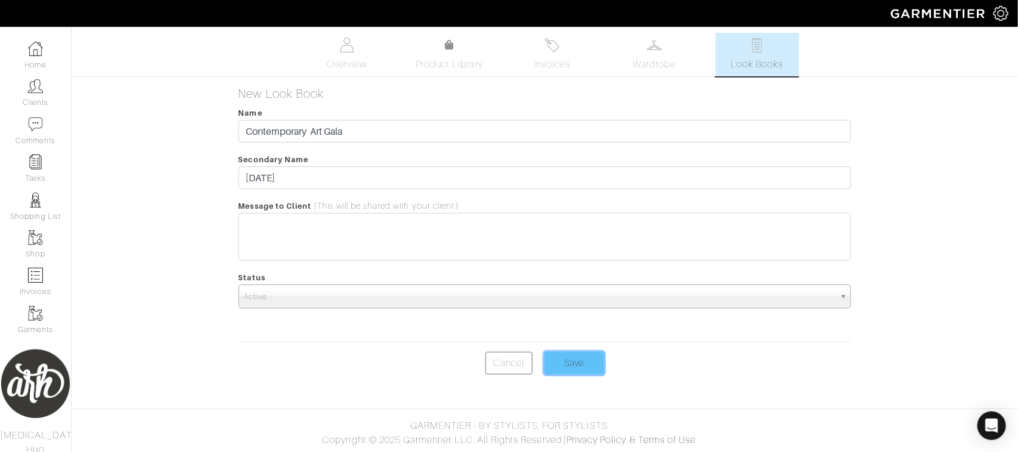
click at [565, 364] on input "Save" at bounding box center [574, 363] width 60 height 23
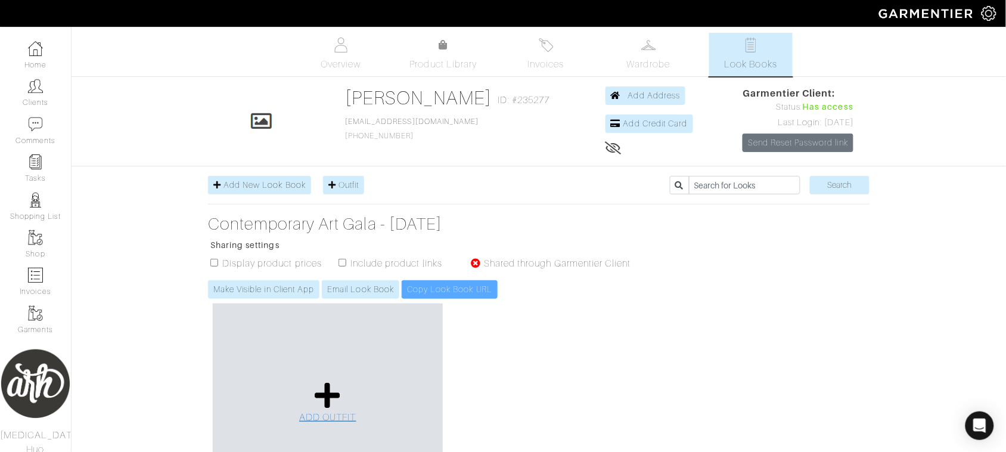
click at [323, 418] on span "ADD OUTFIT" at bounding box center [327, 417] width 57 height 11
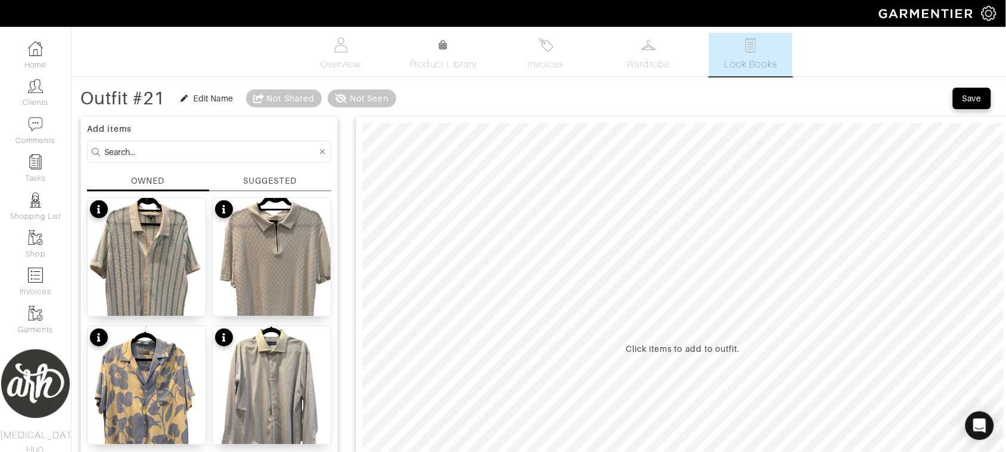
click at [285, 177] on div "SUGGESTED" at bounding box center [270, 181] width 54 height 13
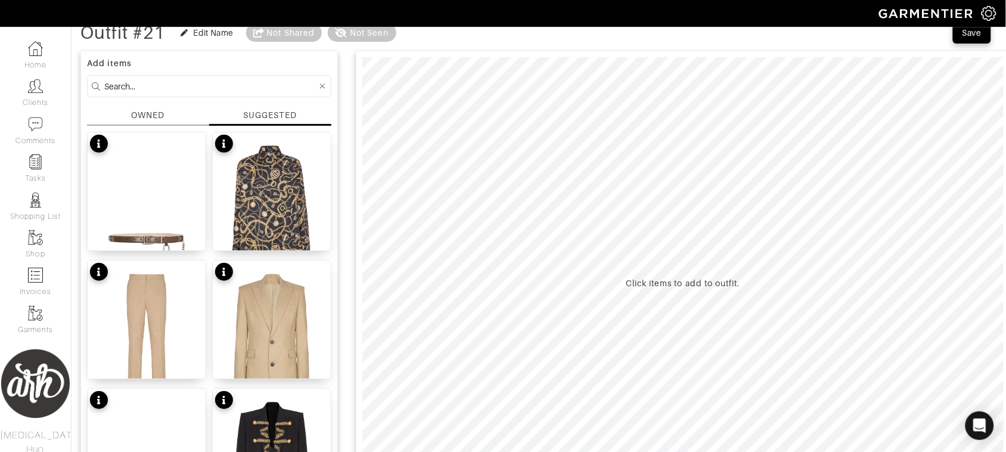
scroll to position [124, 0]
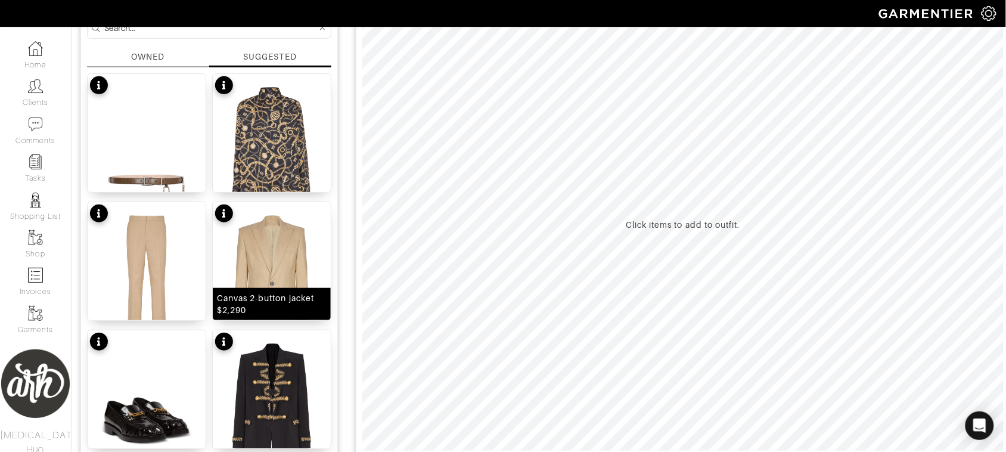
click at [255, 241] on img at bounding box center [272, 282] width 118 height 160
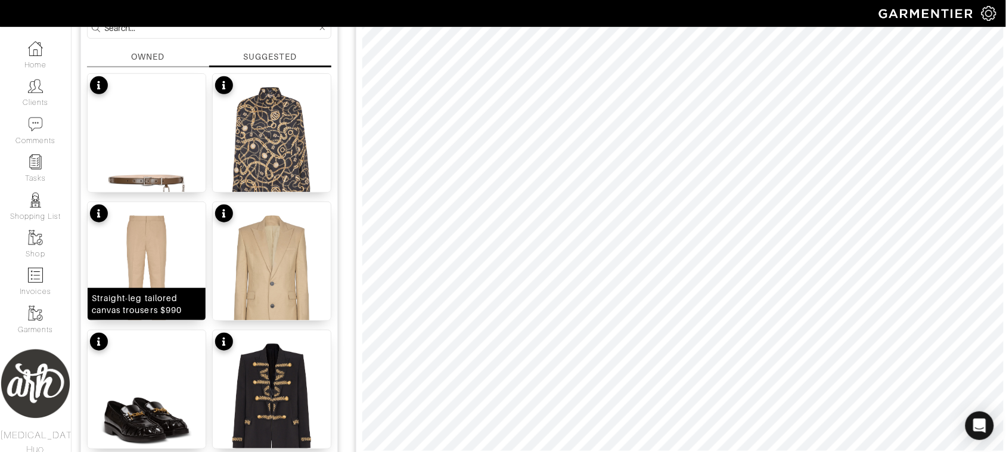
click at [150, 273] on img at bounding box center [147, 282] width 118 height 160
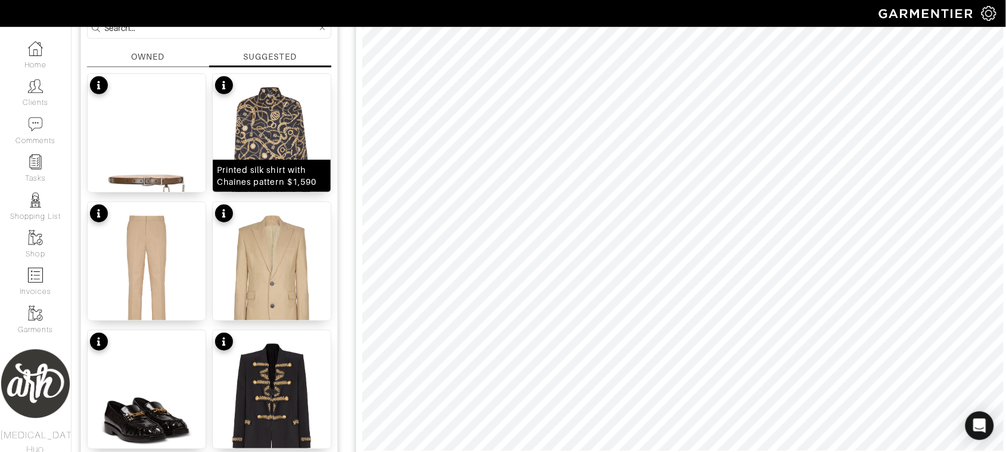
click at [299, 129] on img at bounding box center [272, 154] width 118 height 160
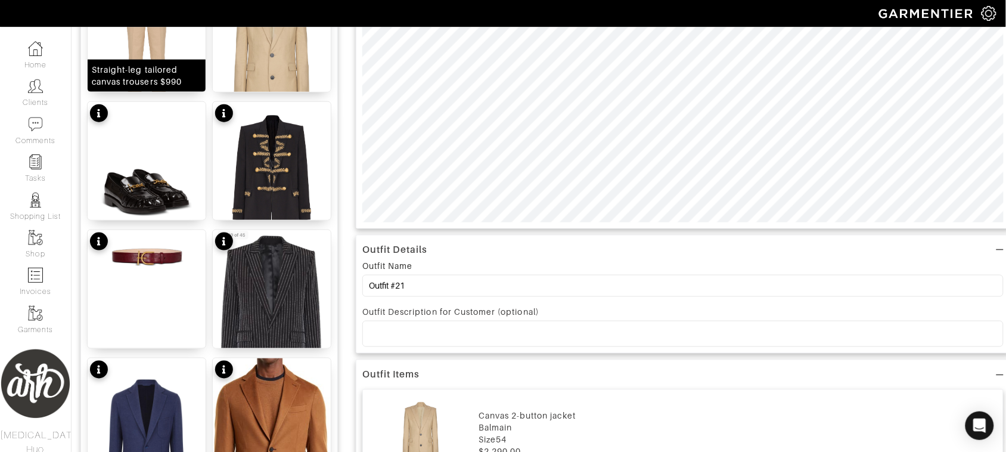
scroll to position [373, 0]
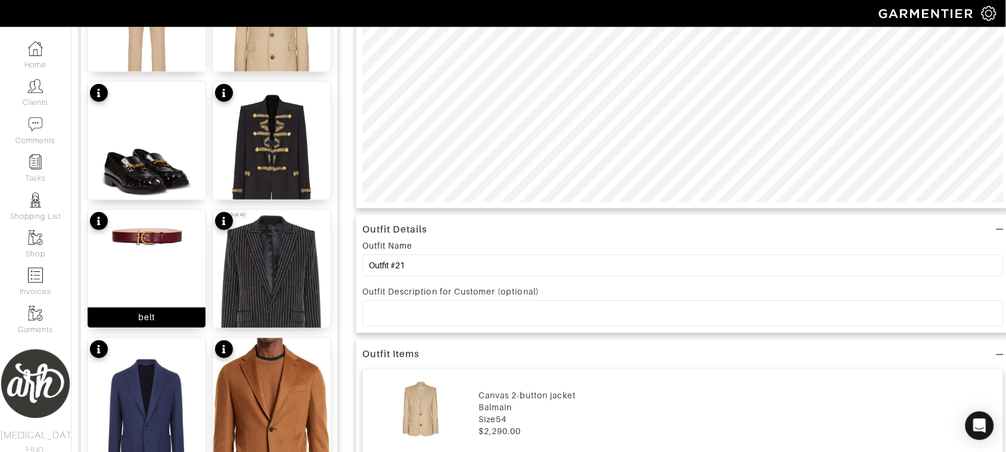
click at [164, 257] on img at bounding box center [147, 235] width 118 height 51
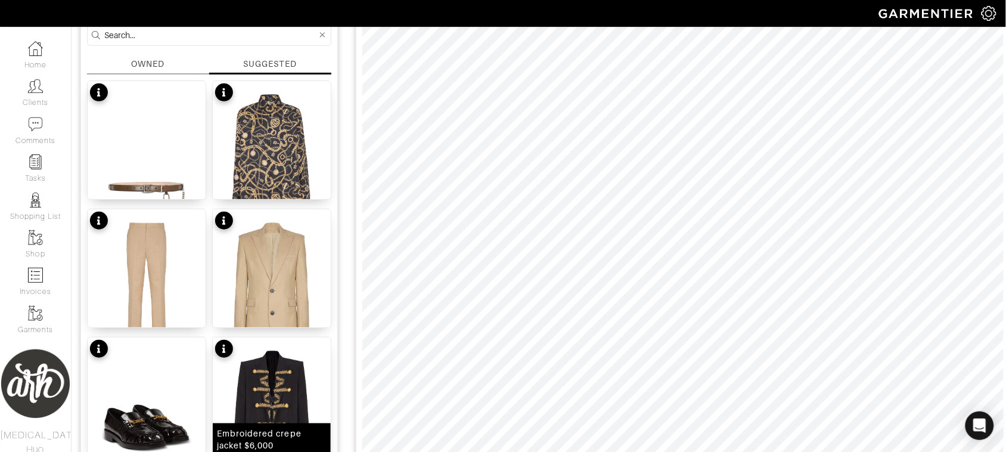
scroll to position [114, 0]
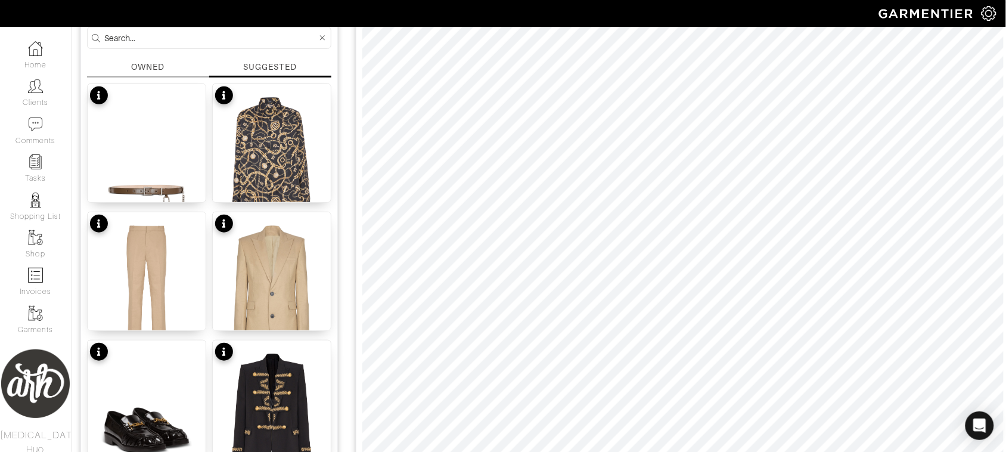
click at [161, 72] on div "OWNED" at bounding box center [147, 67] width 33 height 13
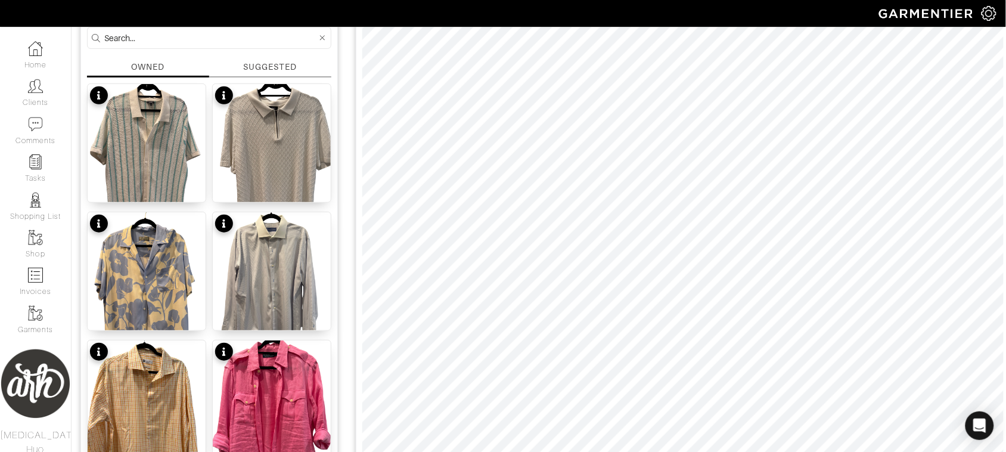
click at [167, 45] on input at bounding box center [210, 37] width 213 height 15
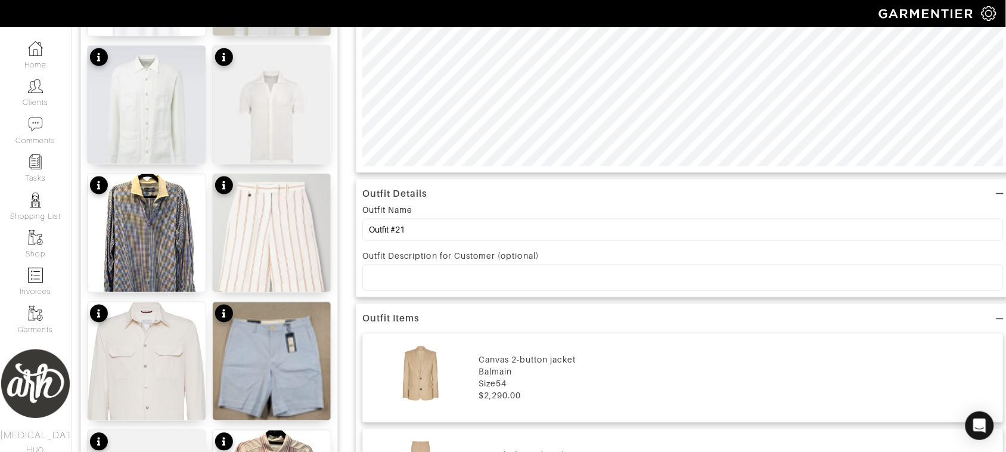
scroll to position [0, 0]
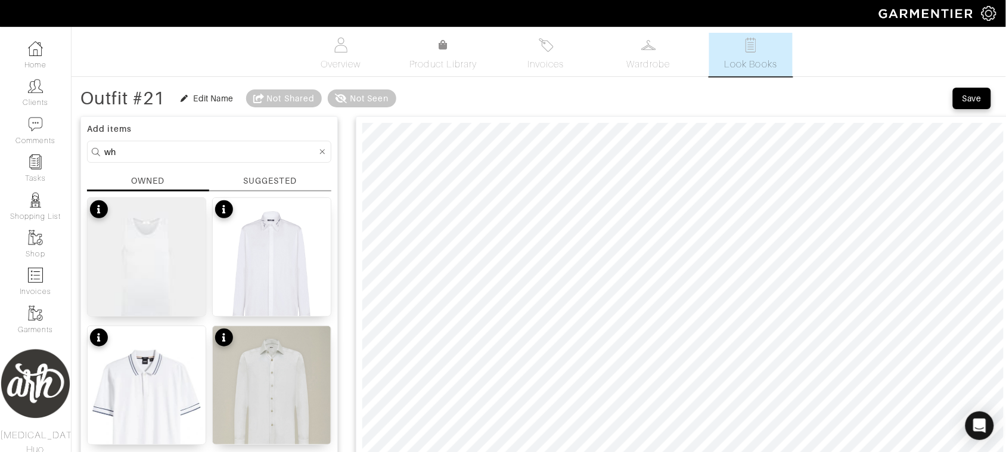
type input "w"
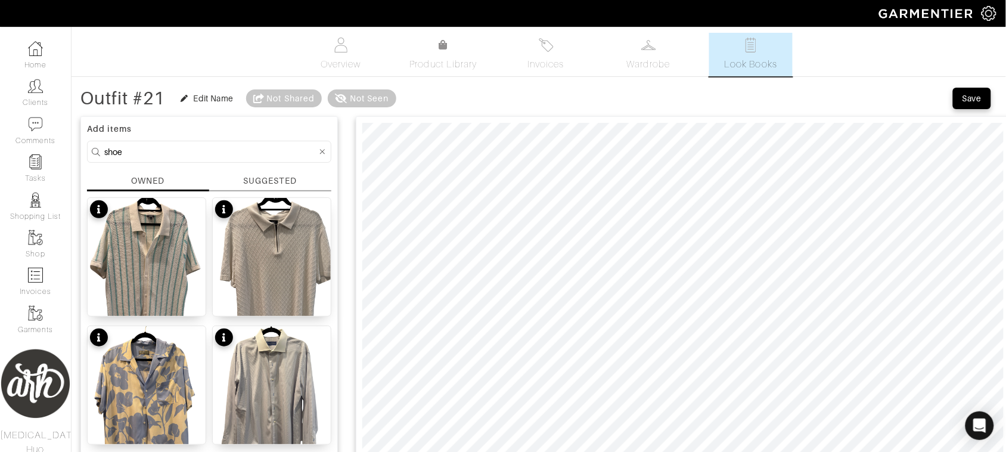
type input "shoe"
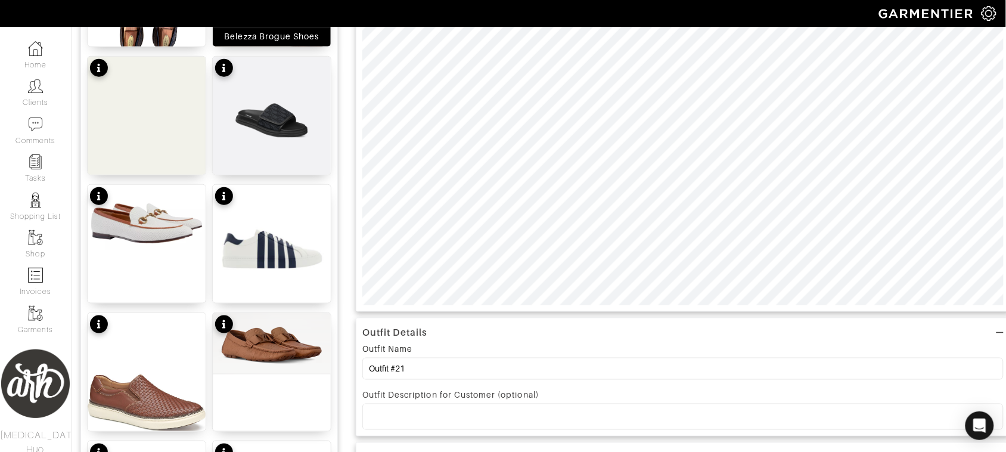
scroll to position [273, 0]
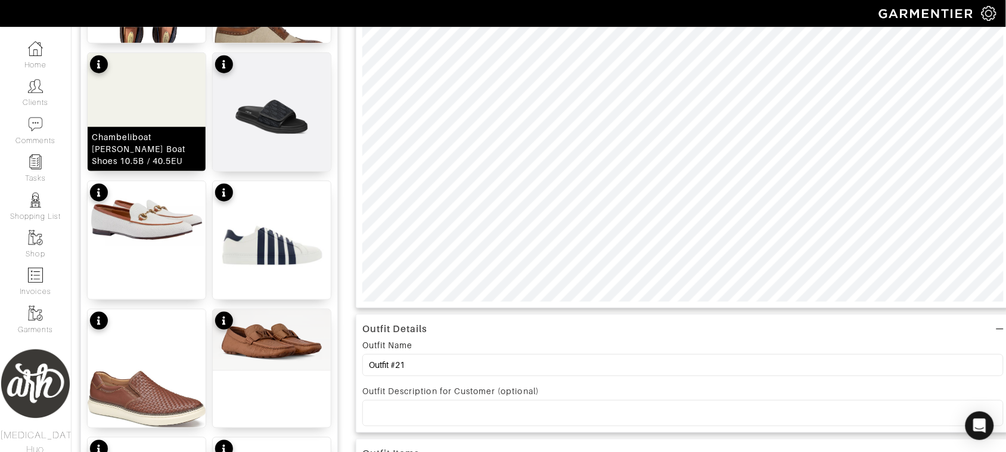
click at [169, 107] on img at bounding box center [147, 135] width 118 height 165
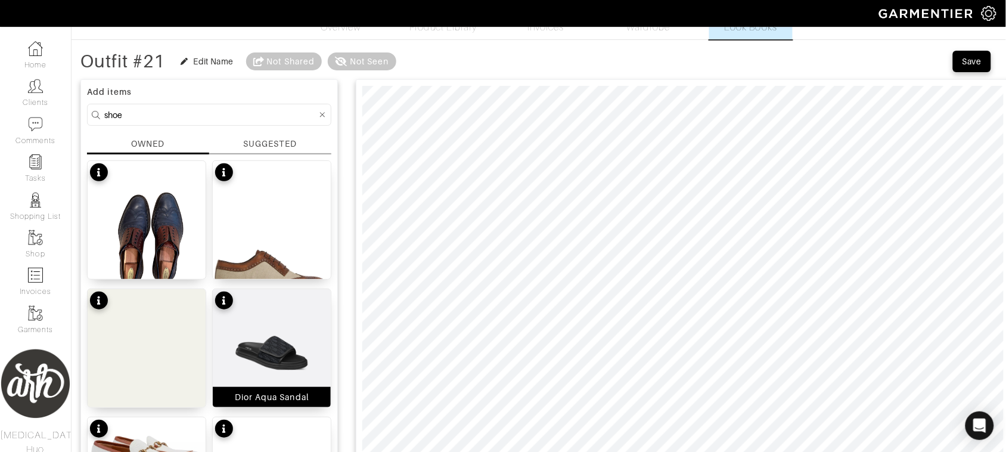
scroll to position [0, 0]
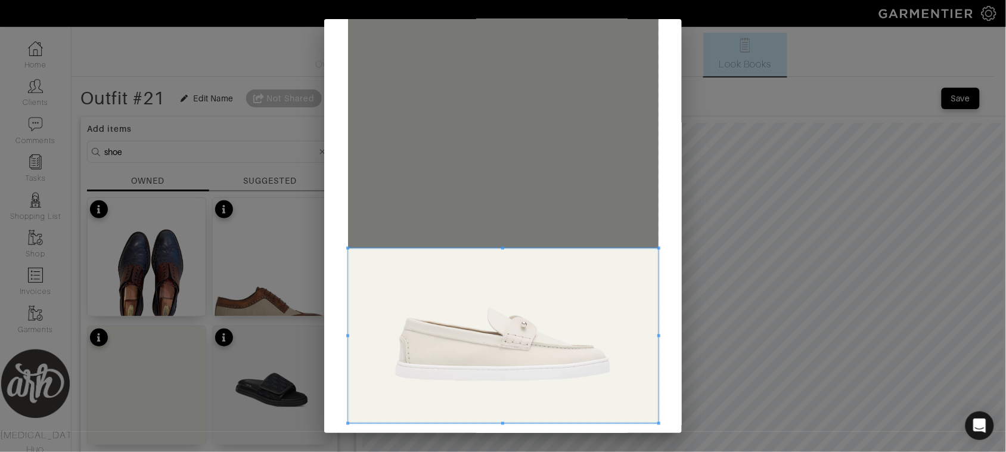
scroll to position [90, 0]
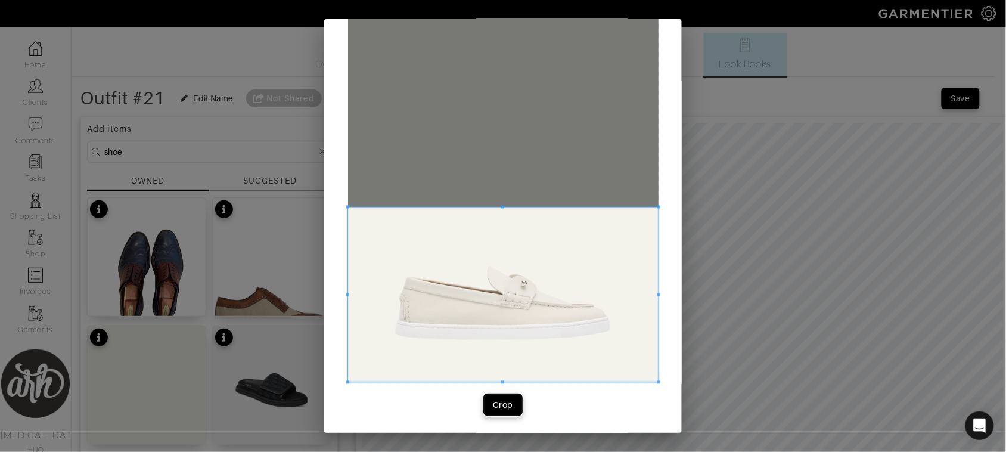
click at [504, 399] on div "Crop" at bounding box center [503, 405] width 20 height 12
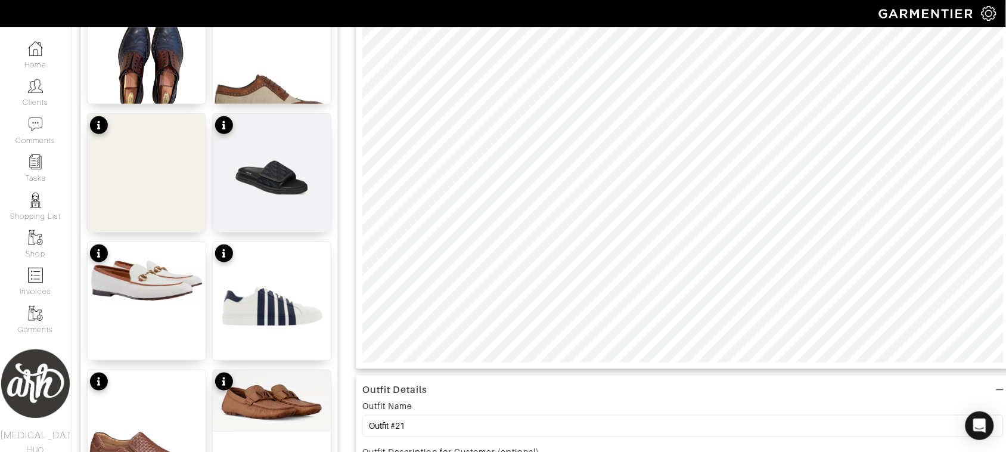
scroll to position [238, 0]
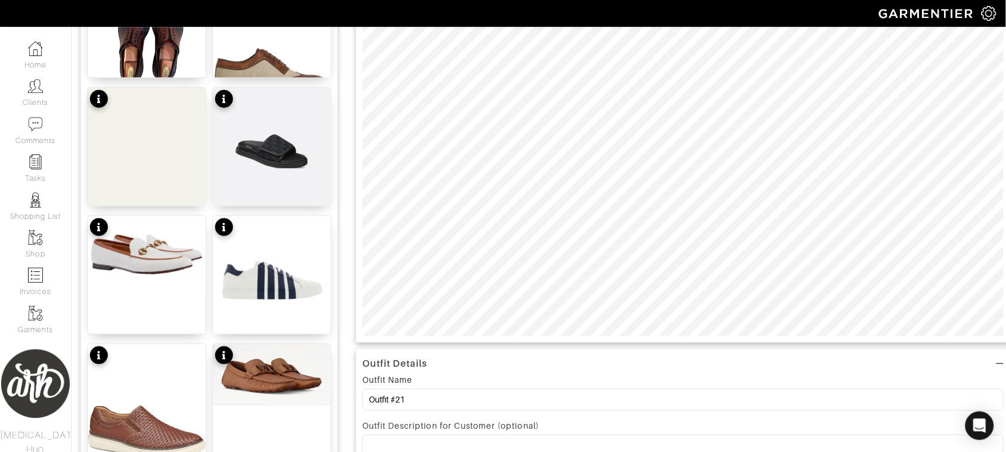
click at [699, 356] on div "Outfit Details Outfit Name Outfit #21 Outfit Description for Customer (optional…" at bounding box center [683, 426] width 655 height 1109
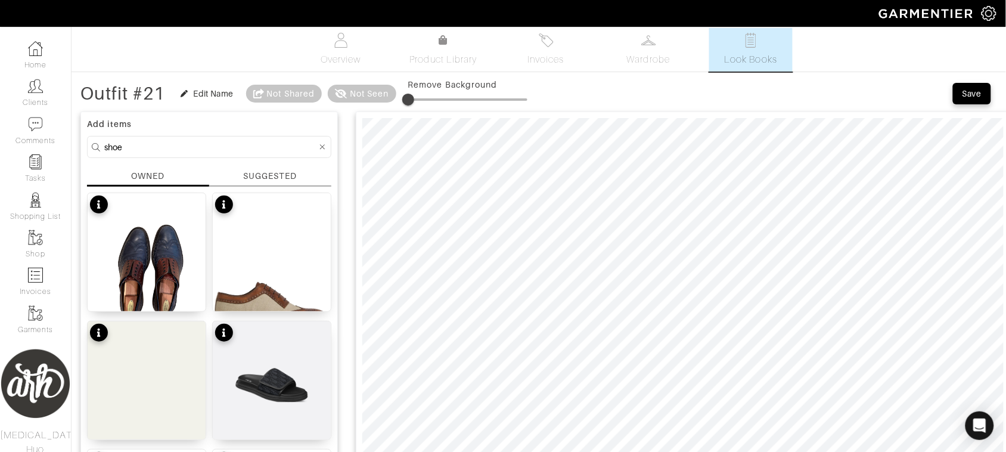
scroll to position [0, 0]
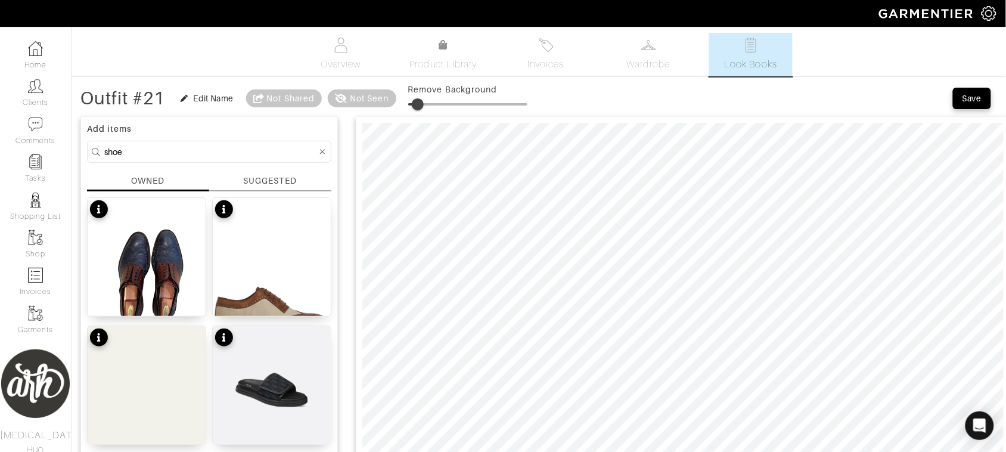
type input "8"
drag, startPoint x: 413, startPoint y: 103, endPoint x: 420, endPoint y: 107, distance: 8.6
click at [420, 107] on span at bounding box center [418, 104] width 12 height 12
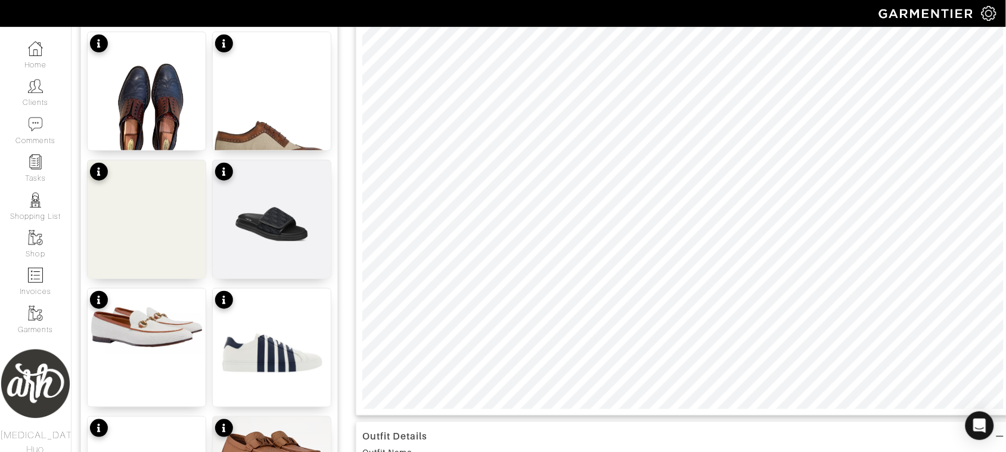
scroll to position [169, 0]
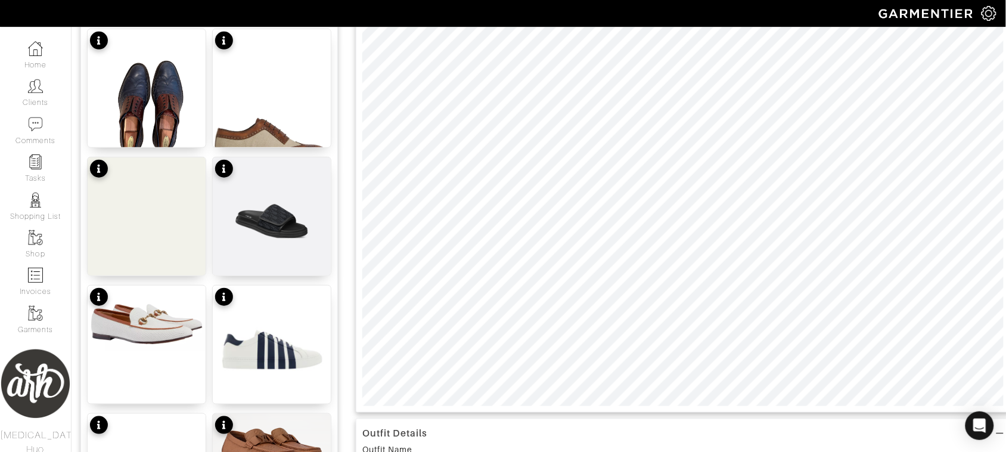
click at [522, 451] on html "[PERSON_NAME] [MEDICAL_DATA] Huo Home Clients Invoices Comments Reminders Styli…" at bounding box center [503, 421] width 1006 height 1181
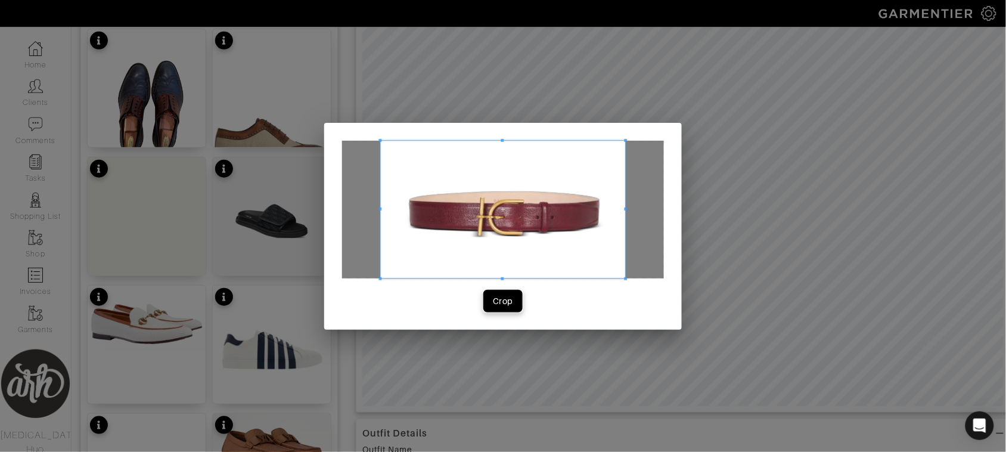
click at [506, 303] on div "Crop" at bounding box center [503, 301] width 20 height 12
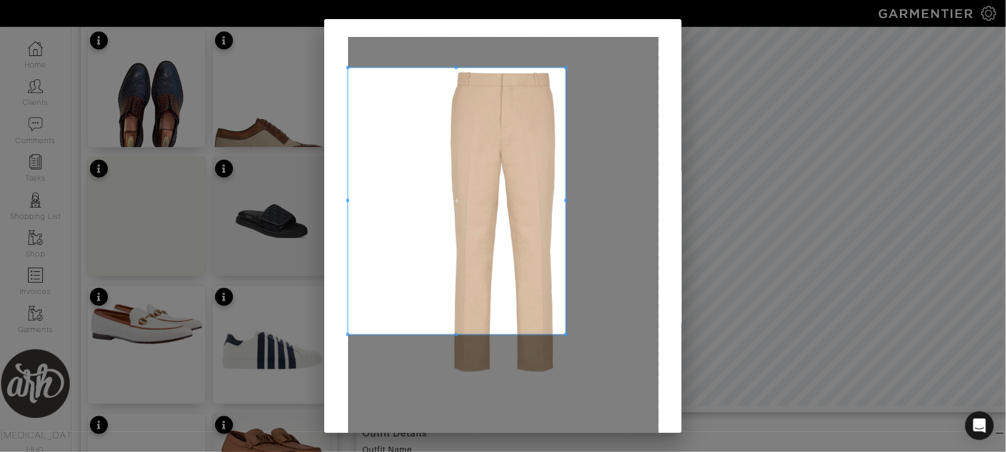
click at [565, 66] on span at bounding box center [566, 67] width 3 height 3
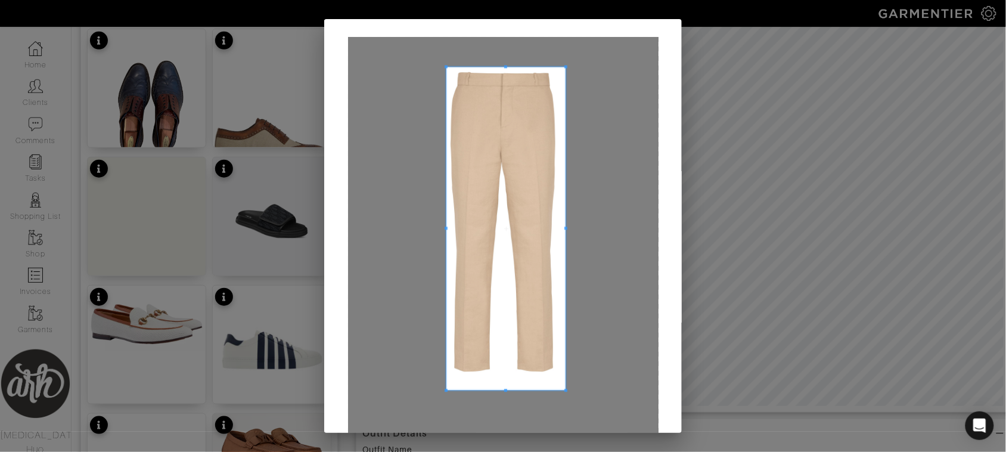
click at [445, 389] on span at bounding box center [446, 390] width 3 height 3
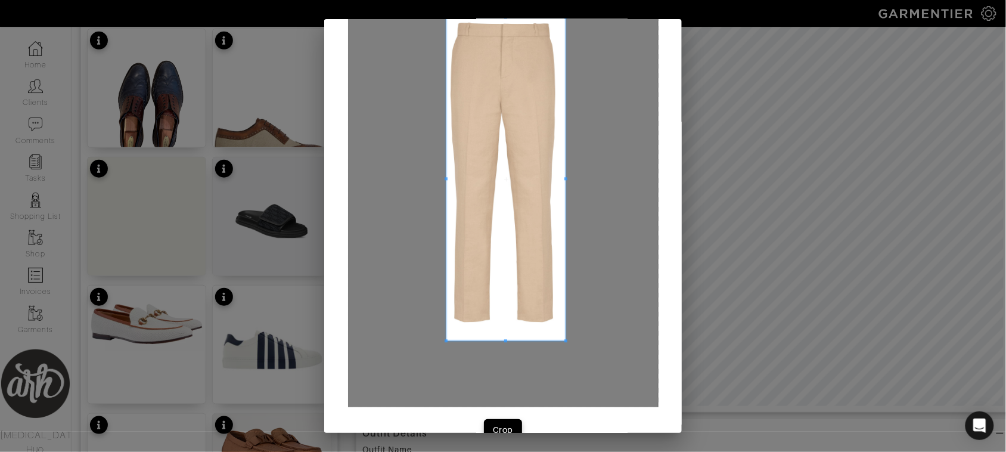
scroll to position [75, 0]
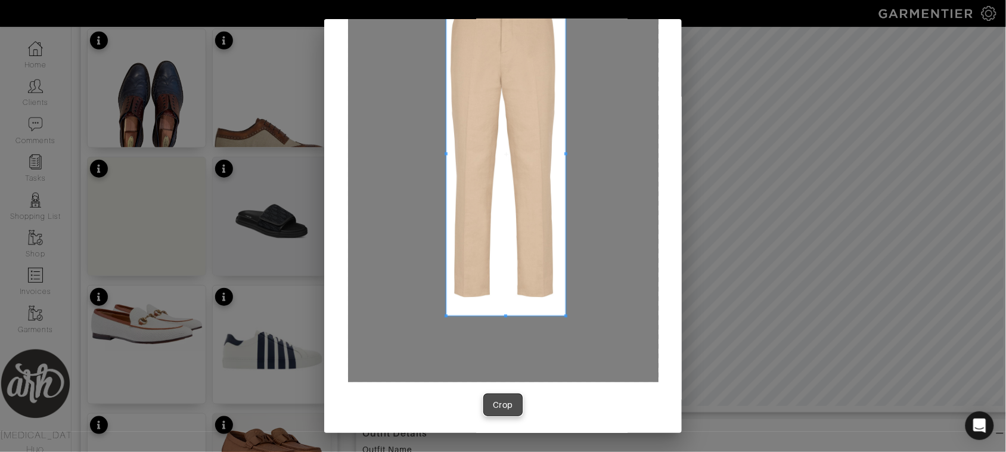
click at [501, 403] on div "Crop" at bounding box center [503, 405] width 20 height 12
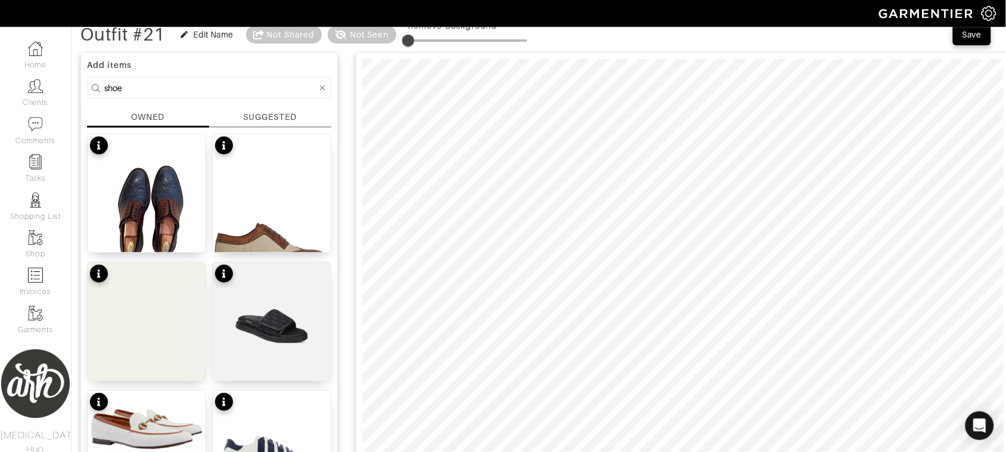
scroll to position [45, 0]
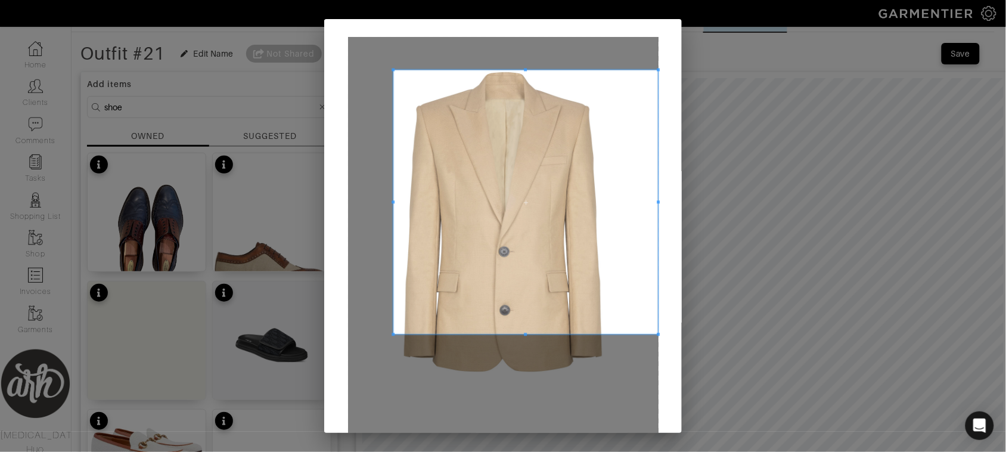
click at [392, 69] on span at bounding box center [393, 69] width 3 height 3
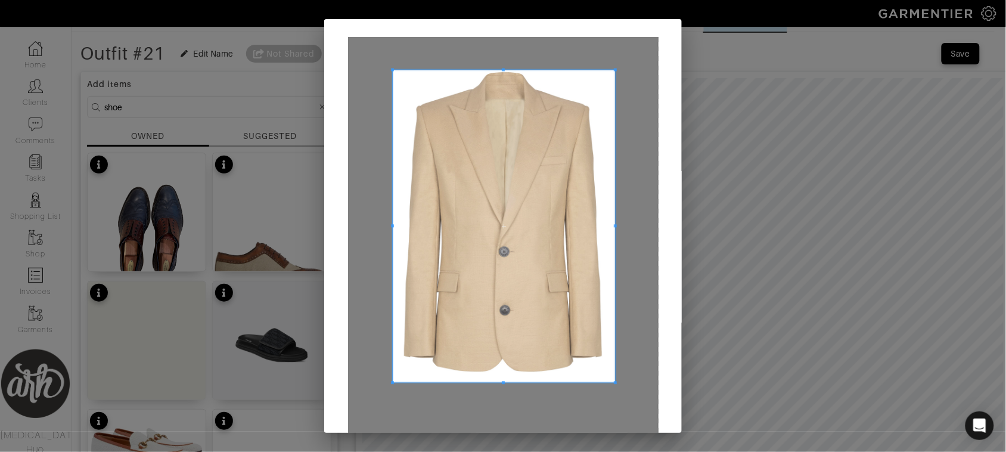
click at [614, 384] on span at bounding box center [615, 383] width 3 height 3
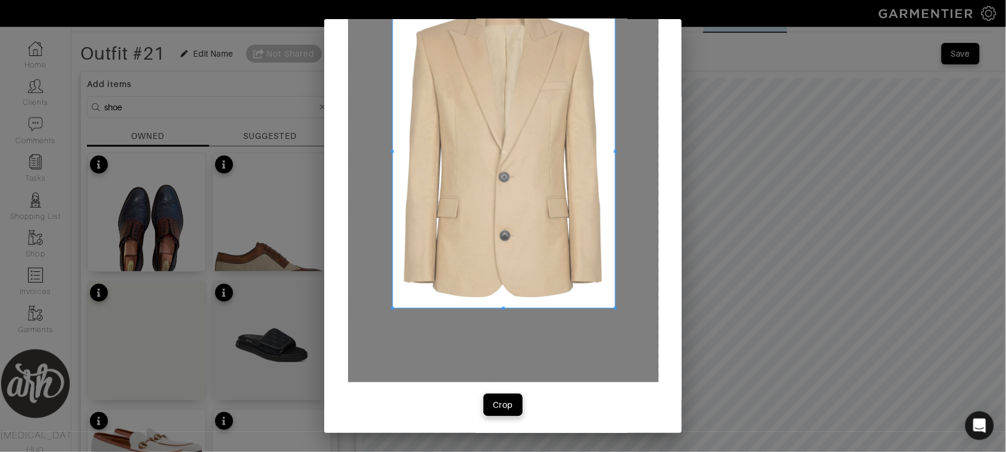
click at [493, 401] on div "Crop" at bounding box center [503, 405] width 20 height 12
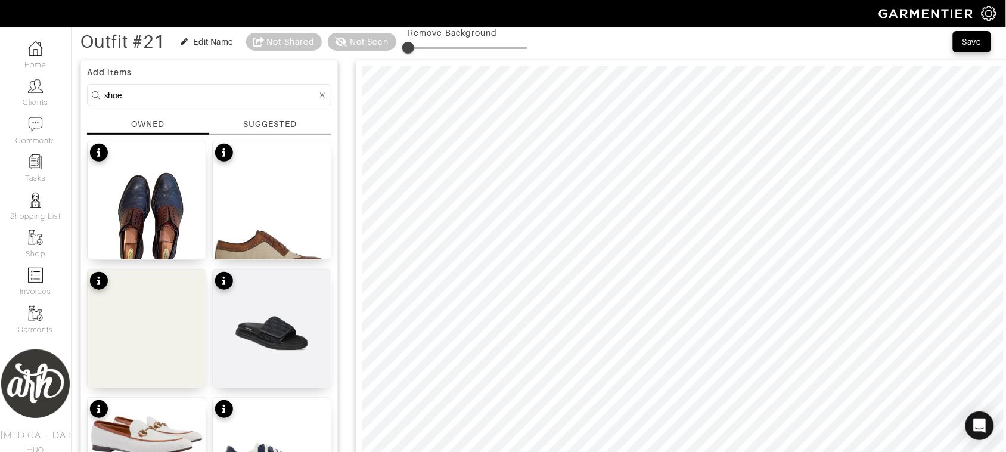
scroll to position [35, 0]
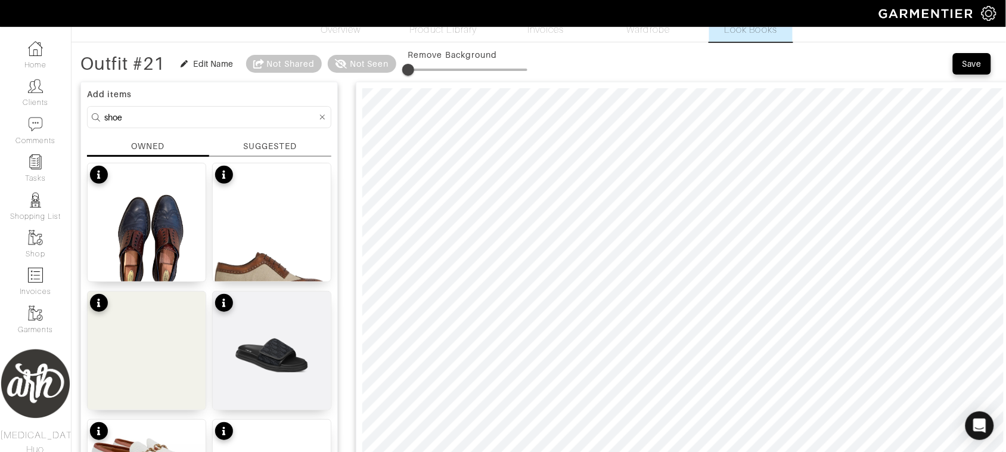
click at [322, 119] on icon at bounding box center [322, 117] width 5 height 8
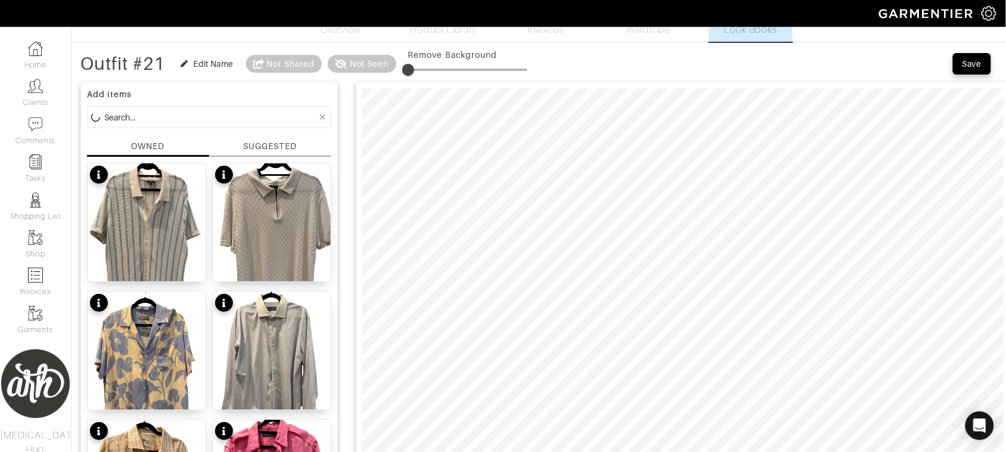
click at [289, 147] on div "SUGGESTED" at bounding box center [270, 146] width 54 height 13
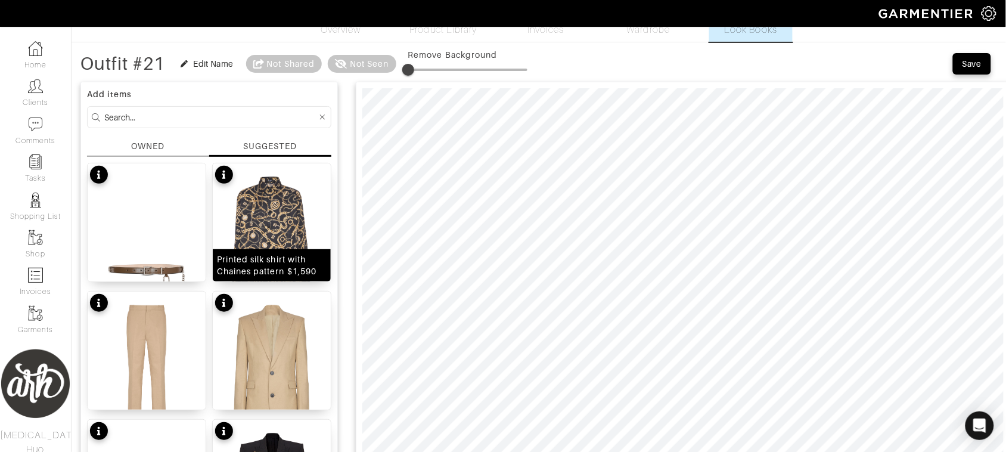
click at [256, 231] on img at bounding box center [272, 243] width 118 height 160
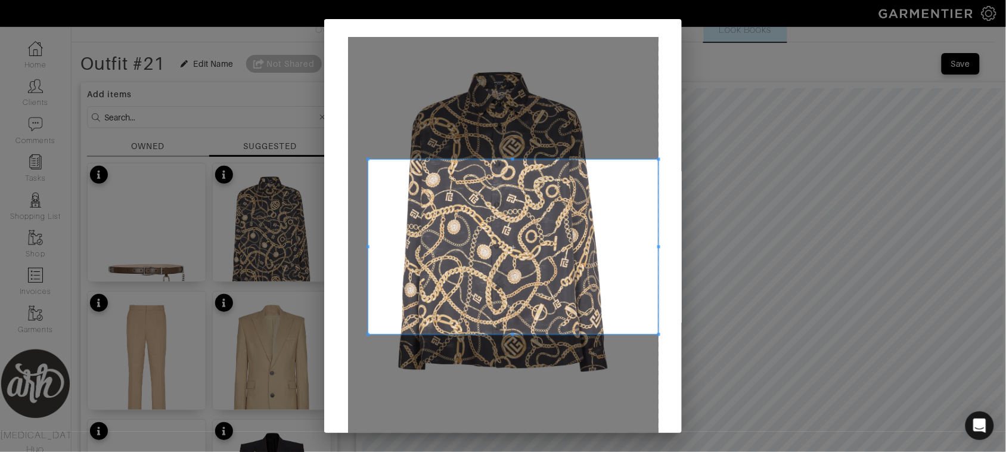
click at [362, 103] on div at bounding box center [503, 247] width 311 height 420
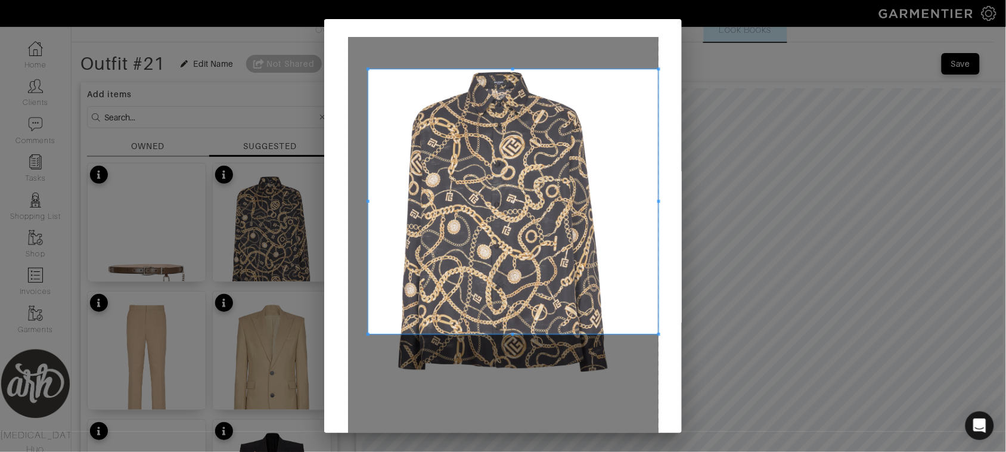
click at [511, 69] on div at bounding box center [513, 201] width 290 height 265
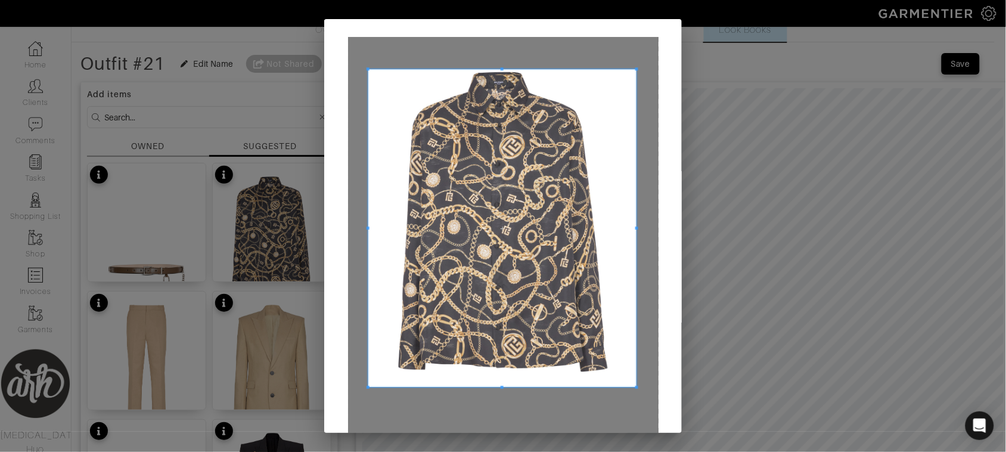
click at [635, 386] on span at bounding box center [636, 387] width 3 height 3
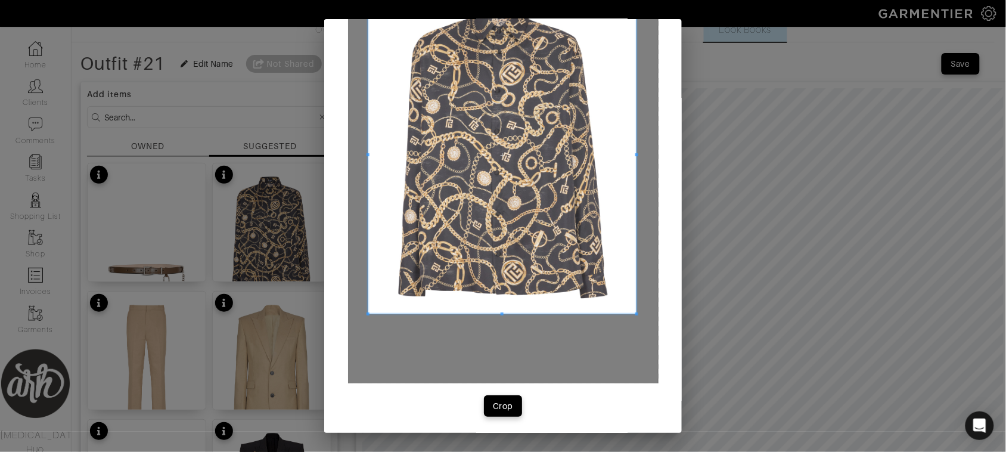
scroll to position [75, 0]
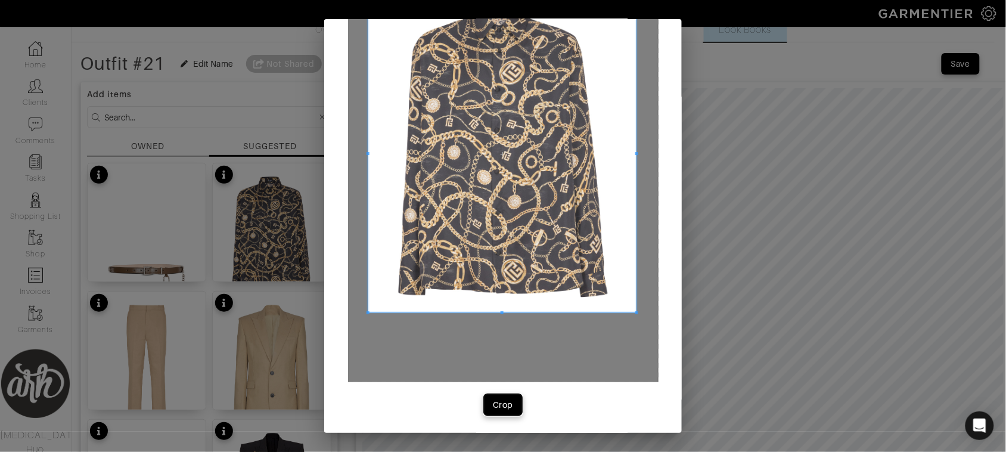
click at [500, 399] on div "Crop" at bounding box center [503, 405] width 20 height 12
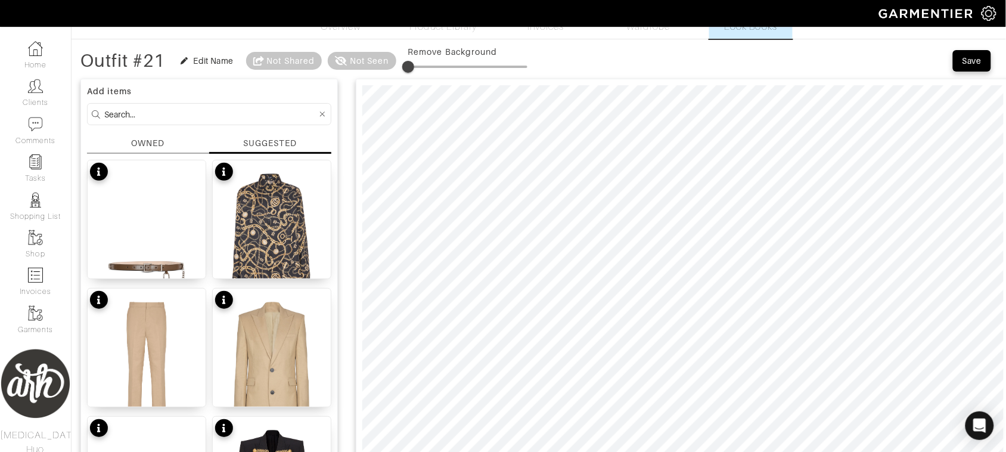
scroll to position [5, 0]
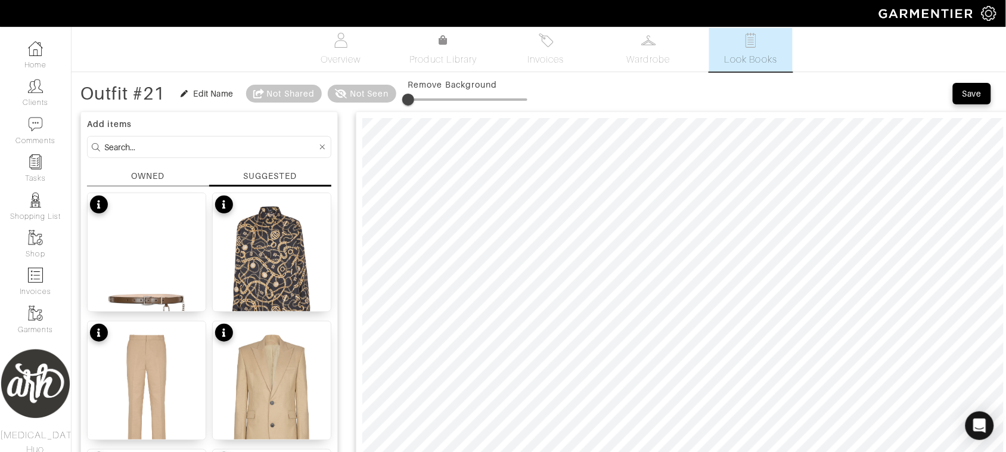
click at [159, 171] on div "OWNED" at bounding box center [147, 176] width 33 height 13
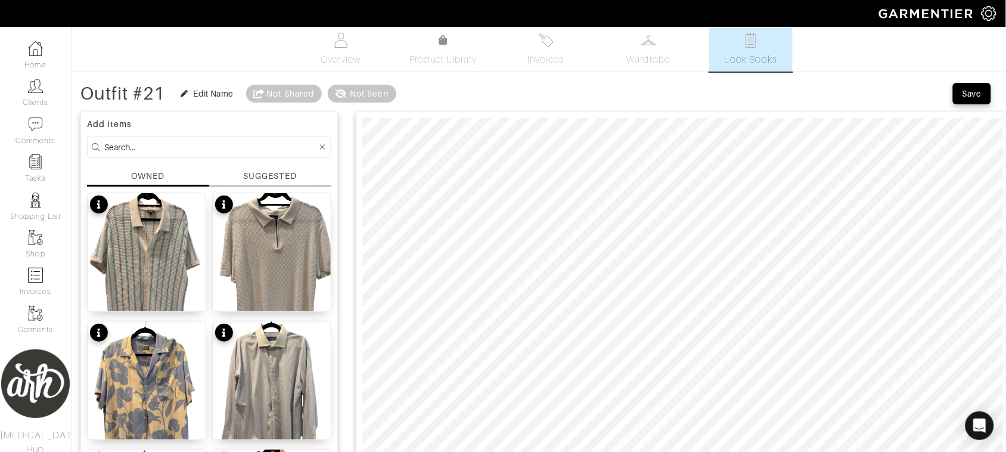
scroll to position [0, 0]
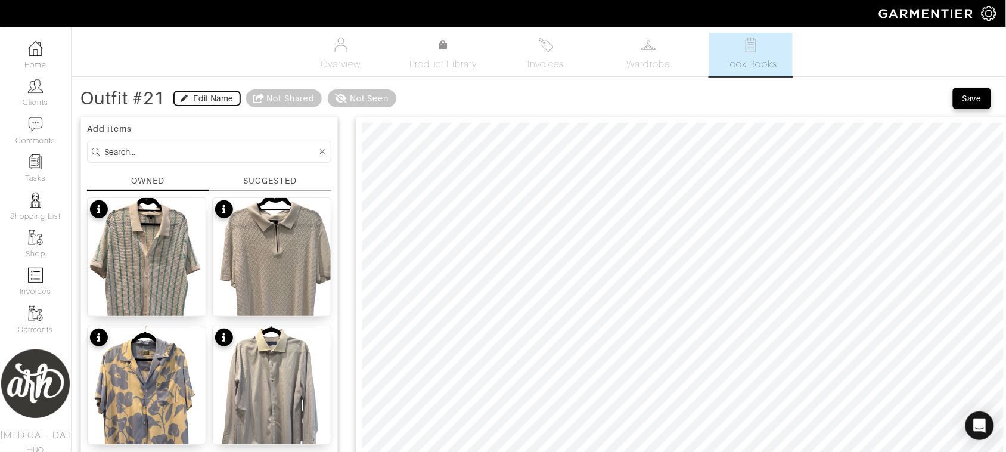
click at [206, 103] on div "Edit Name" at bounding box center [214, 98] width 40 height 12
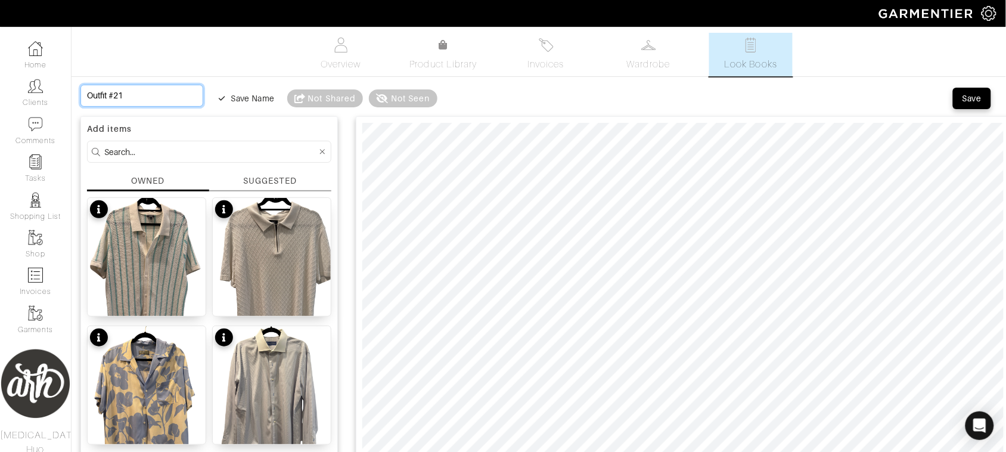
click at [128, 88] on input "Outfit #21" at bounding box center [141, 96] width 123 height 22
type input "K"
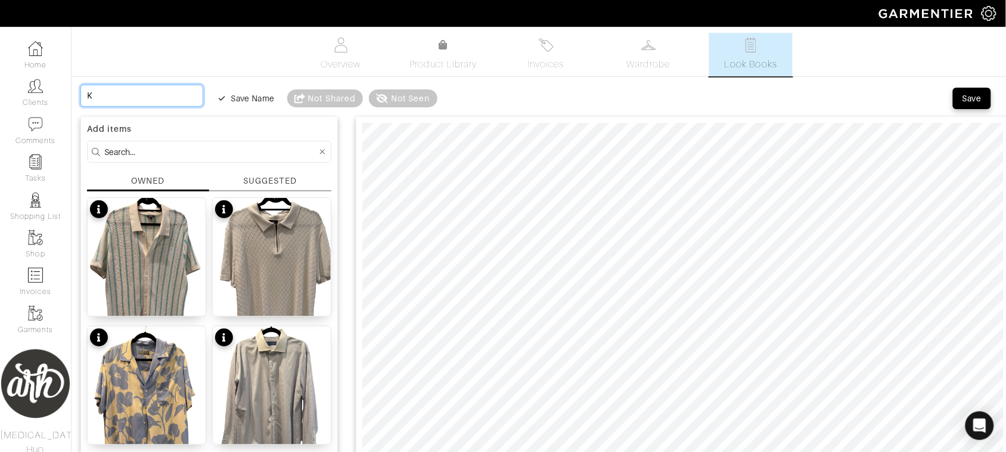
type input "Kh"
type input "Kha"
type input "Khak"
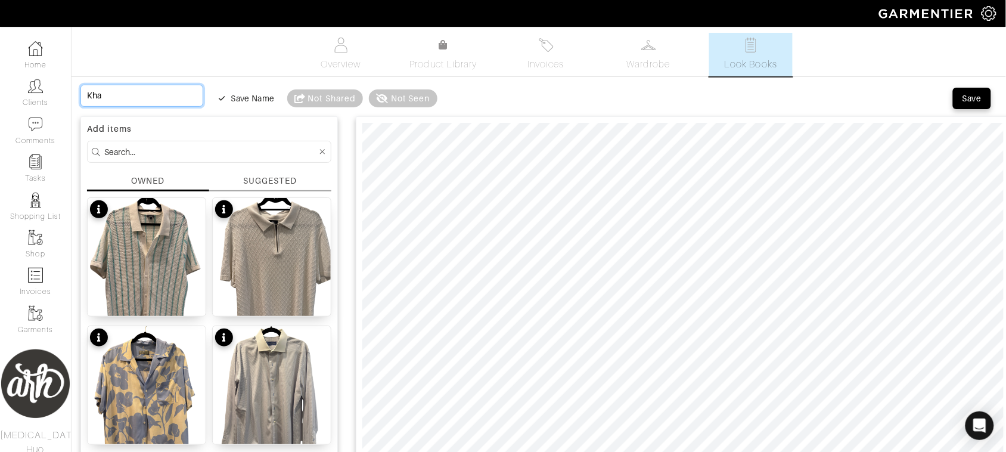
type input "Khak"
type input "Khaki"
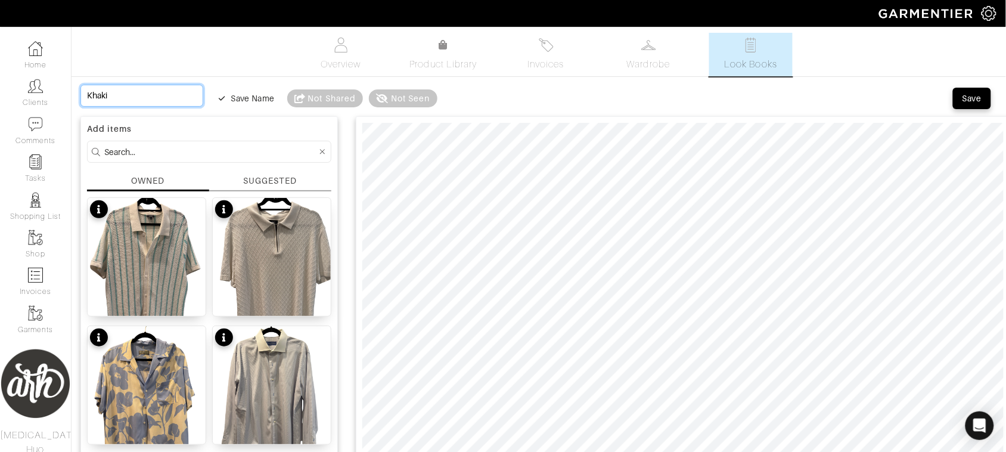
type input "Khaki"
type input "K"
type input "Kh"
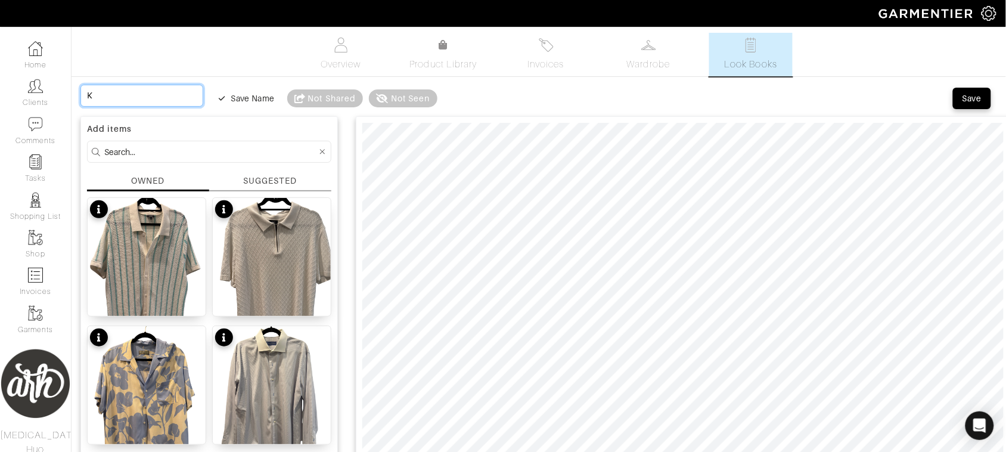
type input "Kh"
type input "Kha"
type input "Khak"
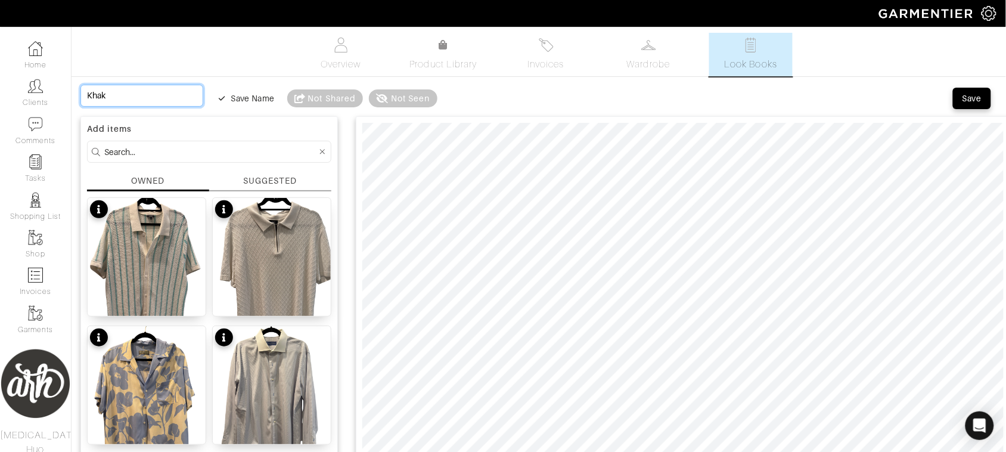
type input "Khaki"
type input "Khaki C"
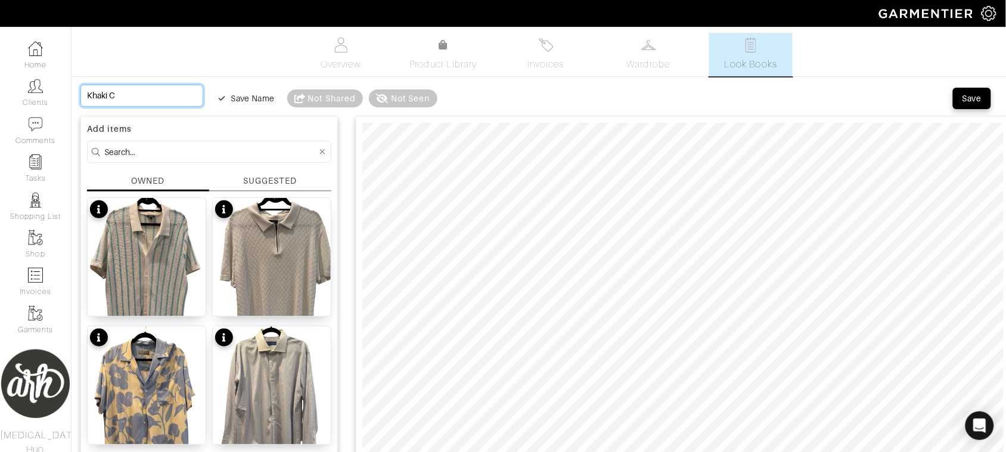
type input "Khaki Co"
type input "Khaki Coc"
type input "Khaki Cock"
type input "Khaki Cockt"
type input "Khaki Cockta"
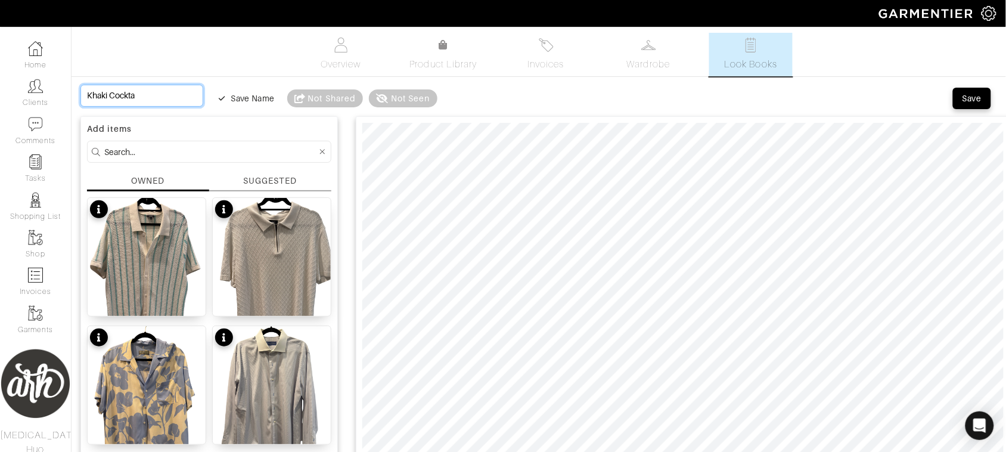
type input "Khaki Cockta"
type input "Khaki Cocktai"
type input "Khaki Cocktail"
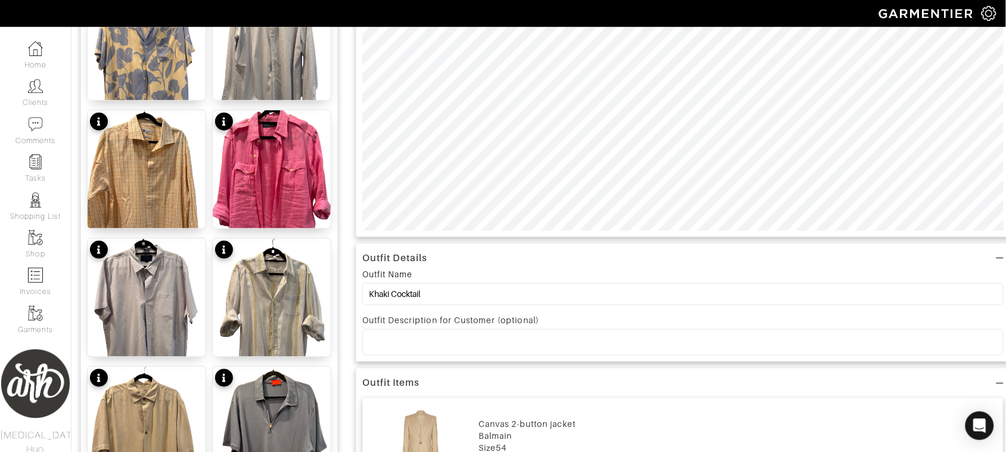
scroll to position [343, 0]
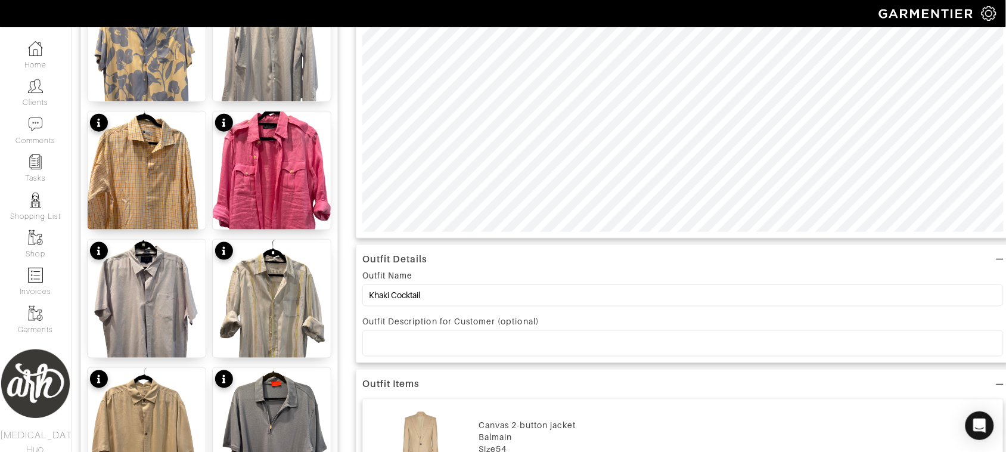
type input "Khaki Cocktail"
click at [452, 334] on div at bounding box center [683, 343] width 640 height 25
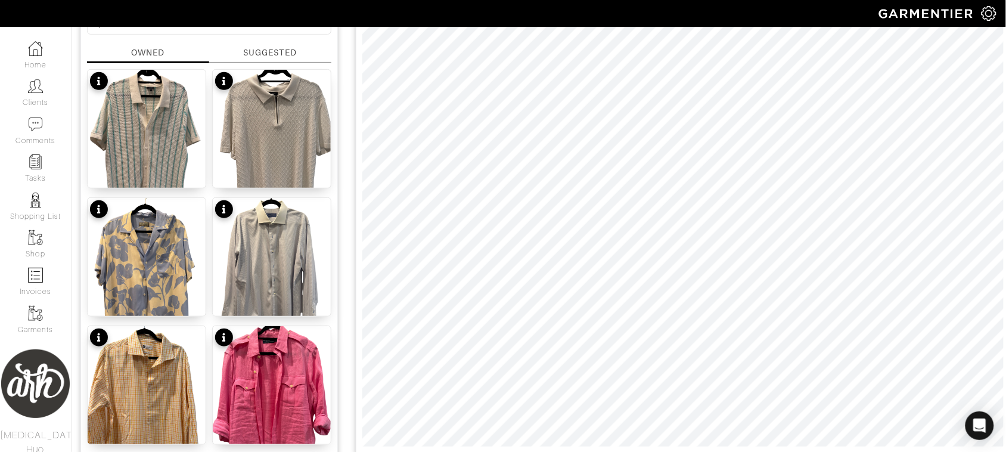
scroll to position [0, 0]
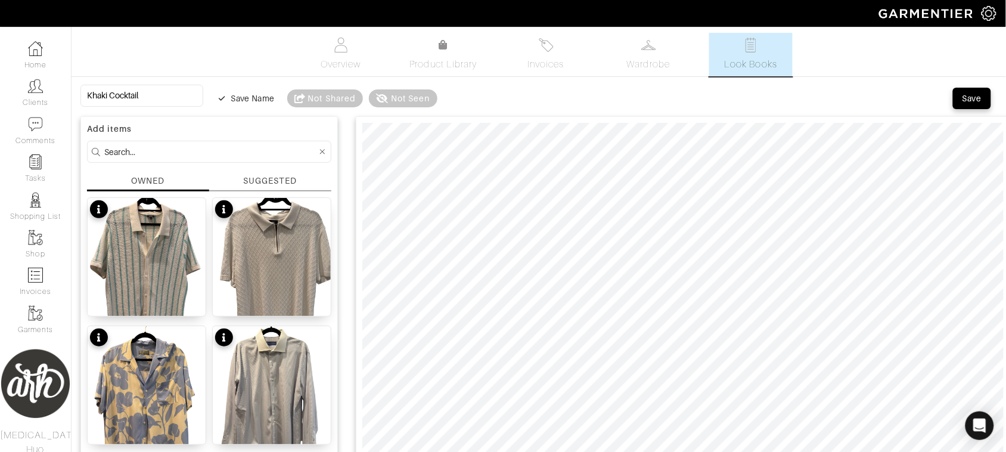
click at [283, 179] on div "SUGGESTED" at bounding box center [270, 181] width 54 height 13
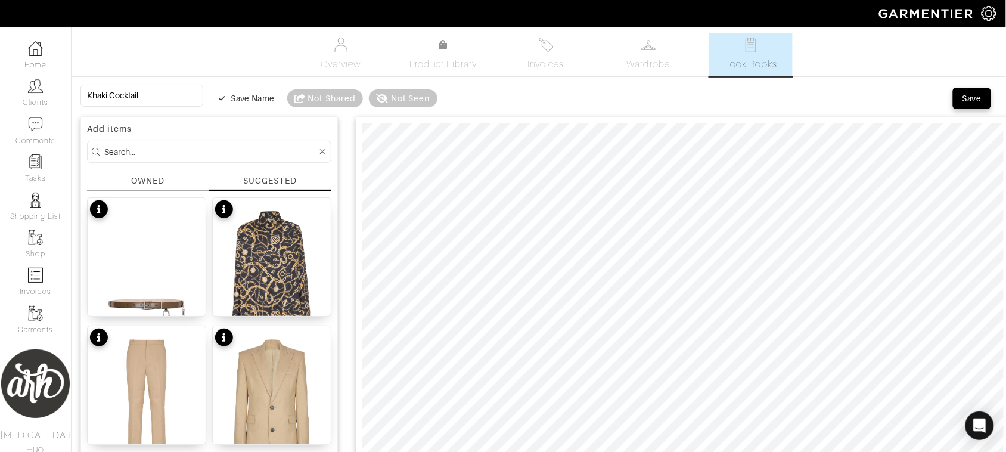
click at [239, 162] on form at bounding box center [209, 152] width 244 height 22
click at [240, 150] on input at bounding box center [210, 151] width 213 height 15
type input "gold"
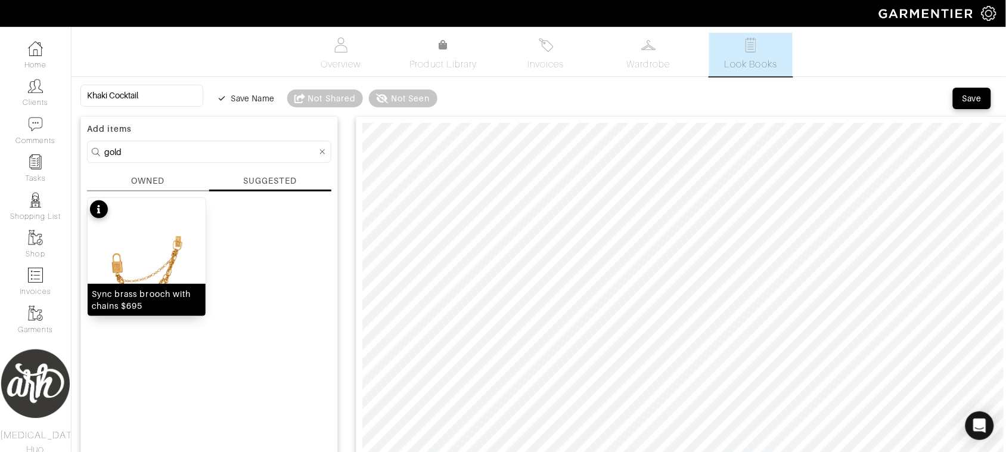
click at [159, 278] on div "Sync brass brooch with chains $695" at bounding box center [146, 256] width 119 height 119
click at [177, 252] on img at bounding box center [147, 278] width 118 height 160
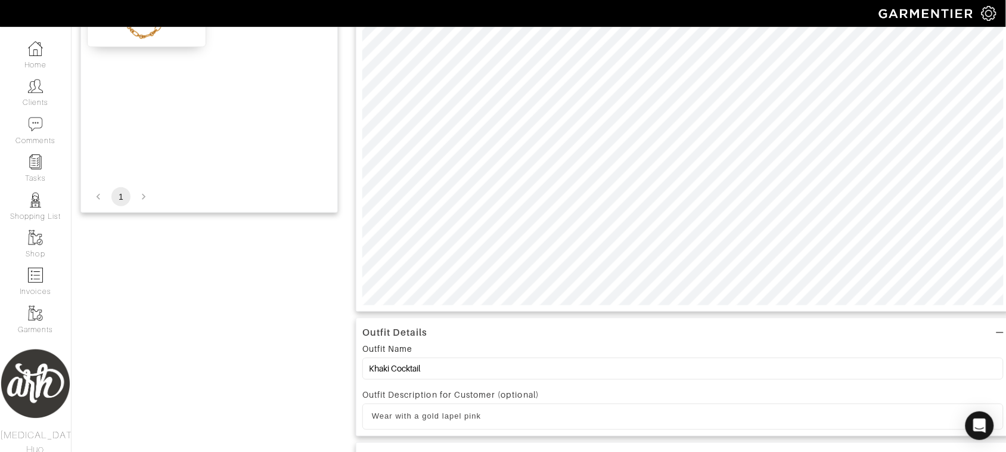
scroll to position [337, 0]
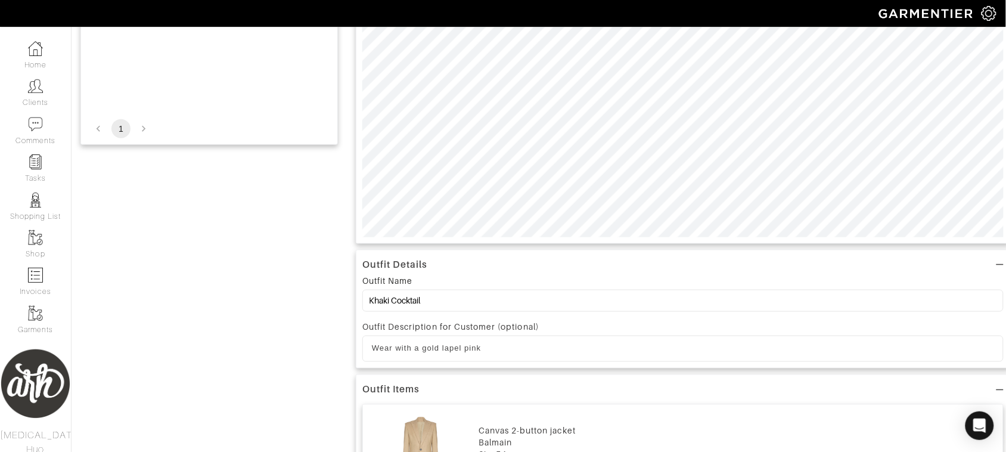
click at [538, 346] on p "Wear with a gold lapel pink" at bounding box center [683, 348] width 622 height 11
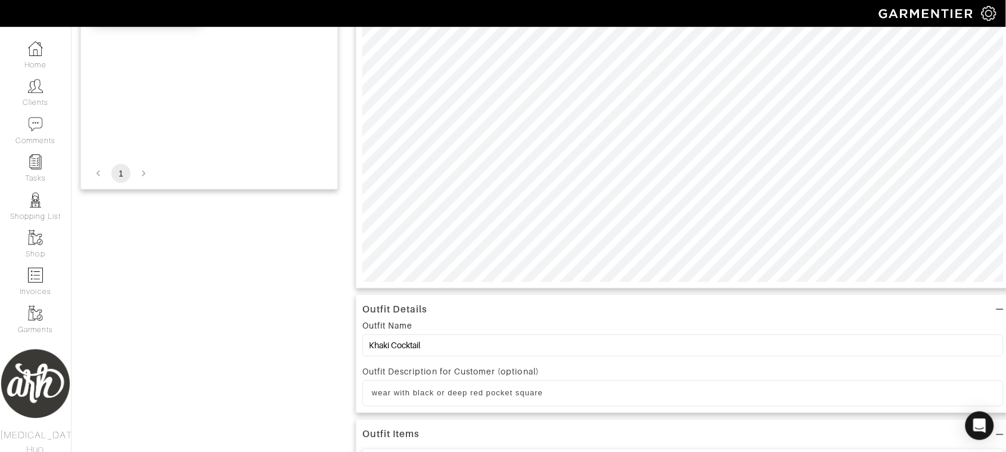
scroll to position [0, 0]
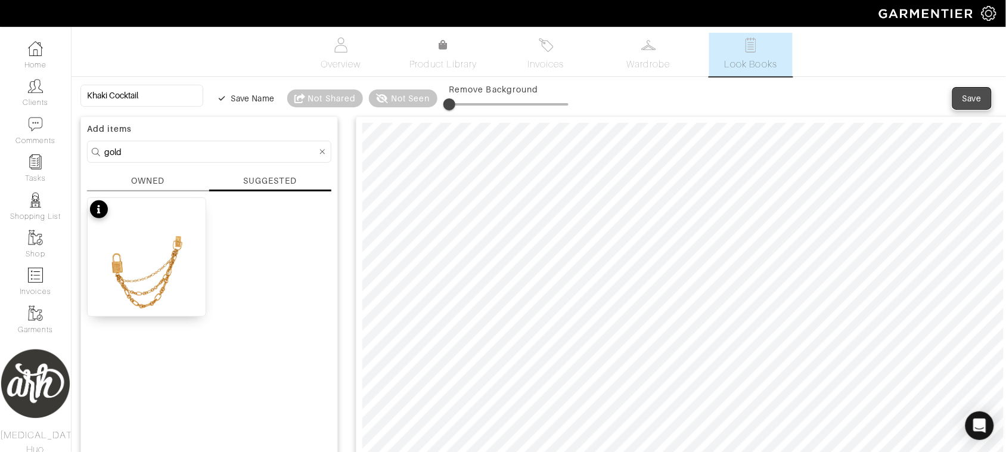
click at [969, 105] on button "Save" at bounding box center [972, 98] width 38 height 21
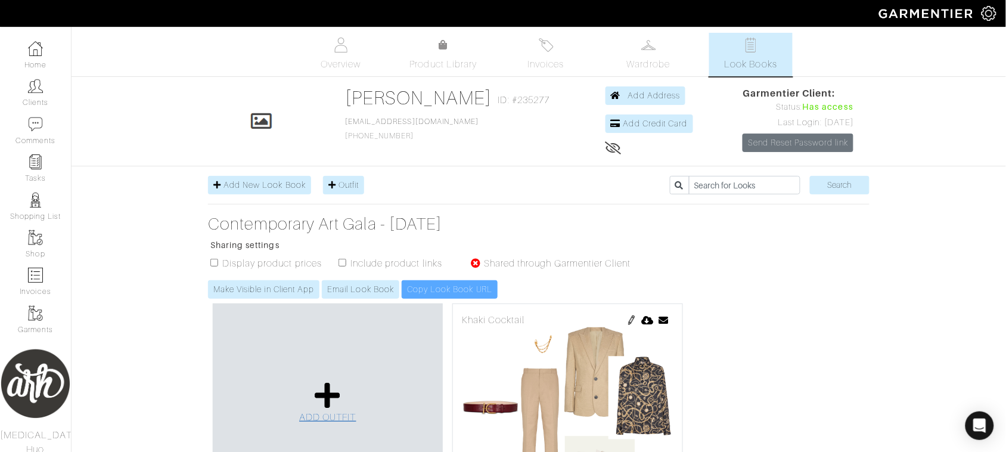
click at [325, 422] on span "ADD OUTFIT" at bounding box center [327, 417] width 57 height 11
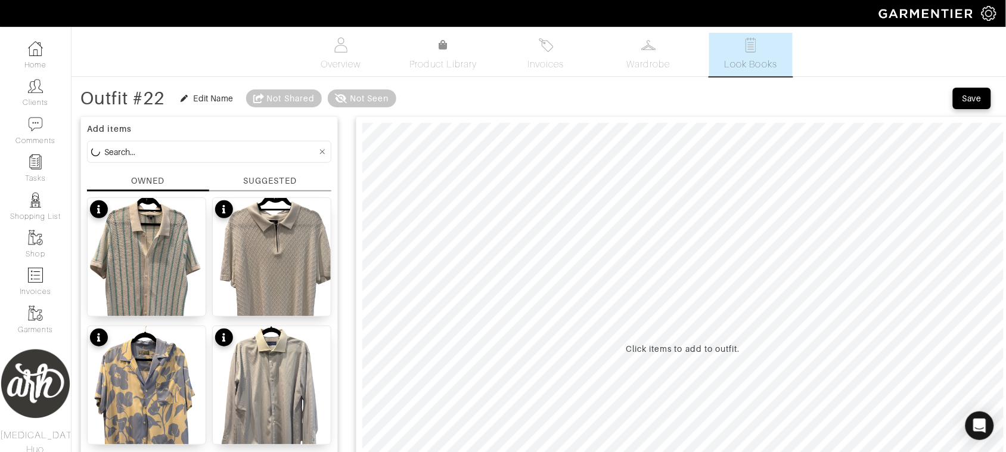
click at [203, 149] on input at bounding box center [210, 151] width 213 height 15
type input "balmain"
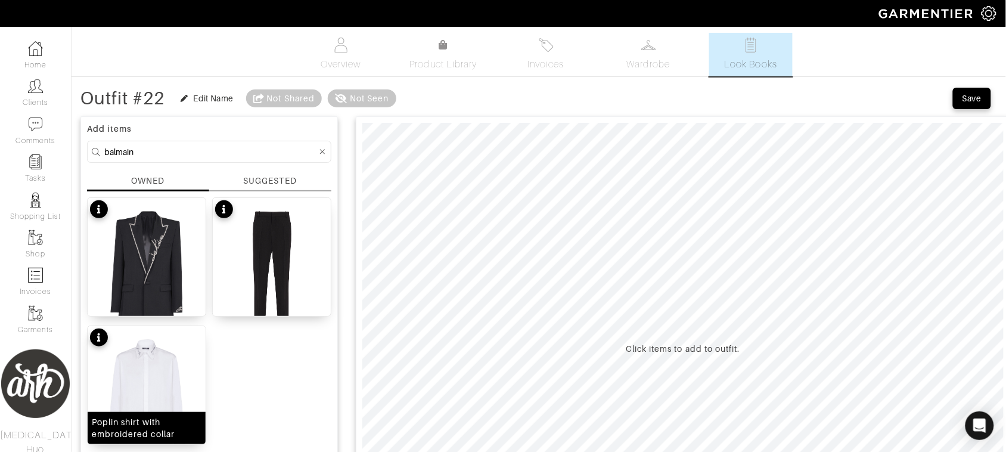
click at [158, 370] on img at bounding box center [147, 406] width 118 height 160
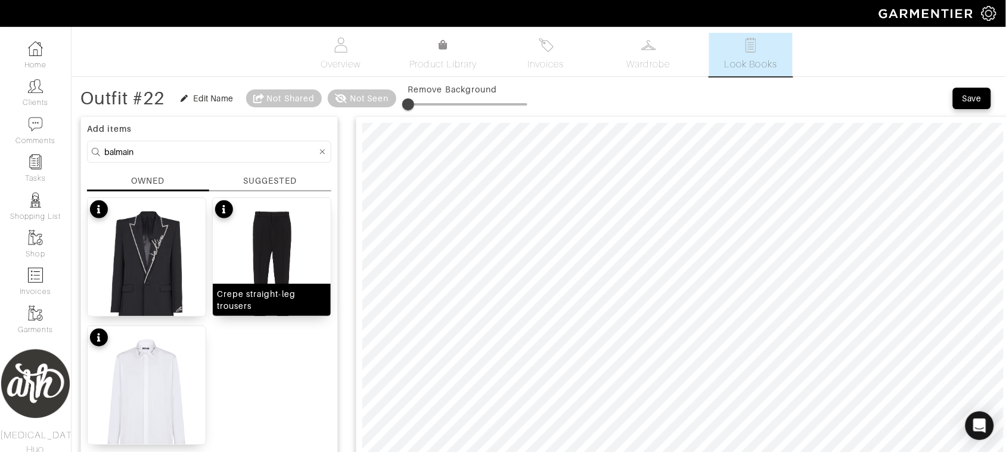
click at [286, 234] on img at bounding box center [272, 278] width 118 height 160
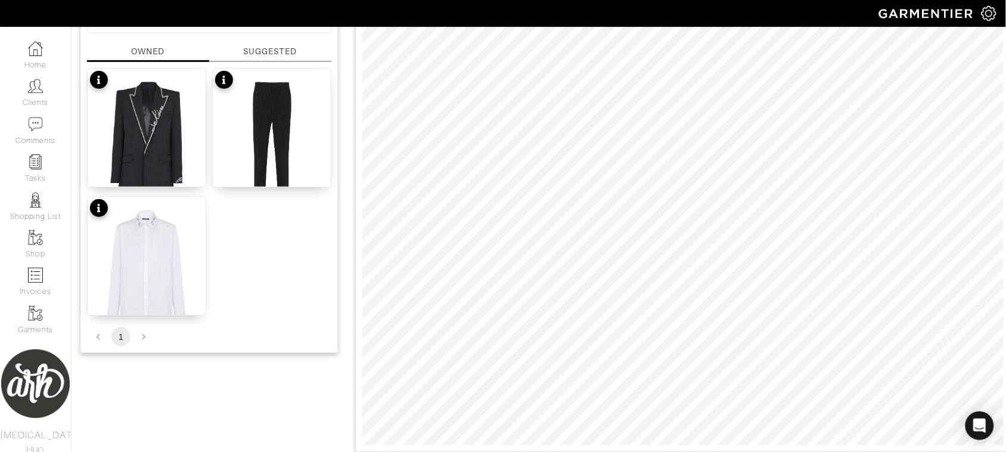
scroll to position [139, 0]
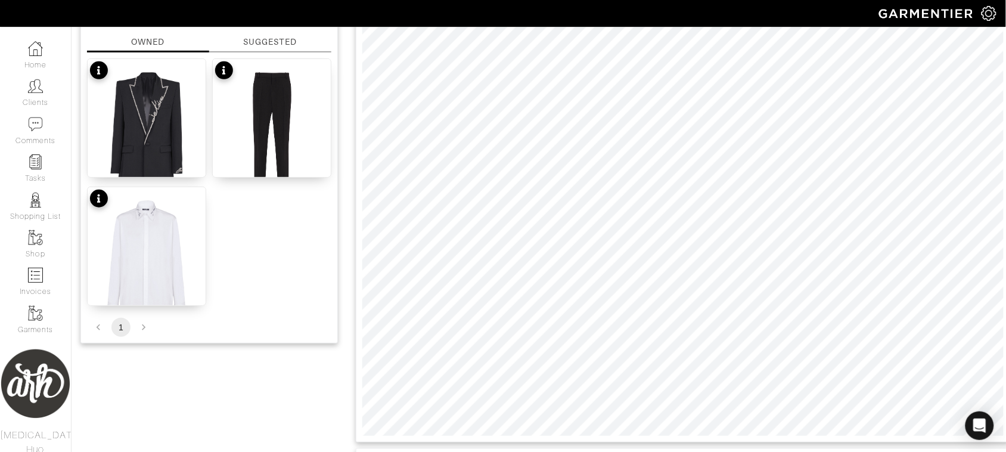
click at [519, 451] on html "ARH Styles Alli Huo Home Clients Invoices Comments Reminders Stylists Shop More…" at bounding box center [503, 356] width 1006 height 990
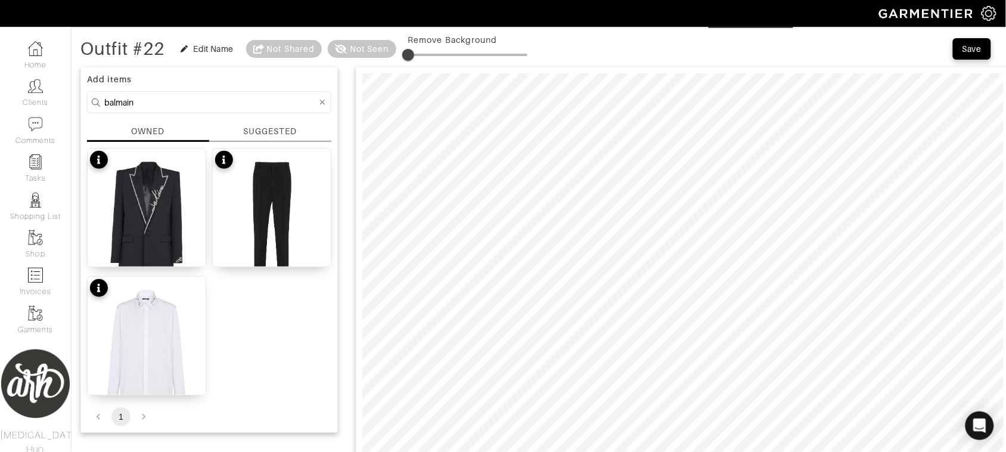
scroll to position [0, 0]
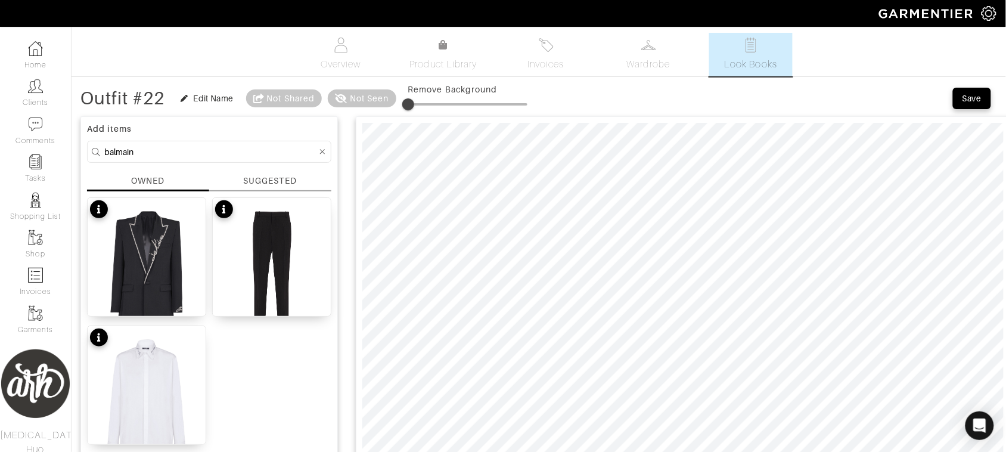
click at [265, 182] on div "SUGGESTED" at bounding box center [270, 181] width 54 height 13
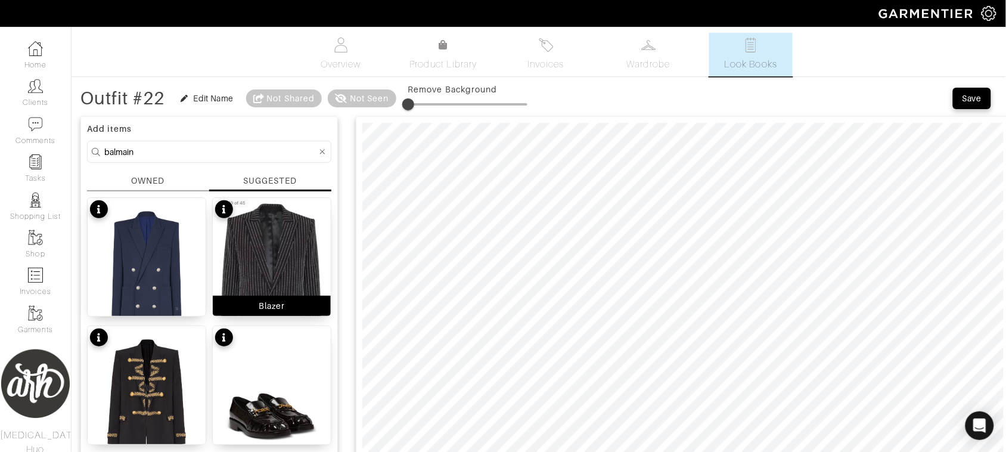
click at [261, 265] on img at bounding box center [272, 279] width 118 height 163
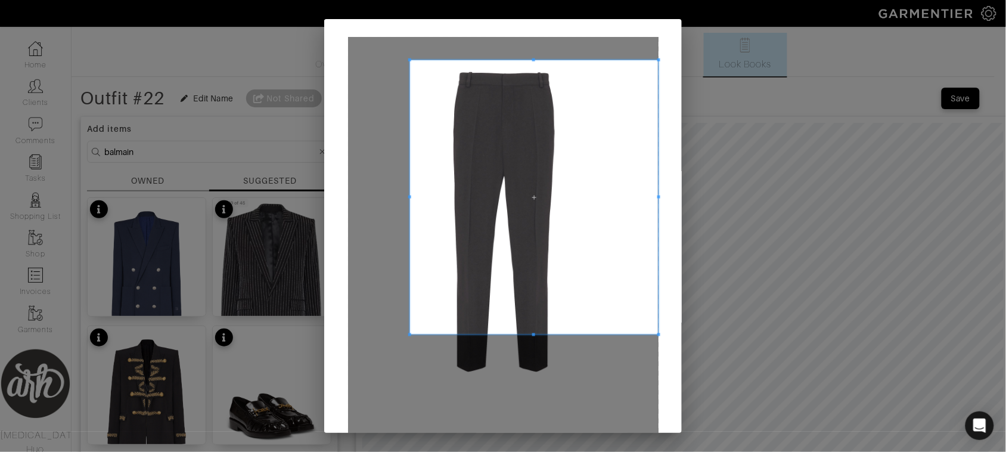
click at [402, 57] on div at bounding box center [503, 247] width 311 height 420
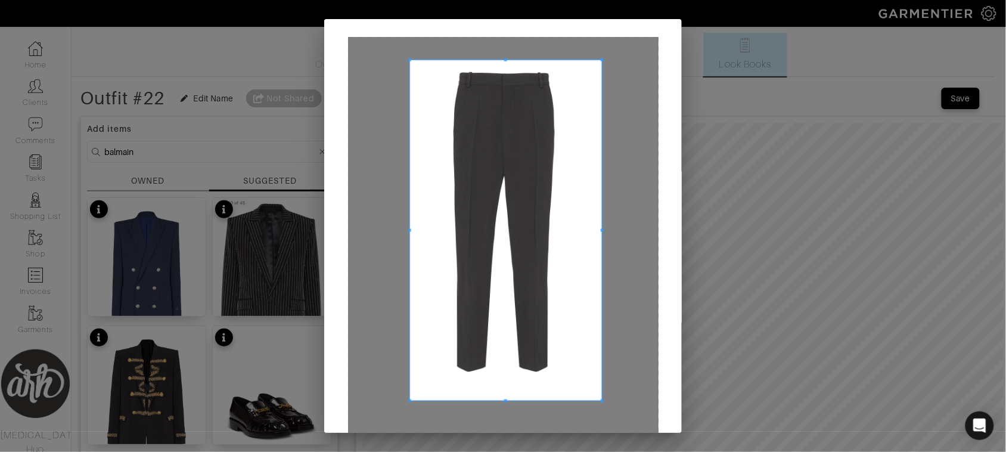
click at [600, 401] on span at bounding box center [601, 400] width 3 height 3
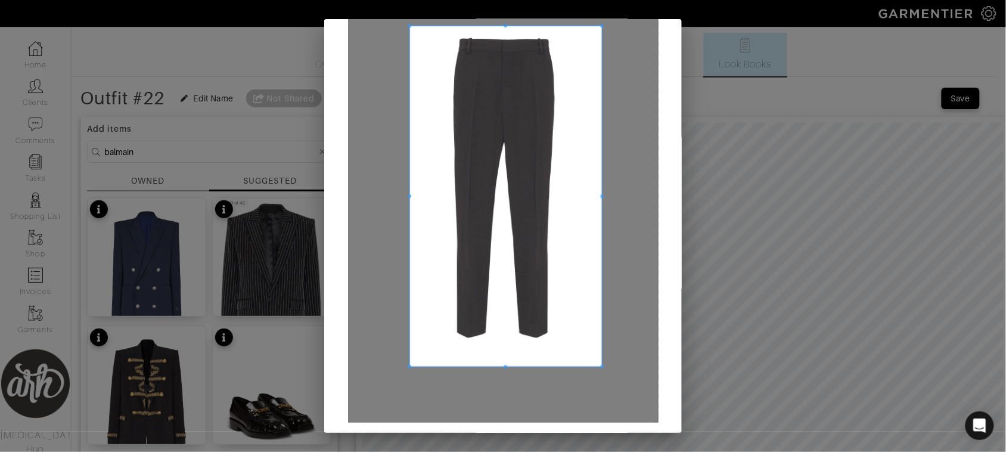
scroll to position [75, 0]
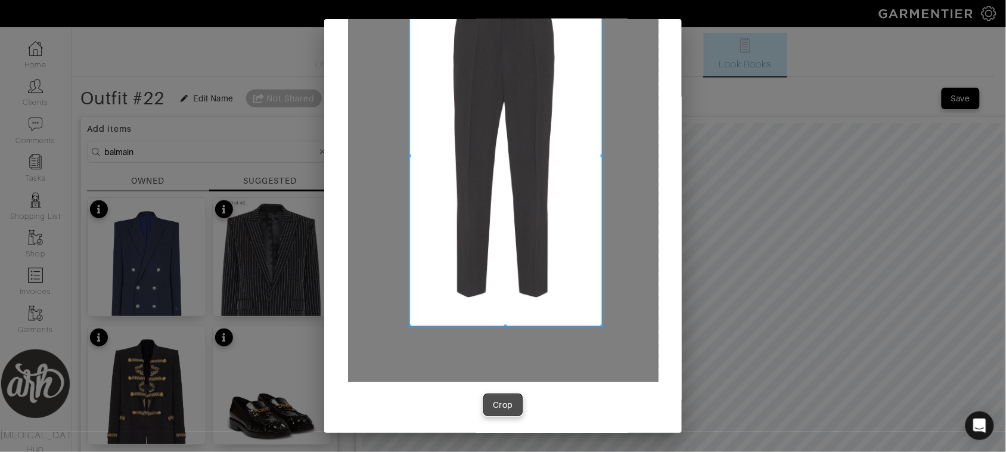
click at [508, 407] on span "Crop" at bounding box center [503, 405] width 25 height 12
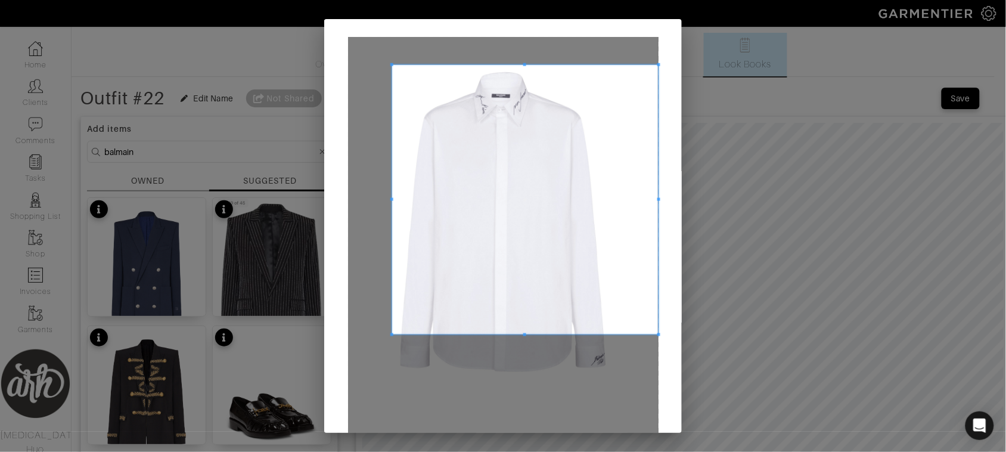
click at [390, 64] on span at bounding box center [391, 64] width 3 height 3
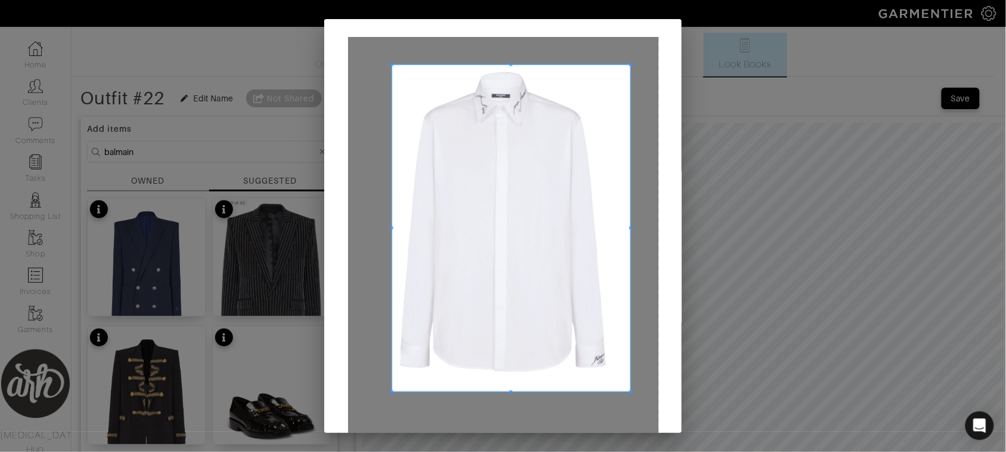
click at [629, 391] on span at bounding box center [630, 391] width 3 height 3
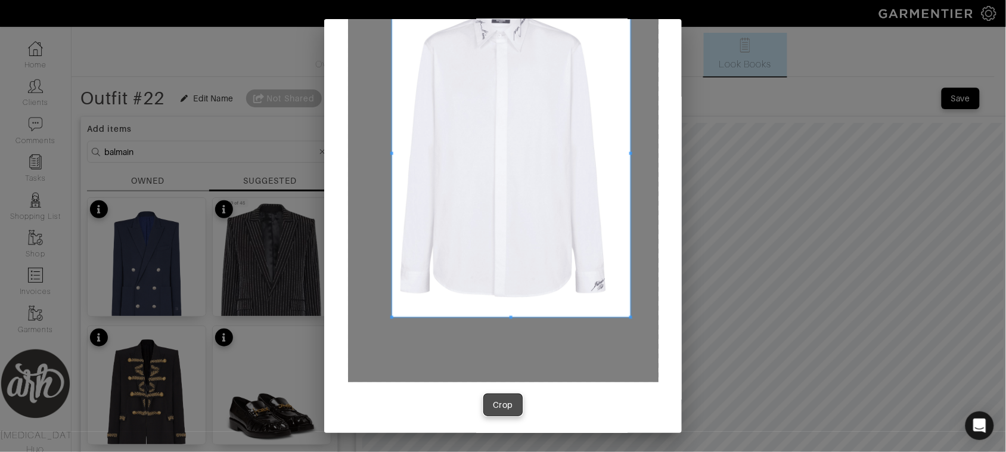
click at [491, 401] on span "Crop" at bounding box center [503, 405] width 25 height 12
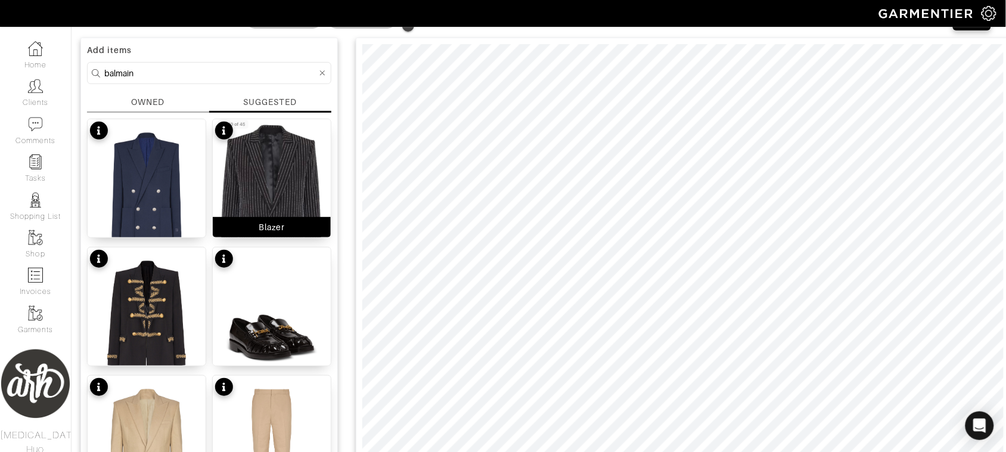
scroll to position [64, 0]
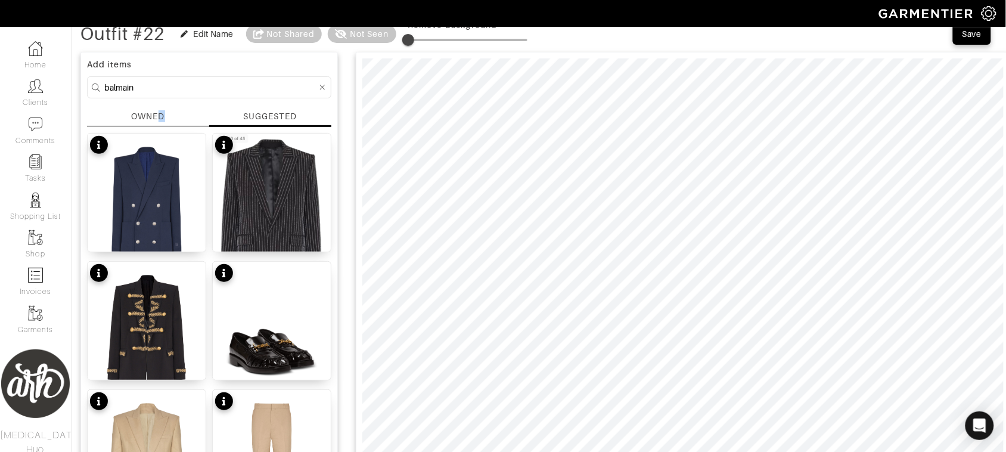
click at [162, 120] on div "OWNED" at bounding box center [147, 116] width 33 height 13
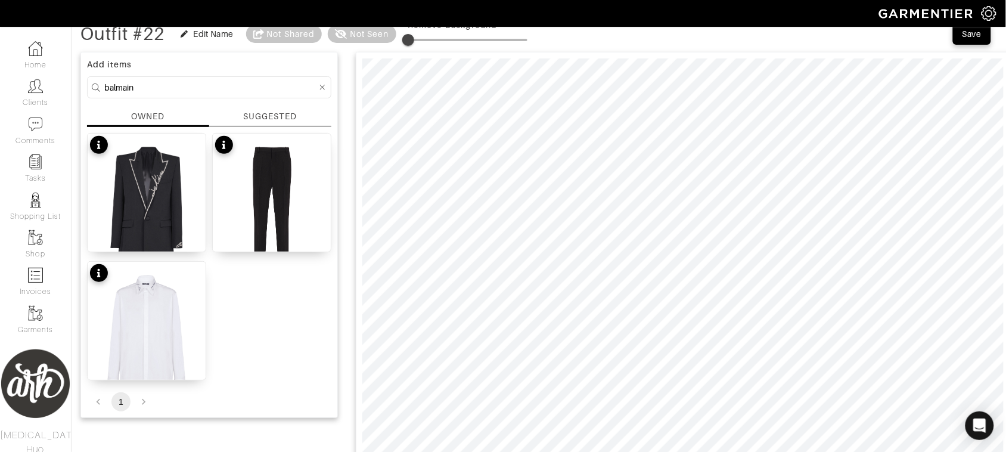
click at [181, 85] on input "balmain" at bounding box center [210, 87] width 213 height 15
click at [323, 86] on icon at bounding box center [322, 87] width 5 height 5
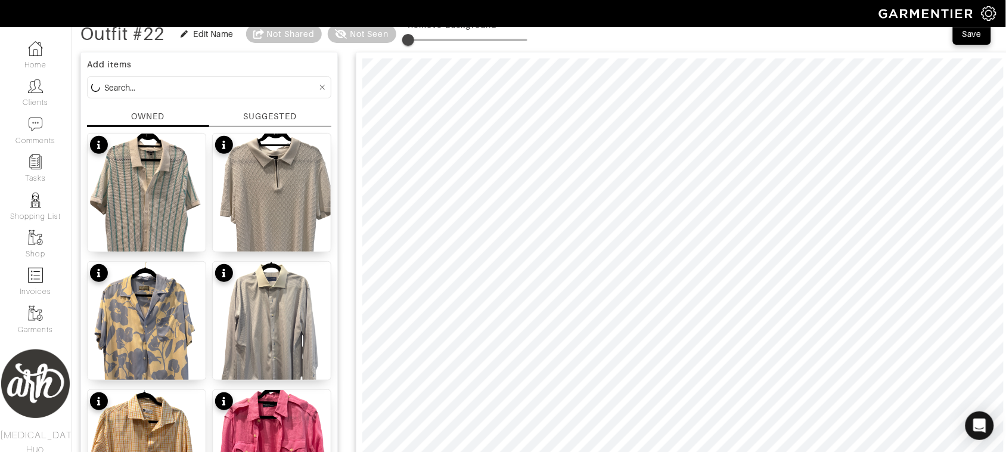
click at [260, 88] on input at bounding box center [210, 87] width 213 height 15
type input "shoe"
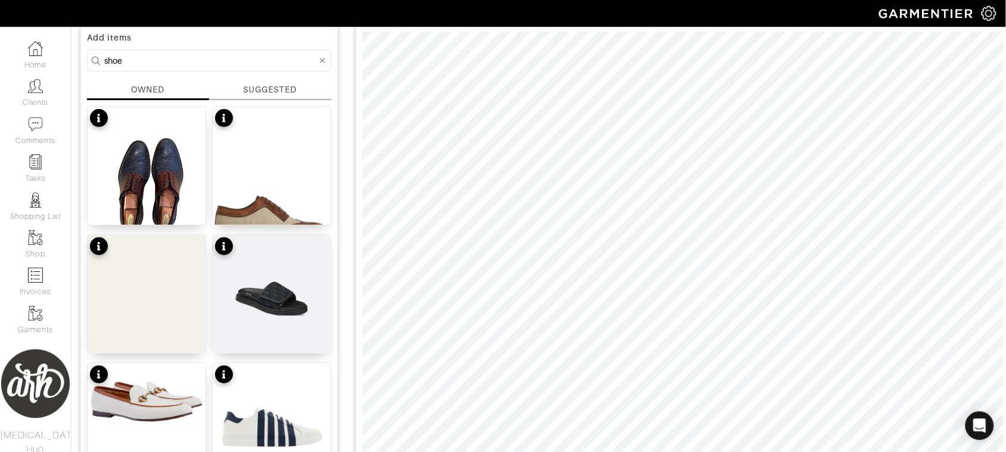
scroll to position [0, 0]
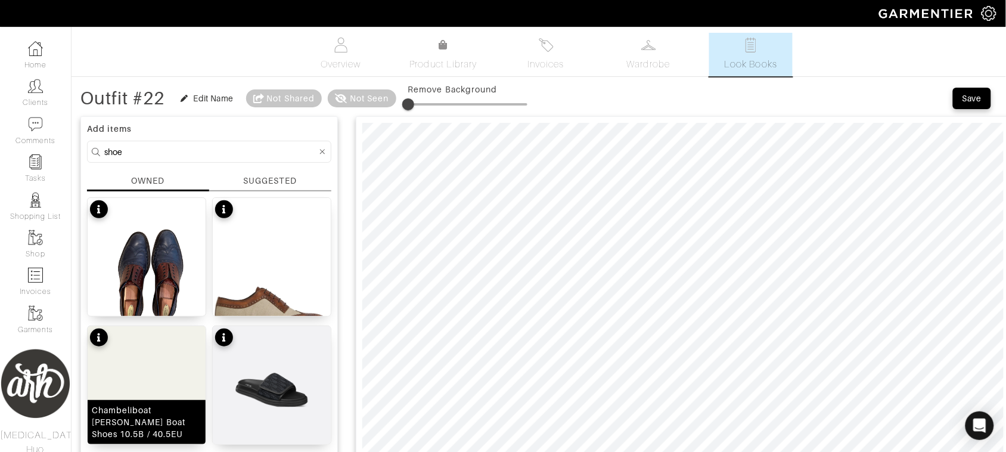
click at [158, 373] on img at bounding box center [147, 408] width 118 height 165
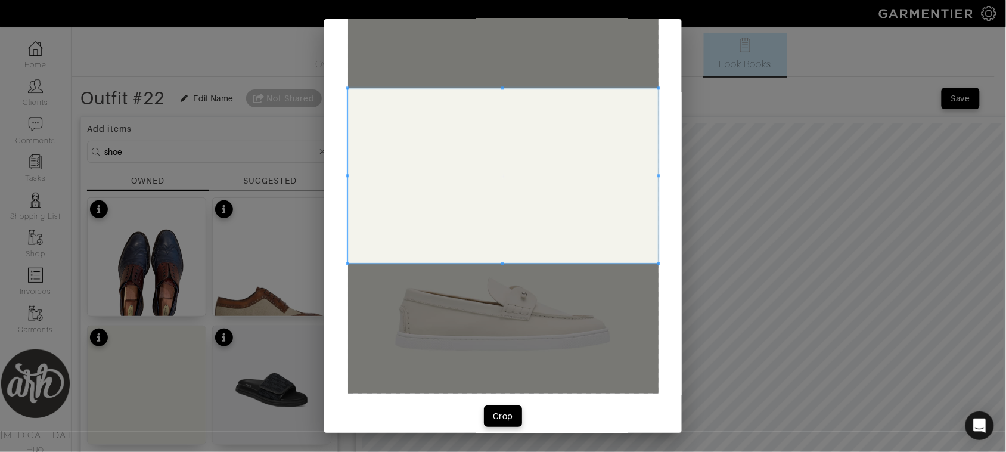
scroll to position [90, 0]
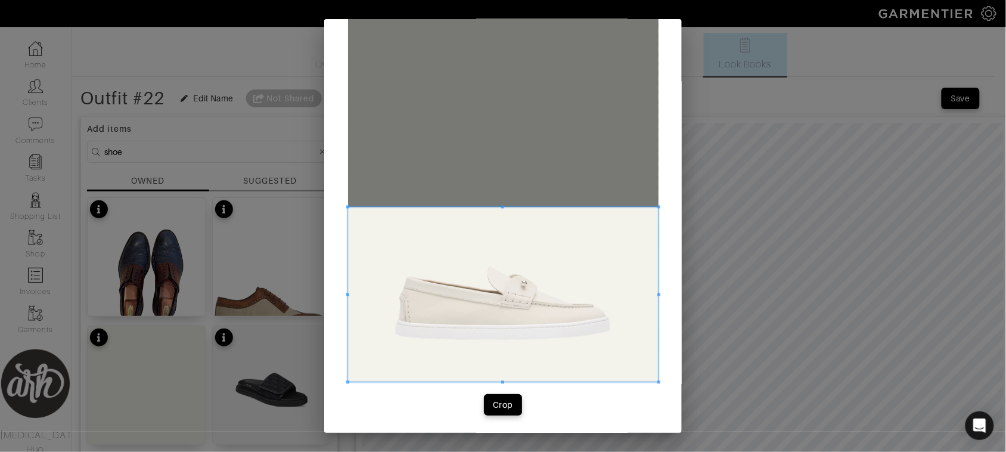
click at [496, 344] on span at bounding box center [503, 294] width 311 height 175
click at [496, 406] on div "Crop" at bounding box center [503, 405] width 20 height 12
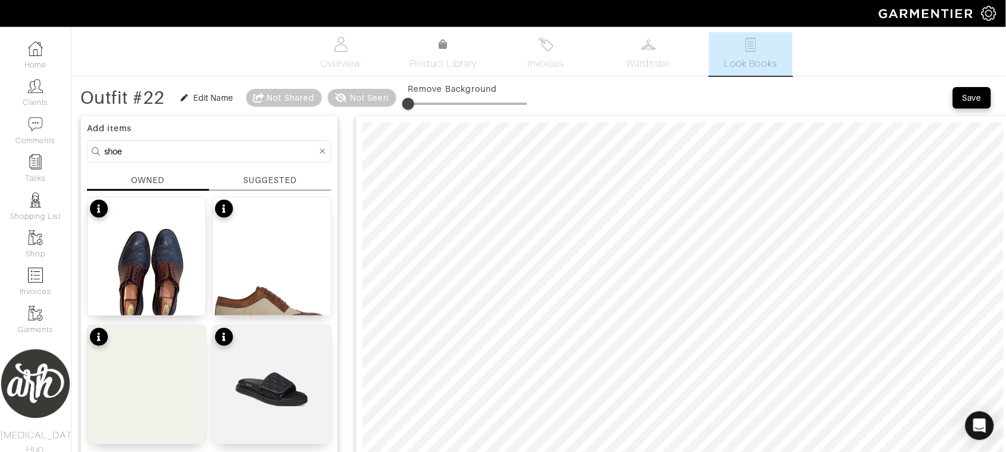
scroll to position [0, 0]
click at [960, 103] on span "Save" at bounding box center [972, 98] width 25 height 12
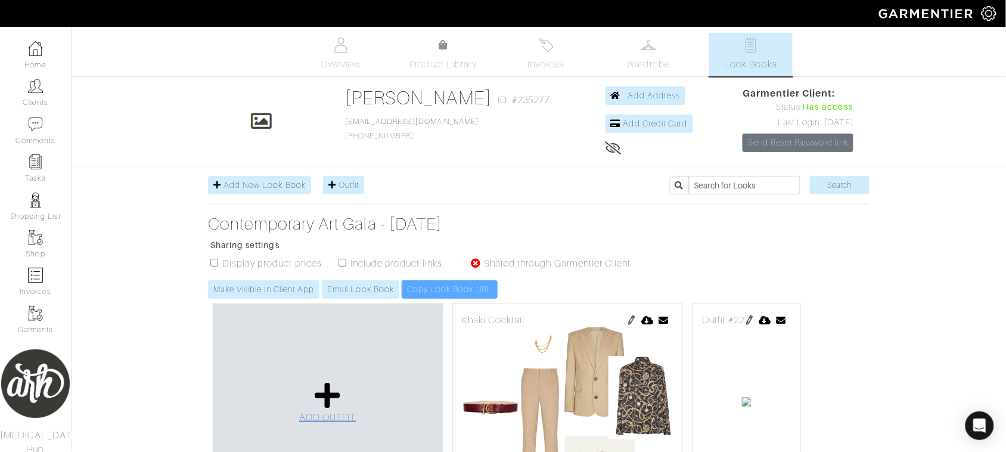
click at [323, 408] on icon at bounding box center [328, 395] width 26 height 29
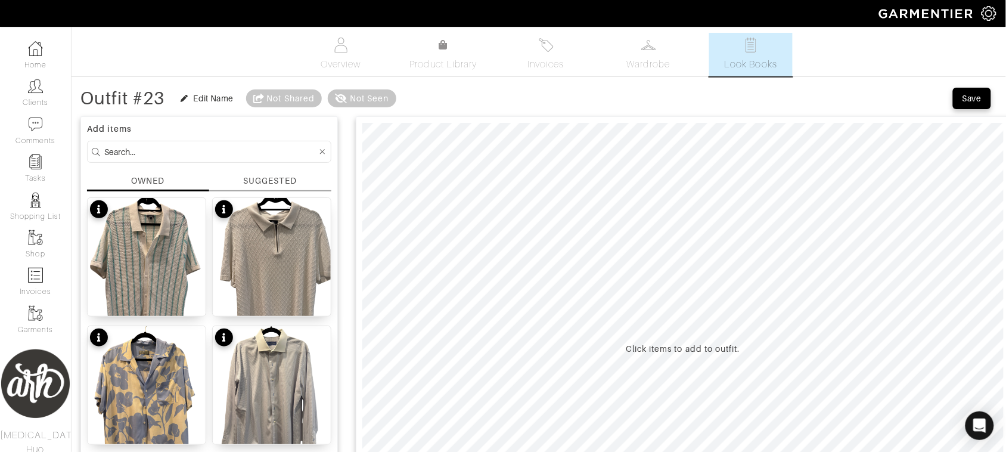
click at [261, 182] on div "SUGGESTED" at bounding box center [270, 181] width 54 height 13
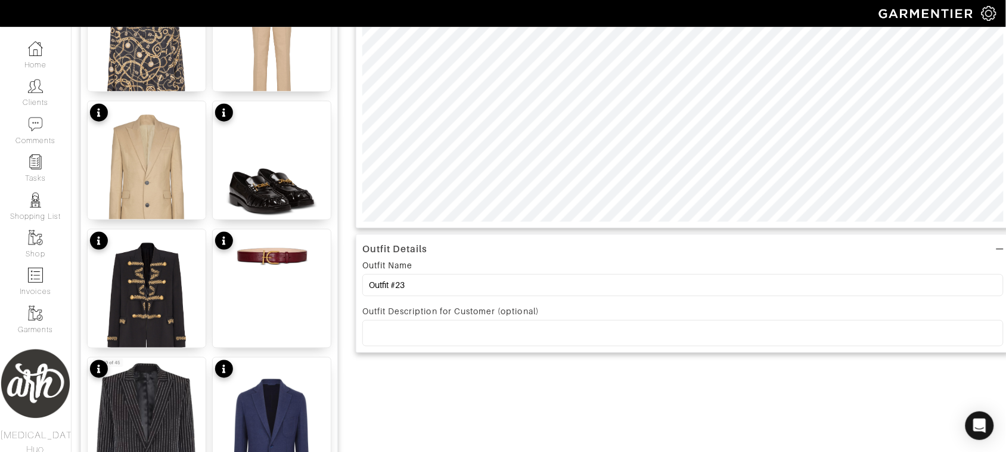
scroll to position [392, 0]
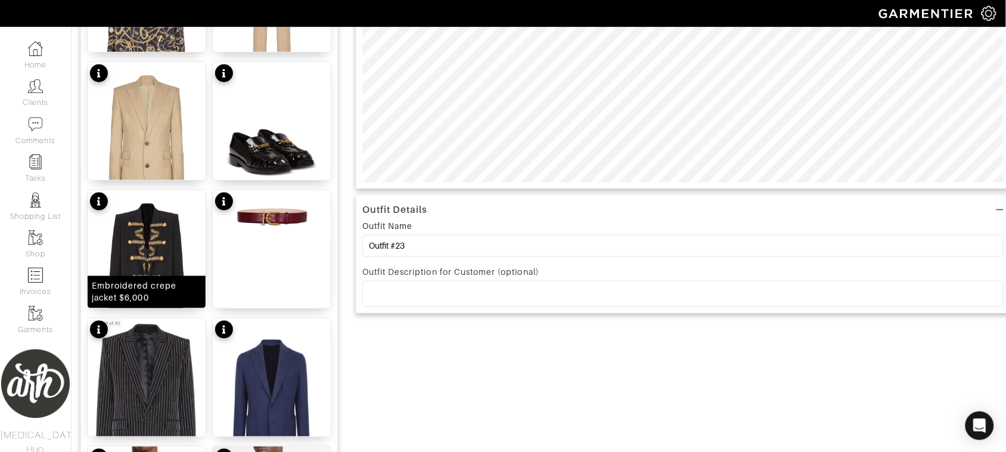
click at [151, 264] on img at bounding box center [147, 270] width 118 height 160
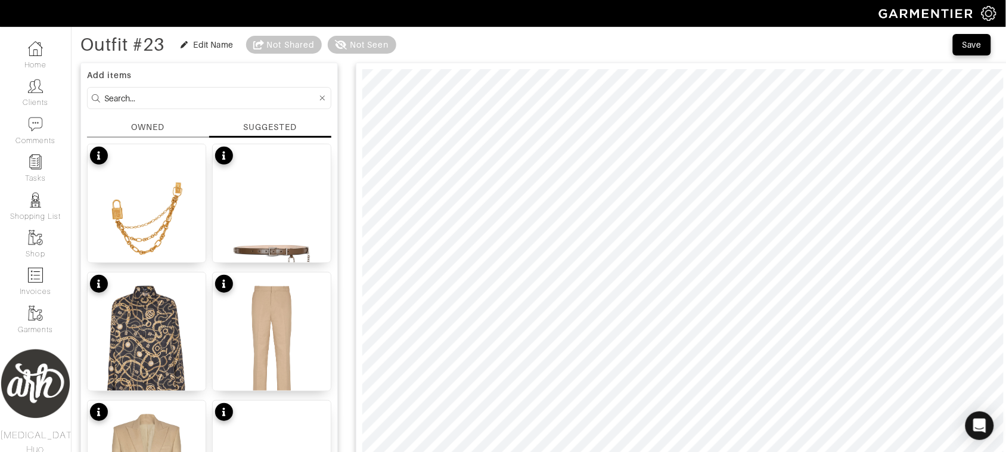
scroll to position [0, 0]
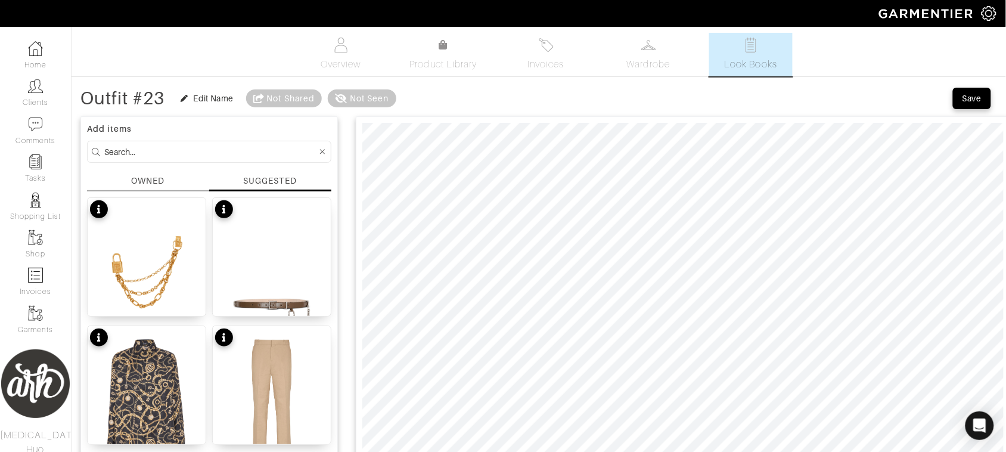
click at [150, 189] on div "OWNED" at bounding box center [148, 183] width 122 height 17
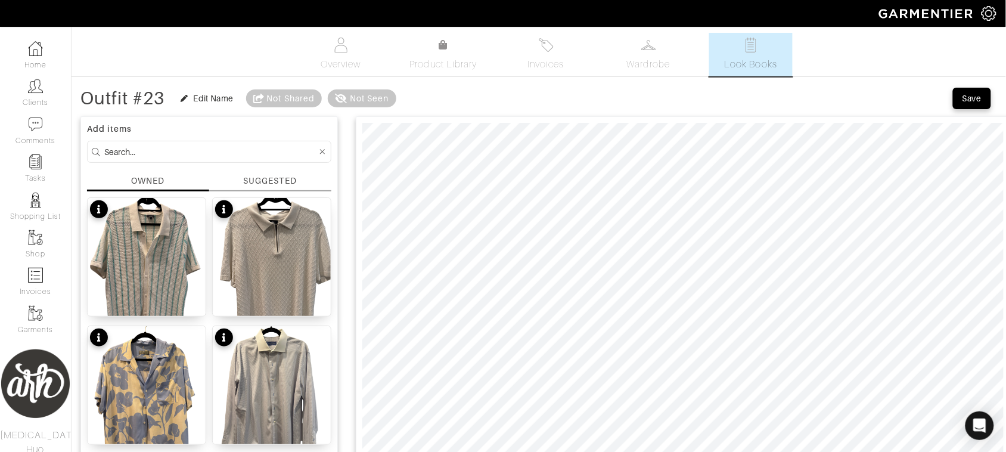
click at [185, 153] on input at bounding box center [210, 151] width 213 height 15
type input "white"
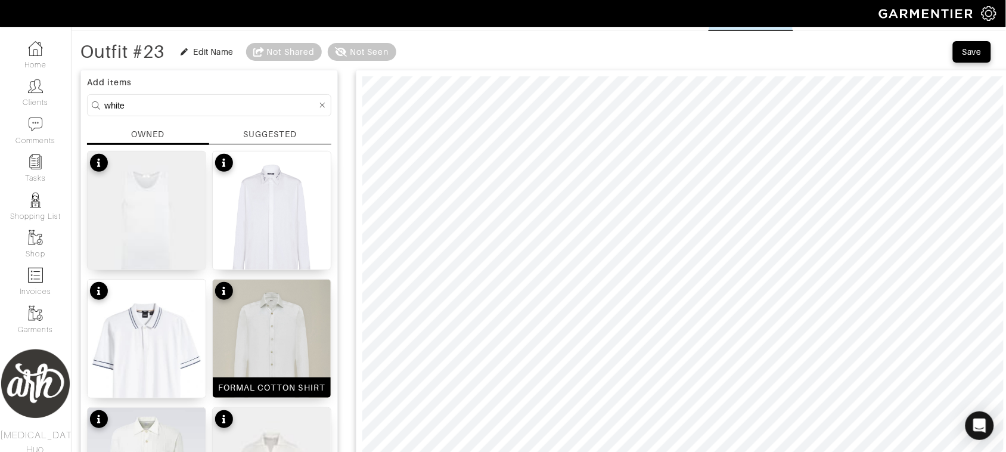
scroll to position [60, 0]
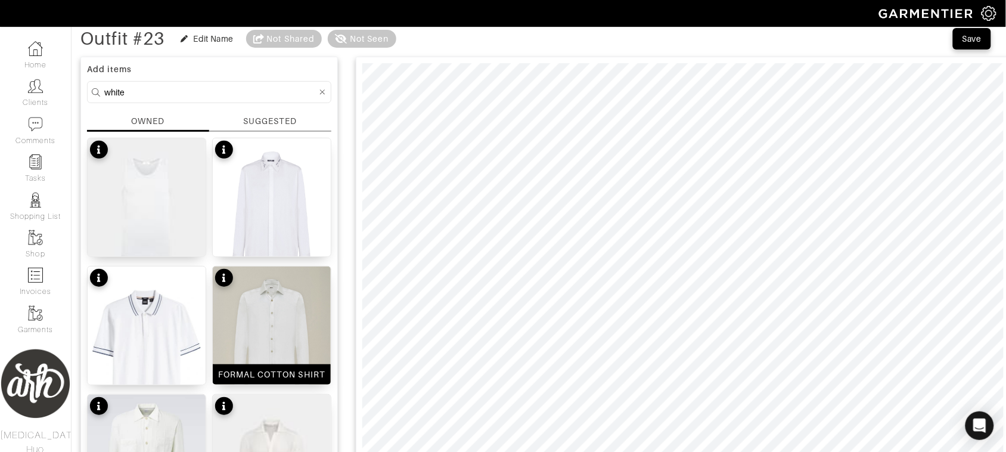
click at [272, 323] on img at bounding box center [272, 340] width 118 height 148
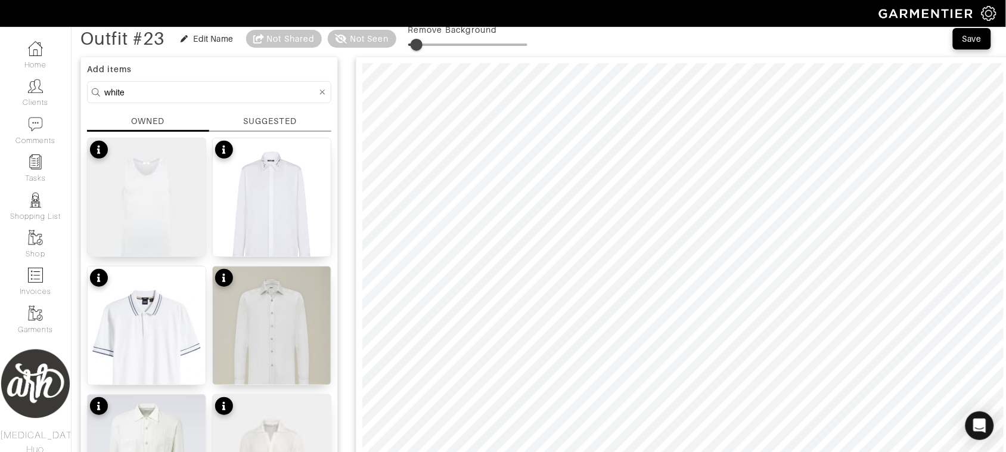
type input "4"
click at [415, 45] on span at bounding box center [413, 45] width 12 height 12
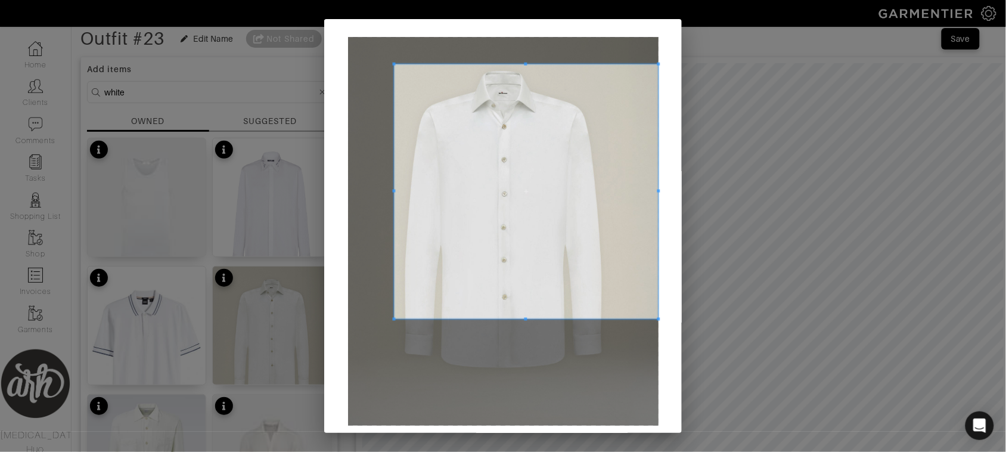
click at [392, 64] on span at bounding box center [393, 64] width 3 height 3
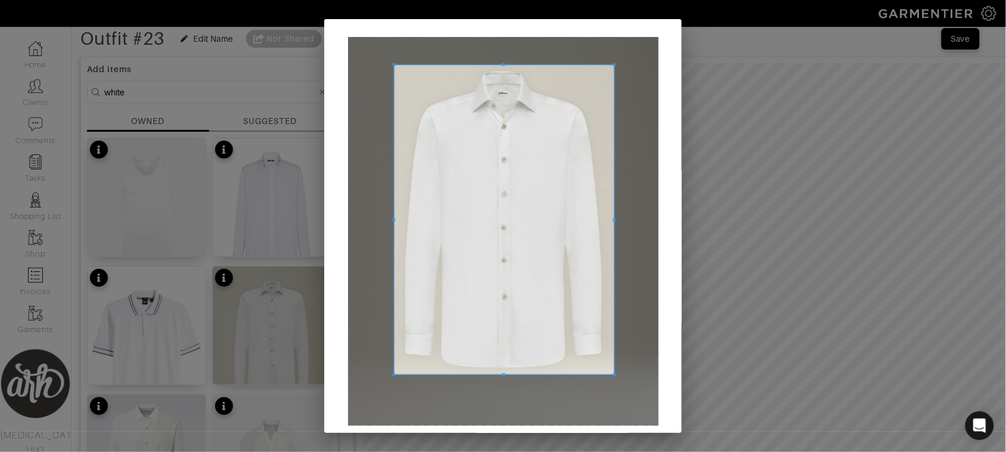
click at [613, 376] on span at bounding box center [614, 374] width 3 height 3
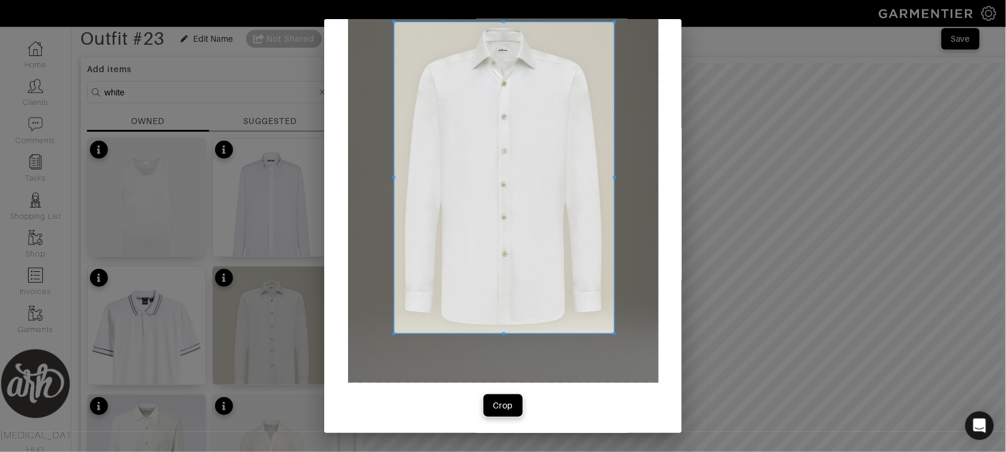
click at [502, 404] on div "Crop" at bounding box center [503, 405] width 20 height 12
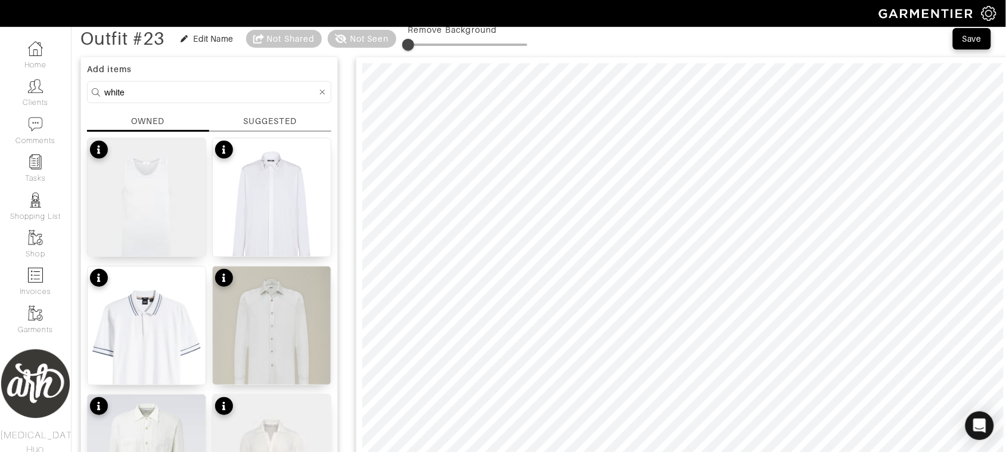
click at [1006, 111] on div at bounding box center [683, 289] width 655 height 465
click at [275, 129] on div "SUGGESTED" at bounding box center [270, 123] width 122 height 17
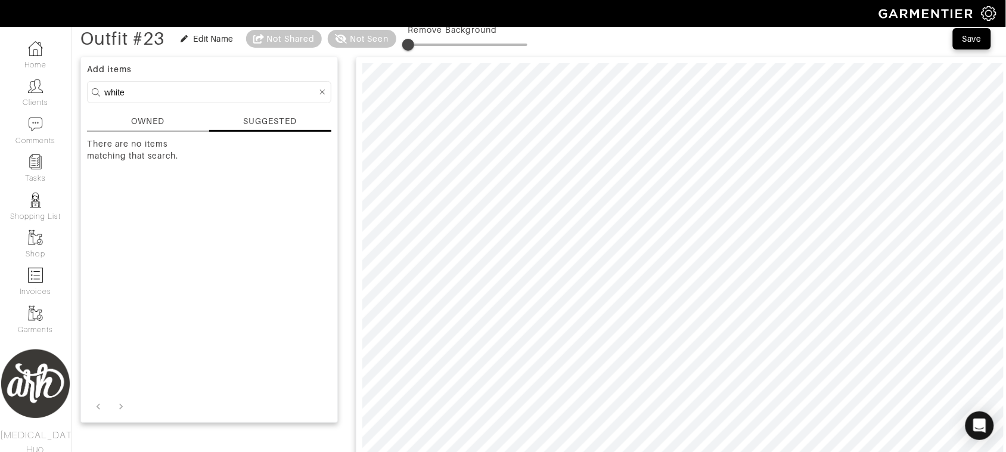
click at [170, 121] on div "OWNED" at bounding box center [148, 123] width 122 height 17
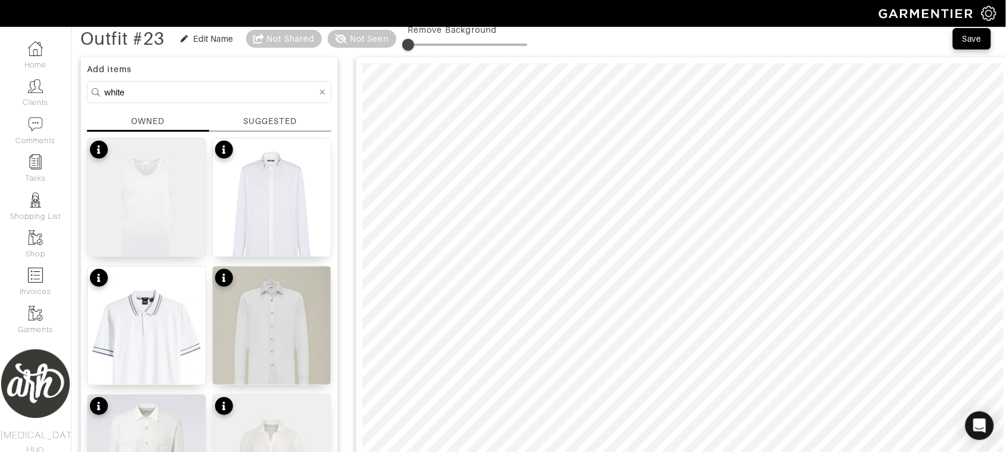
click at [188, 91] on input "white" at bounding box center [210, 92] width 213 height 15
type input "w"
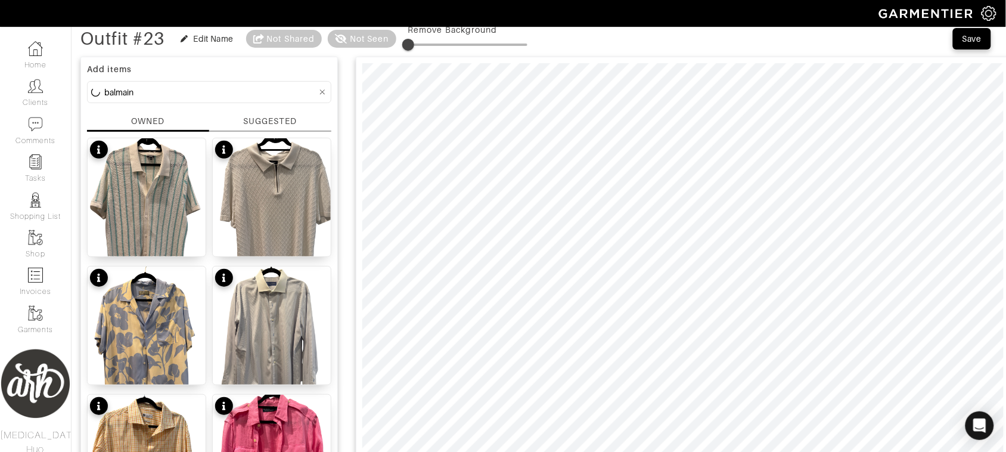
type input "balmain"
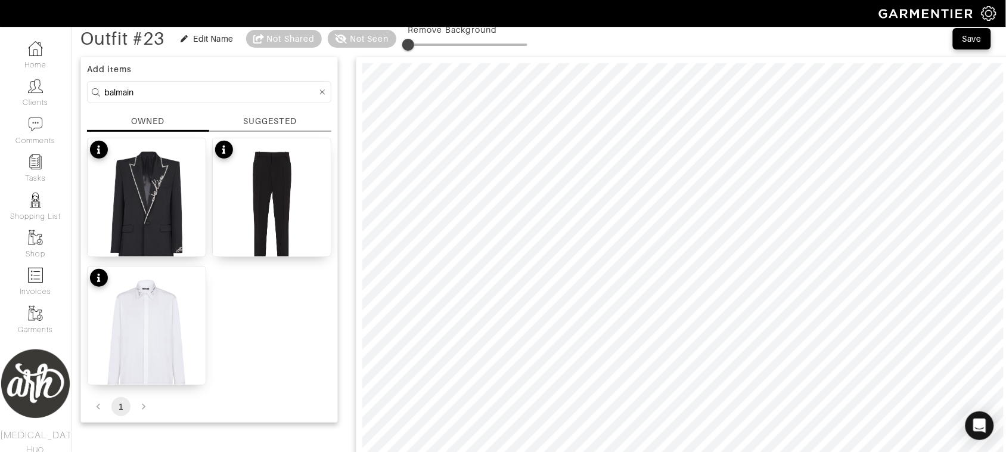
drag, startPoint x: 256, startPoint y: 269, endPoint x: 260, endPoint y: 259, distance: 10.2
click at [256, 266] on div "1-button jacket with embroidered "Love Letter" collar Crepe straight-leg trouse…" at bounding box center [209, 261] width 244 height 247
click at [277, 222] on img at bounding box center [272, 218] width 118 height 160
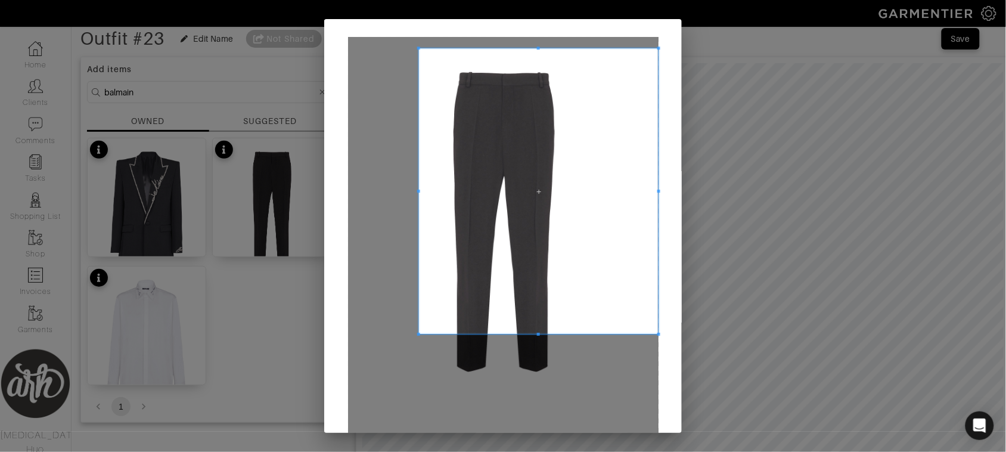
click at [417, 49] on span at bounding box center [418, 47] width 3 height 3
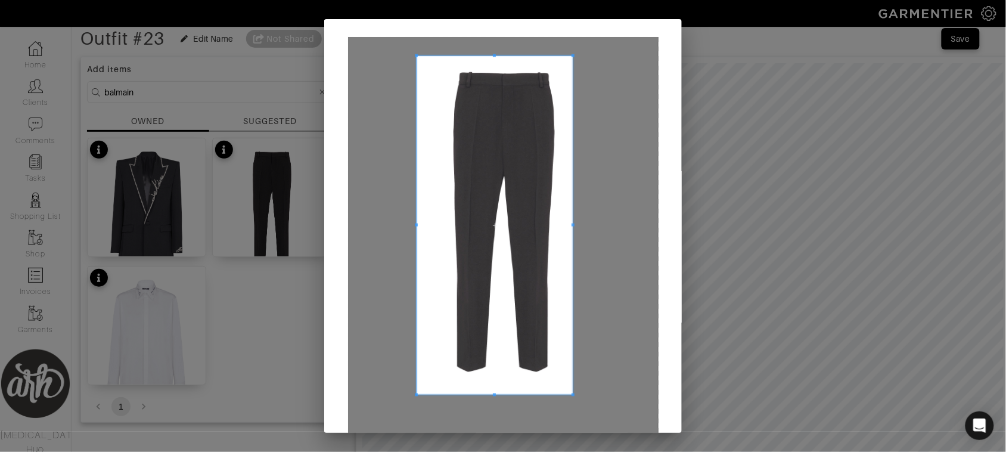
click at [572, 395] on span at bounding box center [573, 394] width 3 height 3
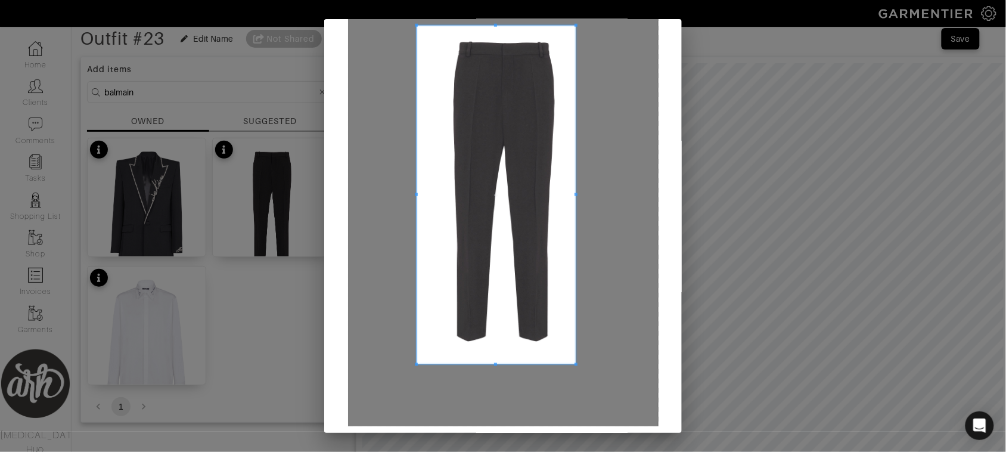
scroll to position [75, 0]
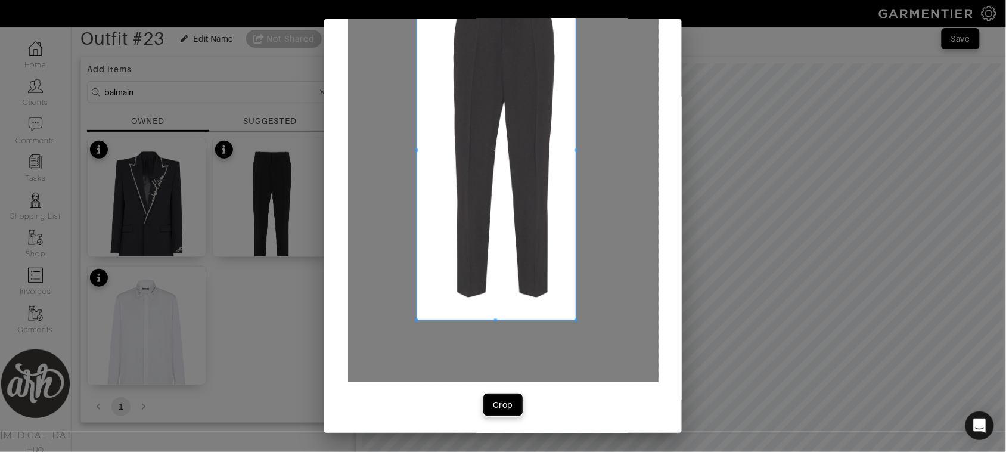
click at [505, 403] on div "Crop" at bounding box center [503, 405] width 20 height 12
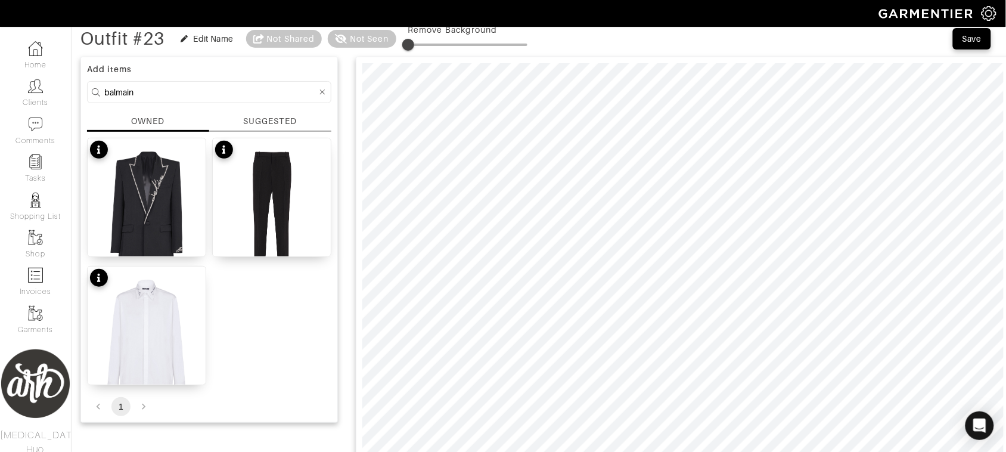
click at [279, 120] on div "SUGGESTED" at bounding box center [270, 121] width 54 height 13
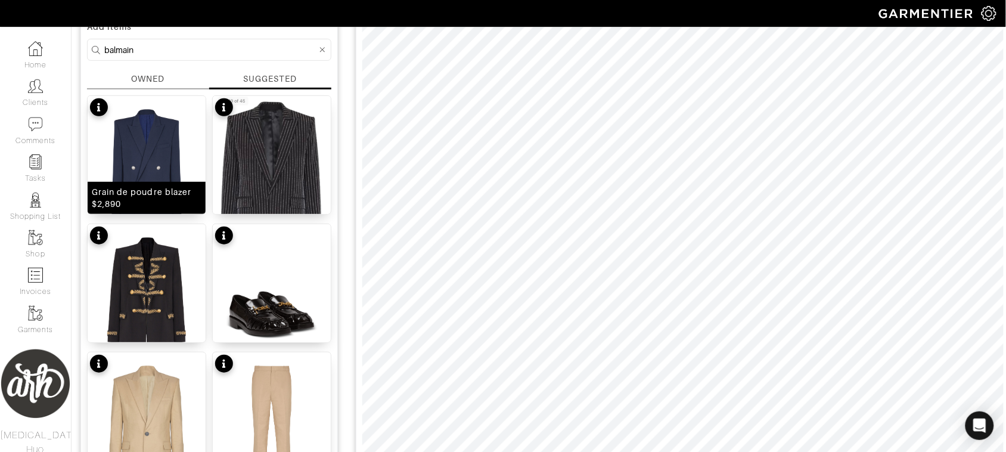
scroll to position [248, 0]
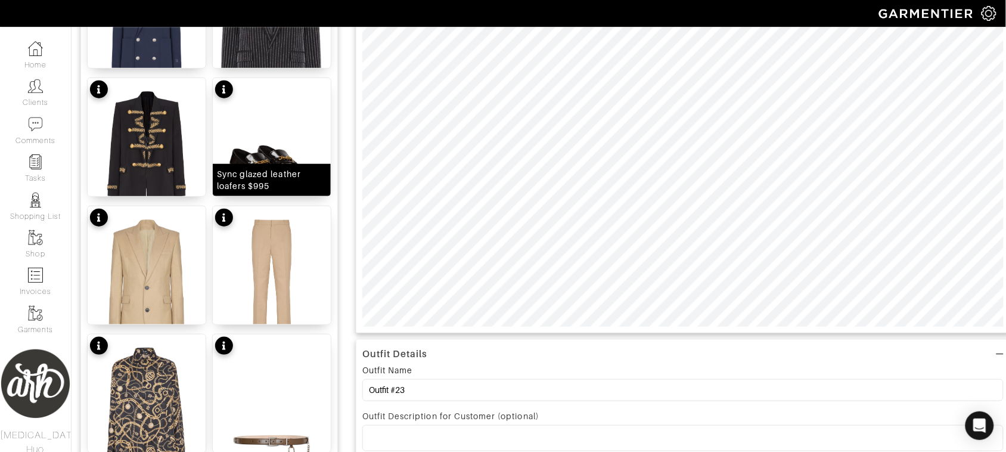
click at [278, 142] on img at bounding box center [272, 158] width 118 height 160
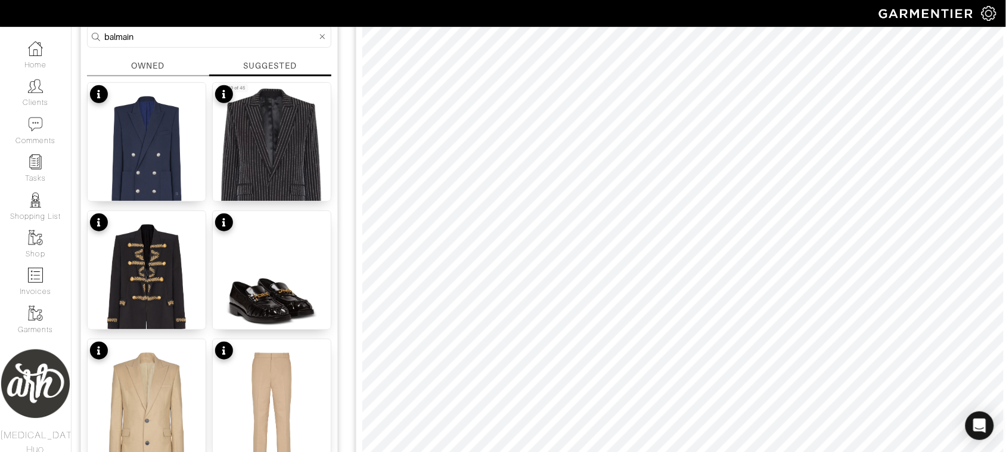
scroll to position [109, 0]
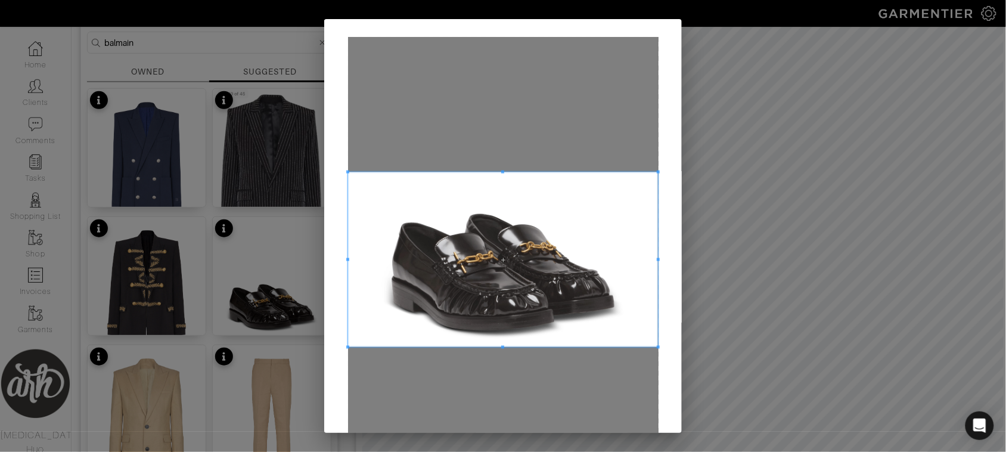
click at [417, 254] on span at bounding box center [503, 259] width 311 height 175
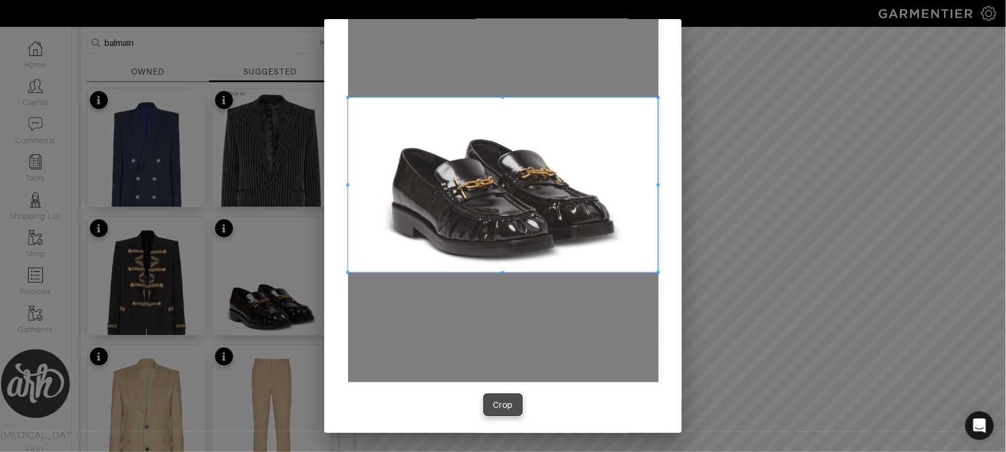
click at [499, 409] on div "Crop" at bounding box center [503, 405] width 20 height 12
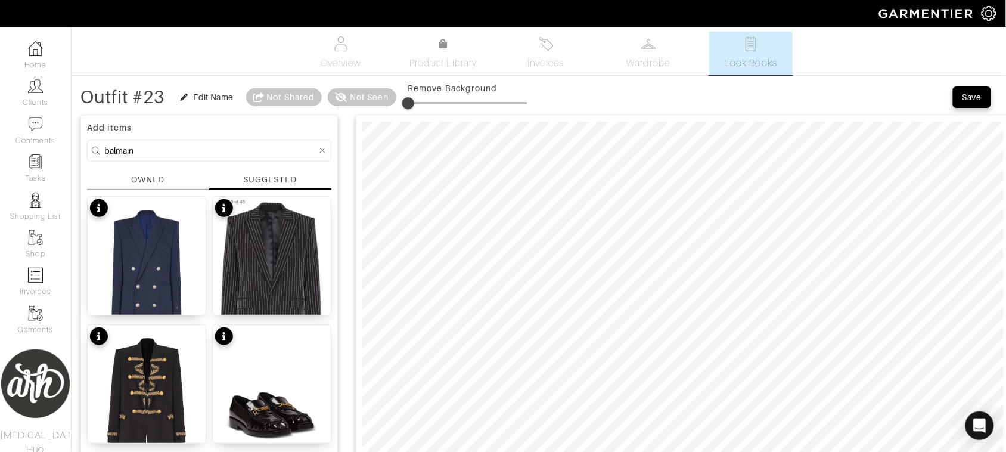
scroll to position [0, 0]
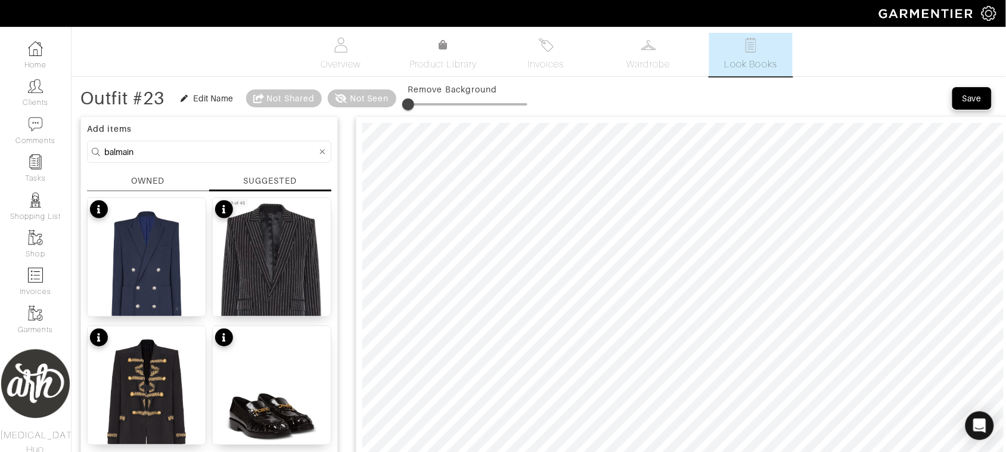
click at [972, 103] on div "Save" at bounding box center [972, 98] width 19 height 12
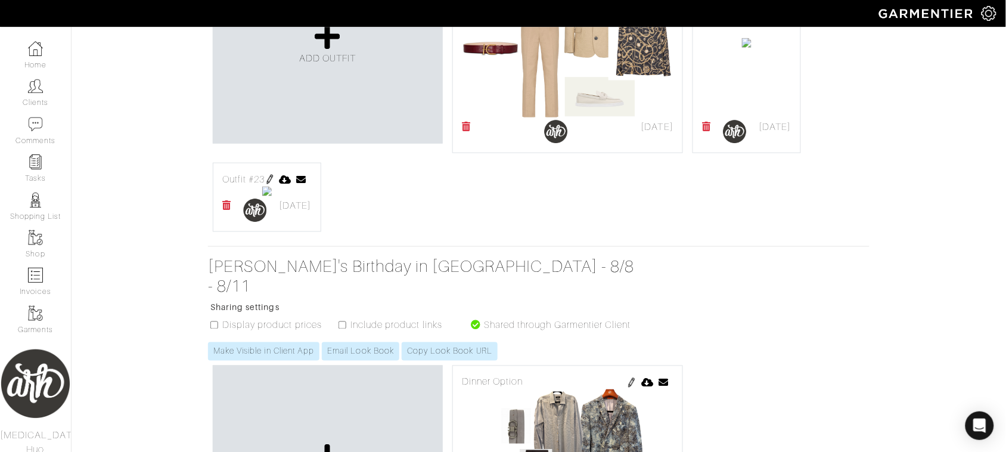
scroll to position [362, 0]
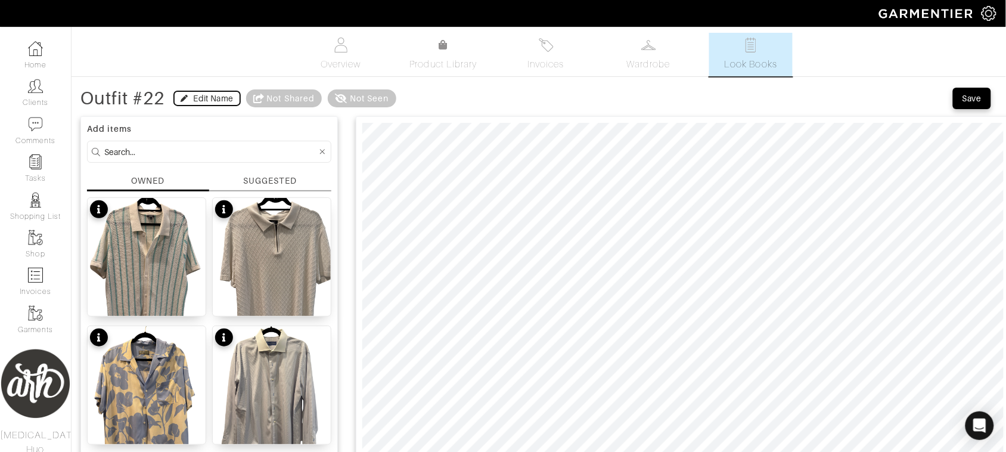
click at [204, 104] on div "Edit Name" at bounding box center [214, 98] width 40 height 12
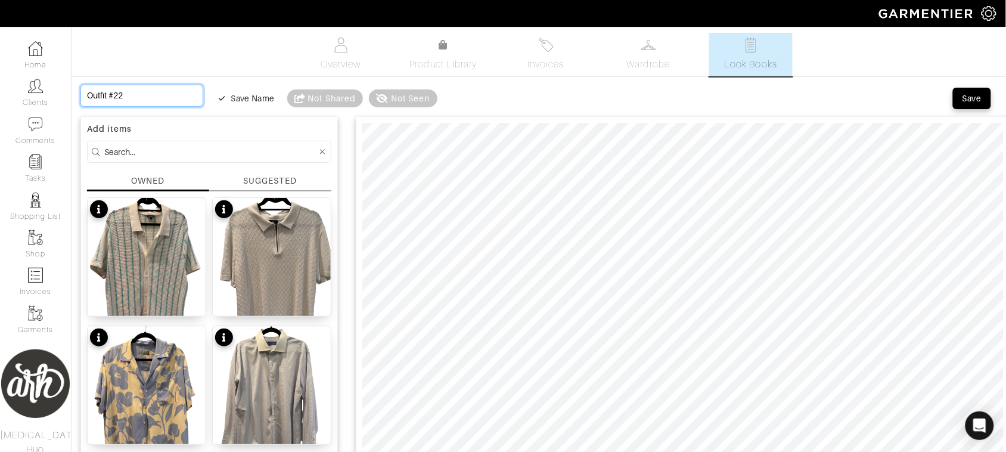
click at [142, 89] on input "Outfit #22" at bounding box center [141, 96] width 123 height 22
click at [139, 99] on input "Outfit #22" at bounding box center [141, 96] width 123 height 22
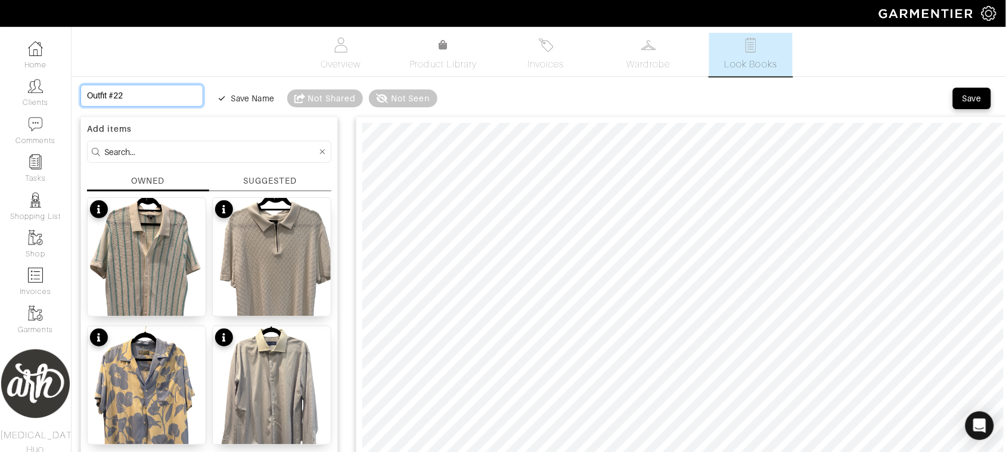
click at [139, 99] on input "Outfit #22" at bounding box center [141, 96] width 123 height 22
type input "H"
type input "Ha"
type input "[PERSON_NAME]"
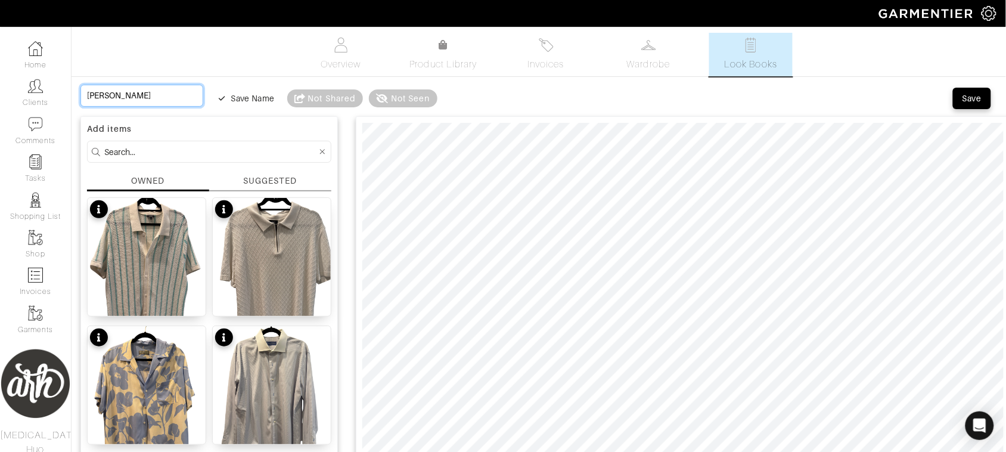
type input "Hand"
type input "Hand CX"
type input "Hand CXr"
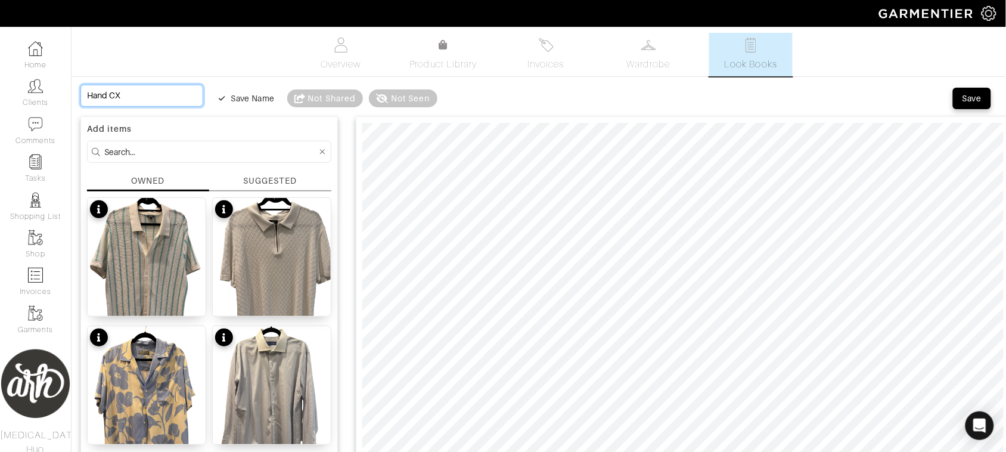
type input "Hand CXr"
type input "Hand CX"
type input "Hand C"
type input "Hand Cr"
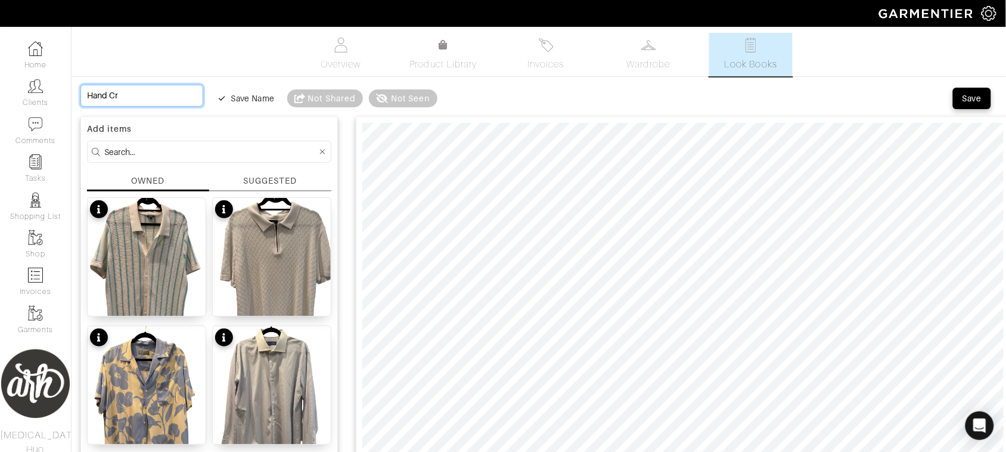
type input "Hand Cra"
type input "Hand Craf"
type input "Hand Craft"
type input "Hand Crafte"
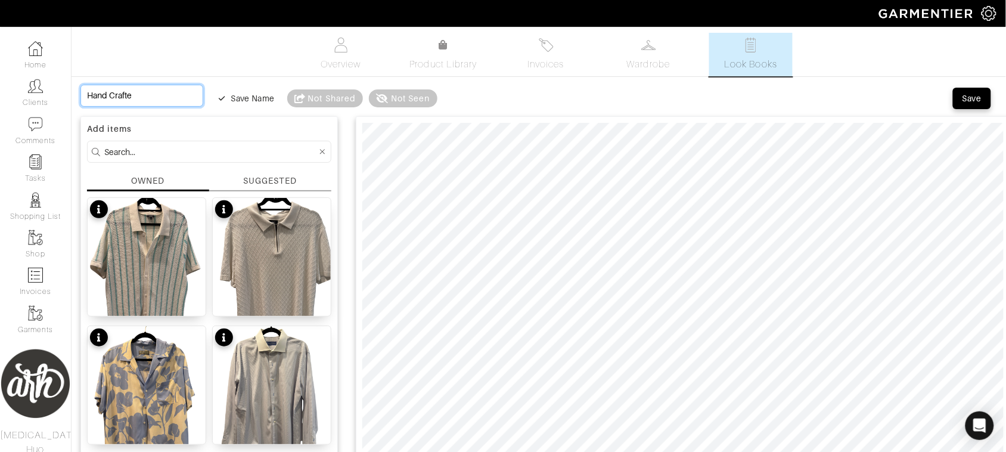
type input "Hand Crafted"
type input "Hand Crafted J"
type input "Hand Crafted [PERSON_NAME]"
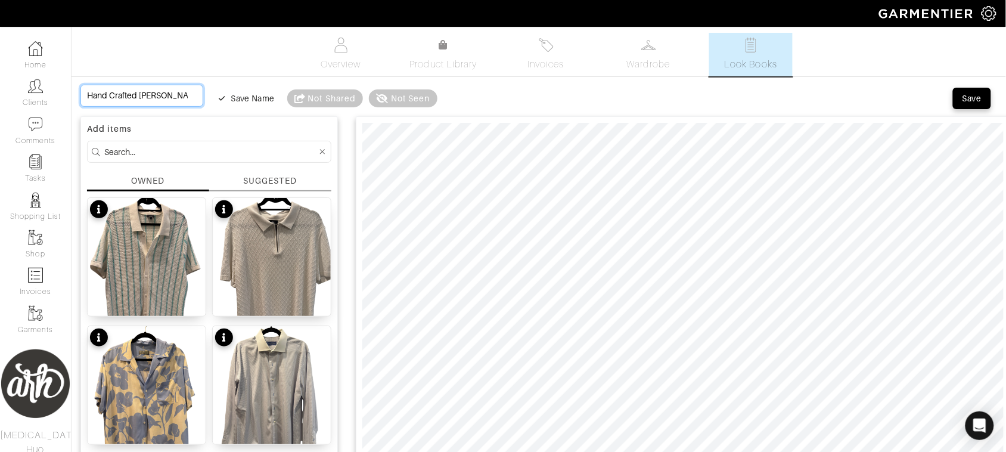
type input "Hand Crafted Jac"
type input "Hand Crafted Jack"
type input "Hand Crafted Jacke"
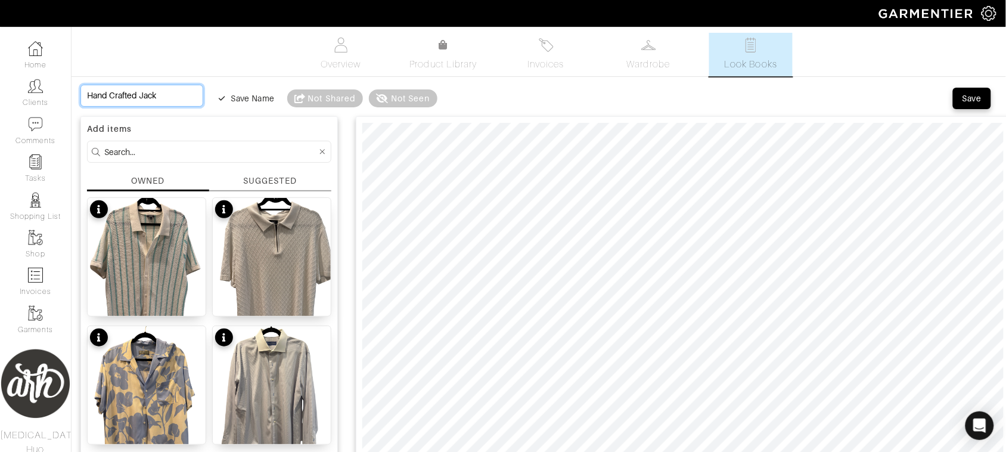
type input "Hand Crafted Jacke"
type input "Hand Crafted Jacket"
click at [962, 102] on span "Save" at bounding box center [972, 98] width 25 height 12
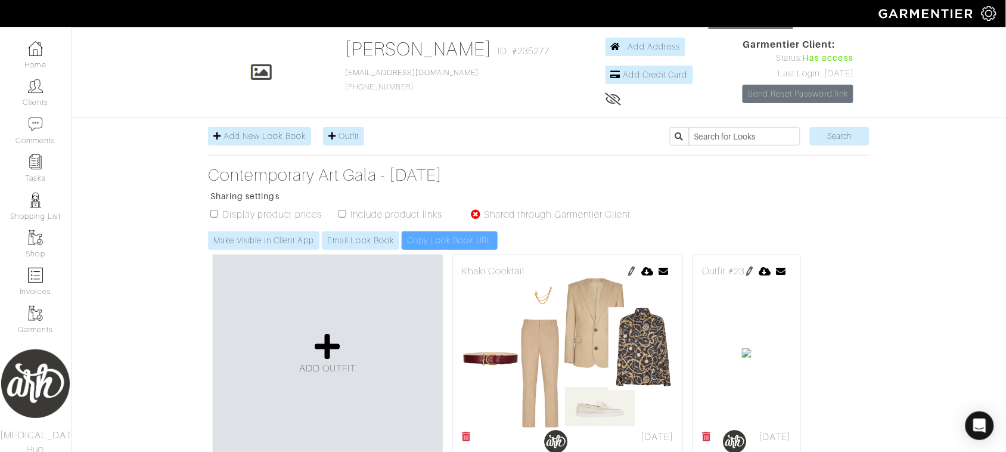
scroll to position [293, 0]
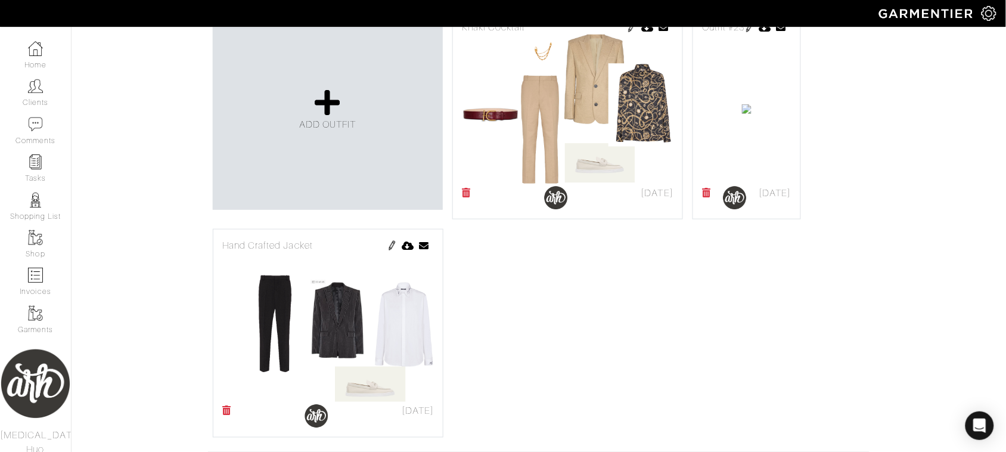
click at [745, 32] on img at bounding box center [750, 28] width 10 height 10
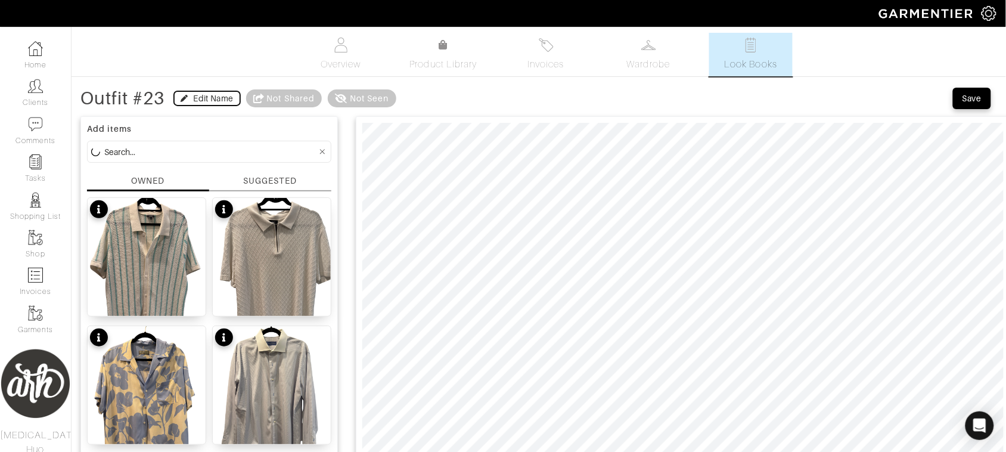
click at [206, 98] on div "Edit Name" at bounding box center [214, 98] width 40 height 12
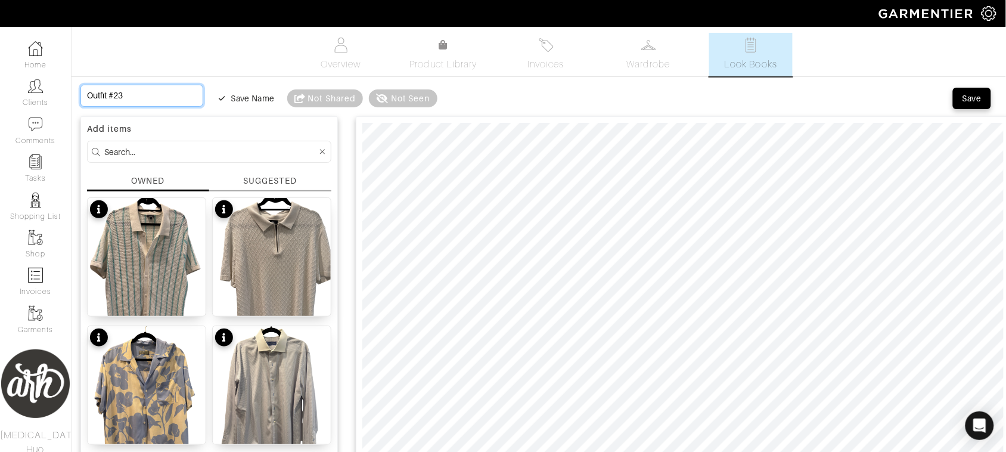
click at [163, 99] on input "Outfit #23" at bounding box center [141, 96] width 123 height 22
click at [137, 85] on input "Outfit #23" at bounding box center [141, 96] width 123 height 22
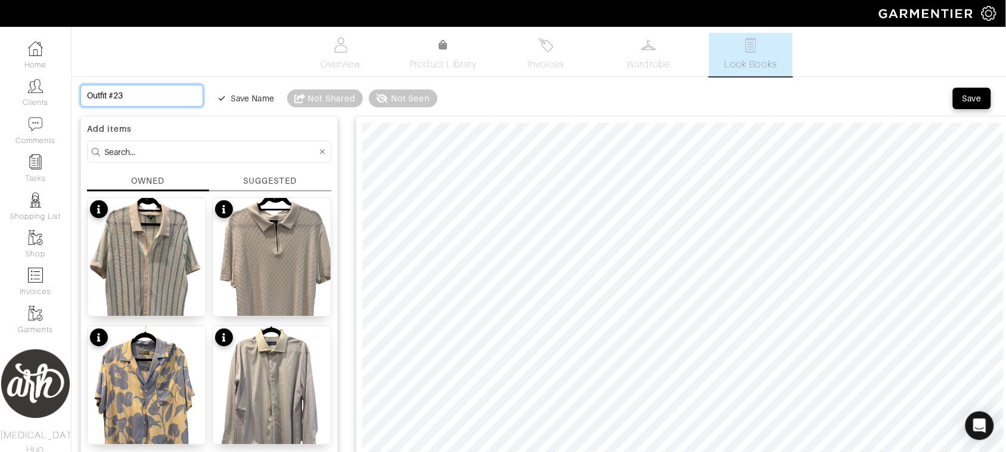
click at [137, 90] on input "Outfit #23" at bounding box center [141, 96] width 123 height 22
click at [137, 93] on input "Outfit #23" at bounding box center [141, 96] width 123 height 22
click at [136, 93] on input "Outfit #23" at bounding box center [141, 96] width 123 height 22
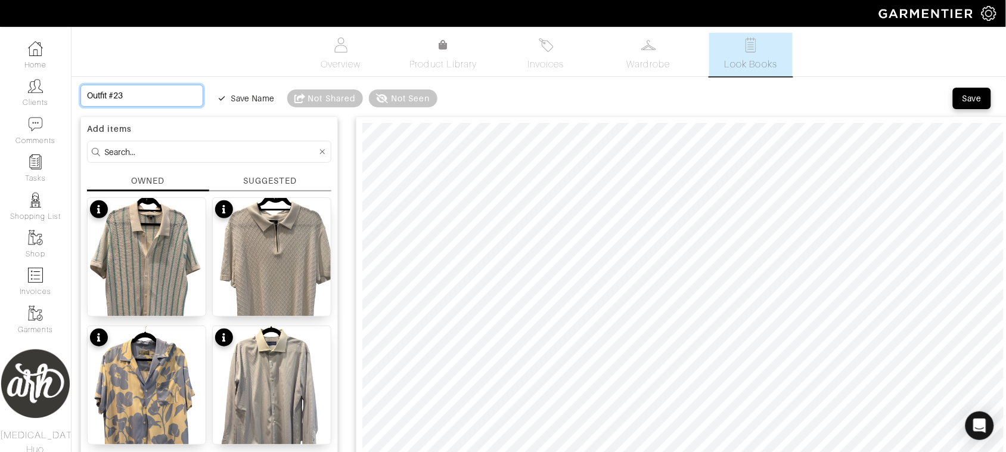
click at [135, 93] on input "Outfit #23" at bounding box center [141, 96] width 123 height 22
type input "F"
type input "Fr"
type input "Fro"
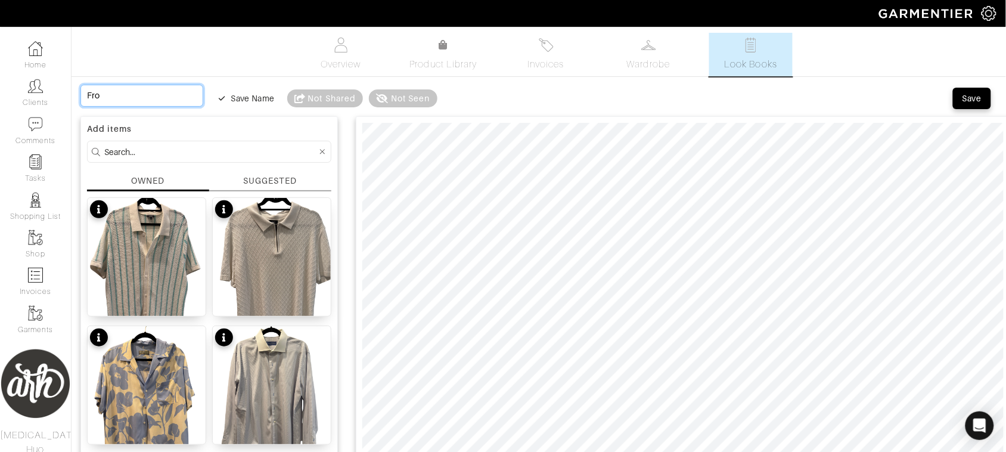
type input "Frog"
type input "Froggi"
type input "Froggin"
type input "Frogging"
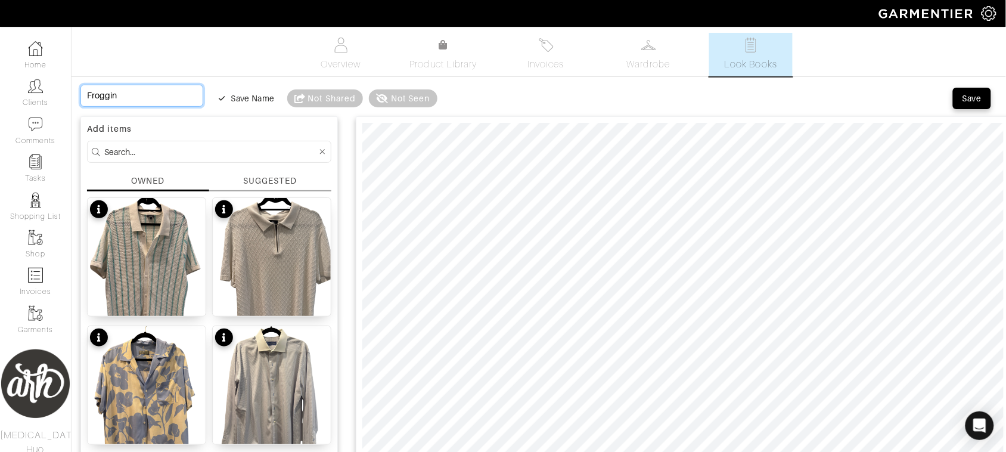
type input "Frogging"
type input "Frogging S"
type input "Frogging St"
type input "Frogging Sty"
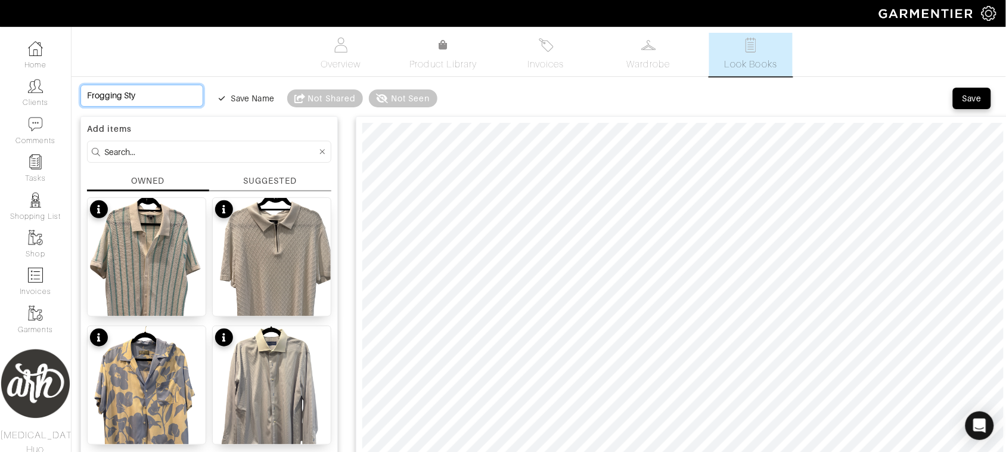
type input "Frogging Styl"
type input "Frogging Style"
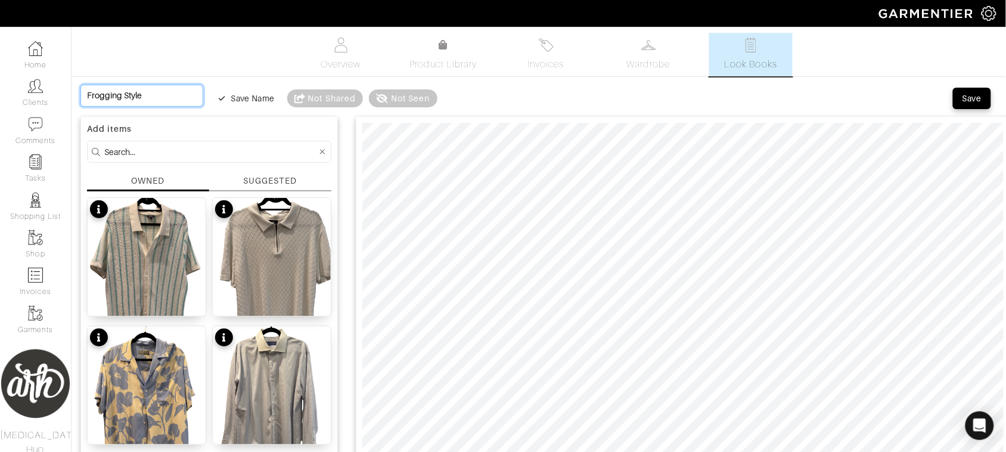
type input "Frogging Style J"
type input "Frogging Style Ja"
type input "Frogging Style Jac"
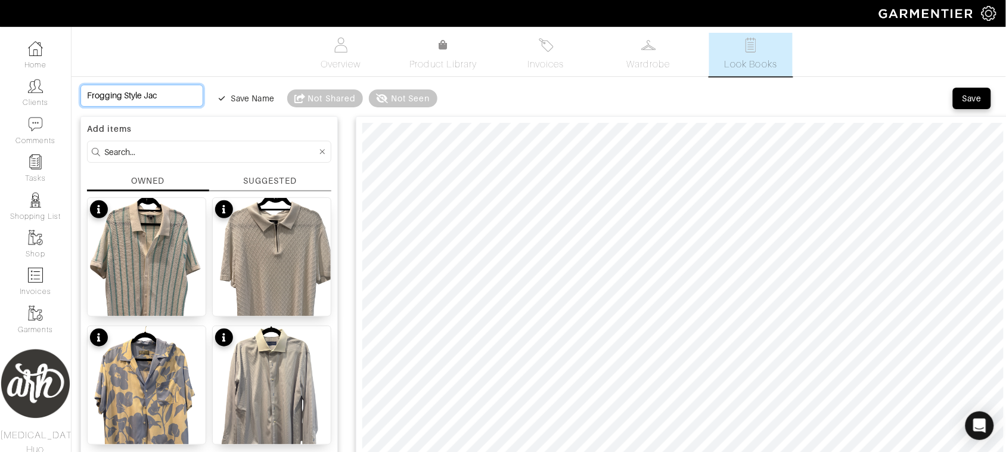
type input "Frogging Style Jack"
type input "Frogging Style Jacke"
type input "Frogging Style Jacket"
click at [976, 94] on div "Save" at bounding box center [972, 98] width 19 height 12
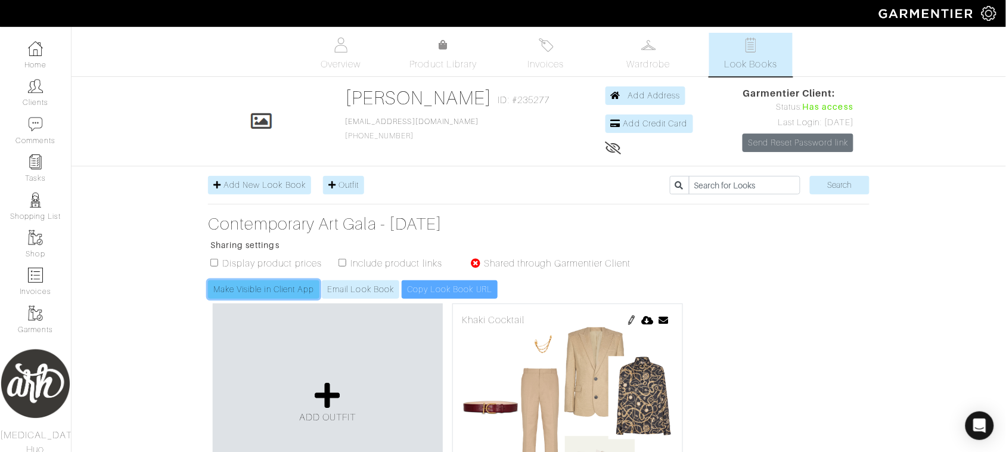
click at [230, 290] on link "Make Visible in Client App" at bounding box center [263, 289] width 111 height 18
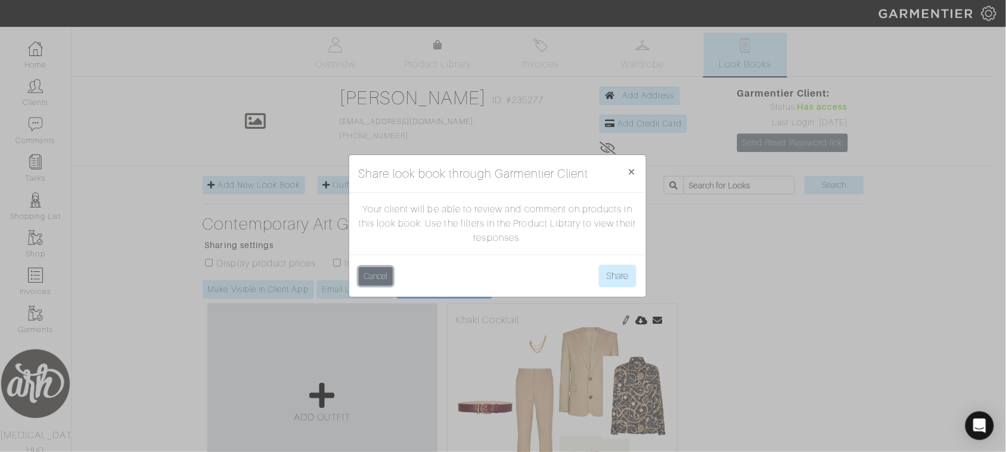
click at [368, 276] on button "Cancel" at bounding box center [376, 276] width 34 height 18
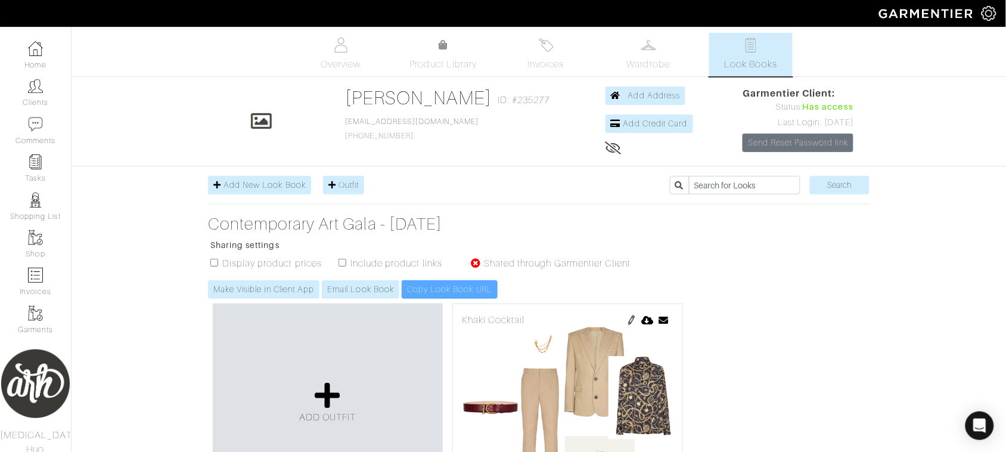
click at [213, 264] on input "checkbox" at bounding box center [214, 263] width 8 height 8
checkbox input "true"
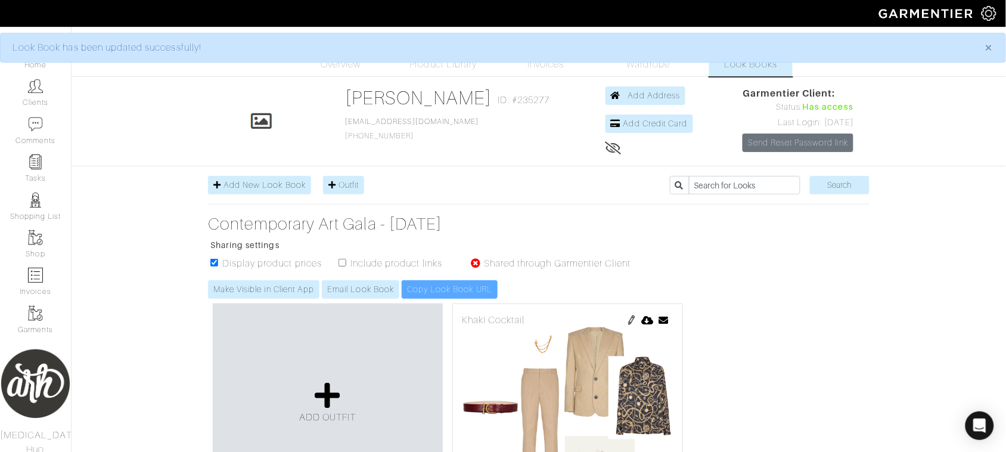
click at [340, 263] on input "checkbox" at bounding box center [343, 263] width 8 height 8
checkbox input "true"
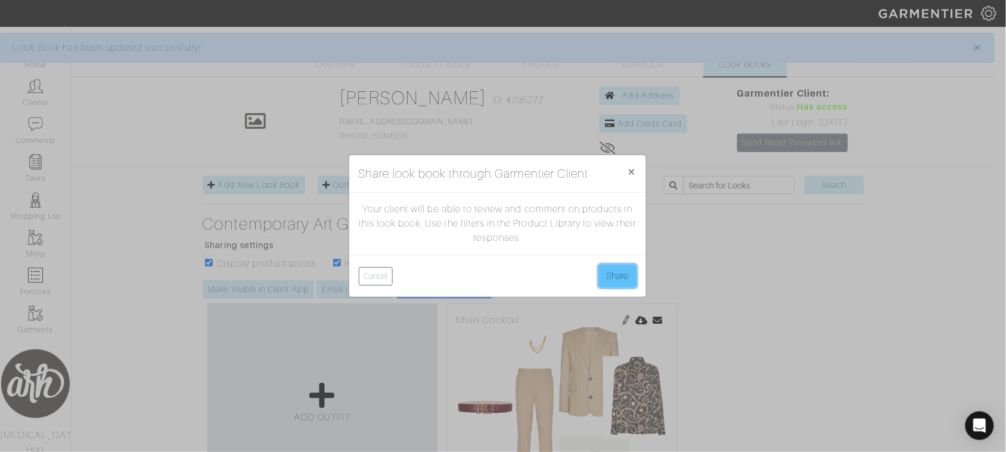
click at [608, 269] on button "Share" at bounding box center [618, 276] width 38 height 23
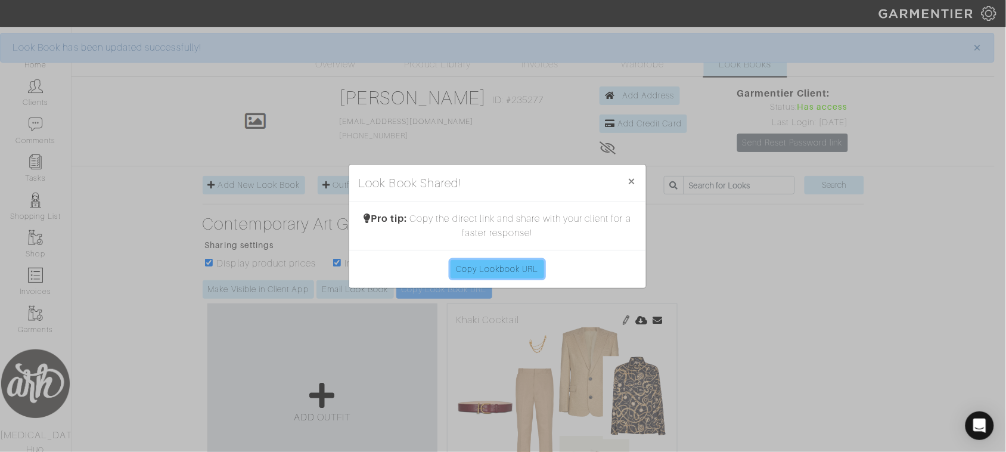
click at [500, 272] on link "Copy Lookbook URL" at bounding box center [498, 269] width 94 height 18
